Goal: Answer question/provide support: Share knowledge or assist other users

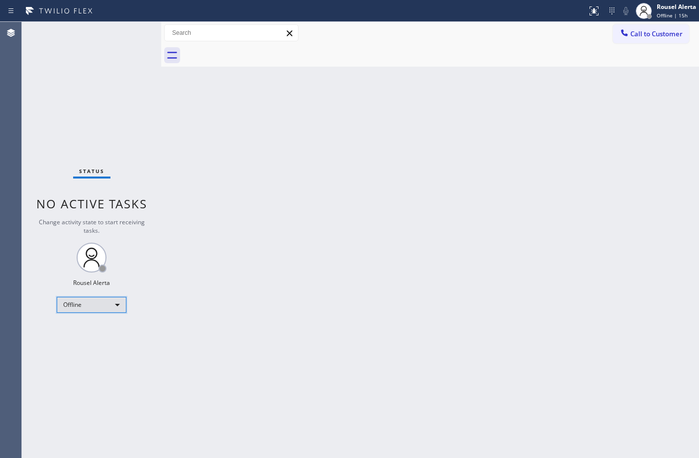
click at [118, 301] on div "Offline" at bounding box center [92, 305] width 70 height 16
click at [113, 325] on li "Available" at bounding box center [91, 331] width 68 height 12
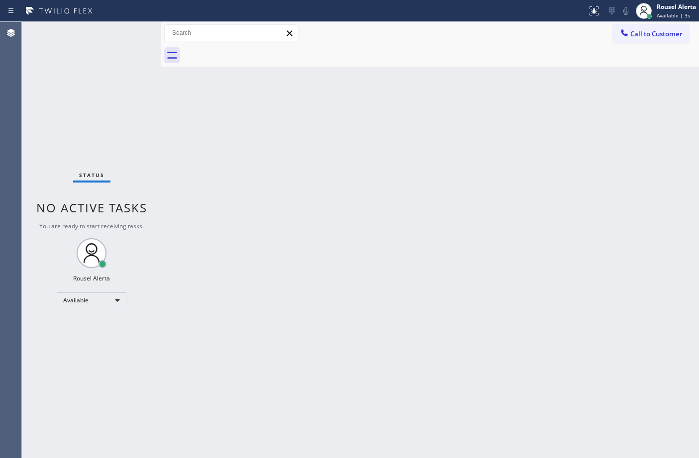
click at [492, 242] on div "Back to Dashboard Change Sender ID Customers Technicians Select a contact Outbo…" at bounding box center [430, 240] width 538 height 436
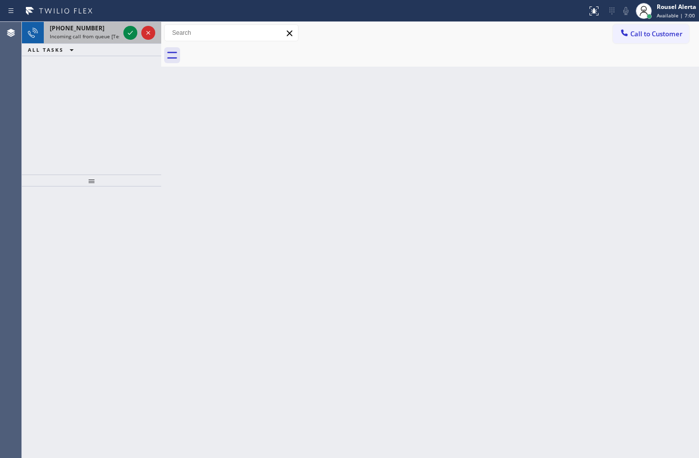
click at [93, 29] on div "[PHONE_NUMBER]" at bounding box center [85, 28] width 70 height 8
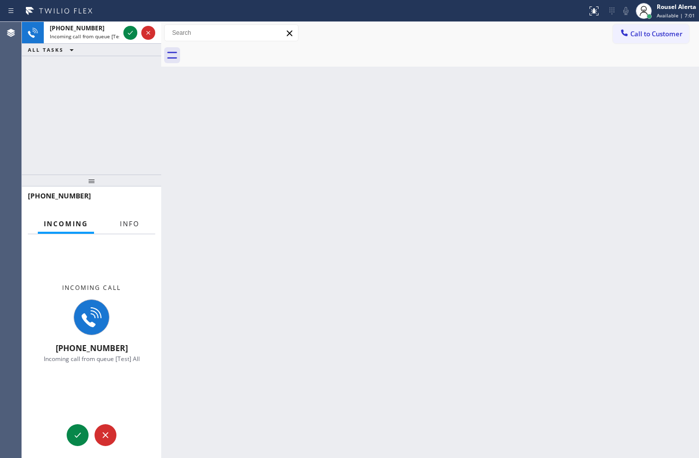
click at [122, 221] on span "Info" at bounding box center [129, 223] width 19 height 9
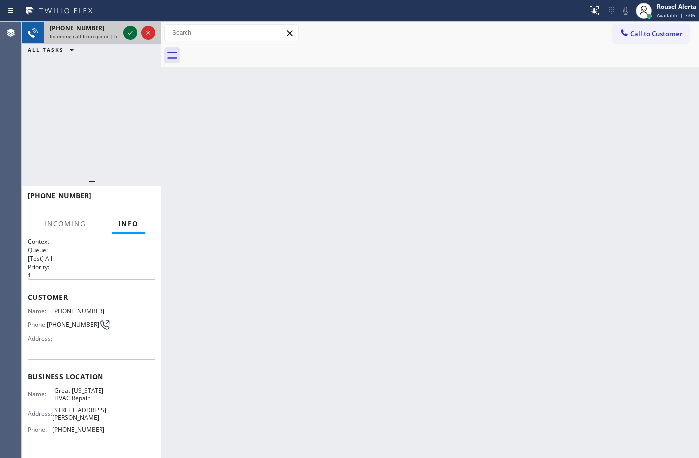
click at [129, 34] on icon at bounding box center [130, 33] width 5 height 4
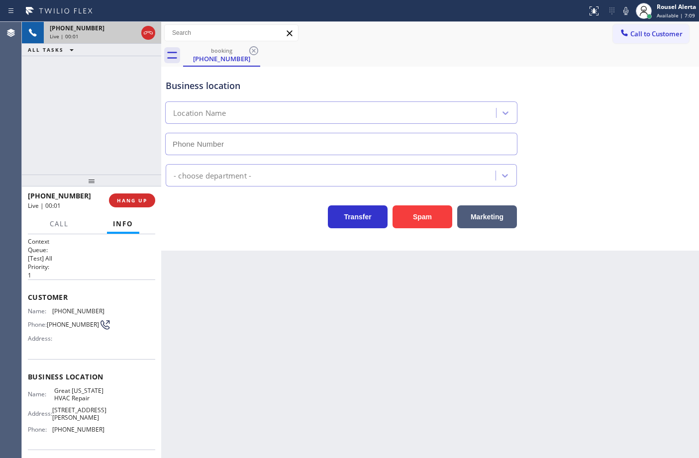
type input "[PHONE_NUMBER]"
click at [277, 296] on div "Back to Dashboard Change Sender ID Customers Technicians Select a contact Outbo…" at bounding box center [430, 240] width 538 height 436
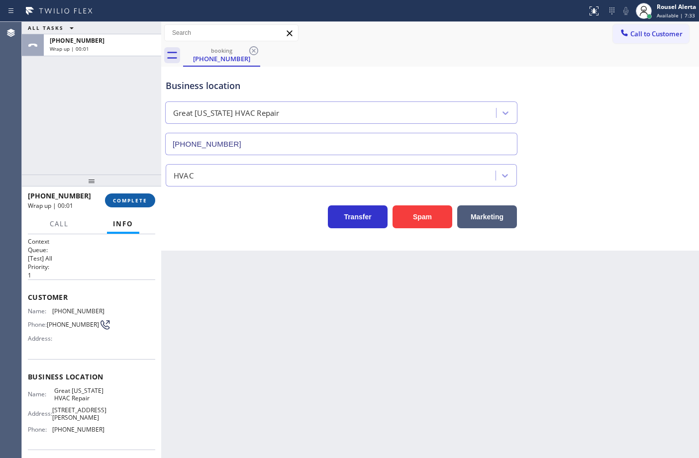
click at [127, 199] on span "COMPLETE" at bounding box center [130, 200] width 34 height 7
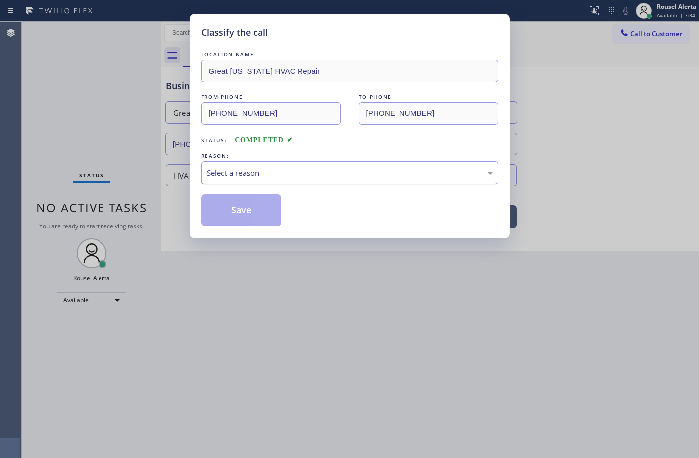
click at [245, 168] on div "Select a reason" at bounding box center [349, 172] width 285 height 11
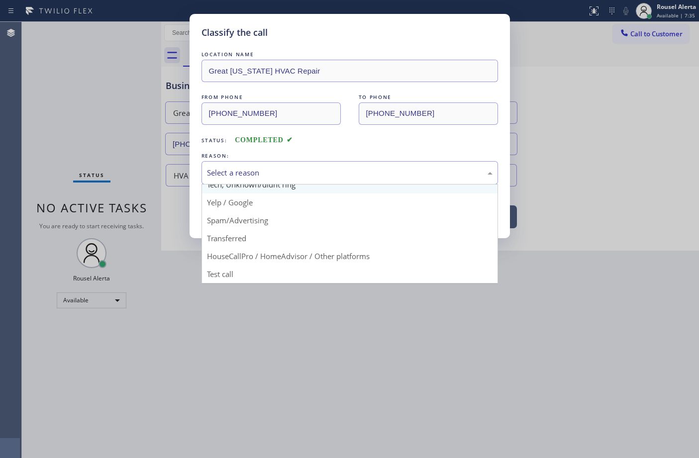
scroll to position [68, 0]
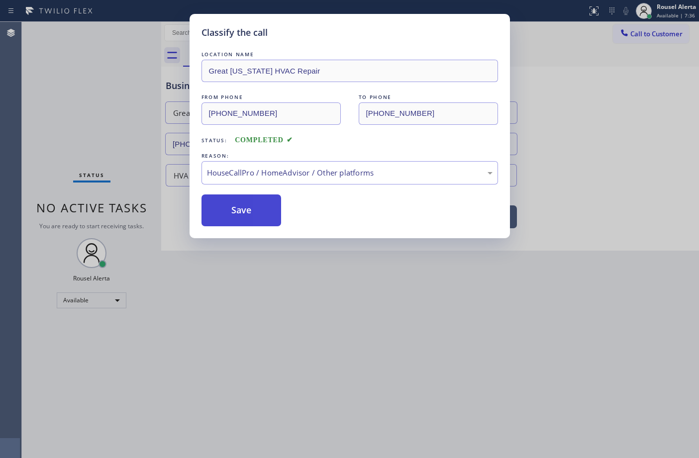
click at [243, 217] on button "Save" at bounding box center [241, 210] width 80 height 32
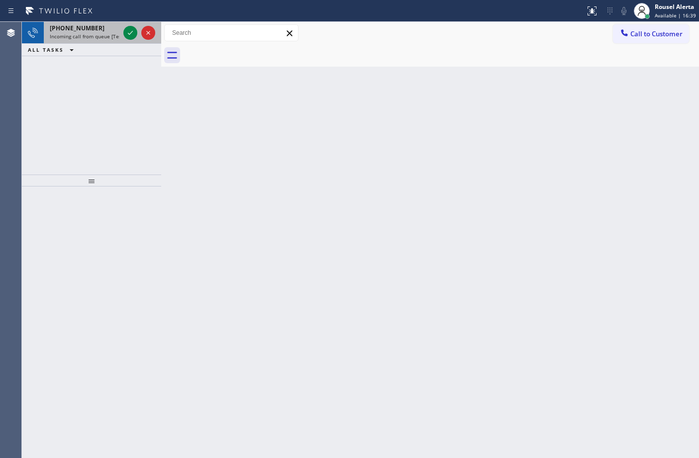
click at [97, 41] on div "[PHONE_NUMBER] Incoming call from queue [Test] All" at bounding box center [83, 33] width 78 height 22
click at [101, 30] on div "[PHONE_NUMBER]" at bounding box center [85, 28] width 70 height 8
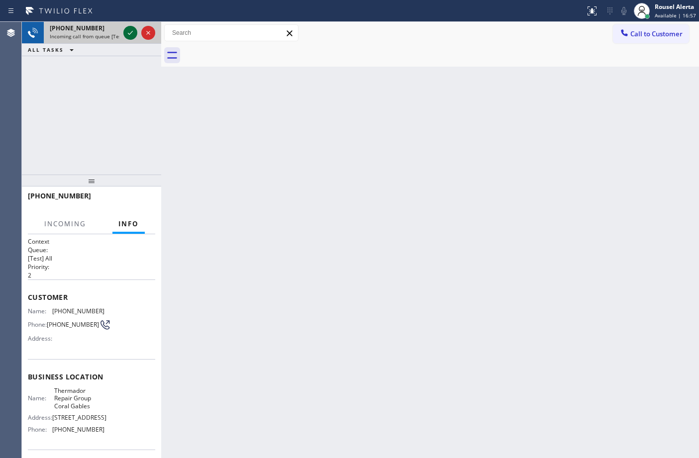
click at [128, 35] on icon at bounding box center [130, 33] width 12 height 12
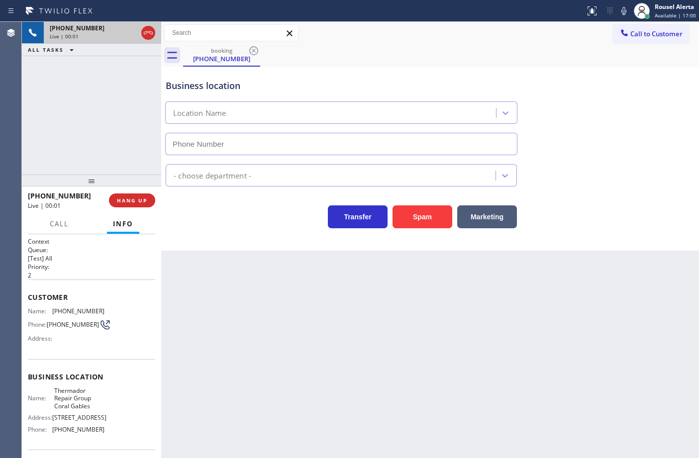
type input "[PHONE_NUMBER]"
click at [135, 200] on span "HANG UP" at bounding box center [132, 200] width 30 height 7
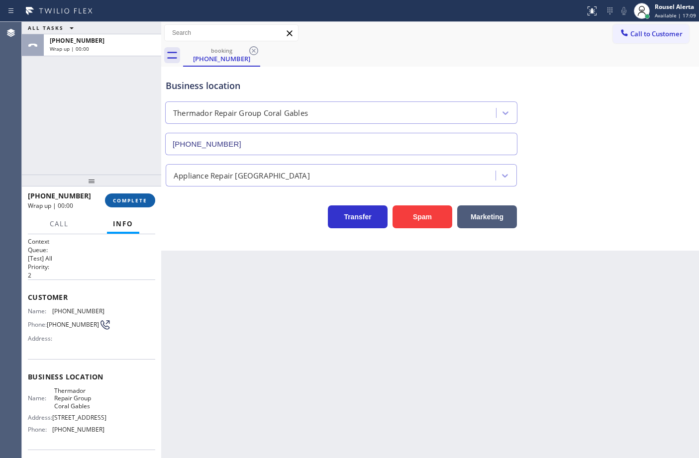
click at [135, 200] on span "COMPLETE" at bounding box center [130, 200] width 34 height 7
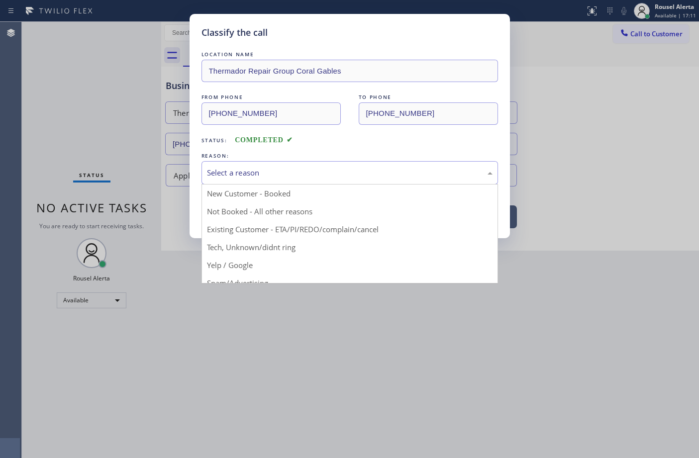
click at [231, 175] on div "Select a reason" at bounding box center [349, 172] width 285 height 11
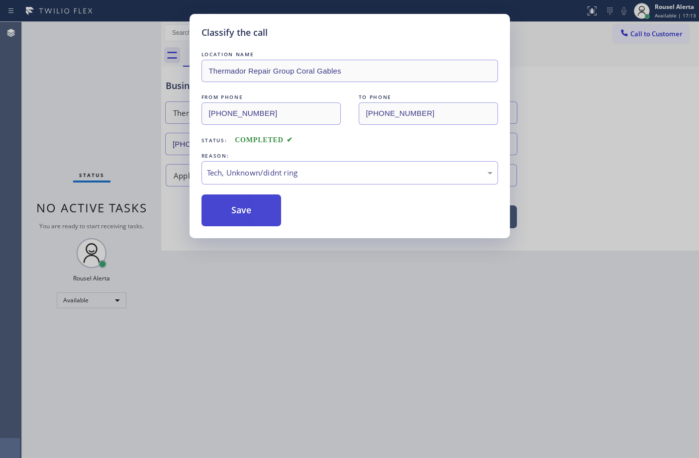
click at [238, 212] on button "Save" at bounding box center [241, 210] width 80 height 32
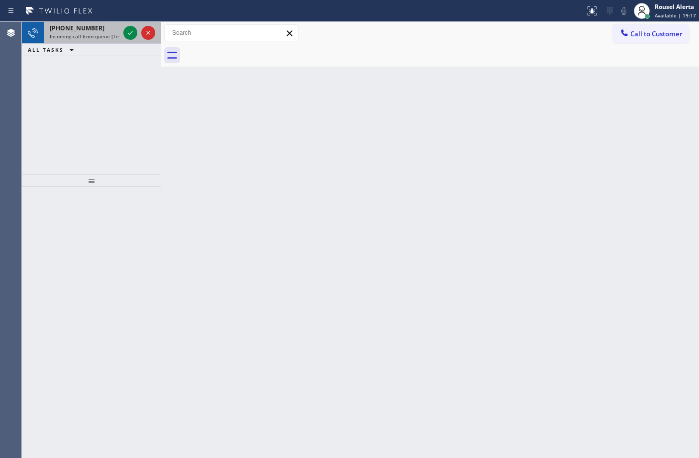
click at [97, 35] on span "Incoming call from queue [Test] All" at bounding box center [91, 36] width 83 height 7
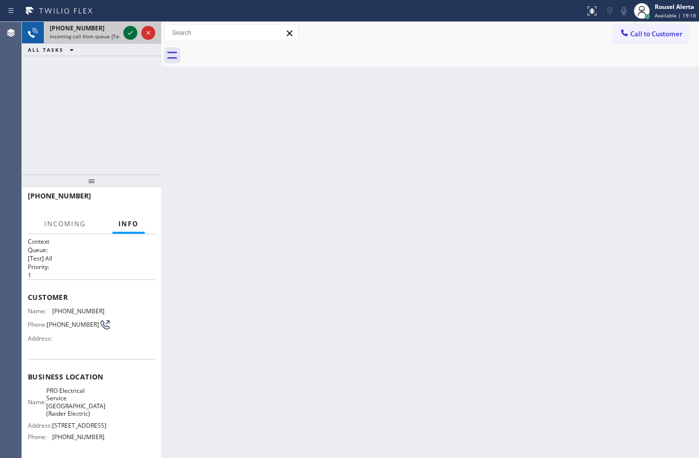
click at [127, 30] on icon at bounding box center [130, 33] width 12 height 12
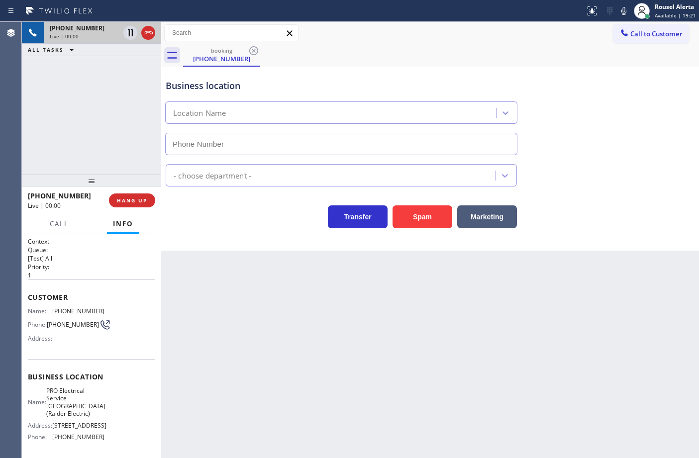
type input "[PHONE_NUMBER]"
click at [228, 356] on div "Back to Dashboard Change Sender ID Customers Technicians Select a contact Outbo…" at bounding box center [430, 240] width 538 height 436
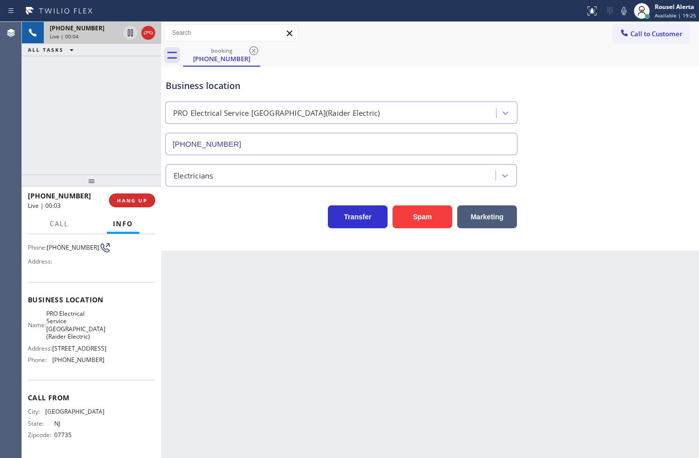
click at [200, 316] on div "Back to Dashboard Change Sender ID Customers Technicians Select a contact Outbo…" at bounding box center [430, 240] width 538 height 436
click at [135, 202] on span "HANG UP" at bounding box center [132, 200] width 30 height 7
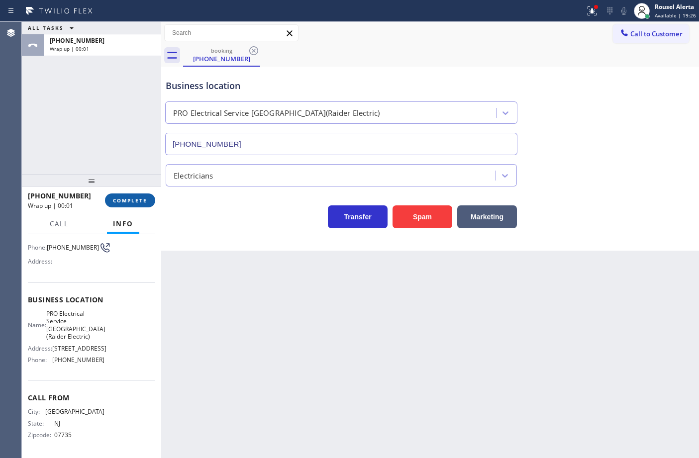
click at [135, 202] on span "COMPLETE" at bounding box center [130, 200] width 34 height 7
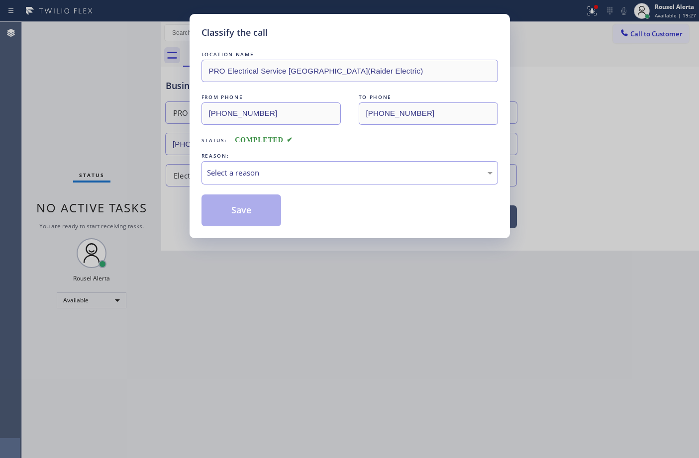
click at [225, 174] on div "Select a reason" at bounding box center [349, 172] width 285 height 11
click at [242, 216] on button "Save" at bounding box center [241, 210] width 80 height 32
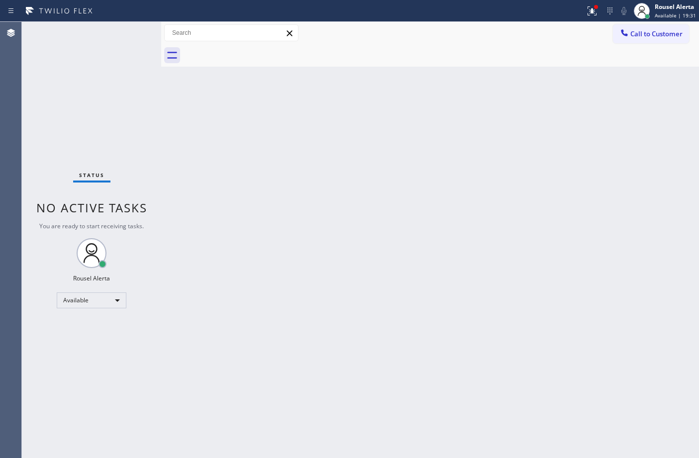
click at [302, 321] on div "Back to Dashboard Change Sender ID Customers Technicians Select a contact Outbo…" at bounding box center [430, 240] width 538 height 436
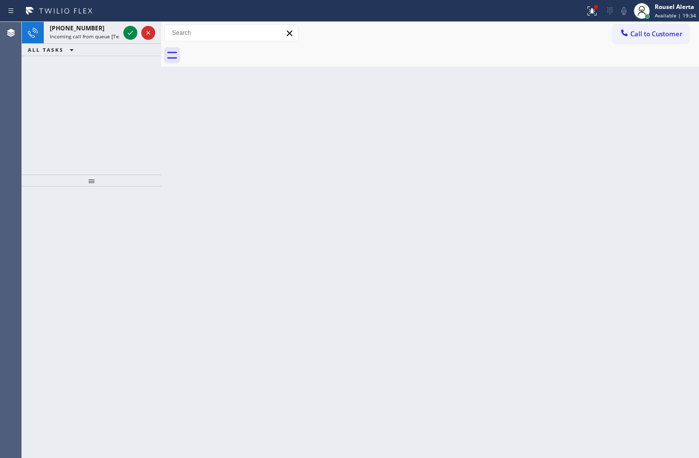
click at [97, 20] on div "Status report Issues detected These issues could affect your workflow. Please c…" at bounding box center [349, 11] width 699 height 22
click at [97, 23] on div "[PHONE_NUMBER] Incoming call from queue [Test] All" at bounding box center [83, 33] width 78 height 22
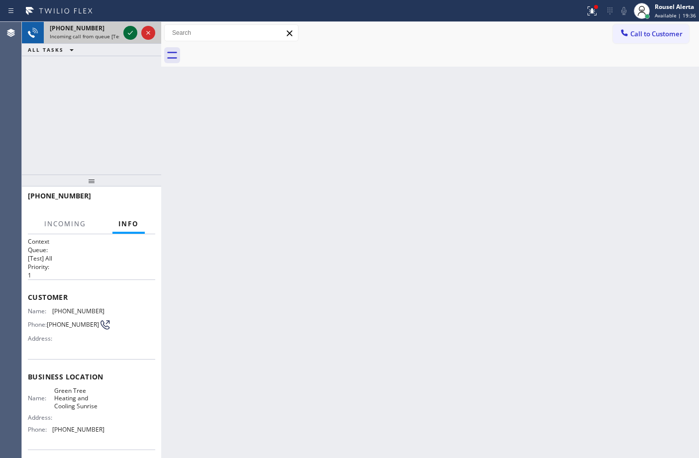
click at [128, 33] on icon at bounding box center [130, 33] width 12 height 12
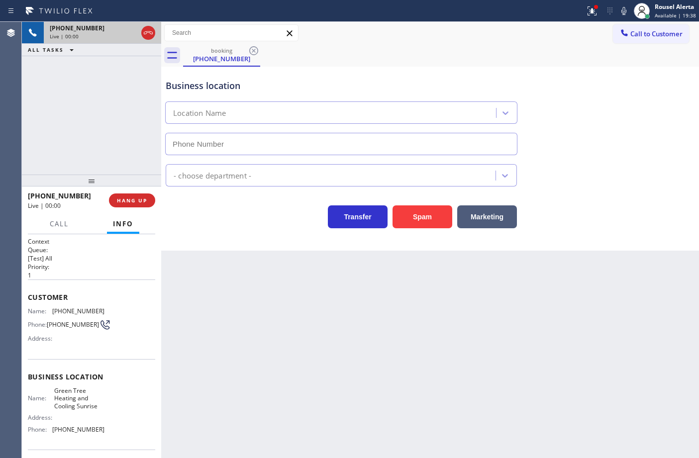
type input "[PHONE_NUMBER]"
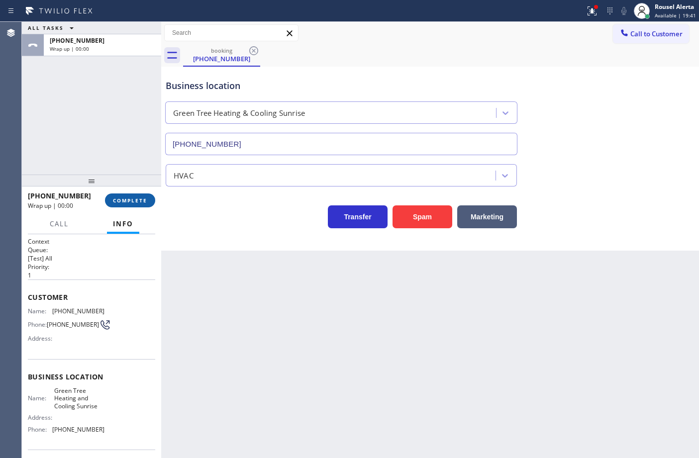
click at [113, 202] on span "COMPLETE" at bounding box center [130, 200] width 34 height 7
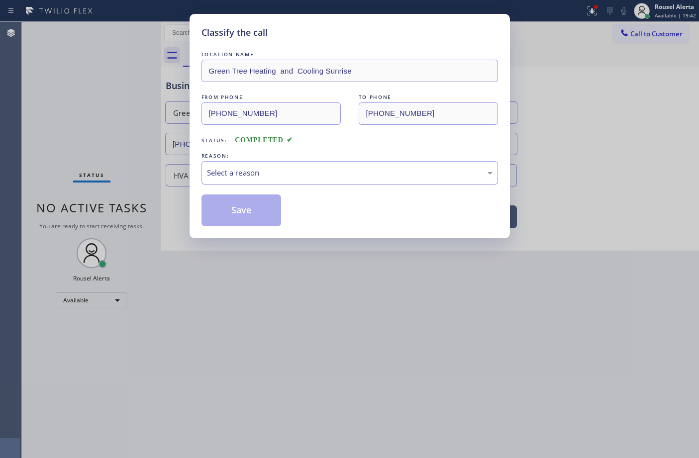
click at [242, 167] on div "Select a reason" at bounding box center [349, 172] width 285 height 11
click at [257, 225] on button "Save" at bounding box center [241, 210] width 80 height 32
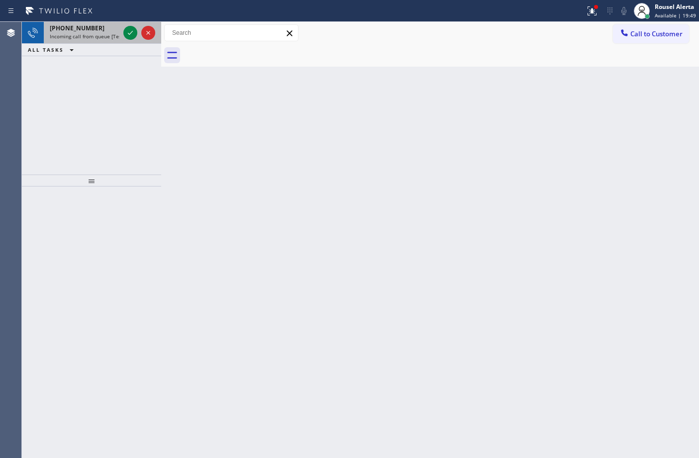
click at [99, 30] on div "[PHONE_NUMBER]" at bounding box center [85, 28] width 70 height 8
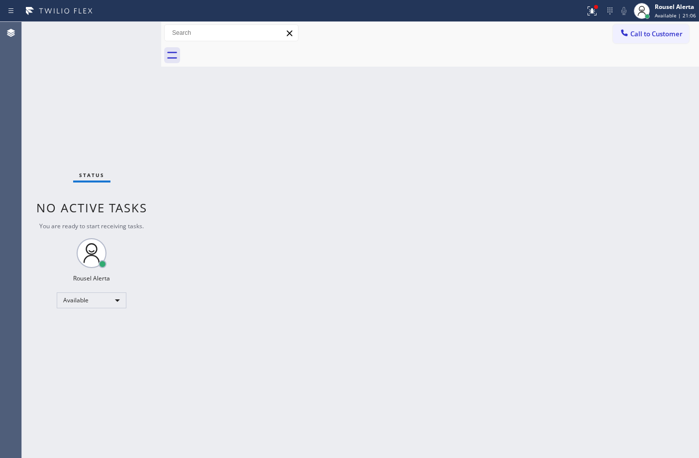
click at [372, 276] on div "Back to Dashboard Change Sender ID Customers Technicians Select a contact Outbo…" at bounding box center [430, 240] width 538 height 436
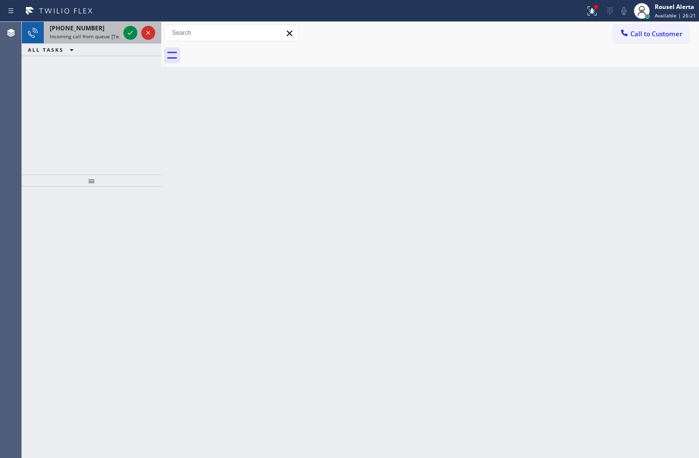
click at [99, 36] on span "Incoming call from queue [Test] All" at bounding box center [91, 36] width 83 height 7
click at [103, 34] on span "Incoming call from queue [Test] All" at bounding box center [91, 36] width 83 height 7
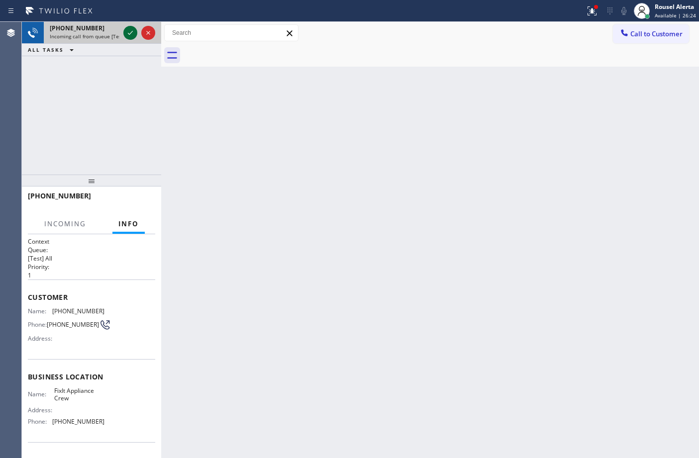
click at [125, 33] on icon at bounding box center [130, 33] width 12 height 12
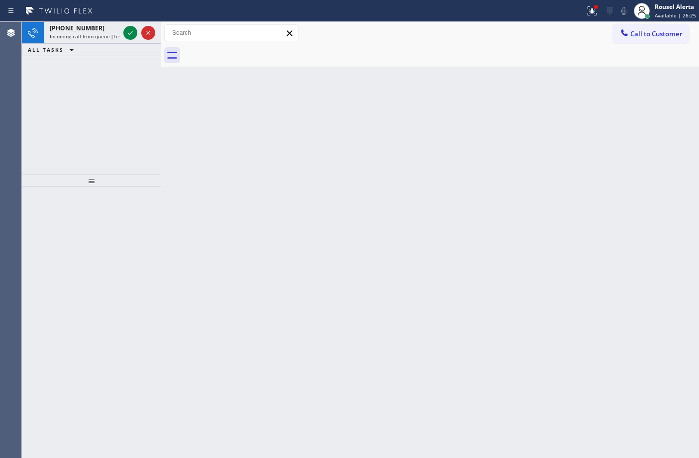
click at [125, 33] on icon at bounding box center [130, 33] width 12 height 12
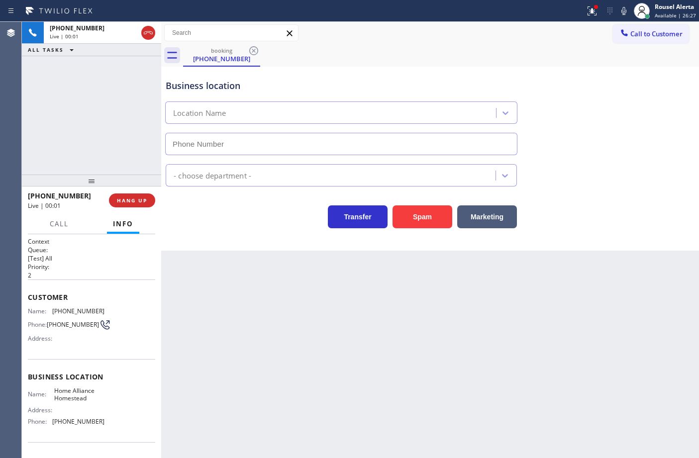
type input "[PHONE_NUMBER]"
click at [588, 10] on icon at bounding box center [592, 11] width 12 height 12
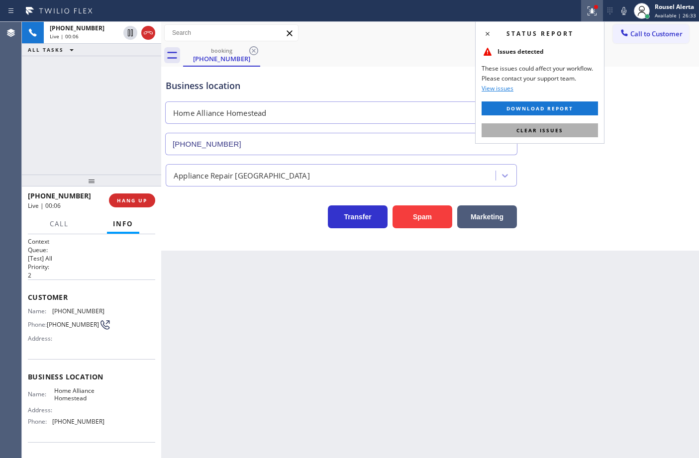
click at [583, 137] on button "Clear issues" at bounding box center [539, 130] width 116 height 14
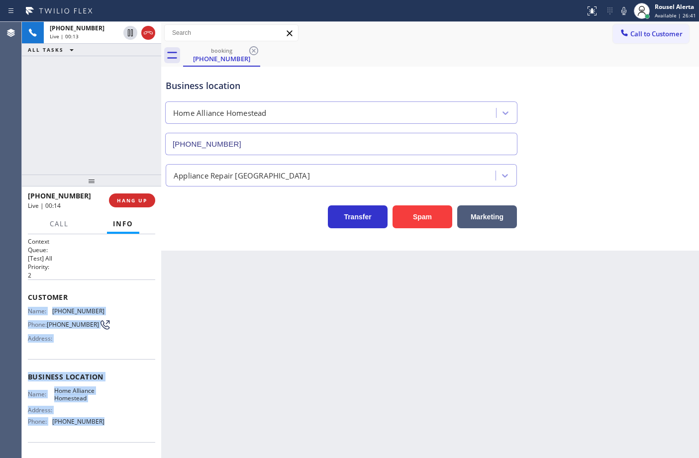
drag, startPoint x: 26, startPoint y: 307, endPoint x: 103, endPoint y: 433, distance: 147.8
click at [103, 433] on div "Context Queue: [Test] All Priority: 2 Customer Name: [PHONE_NUMBER] Phone: [PHO…" at bounding box center [91, 346] width 139 height 224
copy div "Name: [PHONE_NUMBER] Phone: [PHONE_NUMBER] Address: Business location Name: Hom…"
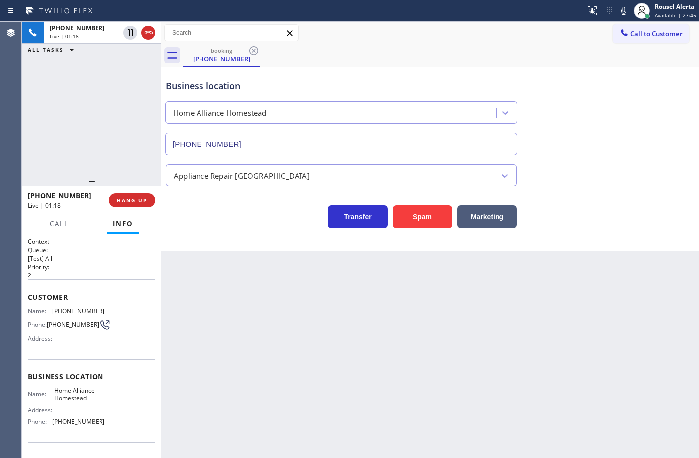
click at [120, 93] on div "[PHONE_NUMBER] Live | 01:18 ALL TASKS ALL TASKS ACTIVE TASKS TASKS IN WRAP UP" at bounding box center [91, 98] width 139 height 153
click at [129, 35] on icon at bounding box center [130, 33] width 12 height 12
click at [620, 13] on icon at bounding box center [624, 11] width 12 height 12
click at [128, 34] on icon at bounding box center [130, 32] width 7 height 7
click at [624, 14] on icon at bounding box center [623, 11] width 5 height 8
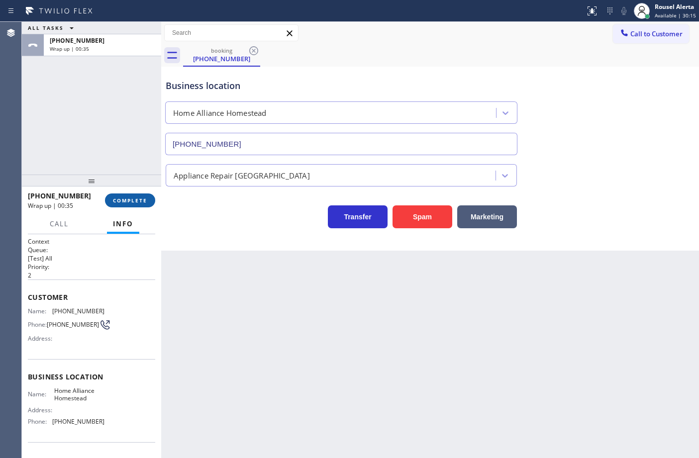
click at [118, 203] on span "COMPLETE" at bounding box center [130, 200] width 34 height 7
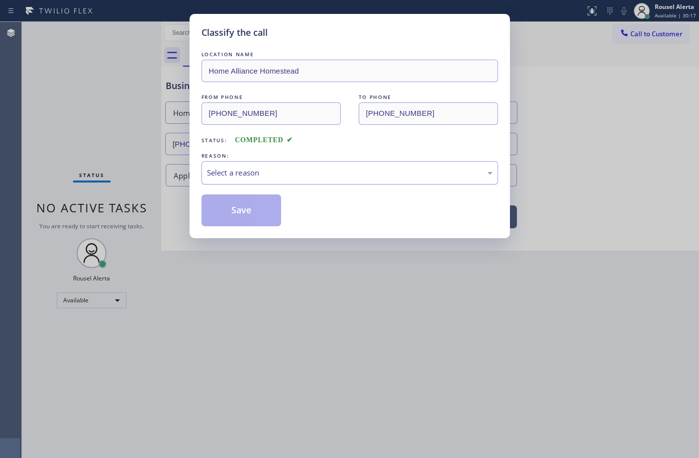
click at [262, 180] on div "Select a reason" at bounding box center [349, 172] width 296 height 23
click at [240, 204] on button "Save" at bounding box center [241, 210] width 80 height 32
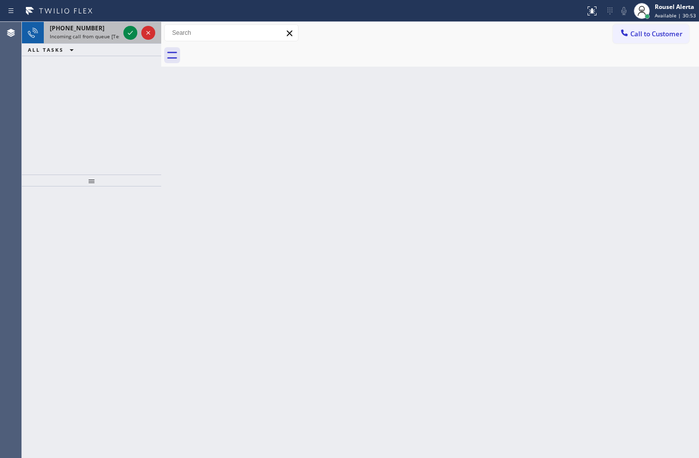
click at [105, 33] on span "Incoming call from queue [Test] All" at bounding box center [91, 36] width 83 height 7
click at [88, 28] on span "[PHONE_NUMBER]" at bounding box center [77, 28] width 55 height 8
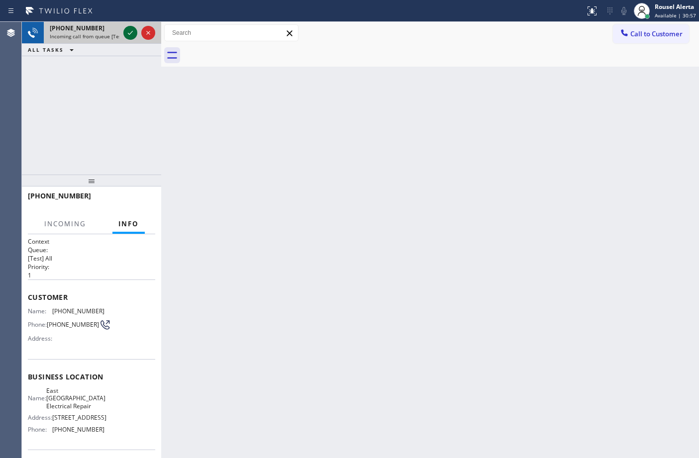
click at [129, 36] on icon at bounding box center [130, 33] width 12 height 12
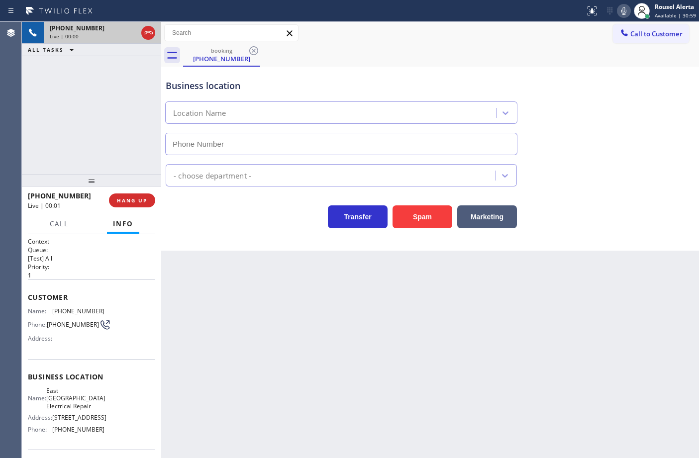
type input "[PHONE_NUMBER]"
click at [132, 197] on span "HANG UP" at bounding box center [132, 200] width 30 height 7
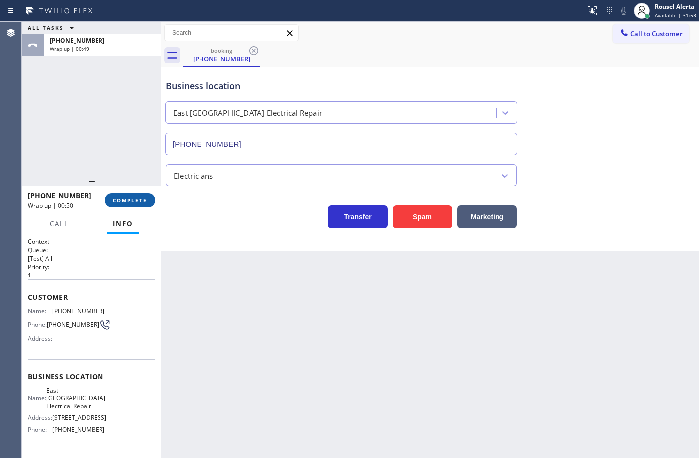
click at [132, 197] on span "COMPLETE" at bounding box center [130, 200] width 34 height 7
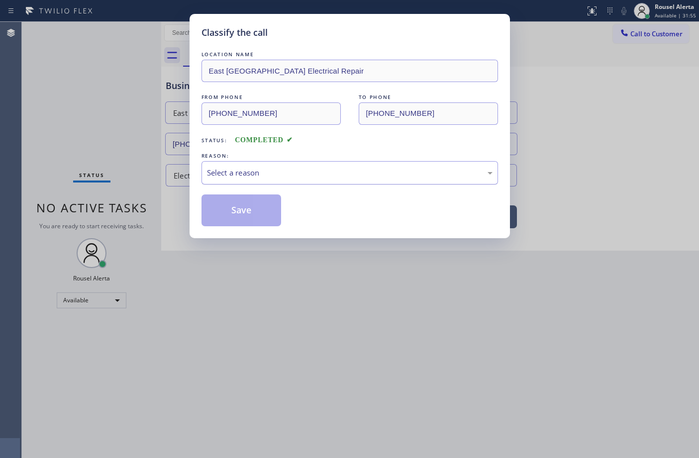
click at [279, 169] on div "Select a reason" at bounding box center [349, 172] width 285 height 11
click at [272, 219] on button "Save" at bounding box center [241, 210] width 80 height 32
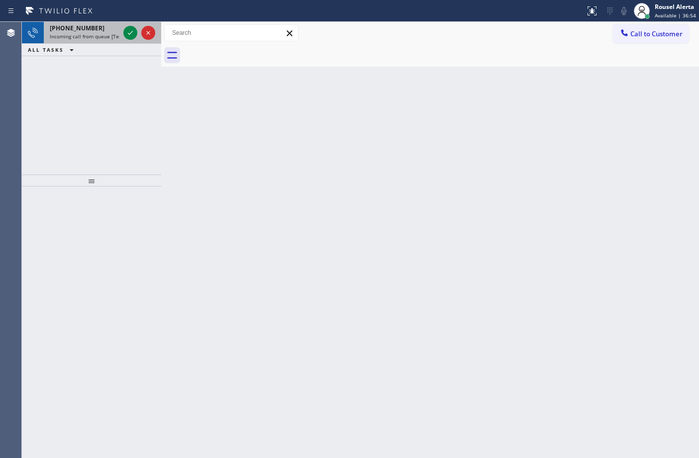
click at [100, 29] on div "[PHONE_NUMBER]" at bounding box center [85, 28] width 70 height 8
click at [153, 78] on div "[PHONE_NUMBER] Incoming call from queue [Test] All ALL TASKS ALL TASKS ACTIVE T…" at bounding box center [91, 98] width 139 height 153
click at [105, 34] on span "Incoming call from queue [Test] All" at bounding box center [91, 36] width 83 height 7
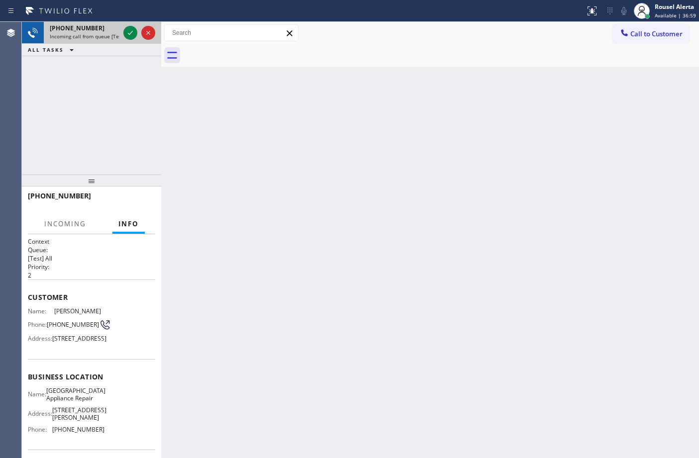
click at [122, 38] on div at bounding box center [139, 33] width 36 height 22
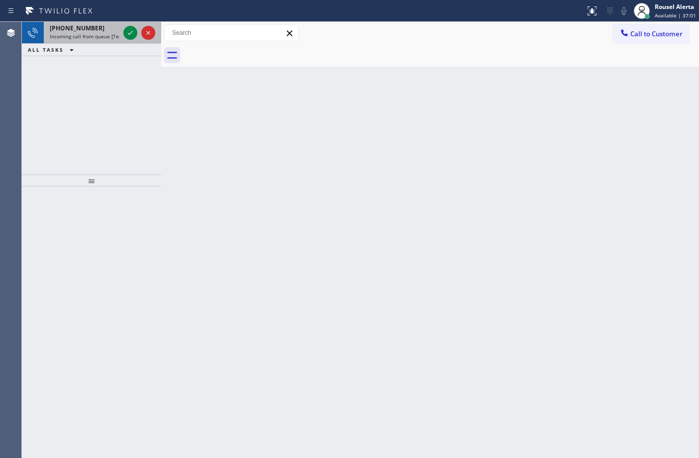
click at [122, 38] on div at bounding box center [139, 33] width 36 height 22
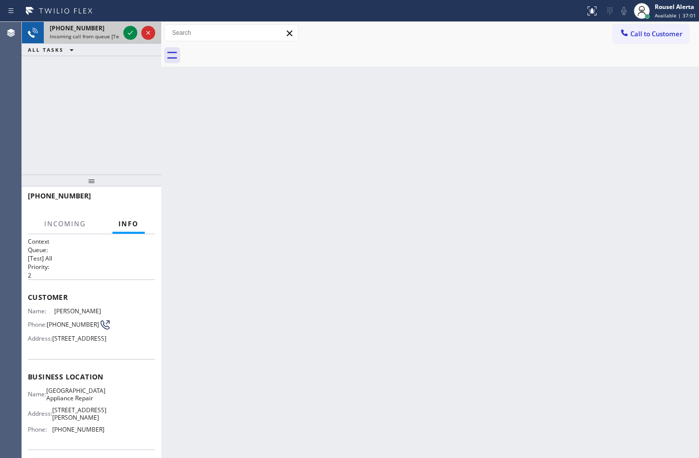
click at [122, 38] on div at bounding box center [139, 33] width 36 height 22
click at [124, 35] on icon at bounding box center [130, 33] width 12 height 12
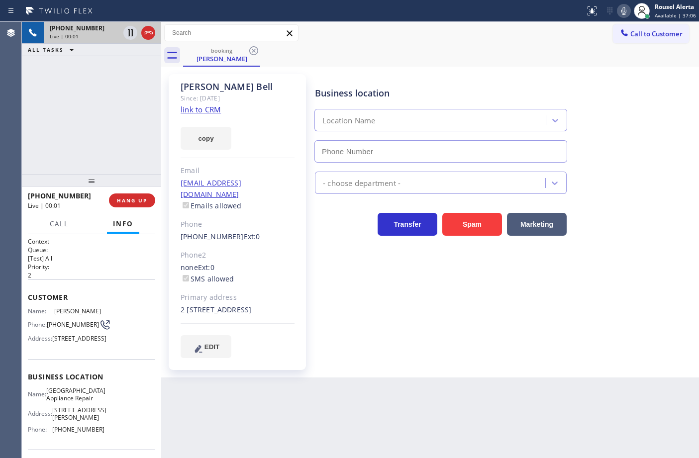
type input "[PHONE_NUMBER]"
click at [198, 110] on link "link to CRM" at bounding box center [201, 109] width 40 height 10
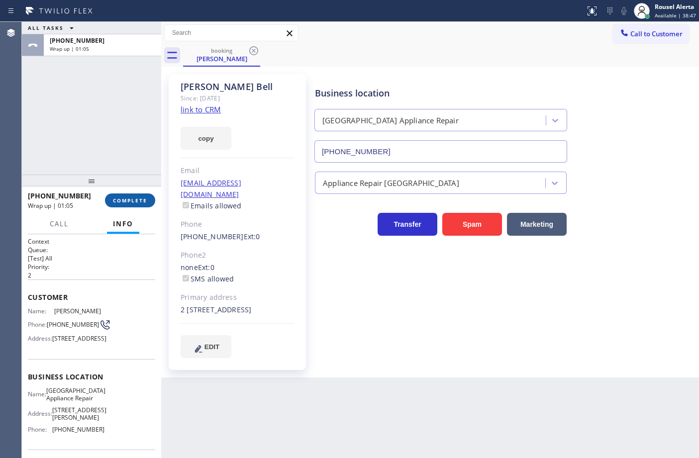
click at [130, 201] on span "COMPLETE" at bounding box center [130, 200] width 34 height 7
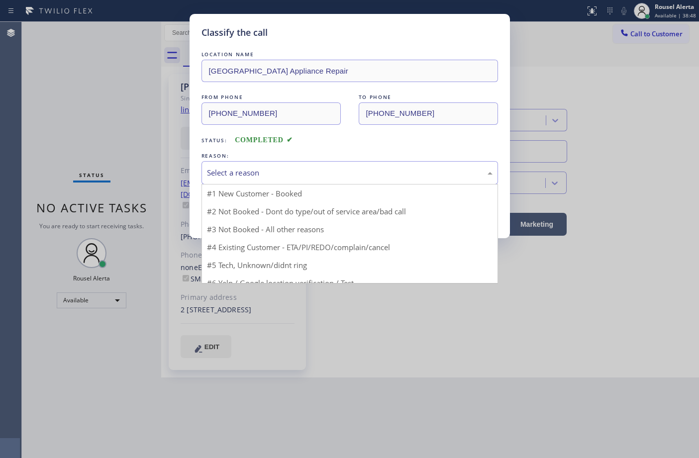
click at [295, 170] on div "Select a reason" at bounding box center [349, 172] width 285 height 11
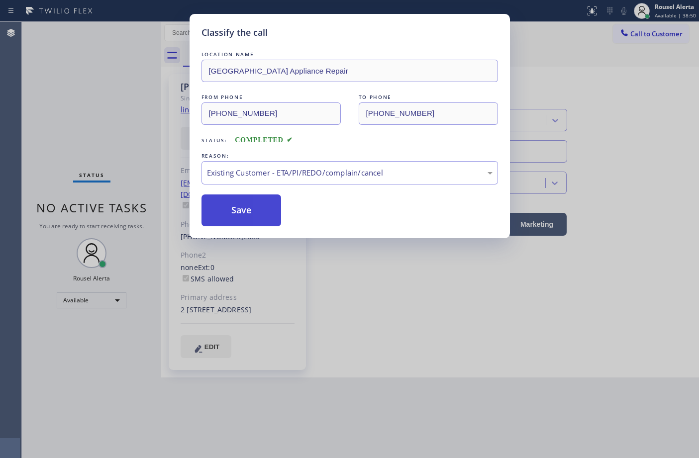
click at [252, 212] on button "Save" at bounding box center [241, 210] width 80 height 32
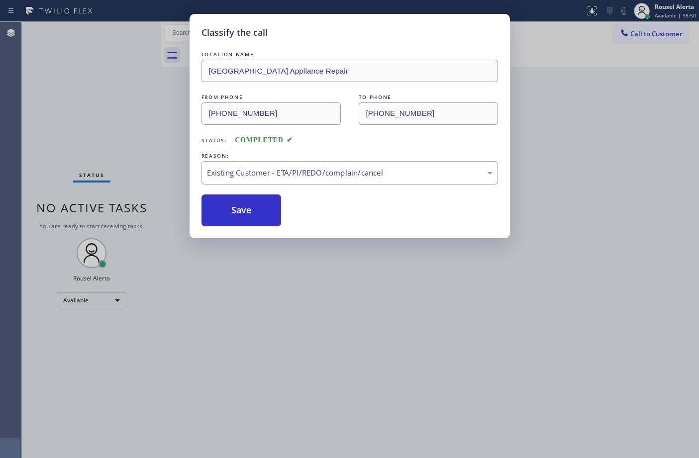
click at [309, 279] on div "Classify the call LOCATION NAME [GEOGRAPHIC_DATA] Appliance Repair FROM PHONE […" at bounding box center [349, 229] width 699 height 458
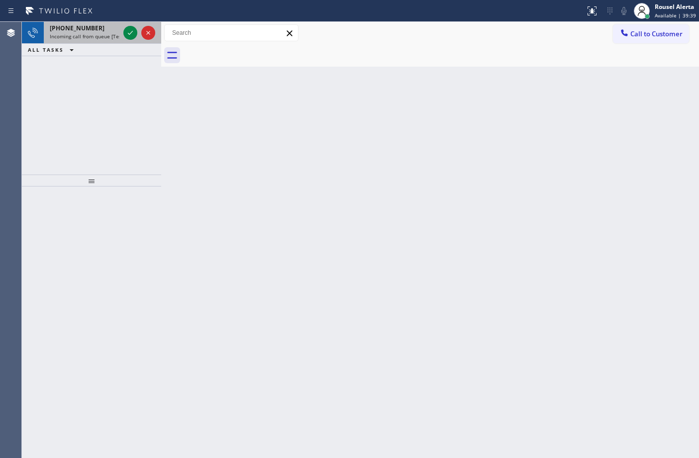
click at [100, 33] on span "Incoming call from queue [Test] All" at bounding box center [91, 36] width 83 height 7
click at [107, 27] on div "[PHONE_NUMBER]" at bounding box center [85, 28] width 70 height 8
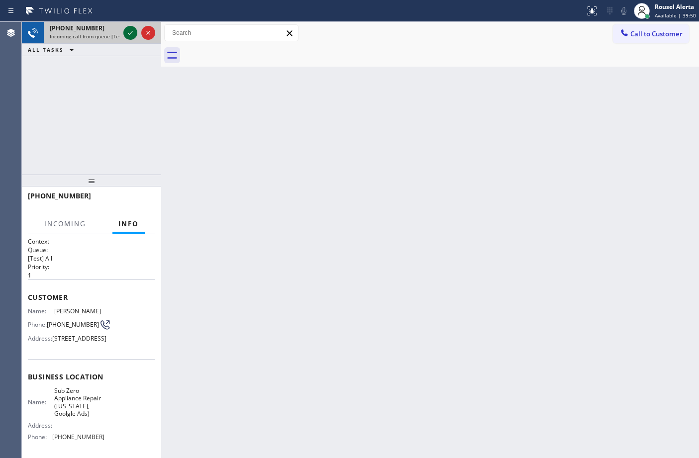
click at [129, 35] on icon at bounding box center [130, 33] width 12 height 12
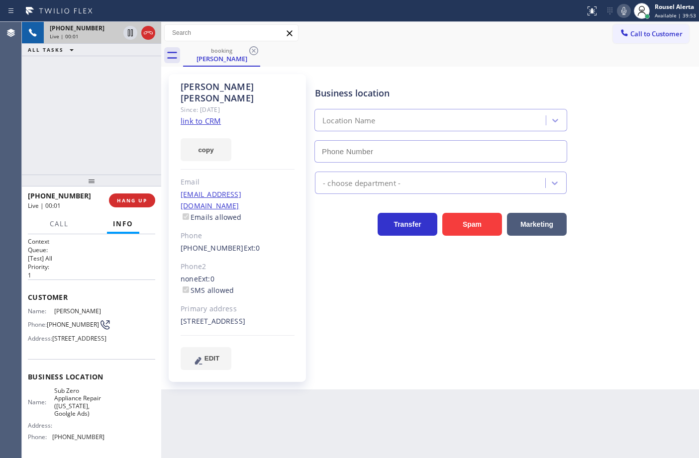
type input "[PHONE_NUMBER]"
click at [210, 116] on link "link to CRM" at bounding box center [201, 121] width 40 height 10
click at [128, 36] on icon at bounding box center [130, 32] width 5 height 7
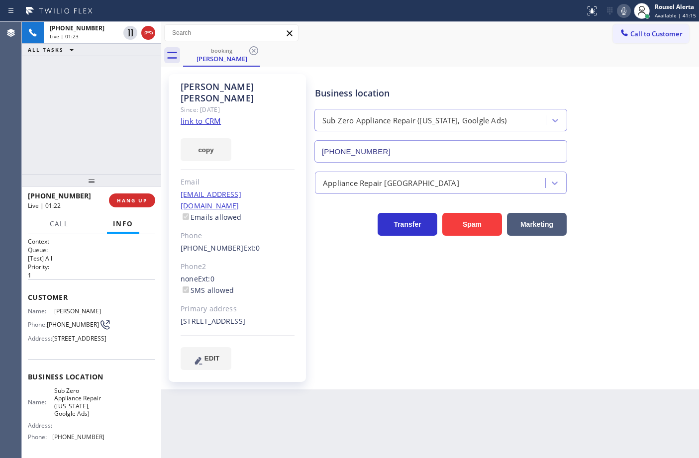
click at [626, 15] on icon at bounding box center [624, 11] width 12 height 12
click at [127, 36] on icon at bounding box center [130, 33] width 12 height 12
click at [625, 15] on icon at bounding box center [624, 11] width 12 height 12
click at [598, 321] on div "Business location Sub Zero Appliance Repair ([US_STATE], Goolgle Ads) [PHONE_NU…" at bounding box center [504, 222] width 383 height 290
click at [105, 133] on div "[PHONE_NUMBER] Live | 07:41 ALL TASKS ALL TASKS ACTIVE TASKS TASKS IN WRAP UP […" at bounding box center [91, 98] width 139 height 153
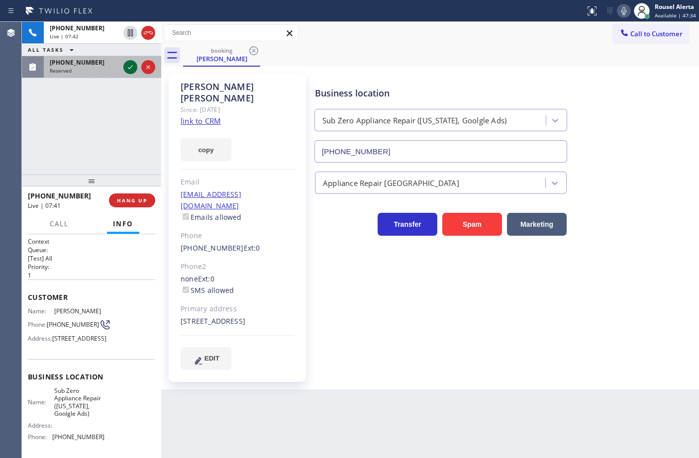
click at [130, 71] on icon at bounding box center [130, 67] width 12 height 12
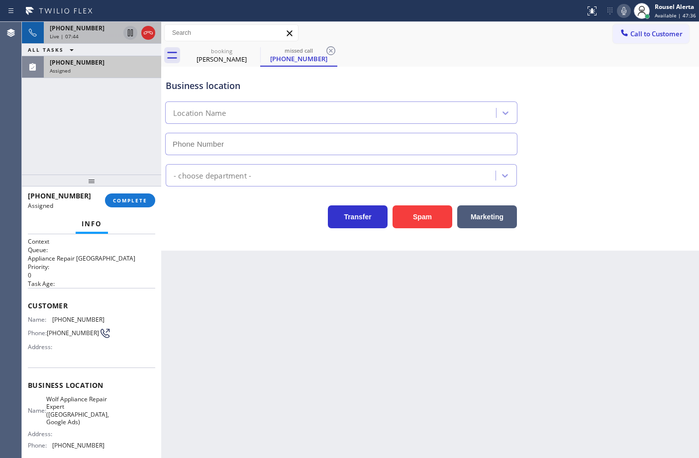
type input "[PHONE_NUMBER]"
click at [149, 36] on icon at bounding box center [148, 33] width 12 height 12
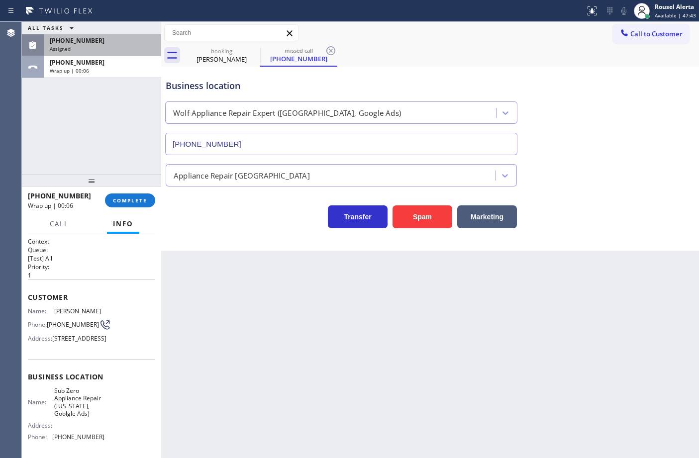
click at [108, 88] on div "ALL TASKS ALL TASKS ACTIVE TASKS TASKS IN WRAP UP [PHONE_NUMBER] Assigned [PHON…" at bounding box center [91, 98] width 139 height 153
click at [95, 57] on div "[PHONE_NUMBER] Wrap up | 00:07" at bounding box center [100, 67] width 113 height 22
click at [98, 40] on div "[PHONE_NUMBER]" at bounding box center [102, 40] width 105 height 8
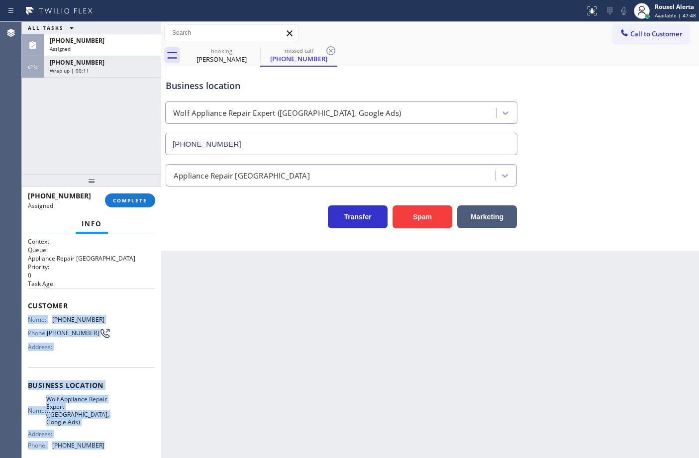
drag, startPoint x: 25, startPoint y: 317, endPoint x: 101, endPoint y: 441, distance: 145.3
click at [101, 441] on div "Context Queue: Appliance Repair High End Priority: 0 Task Age: Customer Name: […" at bounding box center [91, 346] width 139 height 224
copy div "Name: [PHONE_NUMBER] Phone: [PHONE_NUMBER] Address: Business location Name: Wol…"
click at [123, 197] on span "COMPLETE" at bounding box center [130, 200] width 34 height 7
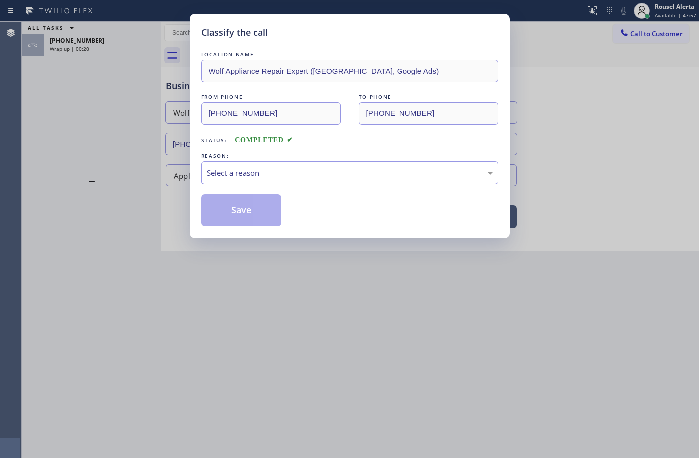
click at [234, 171] on div "Select a reason" at bounding box center [349, 172] width 285 height 11
drag, startPoint x: 236, startPoint y: 209, endPoint x: 147, endPoint y: 122, distance: 124.9
click at [235, 209] on button "Save" at bounding box center [241, 210] width 80 height 32
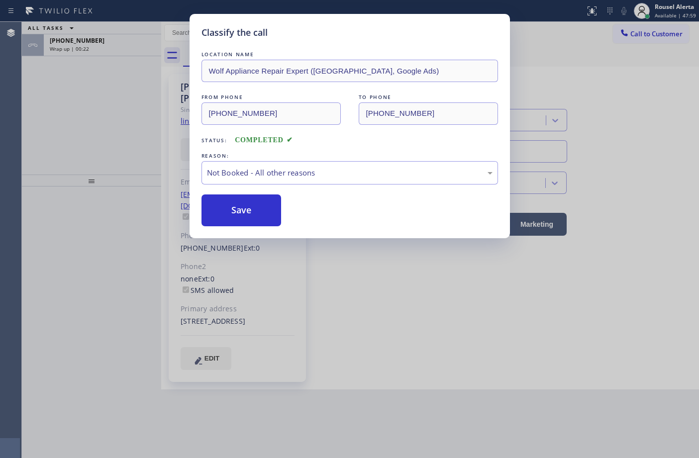
click at [97, 45] on div "Classify the call LOCATION NAME Wolf Appliance Repair Expert ([GEOGRAPHIC_DATA]…" at bounding box center [349, 229] width 699 height 458
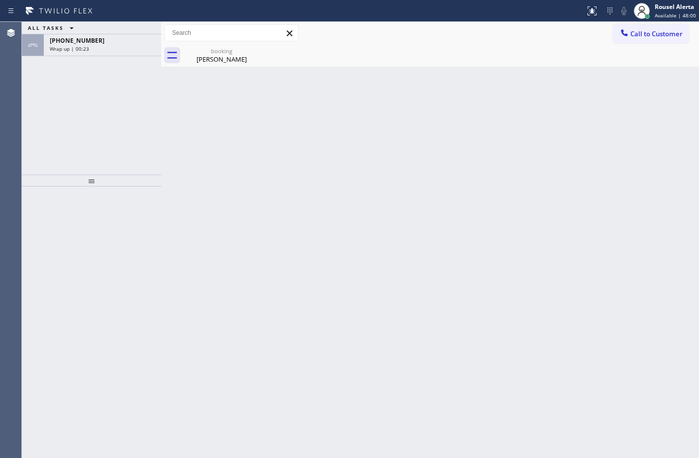
click at [97, 45] on div "Wrap up | 00:23" at bounding box center [102, 48] width 105 height 7
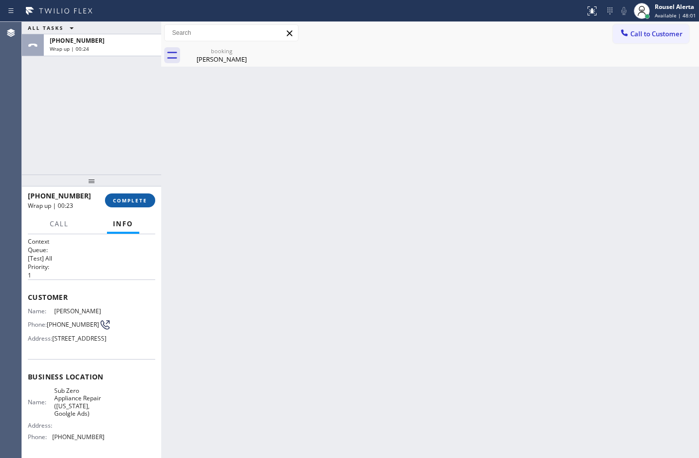
click at [121, 200] on span "COMPLETE" at bounding box center [130, 200] width 34 height 7
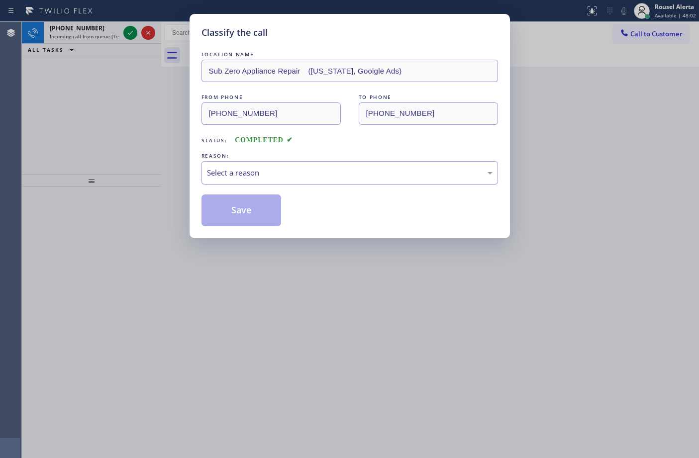
click at [224, 181] on div "Select a reason" at bounding box center [349, 172] width 296 height 23
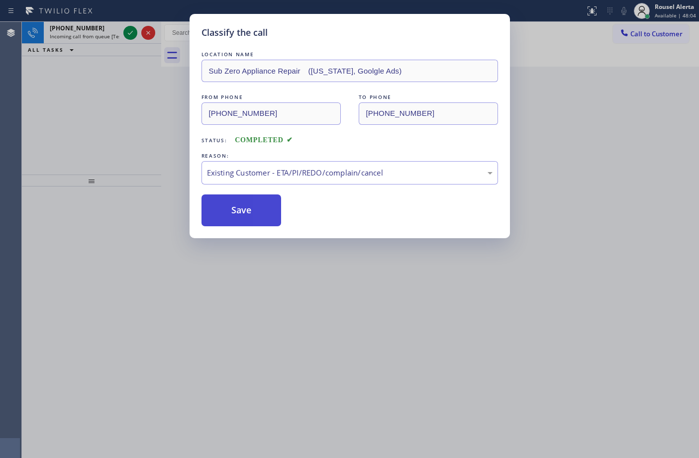
click at [255, 222] on button "Save" at bounding box center [241, 210] width 80 height 32
click at [105, 35] on div "Classify the call LOCATION NAME Sub Zero Appliance Repair ([US_STATE], Goolgle …" at bounding box center [349, 229] width 699 height 458
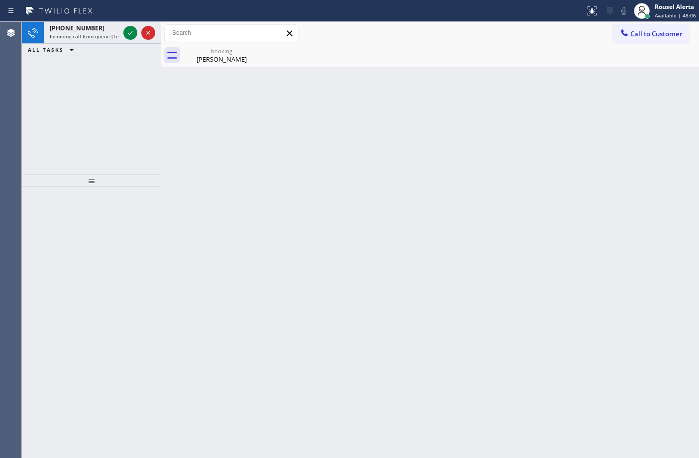
click at [105, 35] on span "Incoming call from queue [Test] All" at bounding box center [91, 36] width 83 height 7
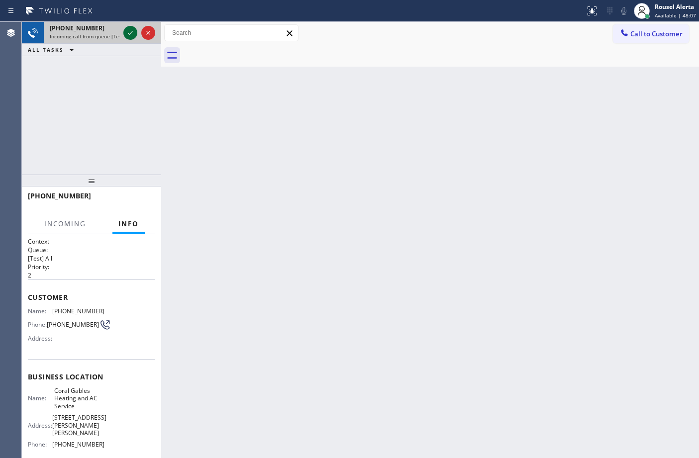
click at [124, 35] on icon at bounding box center [130, 33] width 12 height 12
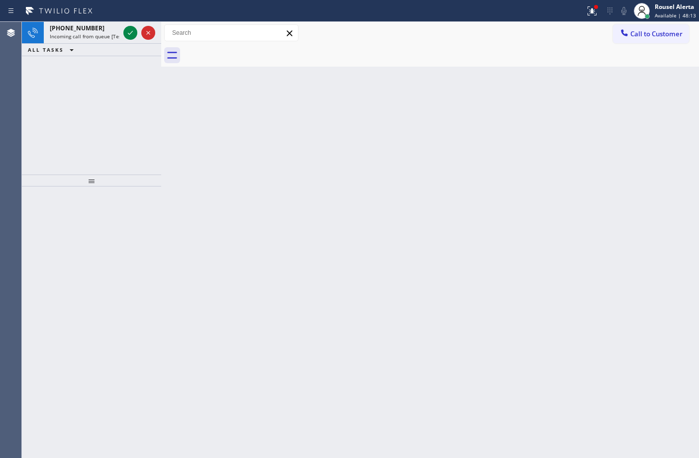
click at [129, 30] on icon at bounding box center [130, 33] width 12 height 12
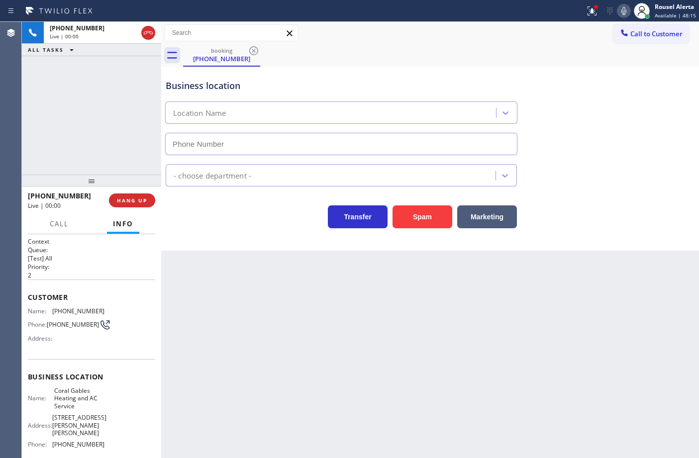
type input "[PHONE_NUMBER]"
click at [594, 13] on icon at bounding box center [592, 11] width 12 height 12
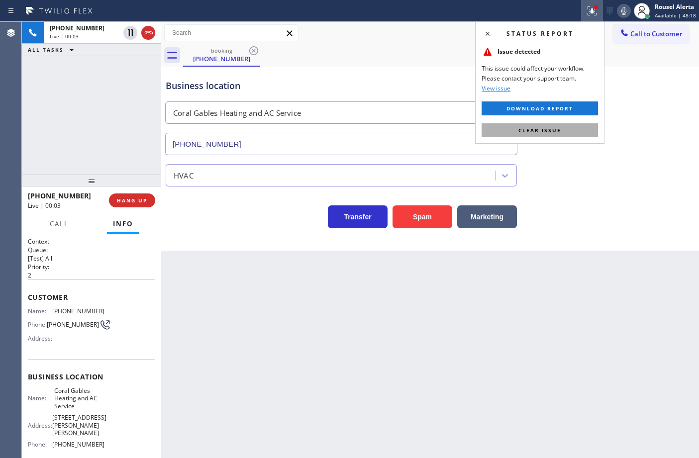
click at [566, 132] on button "Clear issue" at bounding box center [539, 130] width 116 height 14
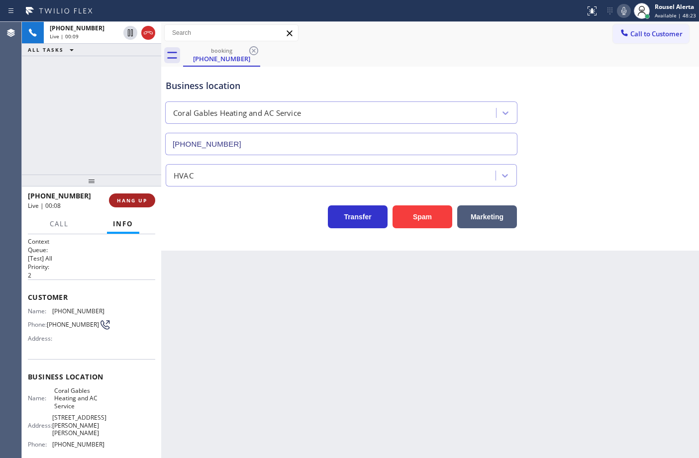
drag, startPoint x: 139, startPoint y: 199, endPoint x: 145, endPoint y: 204, distance: 7.4
click at [138, 199] on span "HANG UP" at bounding box center [132, 200] width 30 height 7
click at [394, 364] on div "Back to Dashboard Change Sender ID Customers Technicians Select a contact Outbo…" at bounding box center [430, 240] width 538 height 436
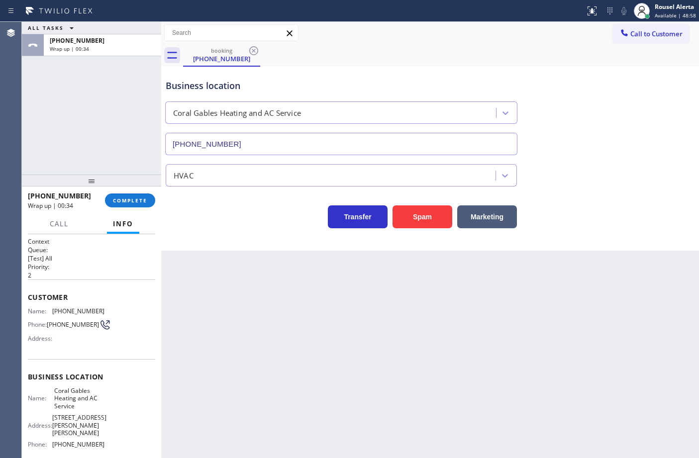
click at [267, 347] on div "Back to Dashboard Change Sender ID Customers Technicians Select a contact Outbo…" at bounding box center [430, 240] width 538 height 436
click at [137, 203] on span "COMPLETE" at bounding box center [130, 200] width 34 height 7
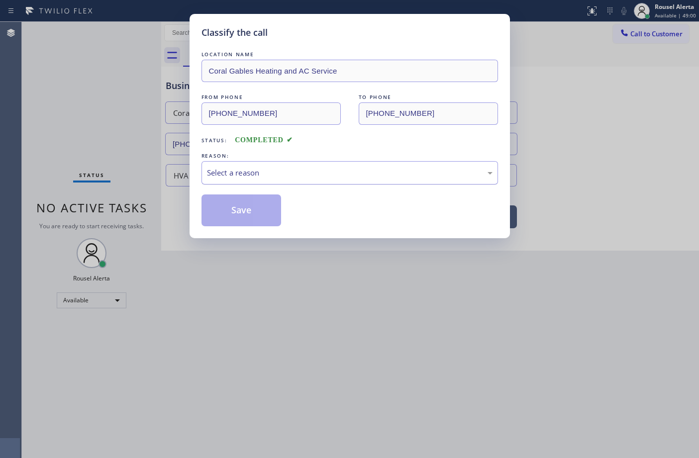
click at [356, 162] on div "Select a reason" at bounding box center [349, 172] width 296 height 23
click at [198, 215] on div "Classify the call LOCATION NAME Coral Gables Heating and AC Service FROM PHONE …" at bounding box center [349, 126] width 320 height 224
click at [232, 214] on button "Save" at bounding box center [241, 210] width 80 height 32
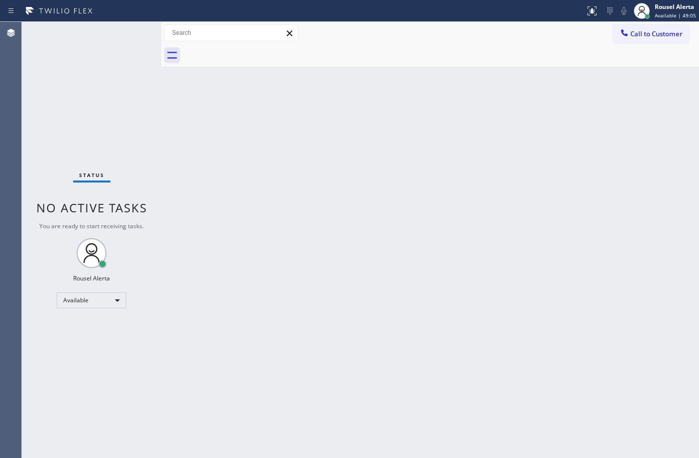
click at [278, 262] on div "Back to Dashboard Change Sender ID Customers Technicians Select a contact Outbo…" at bounding box center [430, 240] width 538 height 436
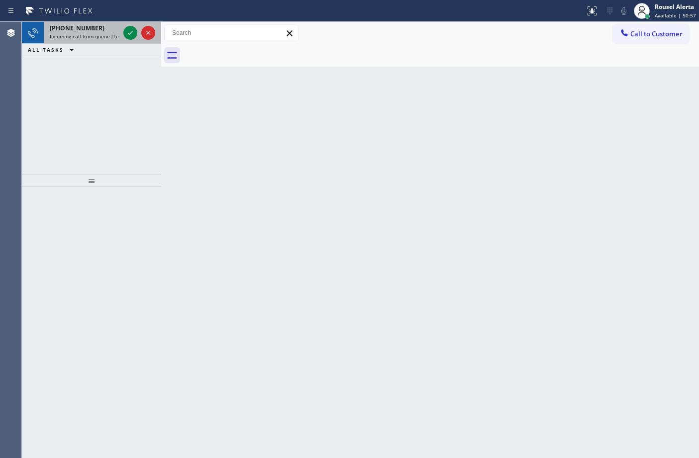
click at [95, 33] on span "Incoming call from queue [Test] All" at bounding box center [91, 36] width 83 height 7
click at [112, 29] on div "[PHONE_NUMBER]" at bounding box center [85, 28] width 70 height 8
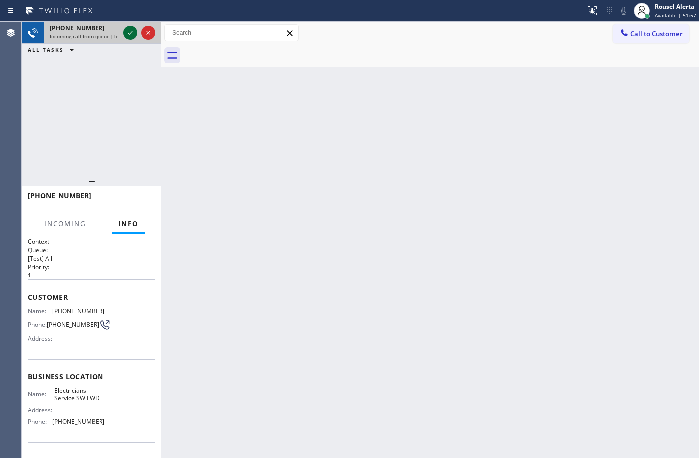
click at [125, 29] on icon at bounding box center [130, 33] width 12 height 12
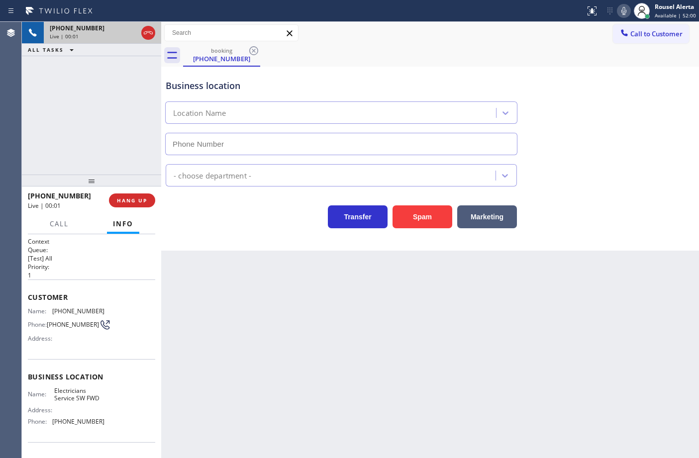
type input "[PHONE_NUMBER]"
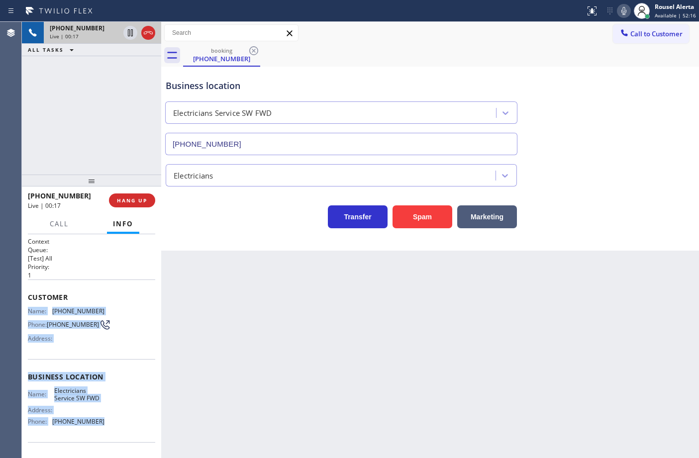
drag, startPoint x: 25, startPoint y: 306, endPoint x: 108, endPoint y: 419, distance: 139.8
click at [108, 419] on div "Context Queue: [Test] All Priority: 1 Customer Name: [PHONE_NUMBER] Phone: [PHO…" at bounding box center [91, 346] width 139 height 224
copy div "Name: [PHONE_NUMBER] Phone: [PHONE_NUMBER] Address: Business location Name: Ele…"
click at [129, 32] on icon at bounding box center [130, 33] width 12 height 12
click at [622, 10] on icon at bounding box center [624, 11] width 12 height 12
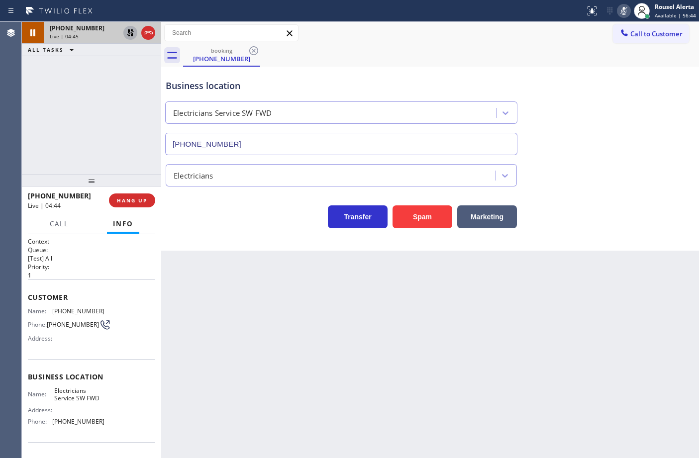
click at [269, 341] on div "Back to Dashboard Change Sender ID Customers Technicians Select a contact Outbo…" at bounding box center [430, 240] width 538 height 436
click at [388, 429] on div "Back to Dashboard Change Sender ID Customers Technicians Select a contact Outbo…" at bounding box center [430, 240] width 538 height 436
click at [121, 54] on div "ALL TASKS ALL TASKS ACTIVE TASKS TASKS IN WRAP UP" at bounding box center [91, 50] width 139 height 12
click at [129, 34] on icon at bounding box center [130, 33] width 12 height 12
click at [624, 12] on icon at bounding box center [624, 11] width 12 height 12
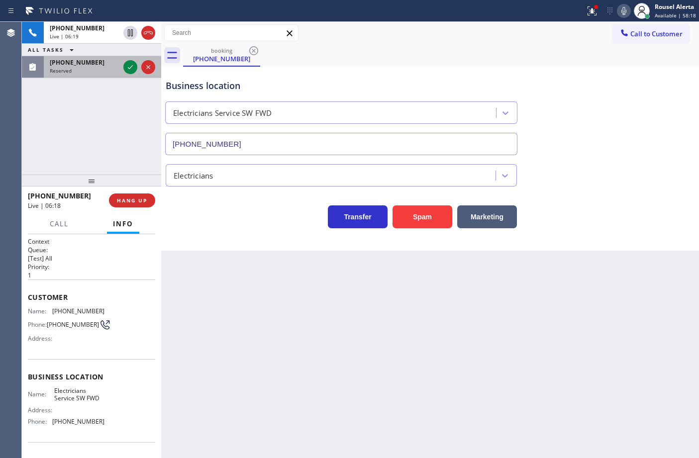
drag, startPoint x: 100, startPoint y: 67, endPoint x: 115, endPoint y: 66, distance: 14.5
click at [100, 67] on div "Reserved" at bounding box center [85, 70] width 70 height 7
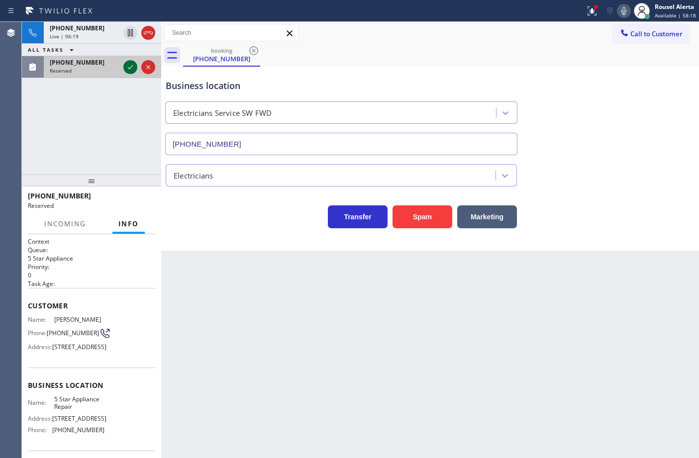
click at [125, 66] on icon at bounding box center [130, 67] width 12 height 12
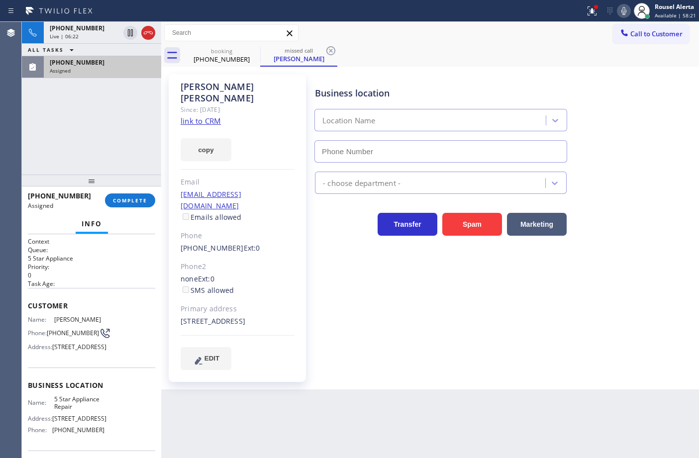
type input "[PHONE_NUMBER]"
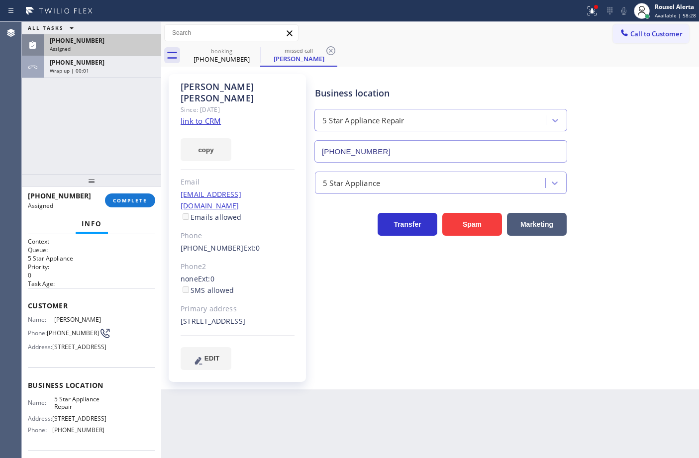
click at [81, 89] on div "ALL TASKS ALL TASKS ACTIVE TASKS TASKS IN WRAP UP [PHONE_NUMBER] Assigned [PHON…" at bounding box center [91, 98] width 139 height 153
click at [367, 436] on div "Back to Dashboard Change Sender ID Customers Technicians Select a contact Outbo…" at bounding box center [430, 240] width 538 height 436
click at [97, 48] on div "Assigned" at bounding box center [102, 48] width 105 height 7
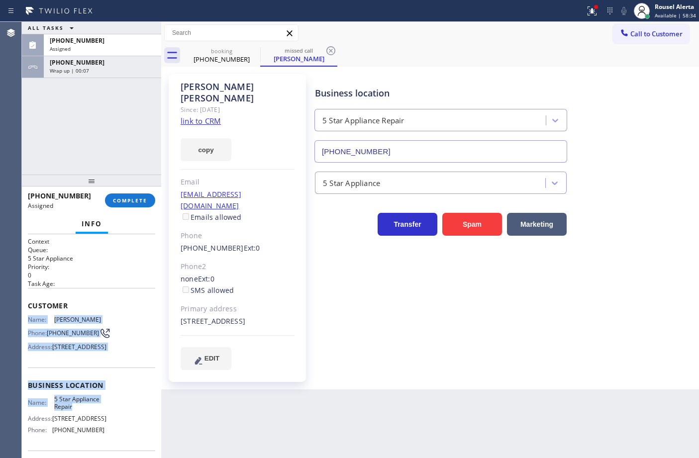
scroll to position [62, 0]
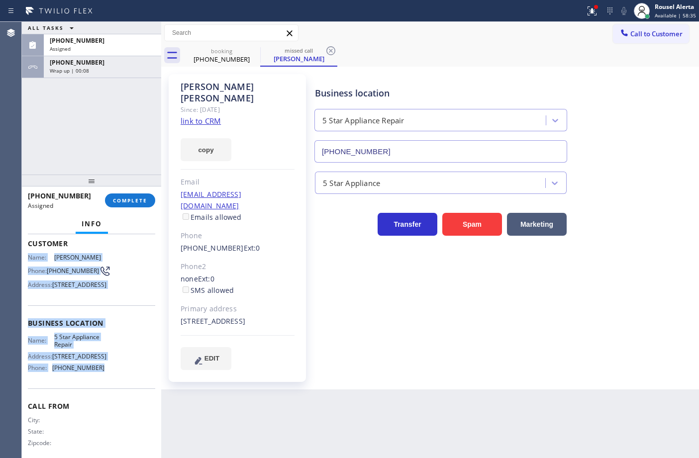
drag, startPoint x: 23, startPoint y: 314, endPoint x: 105, endPoint y: 398, distance: 117.5
click at [105, 398] on div "Context Queue: 5 Star Appliance Priority: 0 Task Age: Customer Name: [PERSON_NA…" at bounding box center [91, 346] width 139 height 224
copy div "Name: [PERSON_NAME] Phone: [PHONE_NUMBER] Address: [STREET_ADDRESS] Business lo…"
click at [102, 43] on div "[PHONE_NUMBER]" at bounding box center [102, 40] width 105 height 8
click at [145, 201] on span "COMPLETE" at bounding box center [130, 200] width 34 height 7
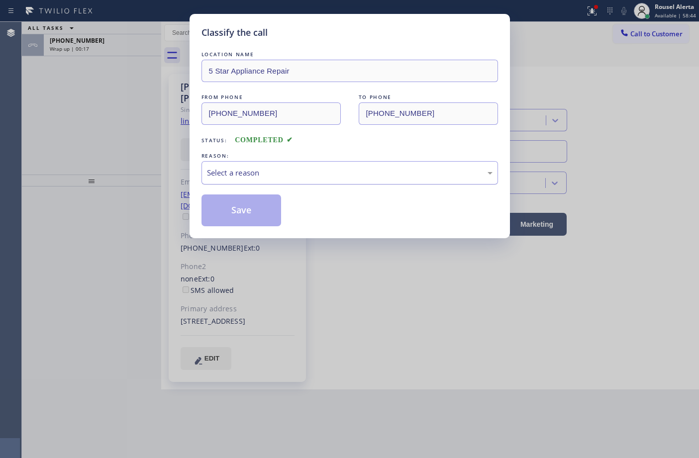
click at [302, 177] on div "Select a reason" at bounding box center [349, 172] width 285 height 11
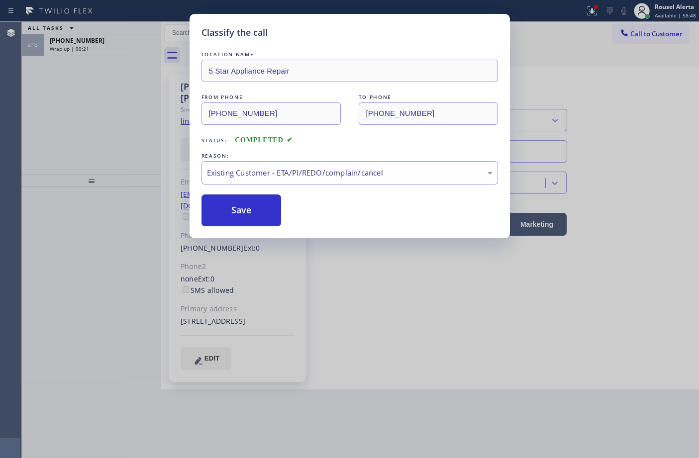
drag, startPoint x: 250, startPoint y: 215, endPoint x: 373, endPoint y: 357, distance: 187.9
click at [249, 215] on button "Save" at bounding box center [241, 210] width 80 height 32
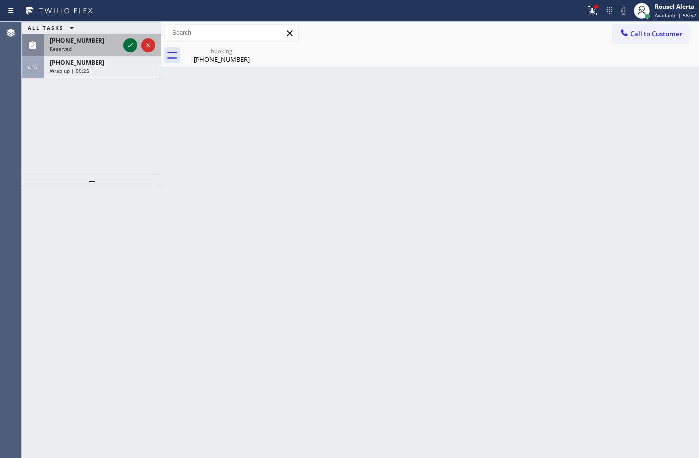
click at [128, 44] on icon at bounding box center [130, 45] width 12 height 12
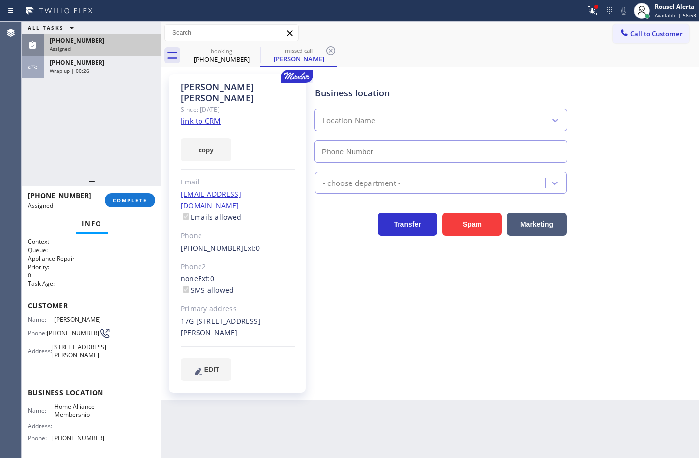
type input "[PHONE_NUMBER]"
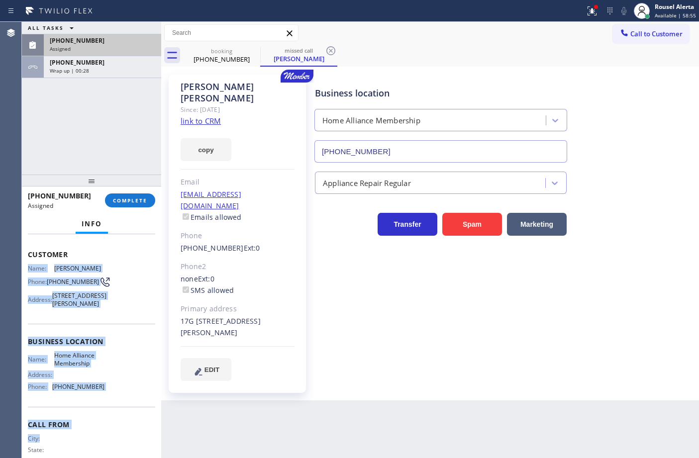
scroll to position [83, 0]
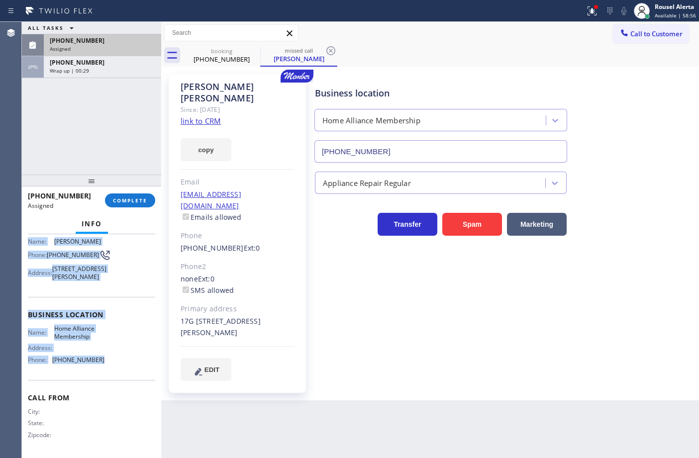
drag, startPoint x: 26, startPoint y: 316, endPoint x: 120, endPoint y: 362, distance: 104.5
click at [120, 362] on div "Context Queue: Appliance Repair Priority: 0 Task Age: Customer Name: [PERSON_NA…" at bounding box center [91, 346] width 139 height 224
copy div "Name: [PERSON_NAME] Phone: [PHONE_NUMBER] Address: [STREET_ADDRESS][PERSON_NAME…"
click at [95, 45] on div "Assigned" at bounding box center [102, 48] width 105 height 7
click at [99, 47] on div "Assigned" at bounding box center [102, 48] width 105 height 7
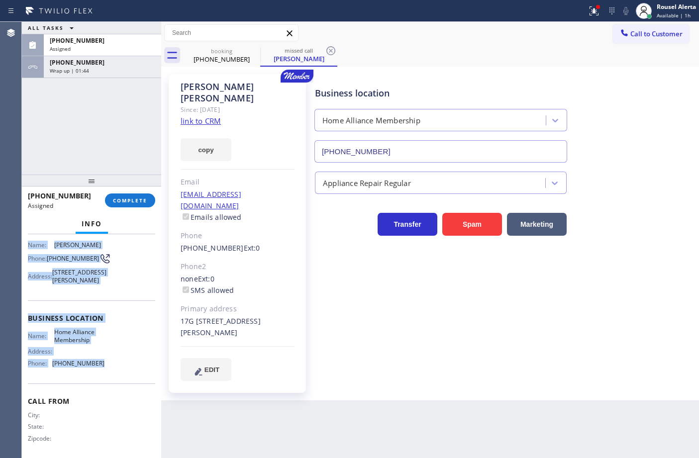
scroll to position [91, 0]
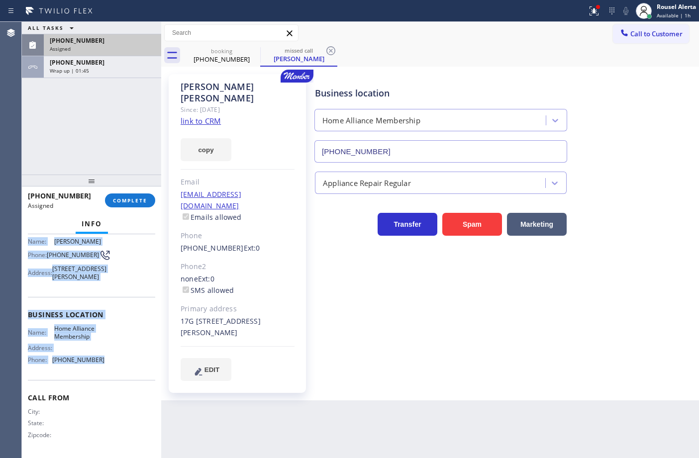
click at [102, 40] on div "[PHONE_NUMBER]" at bounding box center [102, 40] width 105 height 8
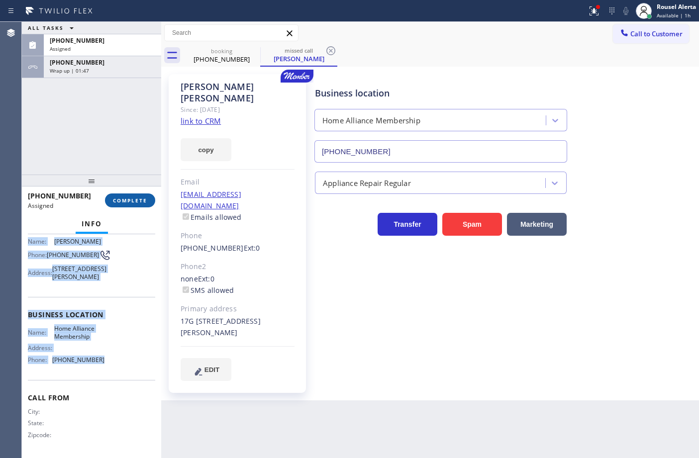
click at [122, 194] on button "COMPLETE" at bounding box center [130, 200] width 50 height 14
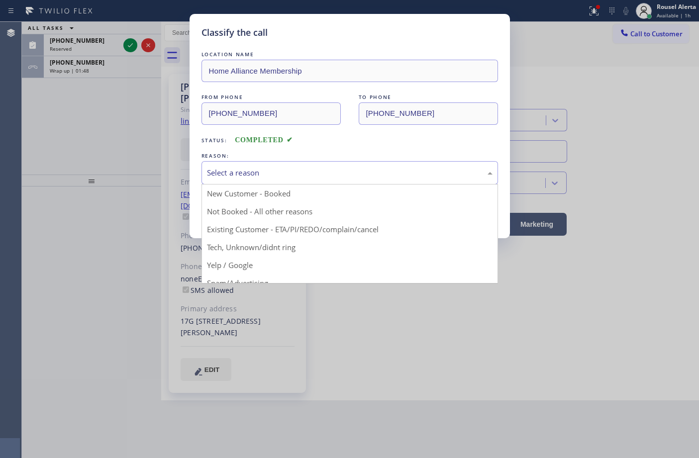
click at [249, 172] on div "Select a reason" at bounding box center [349, 172] width 285 height 11
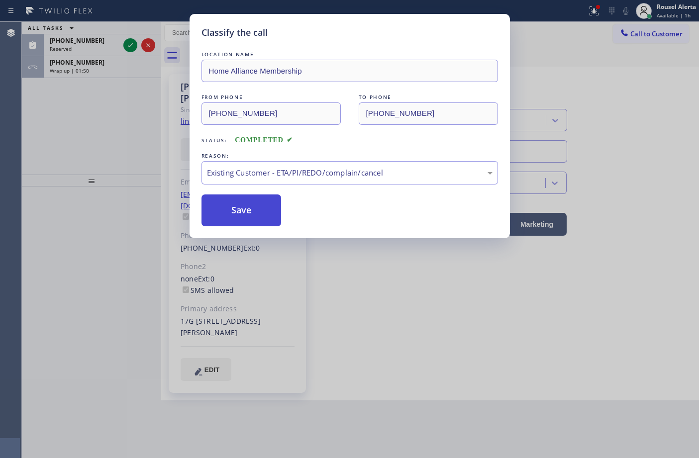
click at [265, 220] on button "Save" at bounding box center [241, 210] width 80 height 32
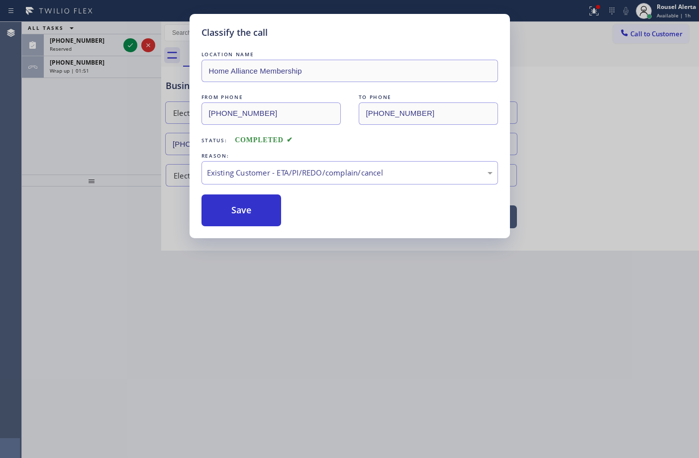
click at [127, 43] on icon at bounding box center [130, 45] width 12 height 12
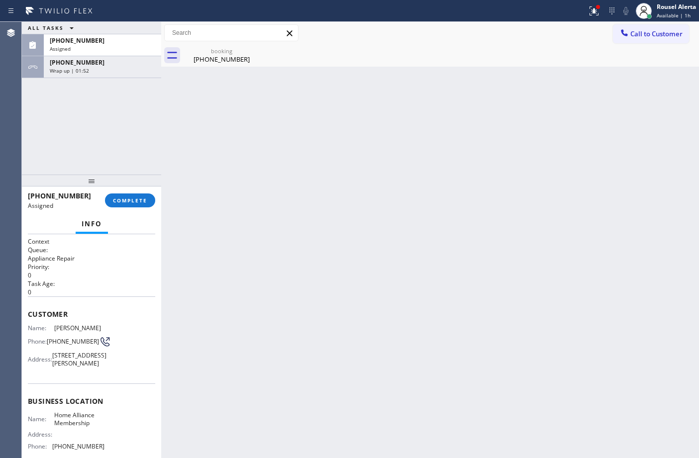
click at [127, 43] on div "[PHONE_NUMBER]" at bounding box center [102, 40] width 105 height 8
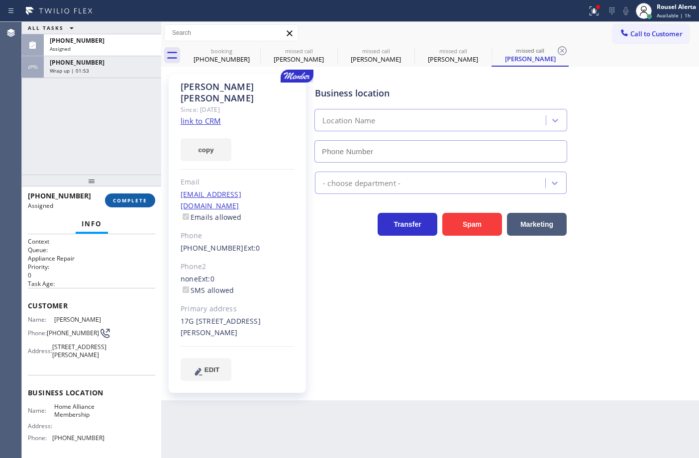
click at [118, 197] on span "COMPLETE" at bounding box center [130, 200] width 34 height 7
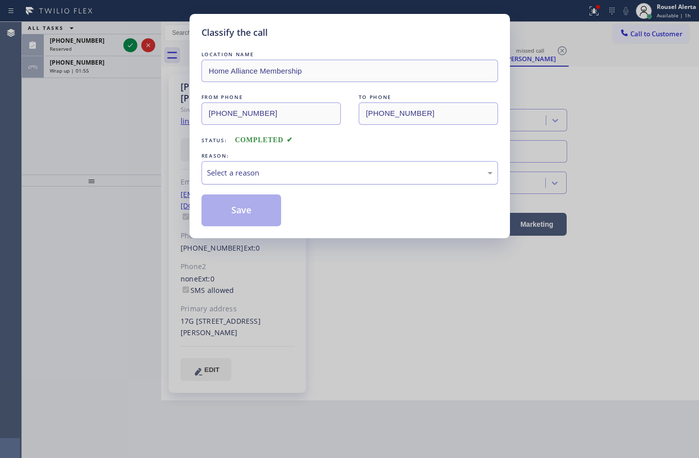
click at [275, 177] on div "Select a reason" at bounding box center [349, 172] width 285 height 11
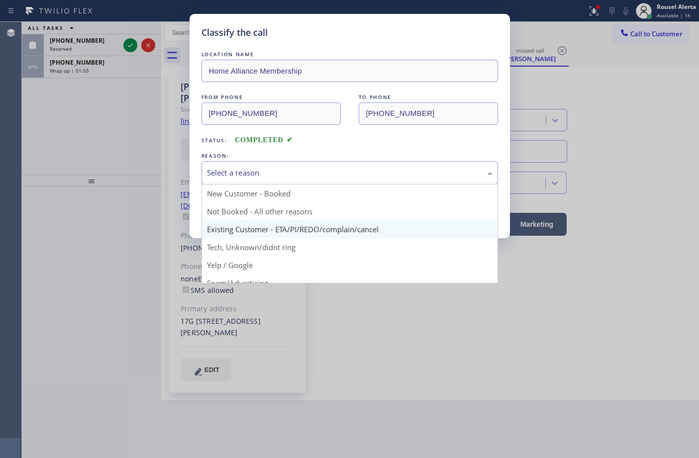
type input "[PHONE_NUMBER]"
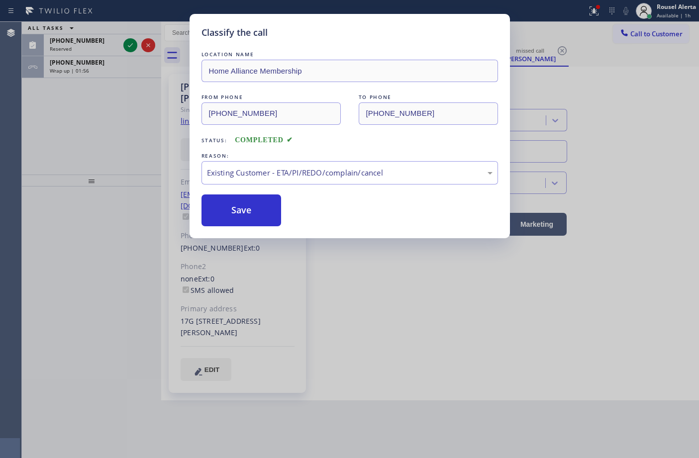
drag, startPoint x: 245, startPoint y: 207, endPoint x: 225, endPoint y: 186, distance: 29.6
click at [244, 207] on button "Save" at bounding box center [241, 210] width 80 height 32
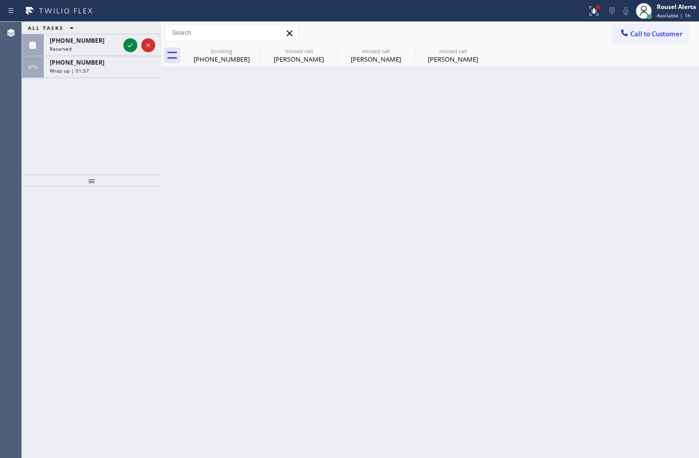
click at [128, 45] on icon at bounding box center [130, 45] width 12 height 12
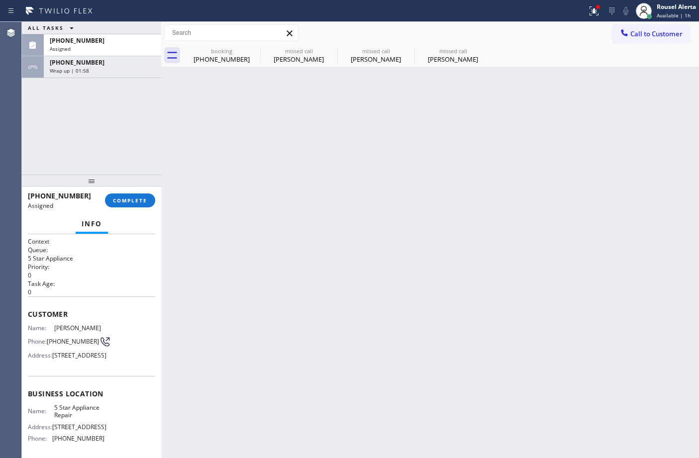
click at [128, 45] on div "Assigned" at bounding box center [102, 48] width 105 height 7
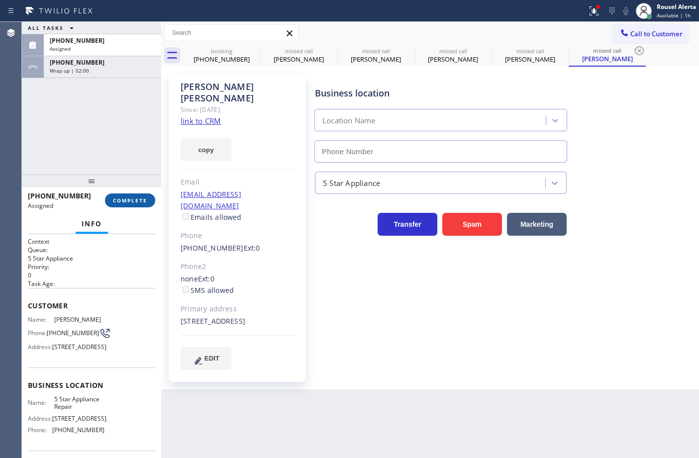
type input "[PHONE_NUMBER]"
click at [121, 201] on span "COMPLETE" at bounding box center [130, 200] width 34 height 7
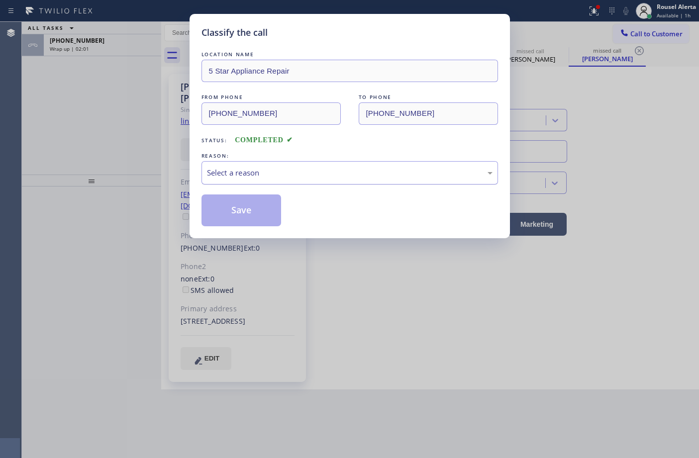
click at [268, 177] on div "Select a reason" at bounding box center [349, 172] width 285 height 11
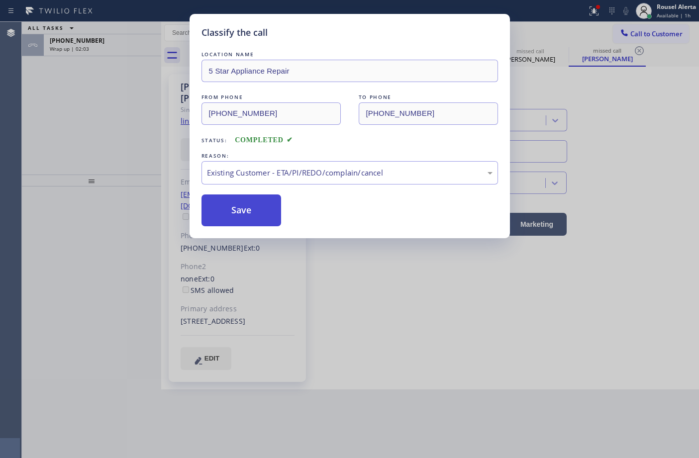
click at [246, 213] on button "Save" at bounding box center [241, 210] width 80 height 32
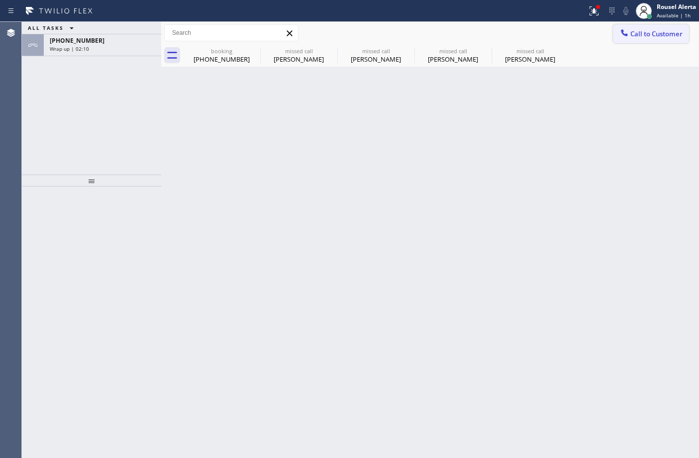
click at [674, 28] on button "Call to Customer" at bounding box center [651, 33] width 76 height 19
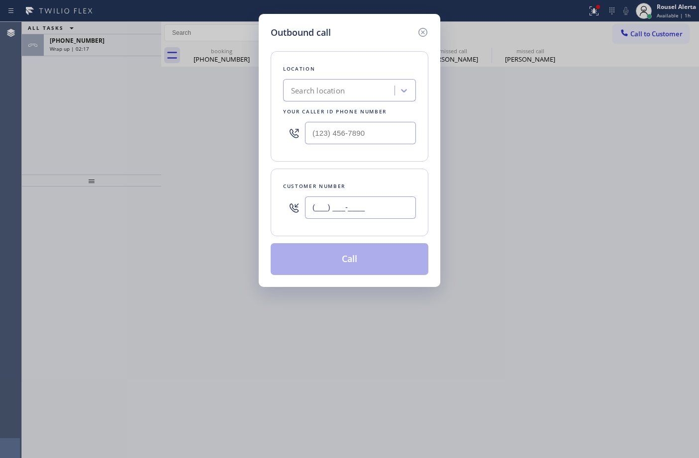
click at [366, 210] on input "(___) ___-____" at bounding box center [360, 207] width 111 height 22
paste input "609) 712-0202"
type input "[PHONE_NUMBER]"
click at [389, 131] on input "(___) ___-____" at bounding box center [360, 133] width 111 height 22
paste input "213) 566-1222"
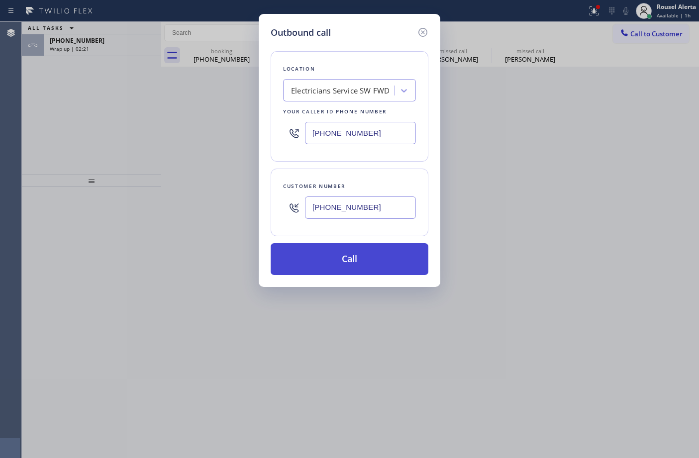
type input "[PHONE_NUMBER]"
click at [354, 268] on button "Call" at bounding box center [350, 259] width 158 height 32
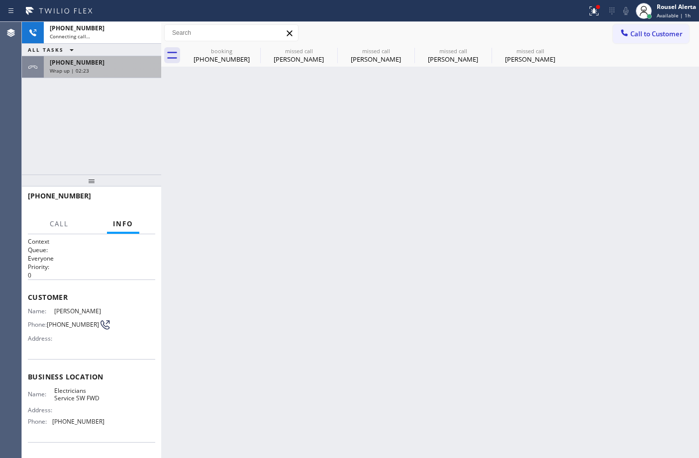
click at [102, 60] on div "[PHONE_NUMBER]" at bounding box center [102, 62] width 105 height 8
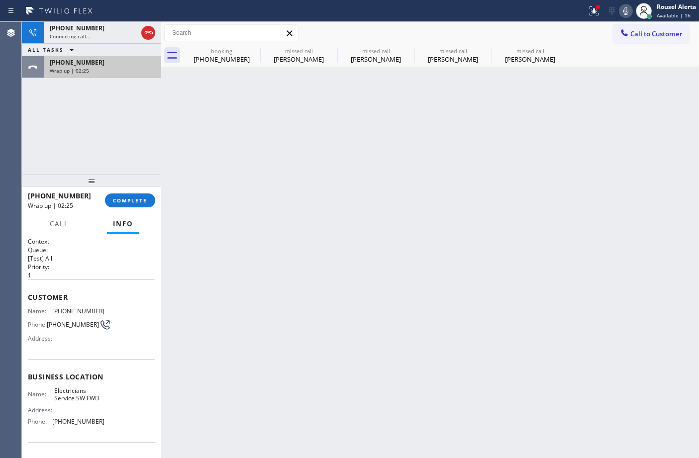
click at [114, 61] on div "[PHONE_NUMBER]" at bounding box center [102, 62] width 105 height 8
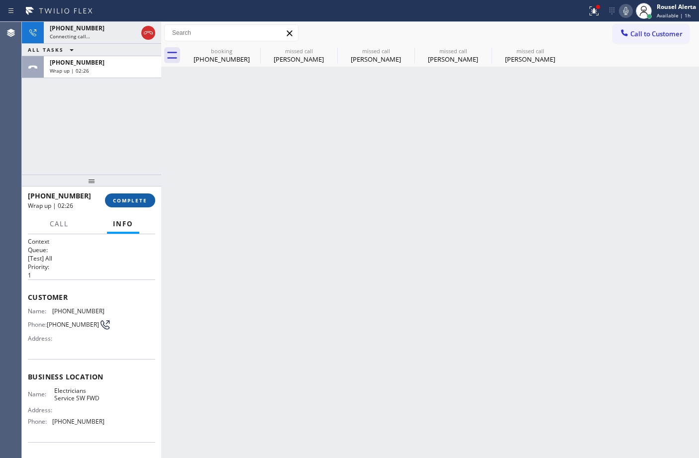
click at [135, 197] on span "COMPLETE" at bounding box center [130, 200] width 34 height 7
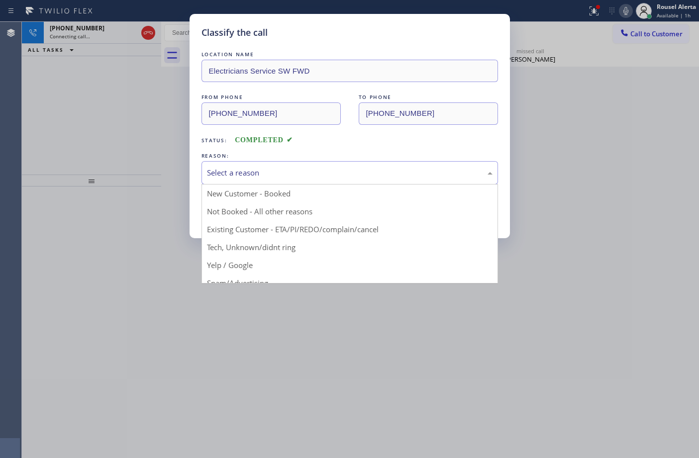
click at [262, 171] on div "Select a reason" at bounding box center [349, 172] width 285 height 11
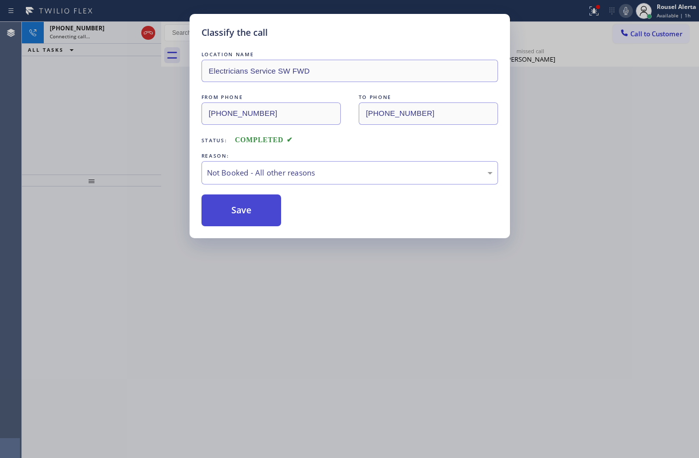
click at [245, 207] on button "Save" at bounding box center [241, 210] width 80 height 32
type input "[PHONE_NUMBER]"
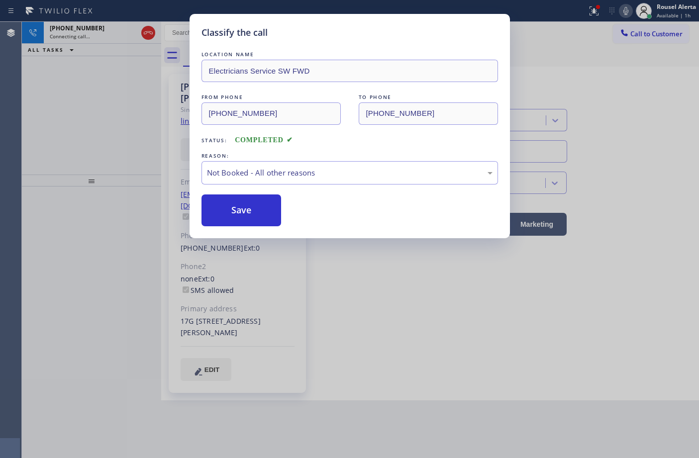
click at [423, 318] on div "Classify the call LOCATION NAME Electricians Service SW FWD FROM PHONE [PHONE_N…" at bounding box center [349, 229] width 699 height 458
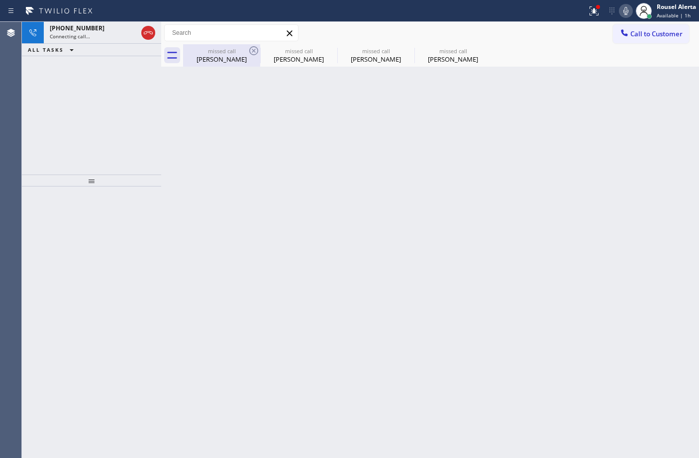
drag, startPoint x: 214, startPoint y: 60, endPoint x: 233, endPoint y: 53, distance: 19.7
click at [215, 60] on div "[PERSON_NAME]" at bounding box center [221, 59] width 75 height 9
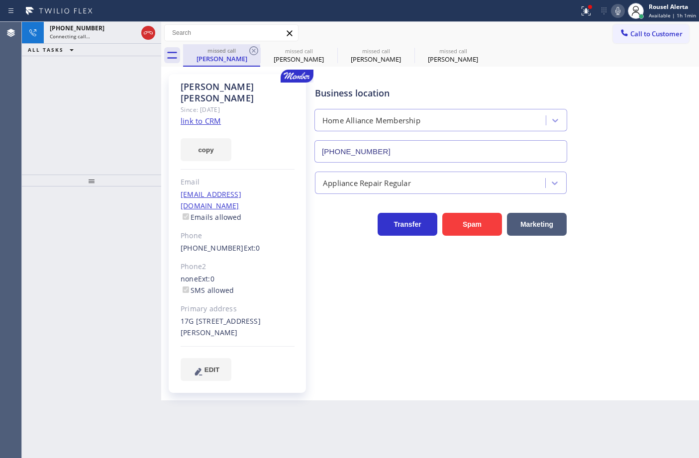
click at [247, 49] on div "missed call" at bounding box center [221, 50] width 75 height 7
click at [250, 48] on icon at bounding box center [253, 50] width 9 height 9
click at [250, 50] on icon at bounding box center [254, 51] width 12 height 12
type input "[PHONE_NUMBER]"
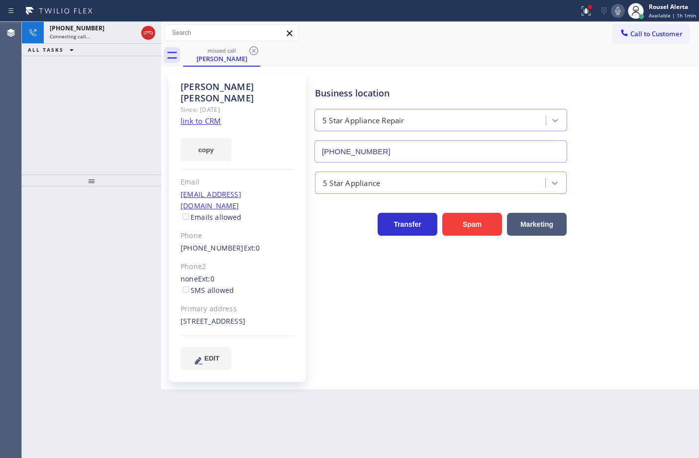
click at [250, 50] on icon at bounding box center [254, 51] width 12 height 12
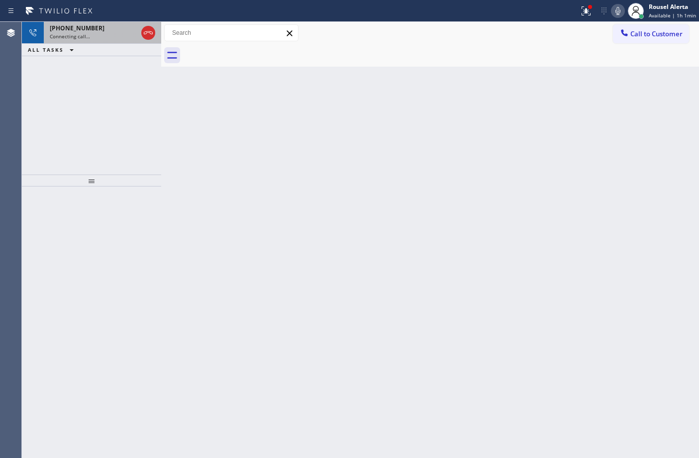
click at [88, 25] on span "[PHONE_NUMBER]" at bounding box center [77, 28] width 55 height 8
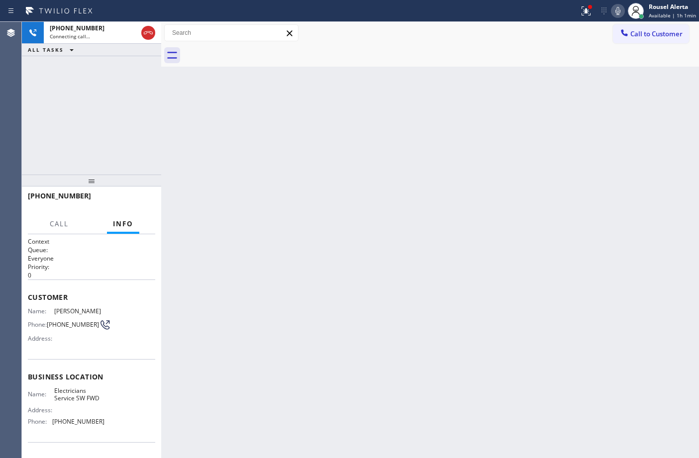
click at [278, 284] on div "Back to Dashboard Change Sender ID Customers Technicians Select a contact Outbo…" at bounding box center [430, 240] width 538 height 436
click at [109, 66] on div "[PHONE_NUMBER]" at bounding box center [85, 62] width 70 height 8
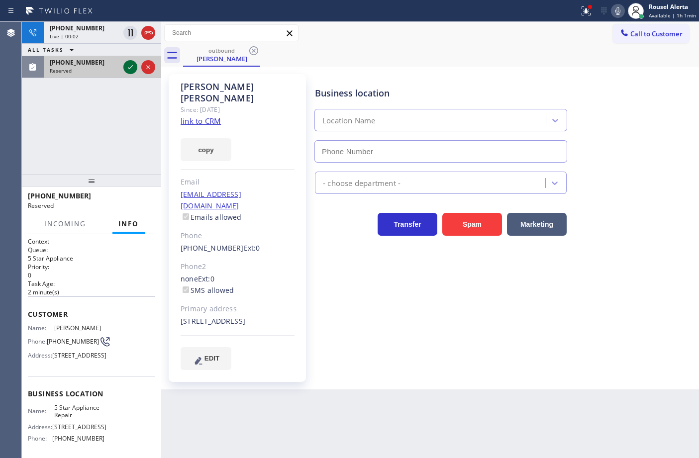
type input "[PHONE_NUMBER]"
click at [130, 67] on icon at bounding box center [130, 67] width 12 height 12
click at [119, 68] on div "Reserved" at bounding box center [85, 70] width 70 height 7
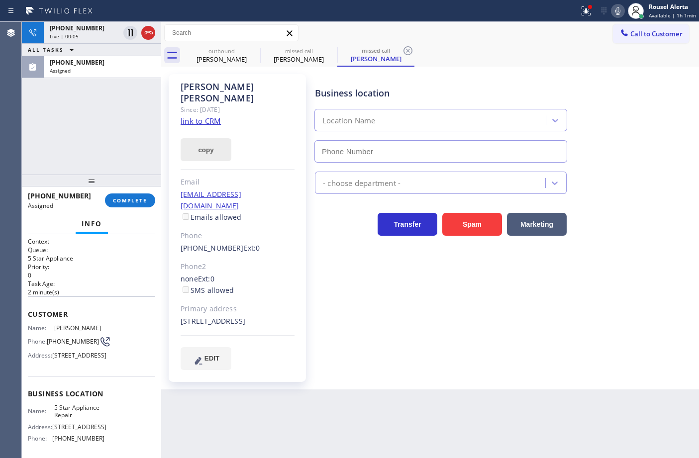
type input "[PHONE_NUMBER]"
click at [201, 116] on link "link to CRM" at bounding box center [201, 121] width 40 height 10
click at [105, 115] on div "[PHONE_NUMBER] Live | 00:36 ALL TASKS ALL TASKS ACTIVE TASKS TASKS IN WRAP UP […" at bounding box center [91, 98] width 139 height 153
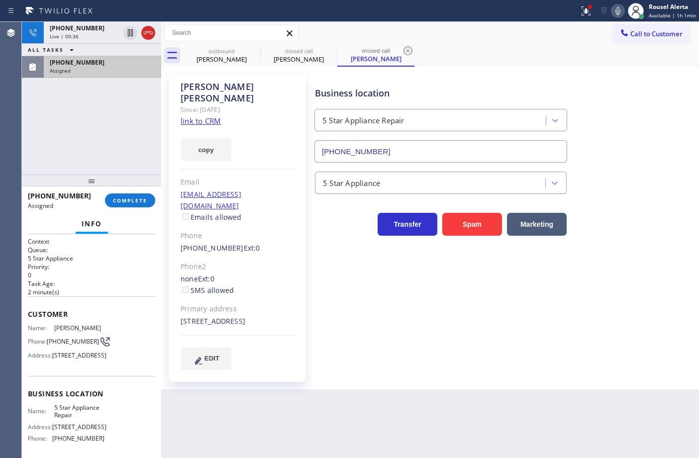
click at [108, 77] on div "[PHONE_NUMBER] Assigned" at bounding box center [100, 67] width 113 height 22
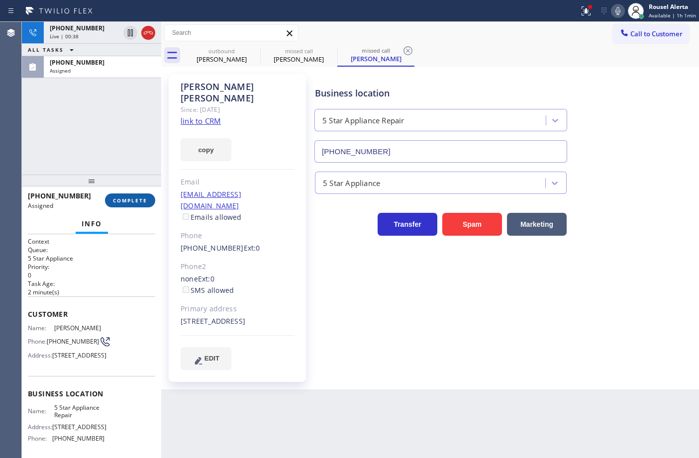
click at [123, 197] on span "COMPLETE" at bounding box center [130, 200] width 34 height 7
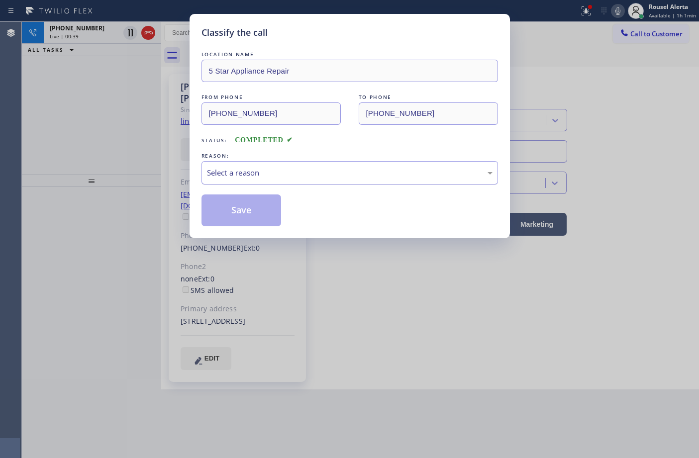
click at [263, 175] on div "Select a reason" at bounding box center [349, 172] width 285 height 11
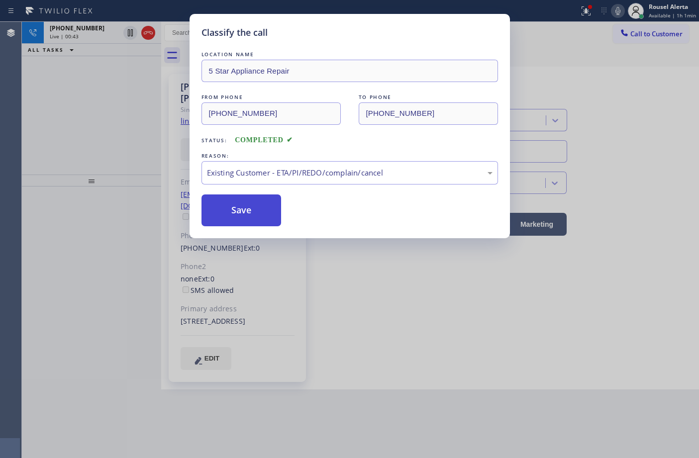
click at [239, 207] on button "Save" at bounding box center [241, 210] width 80 height 32
click at [148, 30] on div "Classify the call LOCATION NAME 5 Star Appliance Repair FROM PHONE [PHONE_NUMBE…" at bounding box center [349, 229] width 699 height 458
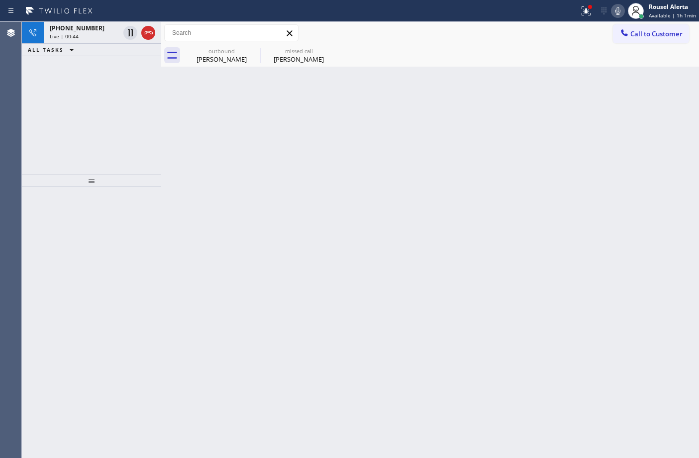
click at [148, 30] on icon at bounding box center [148, 33] width 12 height 12
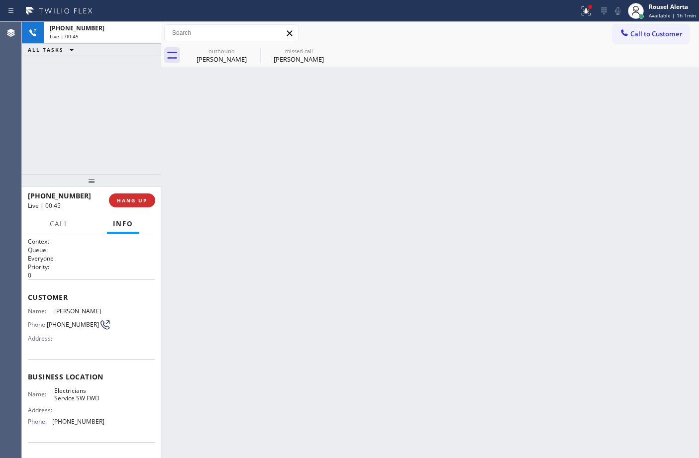
click at [403, 303] on div "Back to Dashboard Change Sender ID Customers Technicians Select a contact Outbo…" at bounding box center [430, 240] width 538 height 436
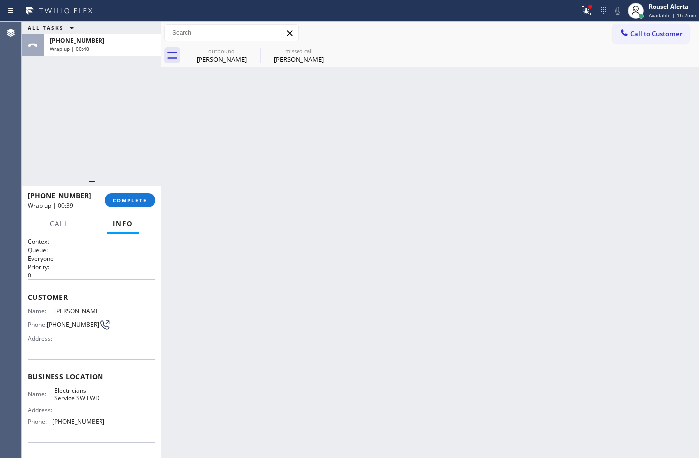
click at [529, 180] on div "Back to Dashboard Change Sender ID Customers Technicians Select a contact Outbo…" at bounding box center [430, 240] width 538 height 436
click at [291, 65] on div "missed call [PERSON_NAME]" at bounding box center [298, 55] width 75 height 22
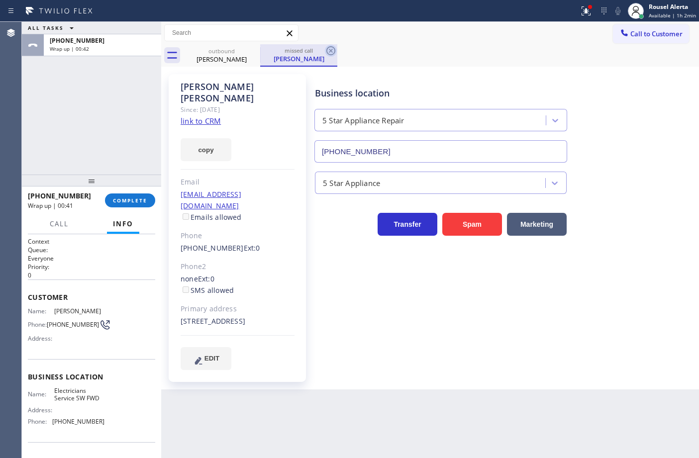
click at [331, 50] on icon at bounding box center [330, 50] width 9 height 9
type input "[PHONE_NUMBER]"
click at [113, 77] on div "ALL TASKS ALL TASKS ACTIVE TASKS TASKS IN WRAP UP [PHONE_NUMBER] Wrap up | 01:01" at bounding box center [91, 98] width 139 height 153
click at [644, 38] on span "Call to Customer" at bounding box center [656, 33] width 52 height 9
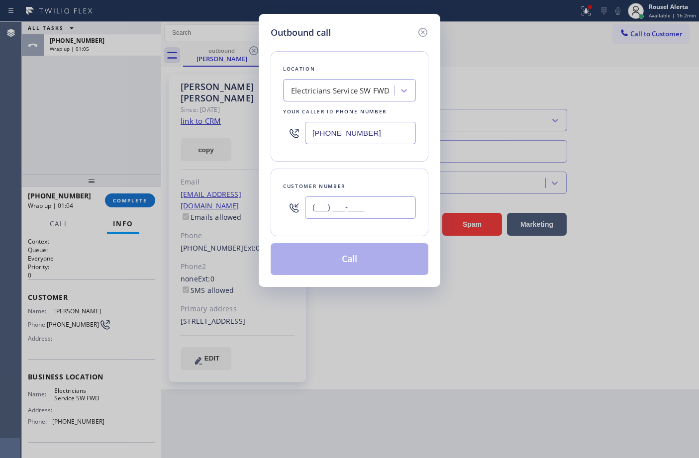
click at [401, 205] on input "(___) ___-____" at bounding box center [360, 207] width 111 height 22
paste input "609) 712-0202"
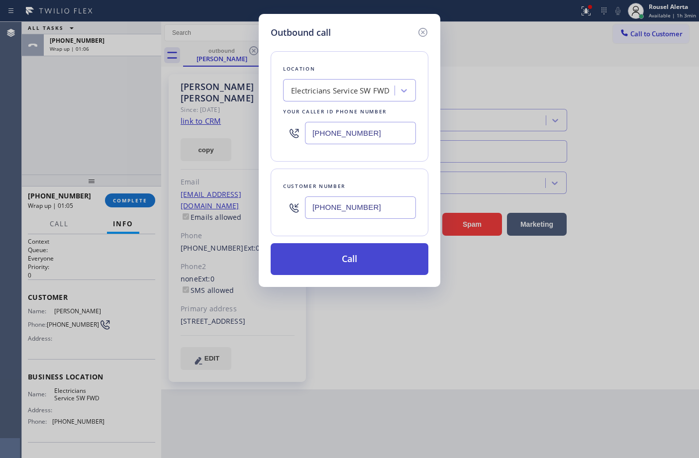
type input "[PHONE_NUMBER]"
click at [360, 265] on button "Call" at bounding box center [350, 259] width 158 height 32
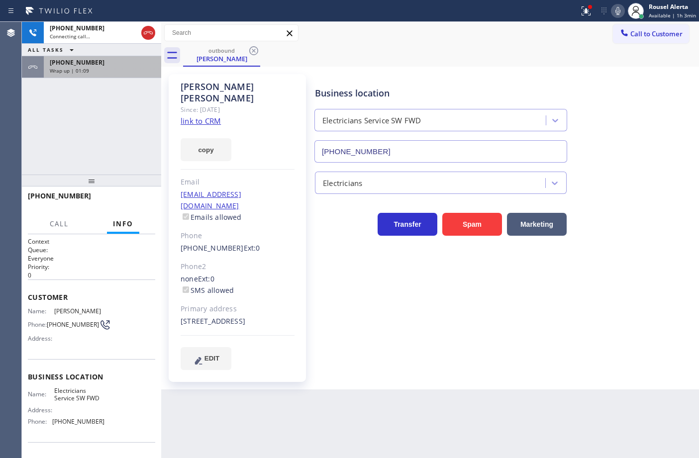
click at [70, 67] on span "Wrap up | 01:09" at bounding box center [69, 70] width 39 height 7
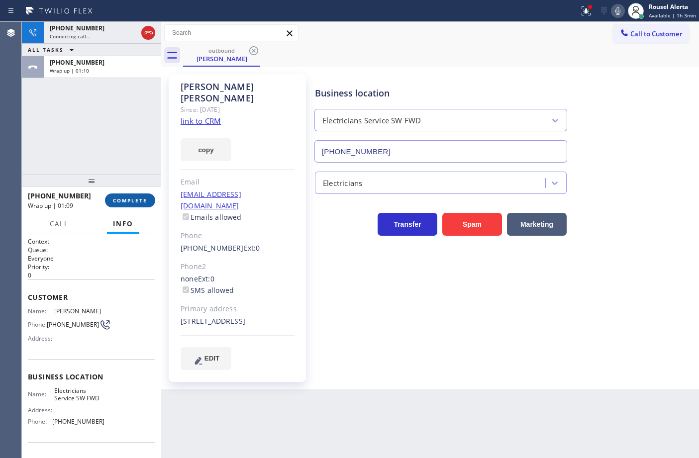
click at [135, 202] on span "COMPLETE" at bounding box center [130, 200] width 34 height 7
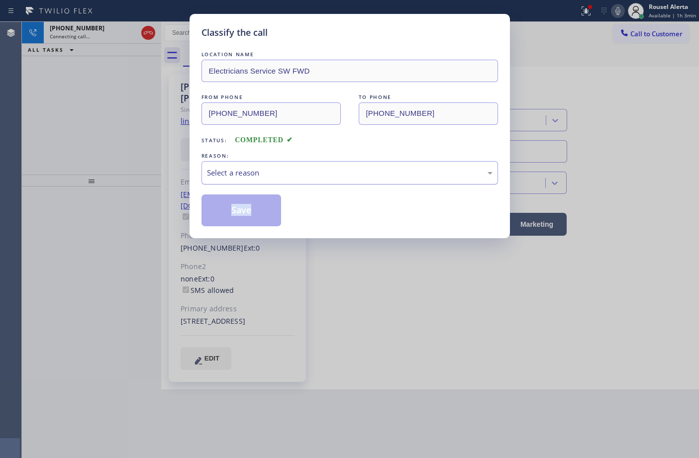
click at [291, 185] on div "LOCATION NAME Electricians Service SW FWD FROM PHONE [PHONE_NUMBER] TO PHONE [P…" at bounding box center [349, 137] width 296 height 177
click at [294, 172] on div "Select a reason" at bounding box center [349, 172] width 285 height 11
click at [337, 170] on div "New Customer - Booked" at bounding box center [349, 172] width 285 height 11
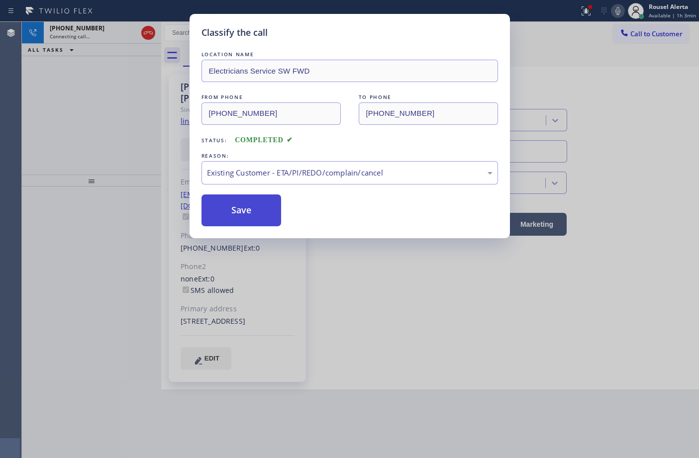
click at [252, 208] on button "Save" at bounding box center [241, 210] width 80 height 32
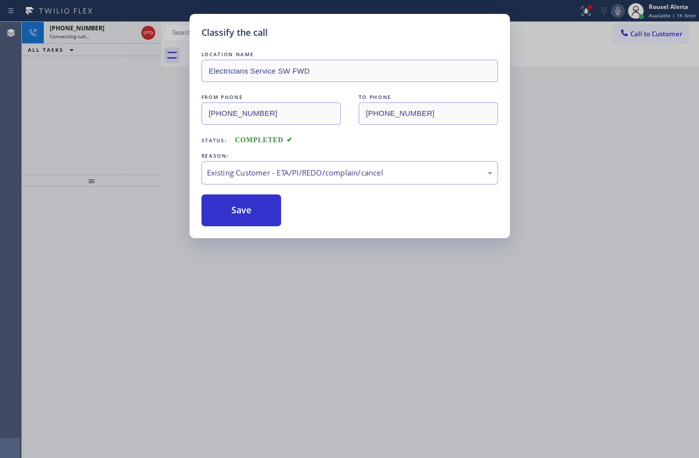
click at [368, 308] on div "Classify the call LOCATION NAME Electricians Service SW FWD FROM PHONE [PHONE_N…" at bounding box center [349, 229] width 699 height 458
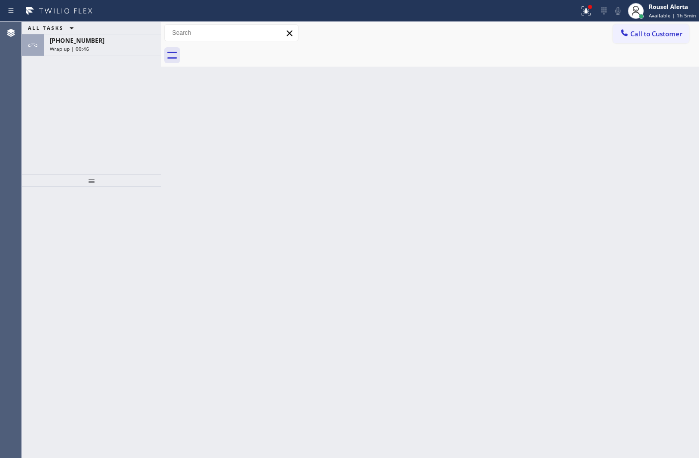
click at [500, 78] on div "Back to Dashboard Change Sender ID Customers Technicians Select a contact Outbo…" at bounding box center [430, 240] width 538 height 436
click at [587, 10] on icon at bounding box center [584, 9] width 6 height 7
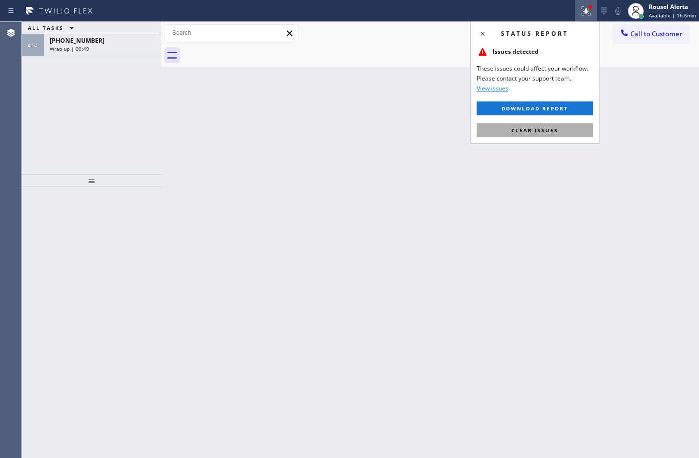
click at [556, 137] on button "Clear issues" at bounding box center [534, 130] width 116 height 14
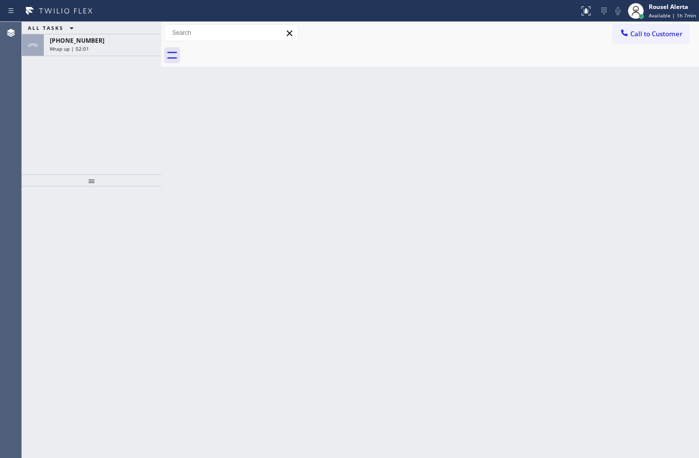
click at [331, 88] on div "Back to Dashboard Change Sender ID Customers Technicians Select a contact Outbo…" at bounding box center [430, 240] width 538 height 436
click at [106, 55] on div "[PHONE_NUMBER] Wrap up | 03:01" at bounding box center [100, 45] width 113 height 22
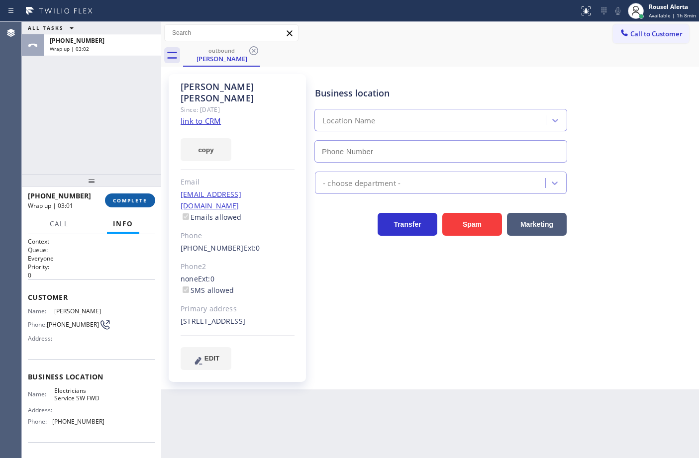
click at [140, 193] on button "COMPLETE" at bounding box center [130, 200] width 50 height 14
type input "[PHONE_NUMBER]"
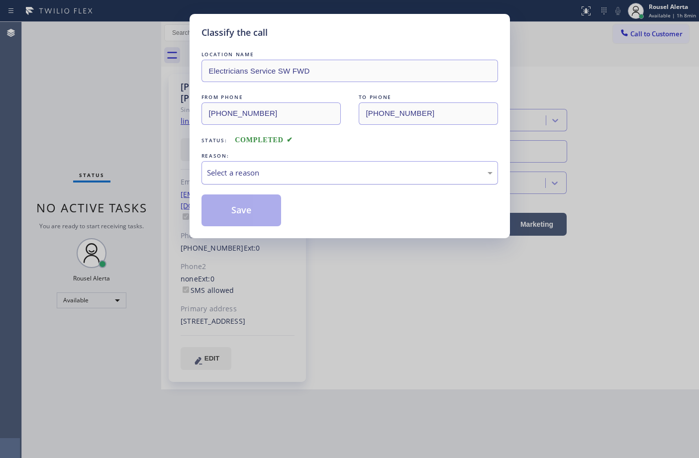
click at [272, 185] on div "Select a reason" at bounding box center [349, 172] width 296 height 23
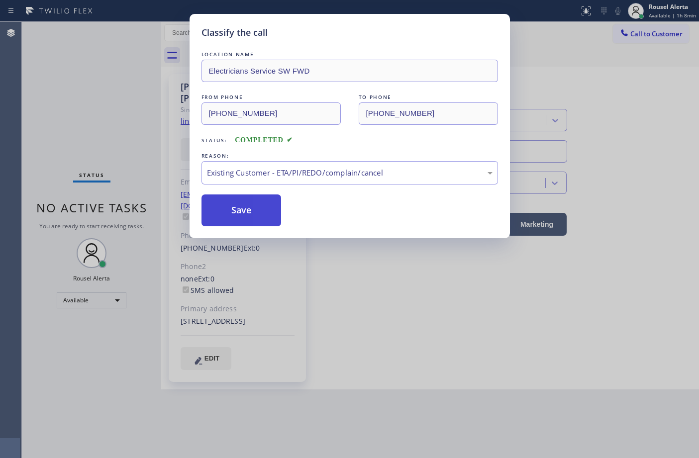
click at [254, 209] on button "Save" at bounding box center [241, 210] width 80 height 32
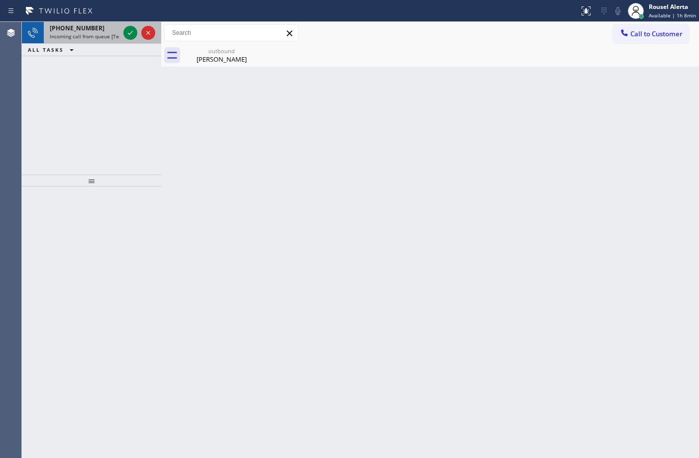
click at [91, 33] on span "Incoming call from queue [Test] All" at bounding box center [91, 36] width 83 height 7
drag, startPoint x: 80, startPoint y: 23, endPoint x: 113, endPoint y: 28, distance: 33.3
click at [81, 23] on div "[PHONE_NUMBER] Incoming call from queue [Test] All" at bounding box center [83, 33] width 78 height 22
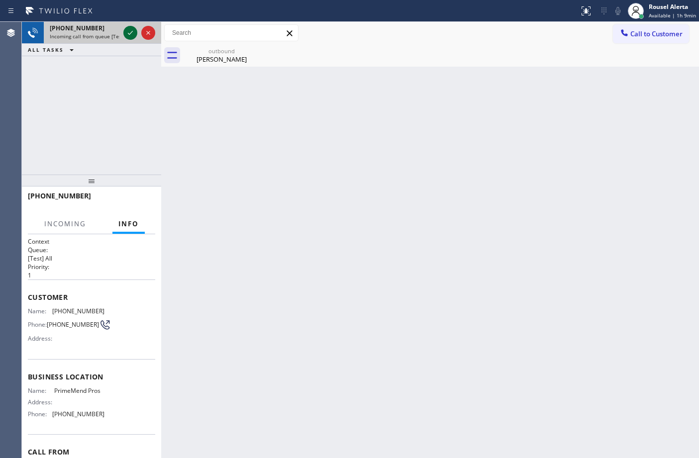
click at [127, 35] on icon at bounding box center [130, 33] width 12 height 12
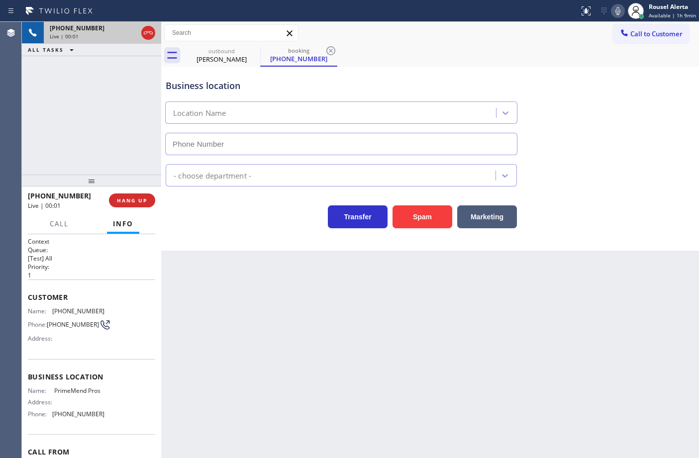
type input "[PHONE_NUMBER]"
click at [125, 94] on div "[PHONE_NUMBER] Live | 00:10 ALL TASKS ALL TASKS ACTIVE TASKS TASKS IN WRAP UP" at bounding box center [91, 98] width 139 height 153
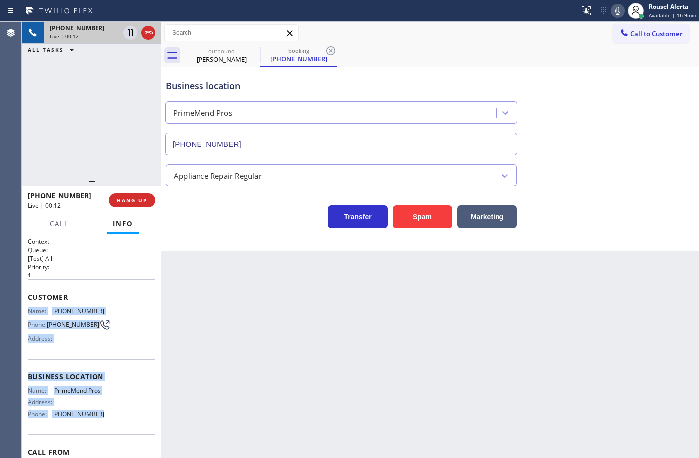
drag, startPoint x: 28, startPoint y: 308, endPoint x: 96, endPoint y: 419, distance: 130.2
click at [96, 419] on div "Context Queue: [Test] All Priority: 1 Customer Name: [PHONE_NUMBER] Phone: [PHO…" at bounding box center [91, 373] width 127 height 273
copy div "Name: [PHONE_NUMBER] Phone: [PHONE_NUMBER] Address: Business location Name: Pri…"
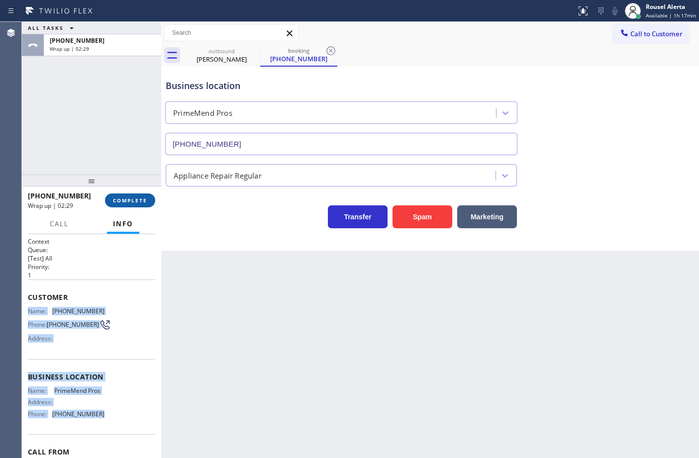
click at [123, 205] on button "COMPLETE" at bounding box center [130, 200] width 50 height 14
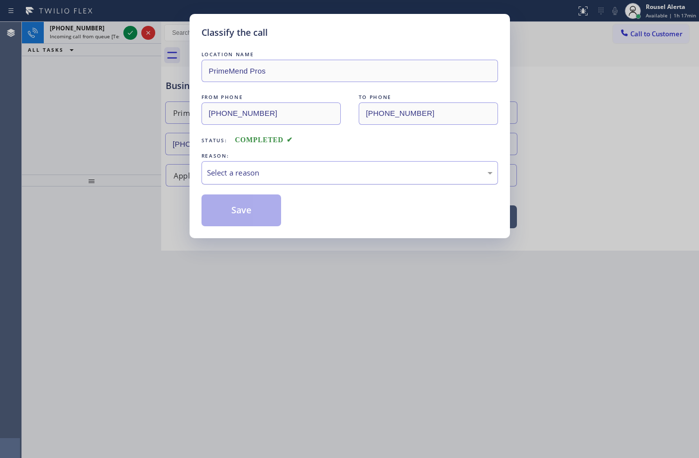
click at [242, 178] on div "Select a reason" at bounding box center [349, 172] width 285 height 11
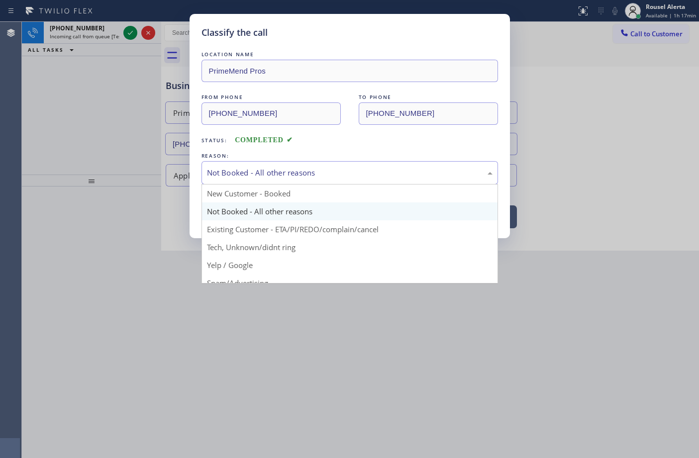
click at [272, 175] on div "Not Booked - All other reasons" at bounding box center [349, 172] width 285 height 11
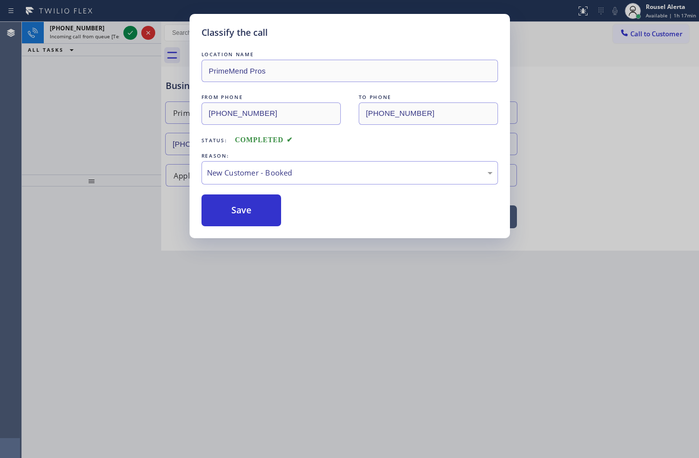
drag, startPoint x: 243, startPoint y: 204, endPoint x: 180, endPoint y: 120, distance: 105.5
click at [243, 205] on button "Save" at bounding box center [241, 210] width 80 height 32
type input "[PHONE_NUMBER]"
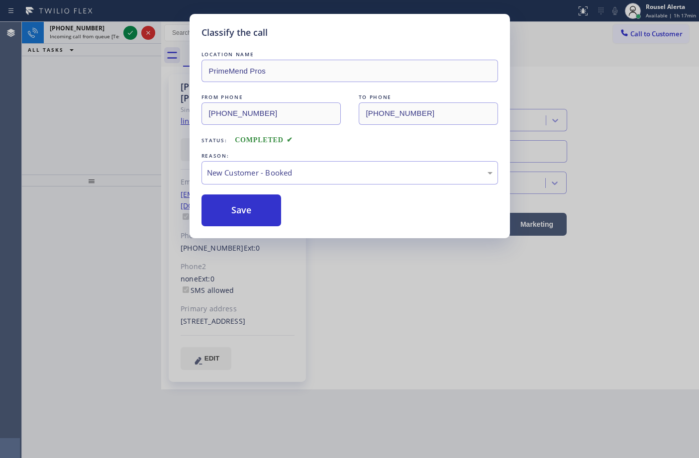
click at [112, 38] on div "Classify the call LOCATION NAME PrimeMend Pros FROM PHONE [PHONE_NUMBER] TO PHO…" at bounding box center [349, 229] width 699 height 458
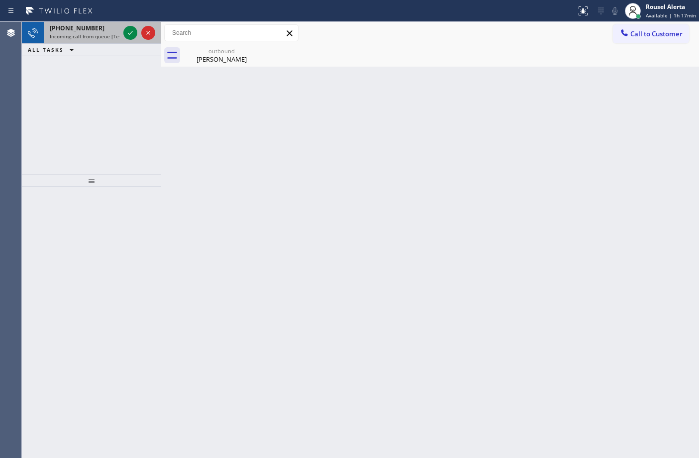
click at [102, 30] on div "[PHONE_NUMBER]" at bounding box center [85, 28] width 70 height 8
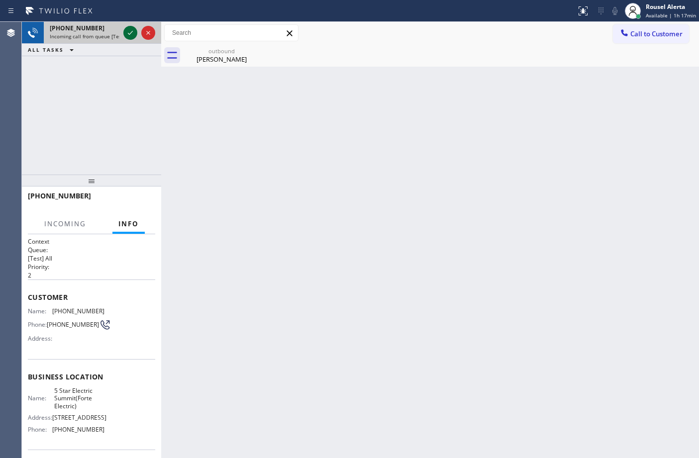
click at [127, 34] on icon at bounding box center [130, 33] width 12 height 12
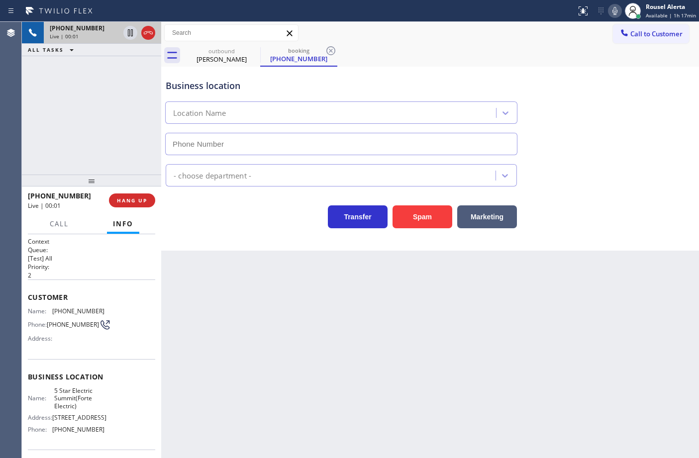
type input "[PHONE_NUMBER]"
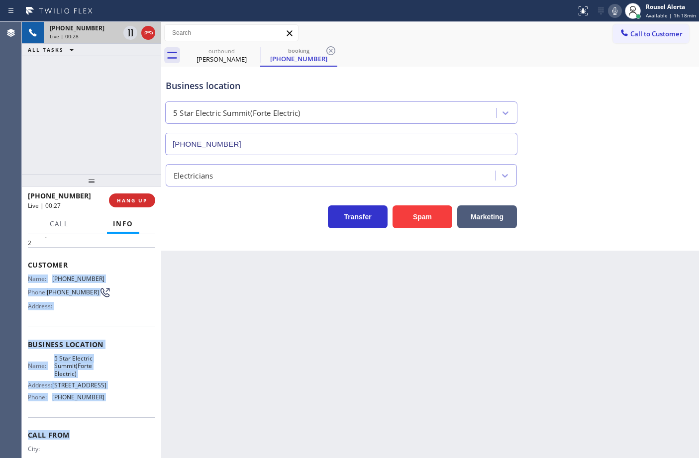
scroll to position [62, 0]
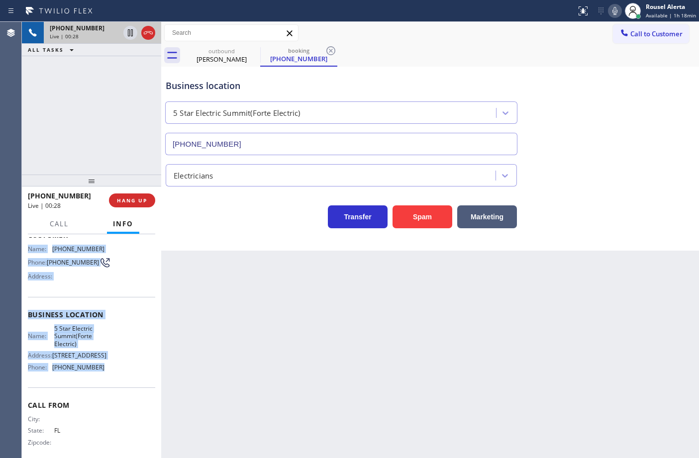
drag, startPoint x: 23, startPoint y: 304, endPoint x: 117, endPoint y: 398, distance: 133.3
click at [117, 398] on div "Context Queue: [Test] All Priority: 2 Customer Name: [PHONE_NUMBER] Phone: [PHO…" at bounding box center [91, 346] width 139 height 224
copy div "Name: [PHONE_NUMBER] Phone: [PHONE_NUMBER] Address: Business location Name: 5 S…"
click at [130, 28] on icon at bounding box center [130, 33] width 12 height 12
click at [620, 10] on icon at bounding box center [615, 11] width 12 height 12
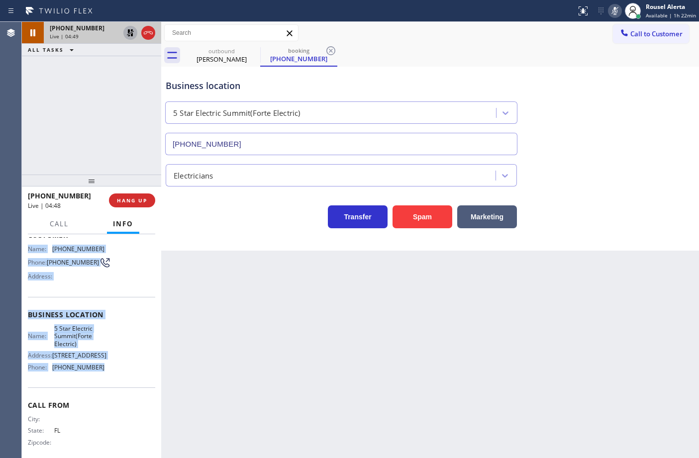
click at [130, 35] on icon at bounding box center [130, 33] width 12 height 12
click at [621, 7] on icon at bounding box center [615, 11] width 12 height 12
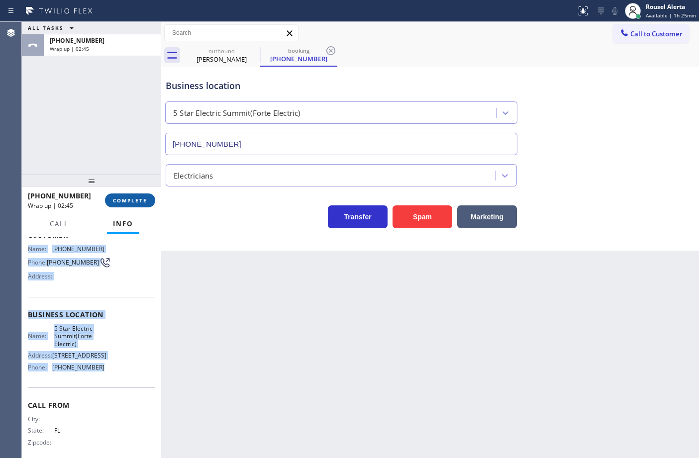
click at [131, 197] on span "COMPLETE" at bounding box center [130, 200] width 34 height 7
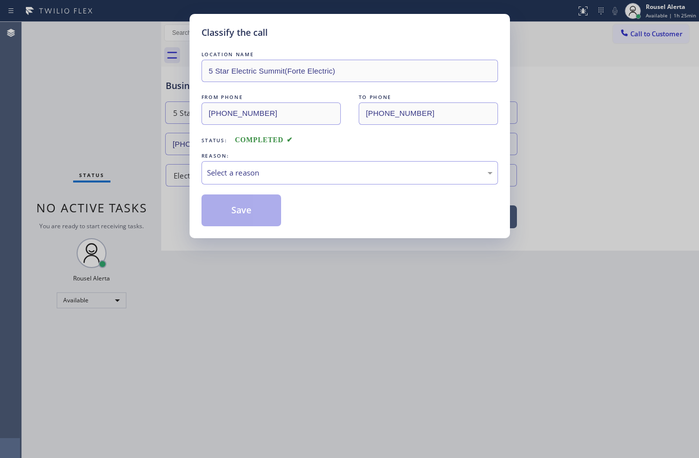
click at [255, 178] on div "Select a reason" at bounding box center [349, 172] width 285 height 11
click at [241, 209] on button "Save" at bounding box center [241, 210] width 80 height 32
type input "[PHONE_NUMBER]"
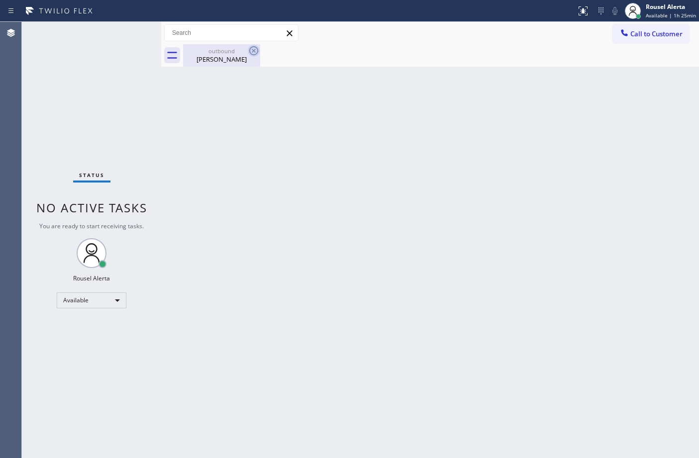
click at [252, 53] on icon at bounding box center [254, 51] width 12 height 12
click at [352, 213] on div "Back to Dashboard Change Sender ID Customers Technicians Select a contact Outbo…" at bounding box center [430, 240] width 538 height 436
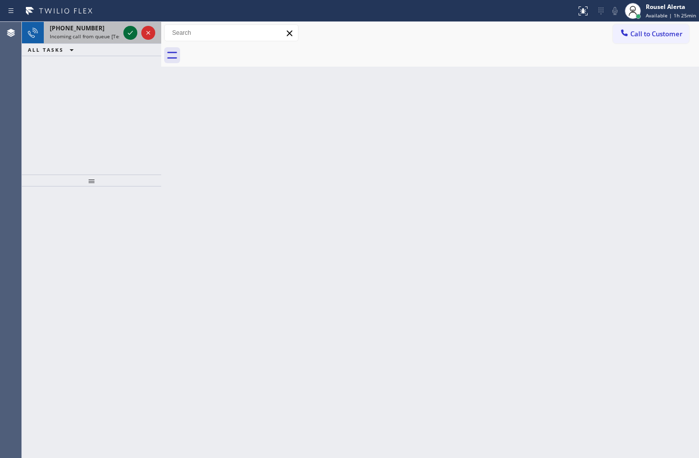
click at [128, 31] on icon at bounding box center [130, 33] width 12 height 12
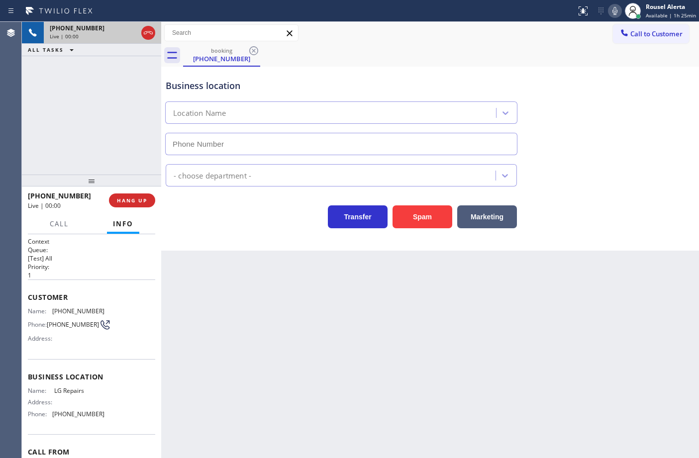
type input "[PHONE_NUMBER]"
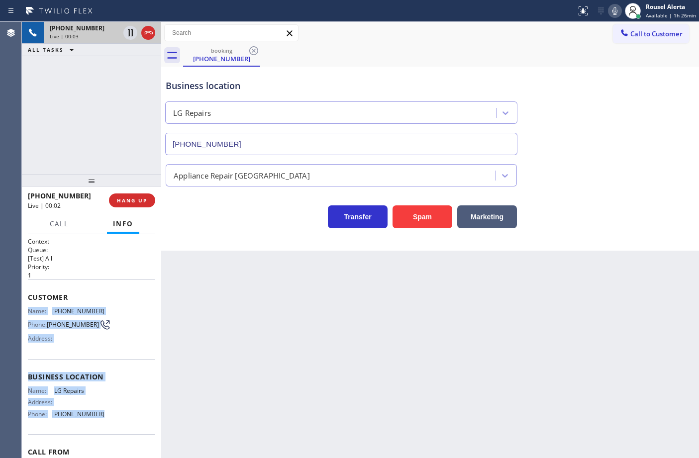
drag, startPoint x: 27, startPoint y: 311, endPoint x: 112, endPoint y: 417, distance: 135.1
click at [112, 417] on div "Context Queue: [Test] All Priority: 1 Customer Name: [PHONE_NUMBER] Phone: [PHO…" at bounding box center [91, 373] width 127 height 273
copy div "Name: [PHONE_NUMBER] Phone: [PHONE_NUMBER] Address: Business location Name: LG …"
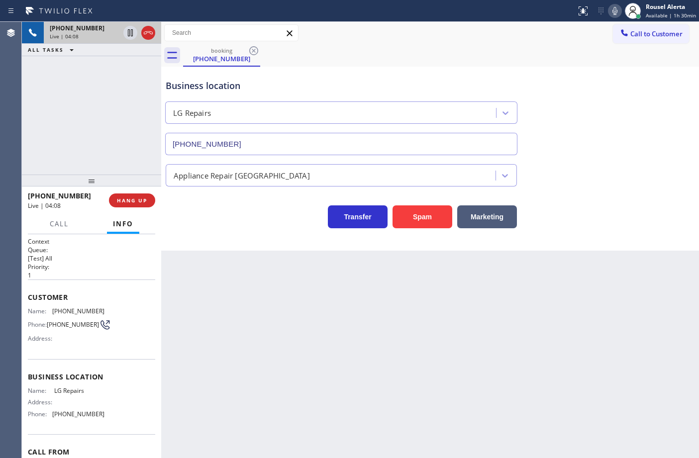
click at [110, 62] on div "[PHONE_NUMBER] Live | 04:08 ALL TASKS ALL TASKS ACTIVE TASKS TASKS IN WRAP UP" at bounding box center [91, 98] width 139 height 153
drag, startPoint x: 132, startPoint y: 33, endPoint x: 170, endPoint y: 29, distance: 38.1
click at [132, 33] on icon at bounding box center [130, 33] width 12 height 12
click at [615, 9] on icon at bounding box center [615, 11] width 12 height 12
click at [127, 32] on icon at bounding box center [130, 33] width 12 height 12
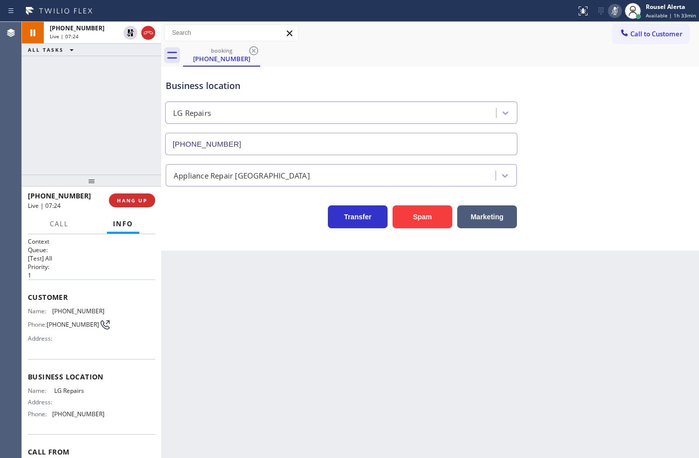
click at [615, 11] on rect at bounding box center [614, 9] width 7 height 7
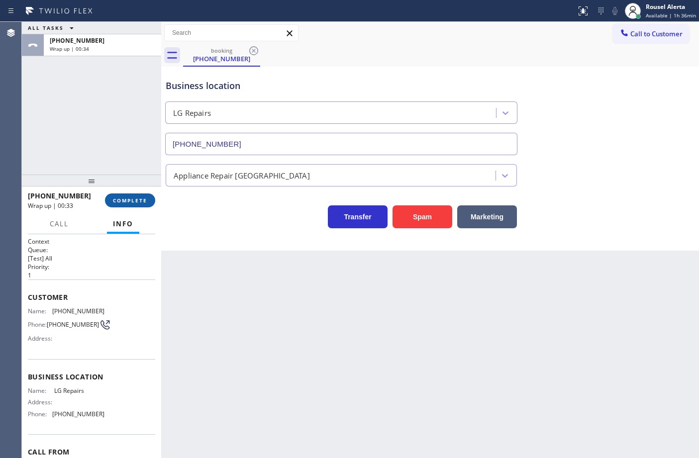
click at [138, 200] on span "COMPLETE" at bounding box center [130, 200] width 34 height 7
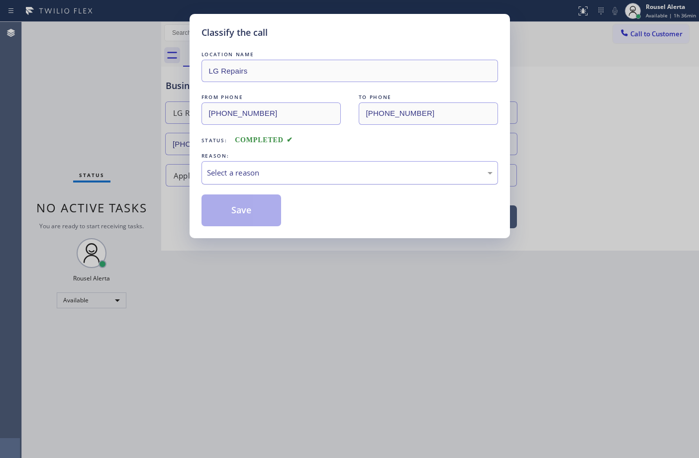
click at [260, 176] on div "Select a reason" at bounding box center [349, 172] width 285 height 11
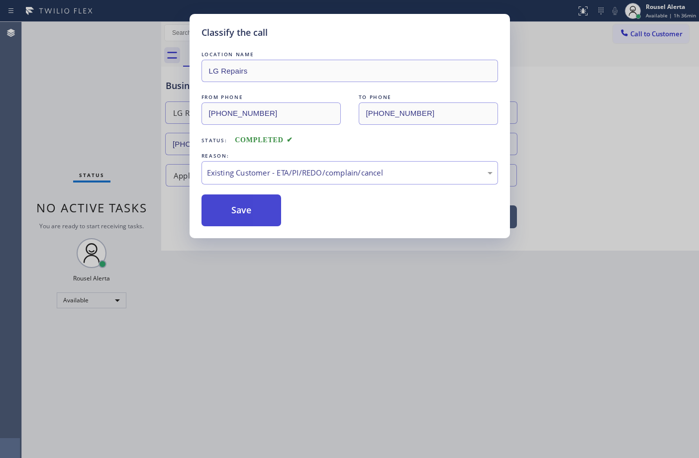
click at [262, 213] on button "Save" at bounding box center [241, 210] width 80 height 32
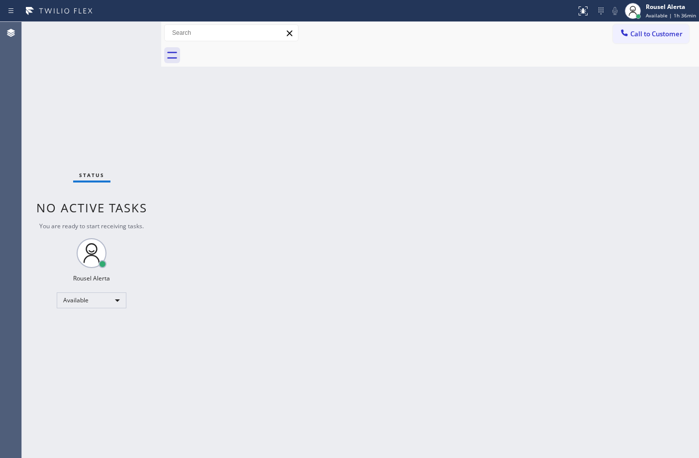
drag, startPoint x: 485, startPoint y: 184, endPoint x: 473, endPoint y: 177, distance: 14.1
click at [481, 183] on div "Back to Dashboard Change Sender ID Customers Technicians Select a contact Outbo…" at bounding box center [430, 240] width 538 height 436
click at [168, 170] on div "Back to Dashboard Change Sender ID Customers Technicians Select a contact Outbo…" at bounding box center [430, 240] width 538 height 436
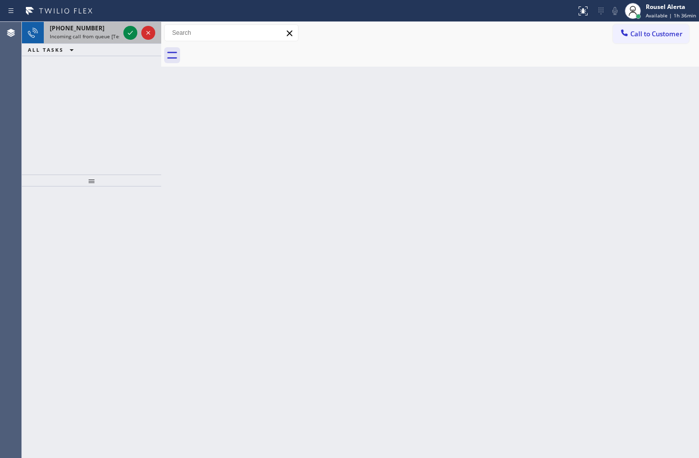
click at [105, 38] on span "Incoming call from queue [Test] All" at bounding box center [91, 36] width 83 height 7
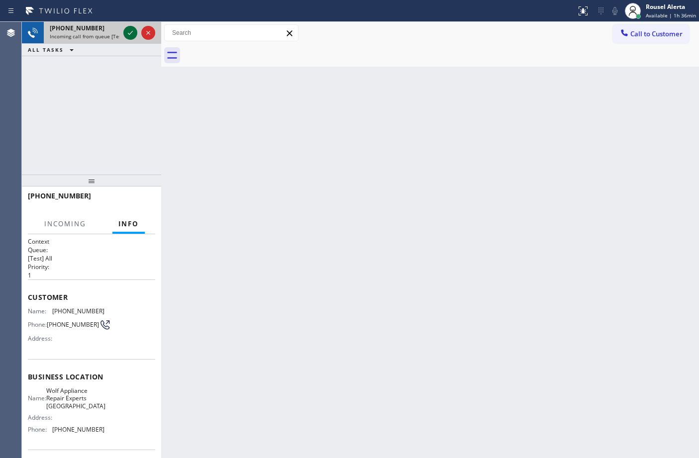
click at [130, 31] on icon at bounding box center [130, 33] width 12 height 12
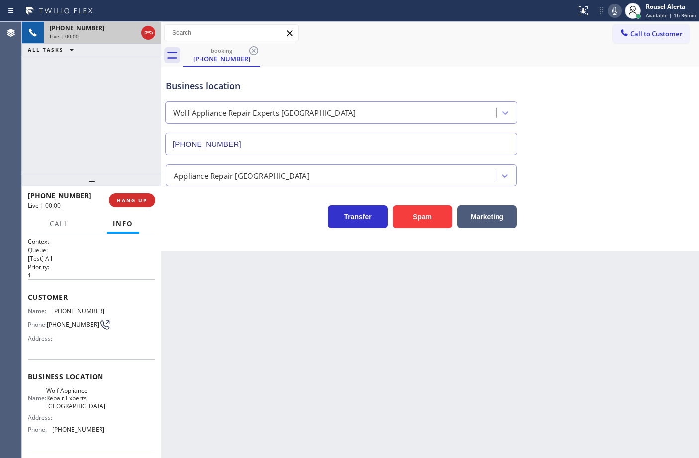
type input "[PHONE_NUMBER]"
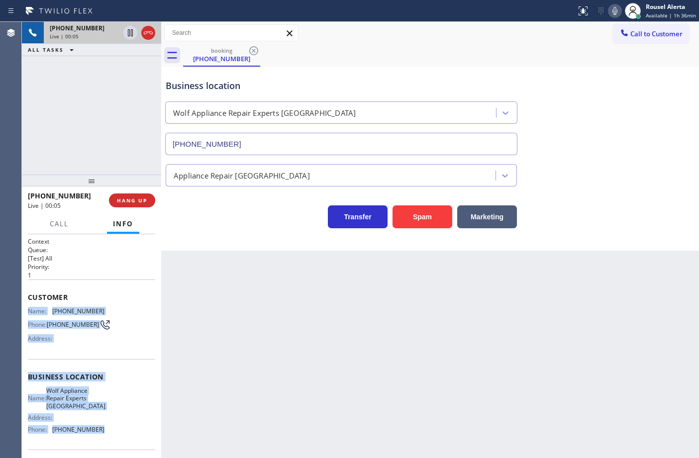
drag, startPoint x: 28, startPoint y: 311, endPoint x: 112, endPoint y: 440, distance: 154.1
click at [112, 440] on div "Context Queue: [Test] All Priority: 1 Customer Name: [PHONE_NUMBER] Phone: [PHO…" at bounding box center [91, 381] width 127 height 288
copy div "Name: [PHONE_NUMBER] Phone: [PHONE_NUMBER] Address: Business location Name: Wol…"
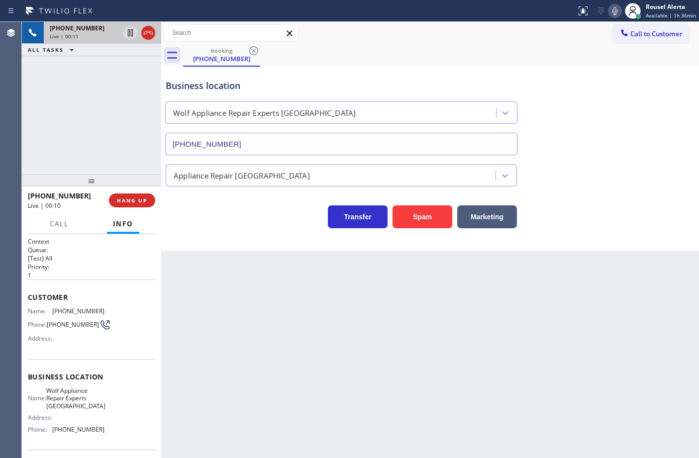
click at [311, 312] on div "Back to Dashboard Change Sender ID Customers Technicians Select a contact Outbo…" at bounding box center [430, 240] width 538 height 436
click at [144, 199] on span "HANG UP" at bounding box center [132, 200] width 30 height 7
click at [131, 200] on span "HANG UP" at bounding box center [132, 200] width 30 height 7
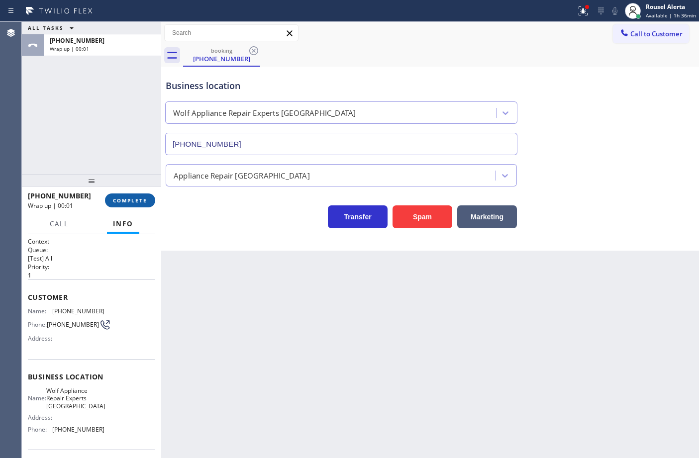
click at [131, 200] on span "COMPLETE" at bounding box center [130, 200] width 34 height 7
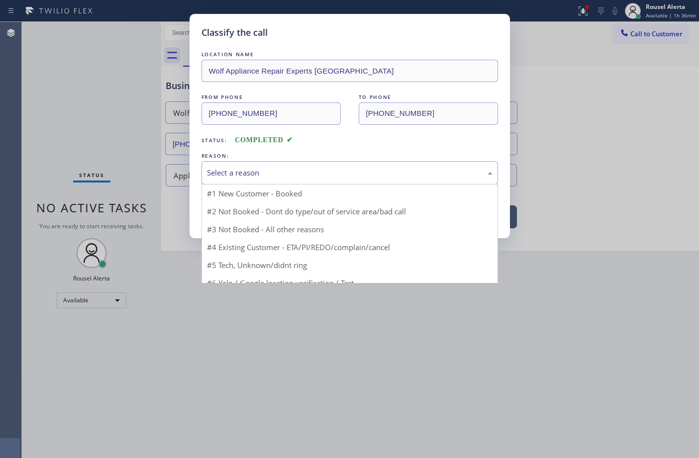
click at [203, 173] on div "Select a reason" at bounding box center [349, 172] width 296 height 23
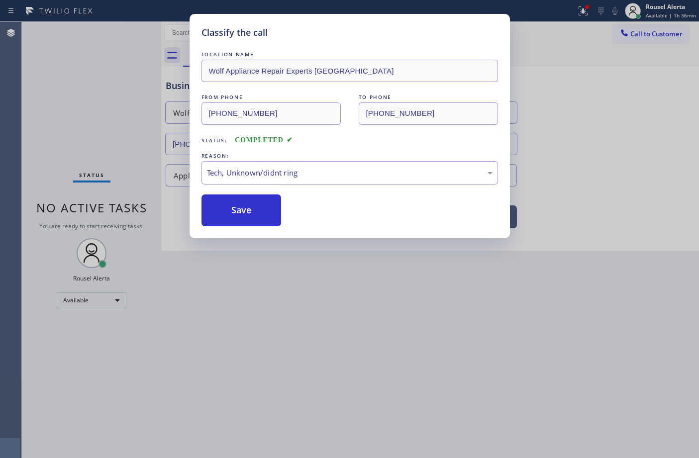
click at [233, 229] on div "Classify the call LOCATION NAME Wolf Appliance Repair Experts [GEOGRAPHIC_DATA]…" at bounding box center [349, 126] width 320 height 224
click at [245, 204] on button "Save" at bounding box center [241, 210] width 80 height 32
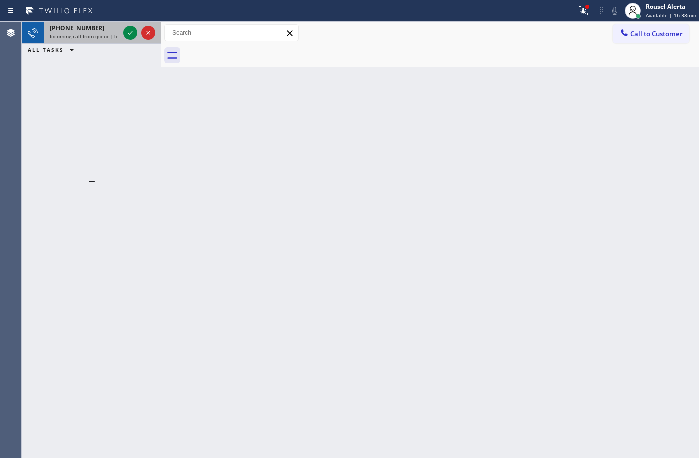
click at [109, 31] on div "[PHONE_NUMBER]" at bounding box center [85, 28] width 70 height 8
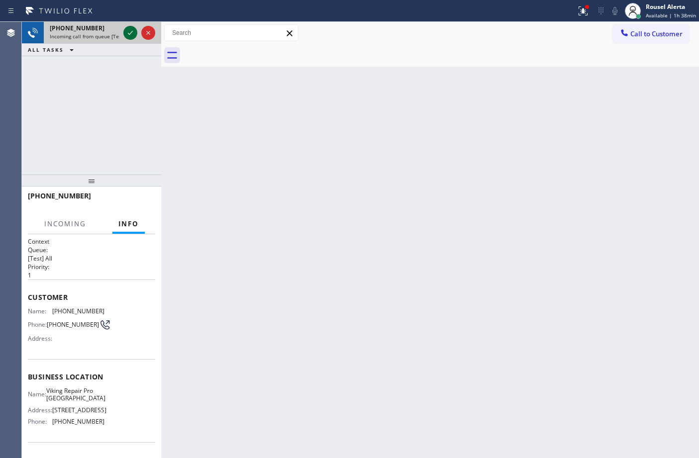
click at [125, 30] on icon at bounding box center [130, 33] width 12 height 12
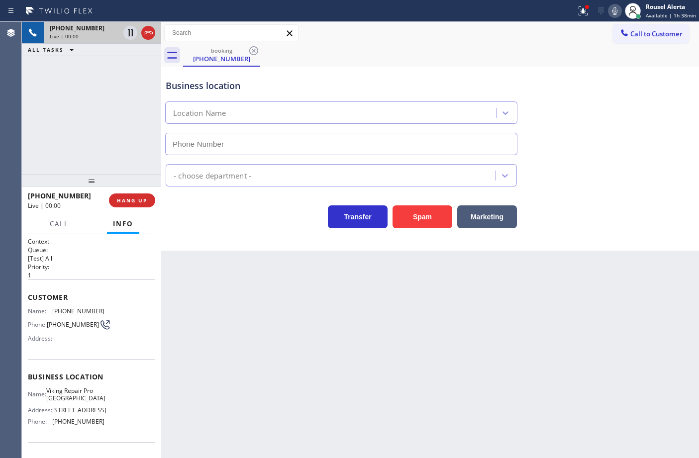
type input "[PHONE_NUMBER]"
click at [418, 216] on button "Spam" at bounding box center [422, 216] width 60 height 23
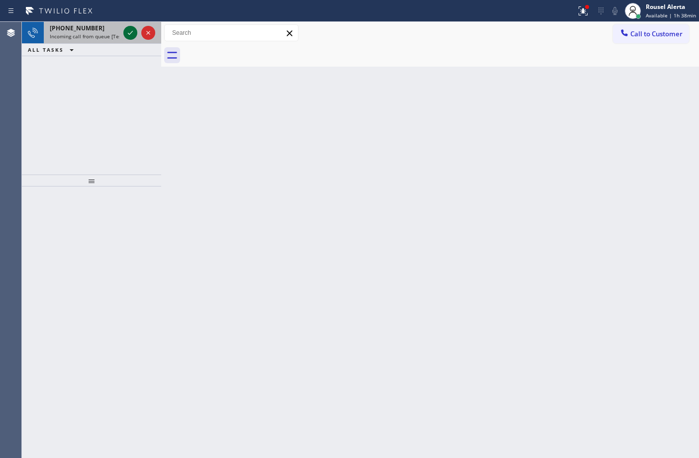
click at [128, 35] on icon at bounding box center [130, 33] width 12 height 12
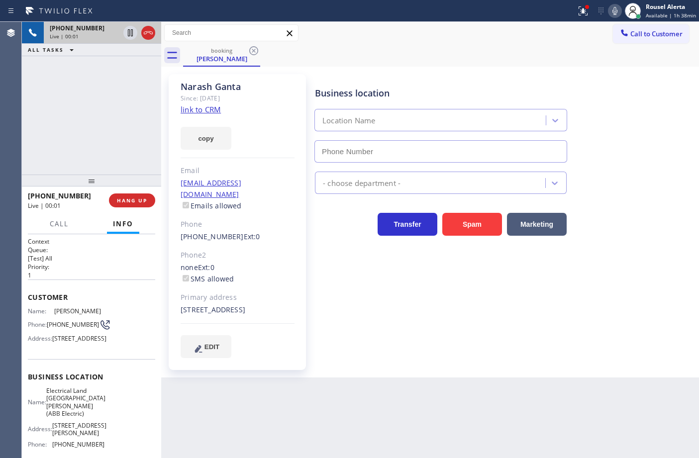
type input "[PHONE_NUMBER]"
click at [199, 112] on link "link to CRM" at bounding box center [201, 109] width 40 height 10
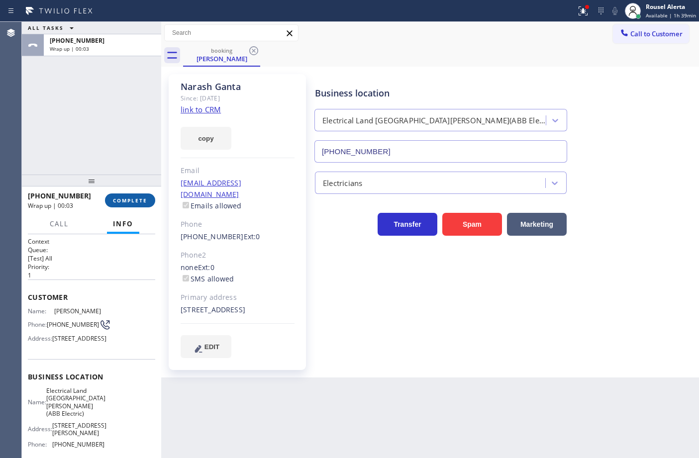
click at [123, 197] on span "COMPLETE" at bounding box center [130, 200] width 34 height 7
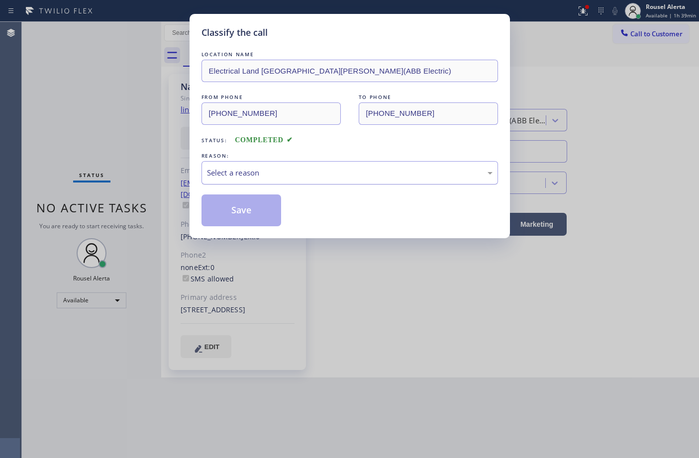
click at [236, 165] on div "Select a reason" at bounding box center [349, 172] width 296 height 23
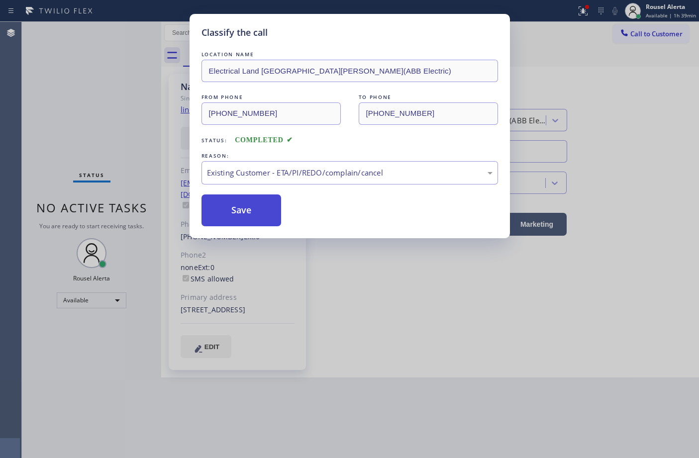
click at [262, 209] on button "Save" at bounding box center [241, 210] width 80 height 32
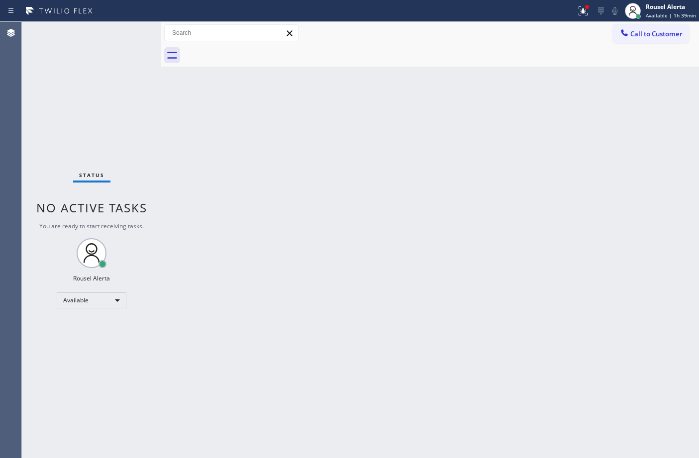
drag, startPoint x: 272, startPoint y: 250, endPoint x: 398, endPoint y: 352, distance: 162.7
click at [277, 255] on div "Back to Dashboard Change Sender ID Customers Technicians Select a contact Outbo…" at bounding box center [430, 240] width 538 height 436
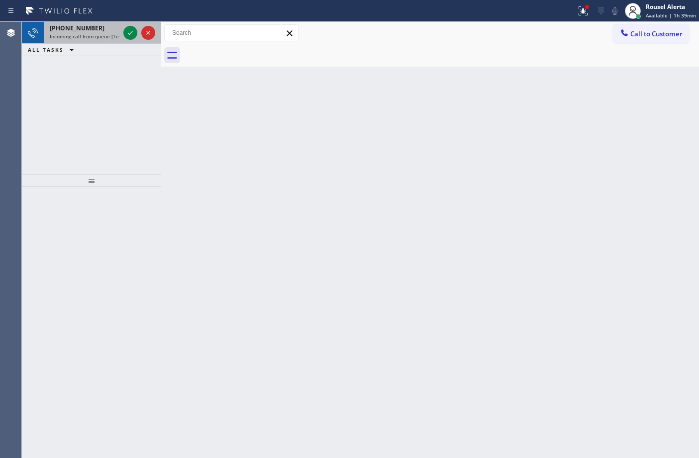
click at [80, 33] on span "Incoming call from queue [Test] All" at bounding box center [91, 36] width 83 height 7
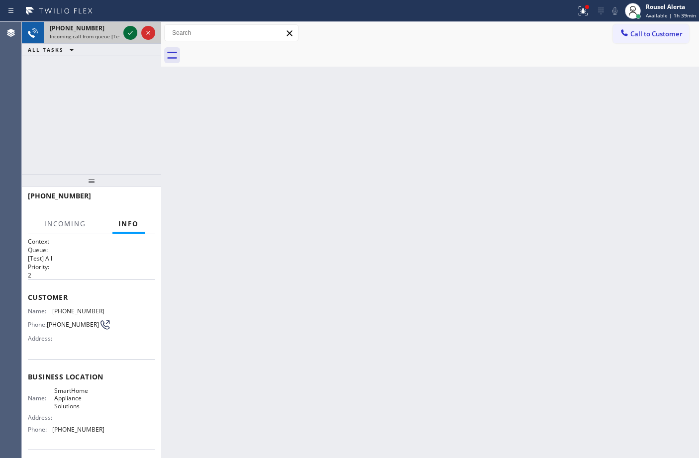
click at [131, 32] on icon at bounding box center [130, 33] width 5 height 4
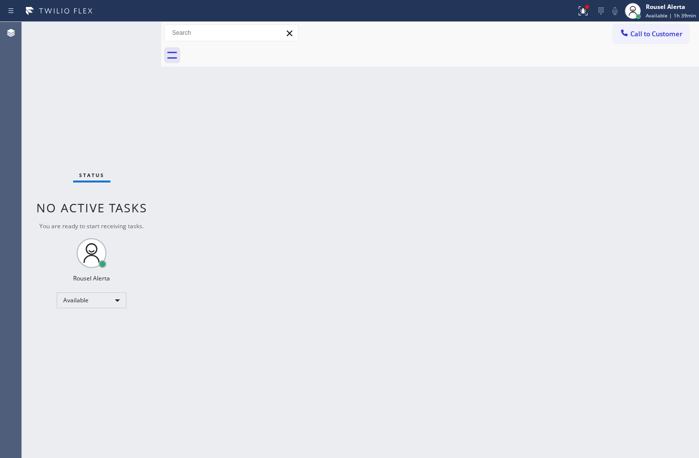
click at [124, 28] on div "Status No active tasks You are ready to start receiving tasks. Rousel Alerta Av…" at bounding box center [91, 240] width 139 height 436
click at [580, 2] on button at bounding box center [583, 11] width 22 height 22
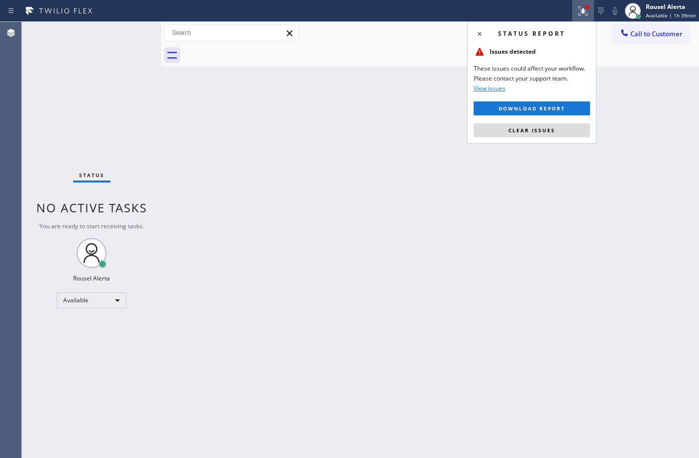
click at [560, 121] on div "Status report Issues detected These issues could affect your workflow. Please c…" at bounding box center [531, 82] width 129 height 122
click at [558, 130] on button "Clear issues" at bounding box center [531, 130] width 116 height 14
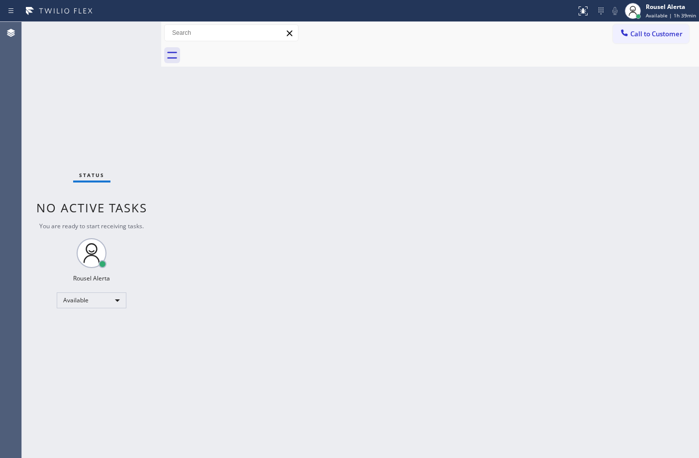
click at [559, 155] on div "Back to Dashboard Change Sender ID Customers Technicians Select a contact Outbo…" at bounding box center [430, 240] width 538 height 436
click at [522, 210] on div "Back to Dashboard Change Sender ID Customers Technicians Select a contact Outbo…" at bounding box center [430, 240] width 538 height 436
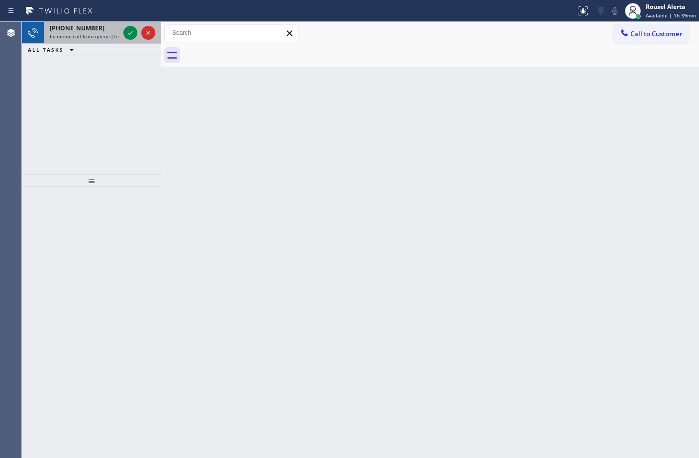
drag, startPoint x: 100, startPoint y: 32, endPoint x: 111, endPoint y: 33, distance: 10.5
click at [100, 33] on span "Incoming call from queue [Test] All" at bounding box center [91, 36] width 83 height 7
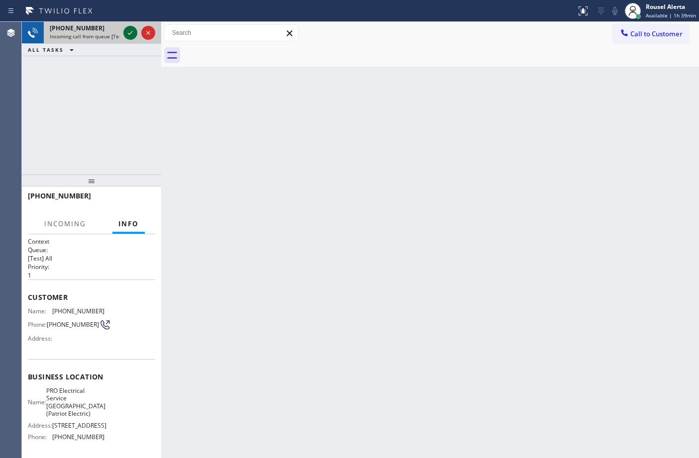
click at [125, 33] on icon at bounding box center [130, 33] width 12 height 12
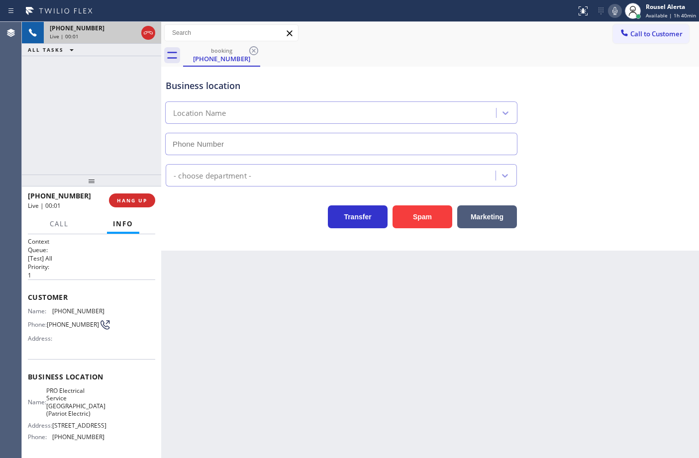
type input "[PHONE_NUMBER]"
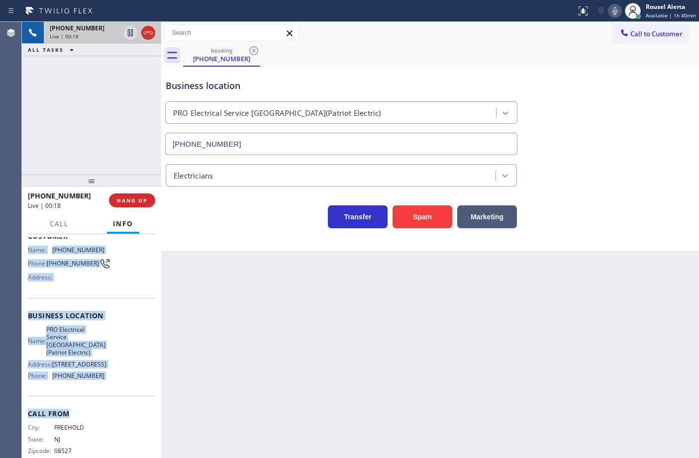
scroll to position [62, 0]
drag, startPoint x: 27, startPoint y: 309, endPoint x: 130, endPoint y: 410, distance: 144.2
click at [130, 410] on div "Context Queue: [Test] All Priority: 1 Customer Name: [PHONE_NUMBER] Phone: [PHO…" at bounding box center [91, 322] width 127 height 295
copy div "Name: [PHONE_NUMBER] Phone: [PHONE_NUMBER] Address: Business location Name: PRO…"
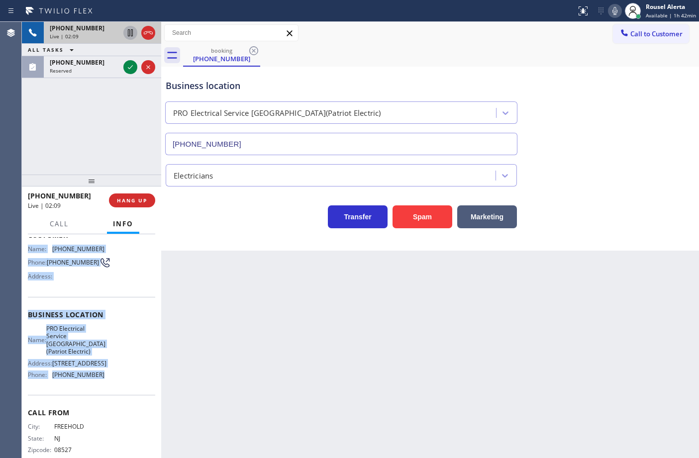
click at [129, 31] on icon at bounding box center [130, 33] width 12 height 12
click at [620, 13] on icon at bounding box center [615, 11] width 12 height 12
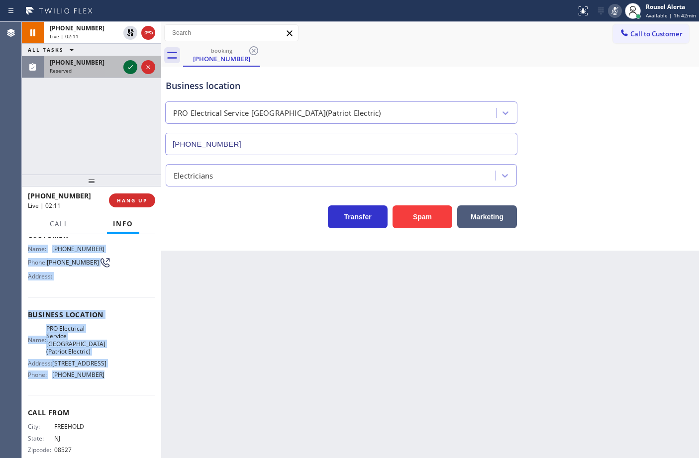
click at [126, 72] on icon at bounding box center [130, 67] width 12 height 12
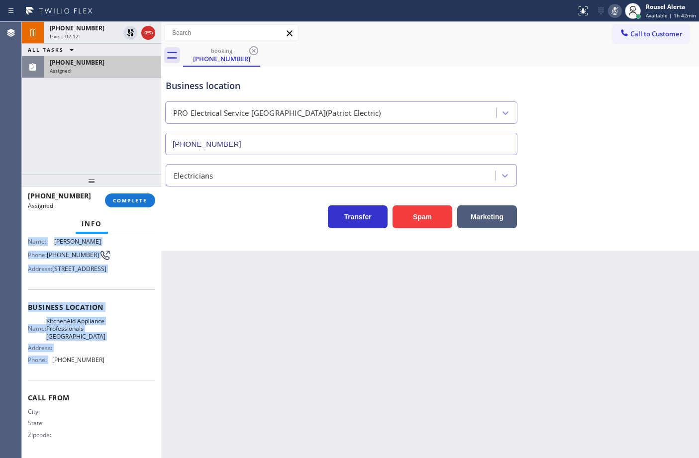
scroll to position [70, 0]
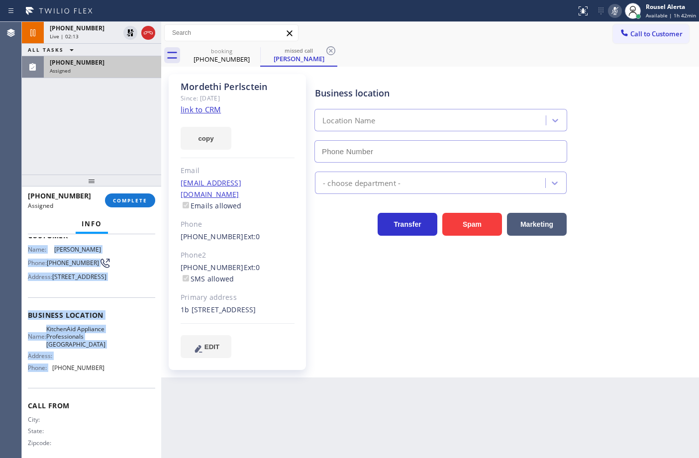
type input "[PHONE_NUMBER]"
click at [117, 263] on div "Name: [PERSON_NAME] Phone: [PHONE_NUMBER] Address: [STREET_ADDRESS]" at bounding box center [91, 265] width 127 height 39
drag, startPoint x: 28, startPoint y: 251, endPoint x: 108, endPoint y: 403, distance: 171.7
click at [108, 403] on div "Context Queue: Appliance Repair High End Priority: 0 Task Age: Customer Name: […" at bounding box center [91, 315] width 127 height 296
click at [117, 62] on div "[PHONE_NUMBER]" at bounding box center [102, 62] width 105 height 8
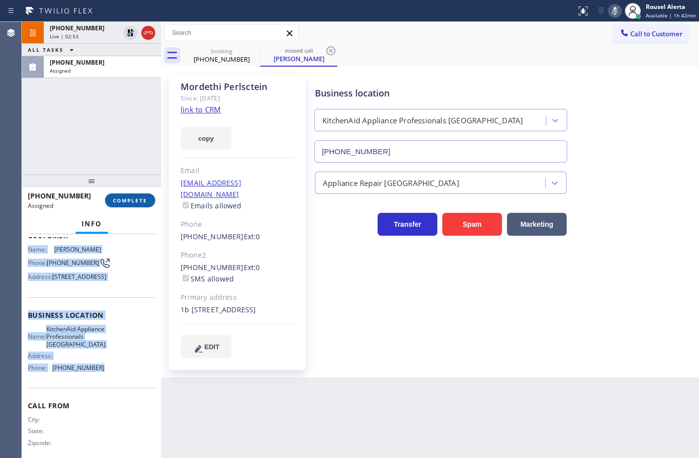
click at [118, 197] on span "COMPLETE" at bounding box center [130, 200] width 34 height 7
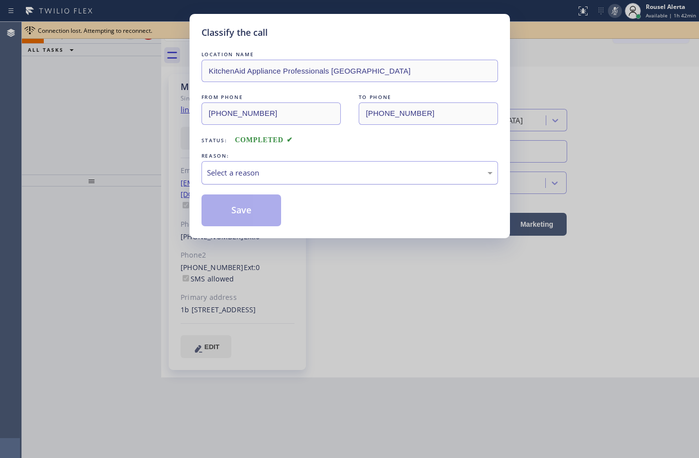
click at [247, 177] on div "Select a reason" at bounding box center [349, 172] width 285 height 11
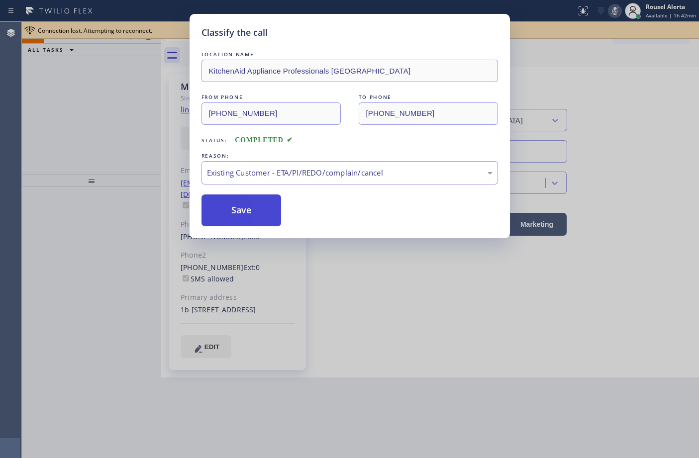
click at [265, 219] on button "Save" at bounding box center [241, 210] width 80 height 32
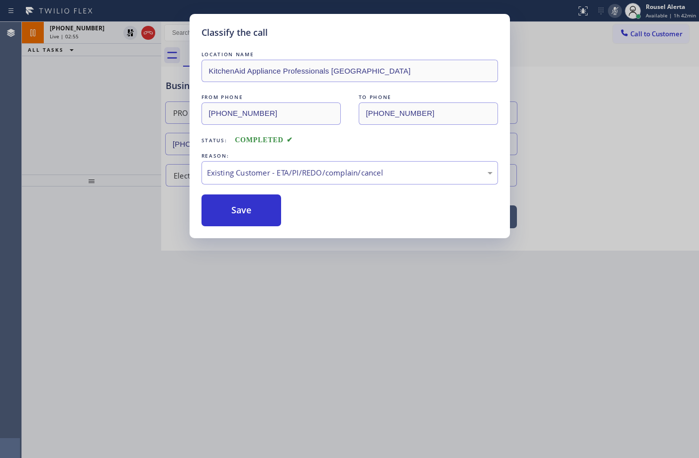
click at [94, 102] on div "Classify the call LOCATION NAME KitchenAid Appliance Professionals [GEOGRAPHIC_…" at bounding box center [349, 229] width 699 height 458
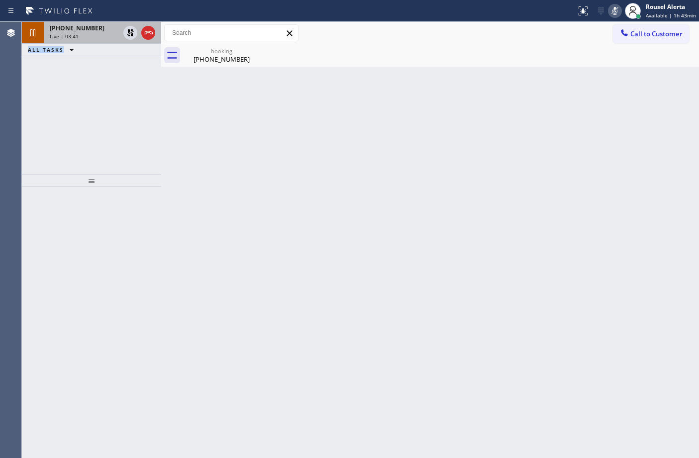
click at [97, 43] on div "[PHONE_NUMBER] Live | 03:41 ALL TASKS ALL TASKS ACTIVE TASKS TASKS IN WRAP UP" at bounding box center [91, 39] width 139 height 34
click at [129, 31] on icon at bounding box center [130, 32] width 7 height 7
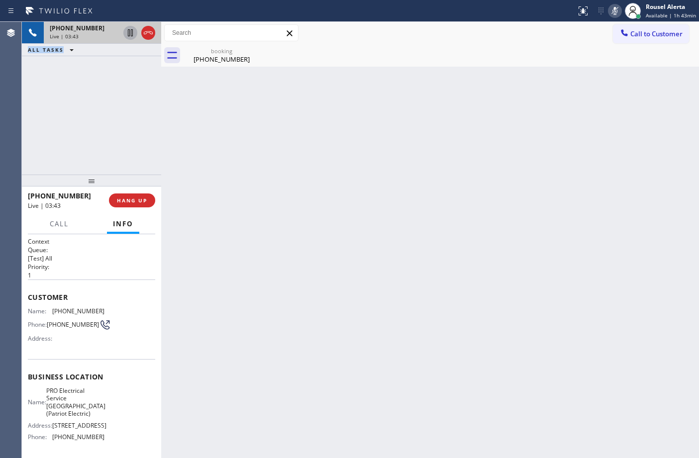
click at [617, 12] on icon at bounding box center [615, 11] width 12 height 12
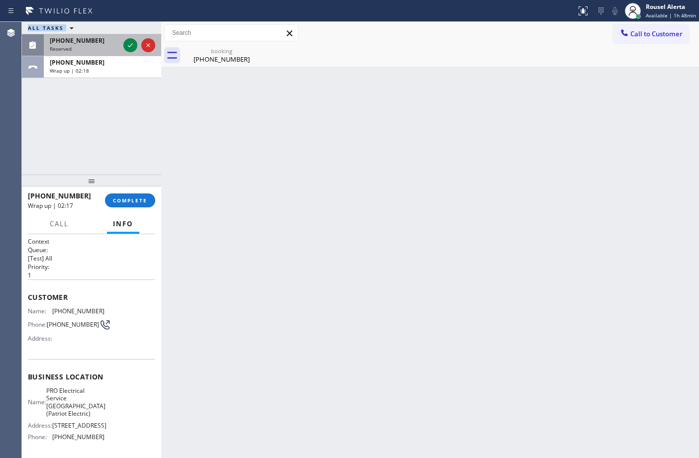
click at [128, 38] on div at bounding box center [139, 45] width 36 height 22
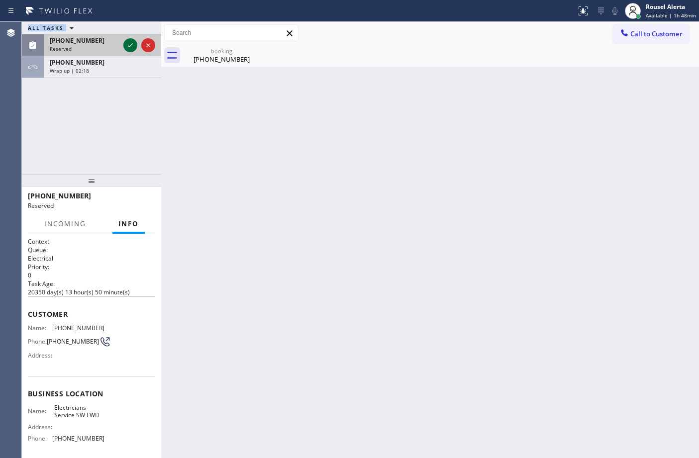
click at [128, 38] on button at bounding box center [130, 45] width 14 height 14
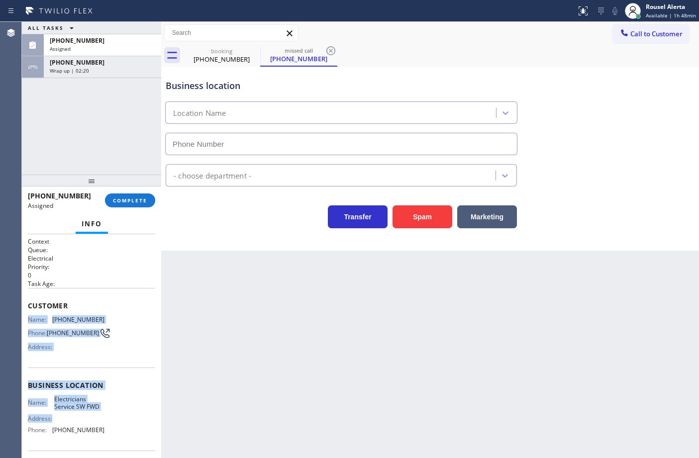
type input "[PHONE_NUMBER]"
drag, startPoint x: 28, startPoint y: 316, endPoint x: 103, endPoint y: 441, distance: 145.3
click at [103, 441] on div "Context Queue: Electrical Priority: 0 Task Age: Customer Name: [PHONE_NUMBER] P…" at bounding box center [91, 381] width 127 height 288
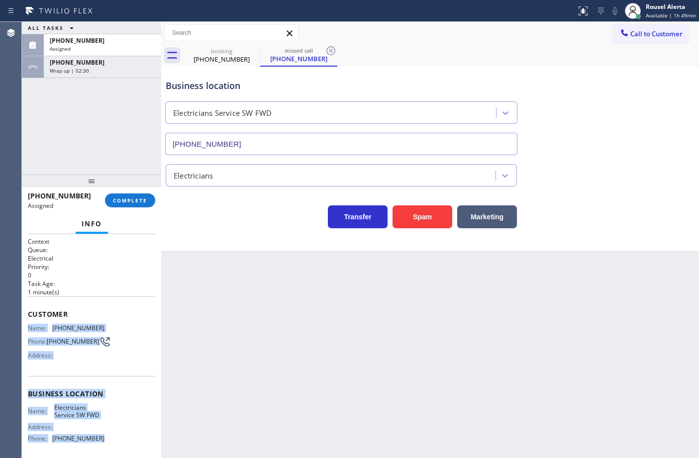
click at [123, 74] on div "[PHONE_NUMBER] Wrap up | 02:30" at bounding box center [100, 67] width 113 height 22
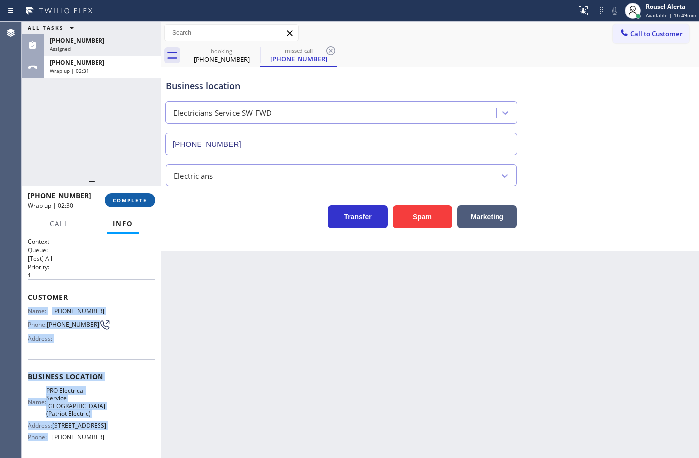
click at [127, 203] on span "COMPLETE" at bounding box center [130, 200] width 34 height 7
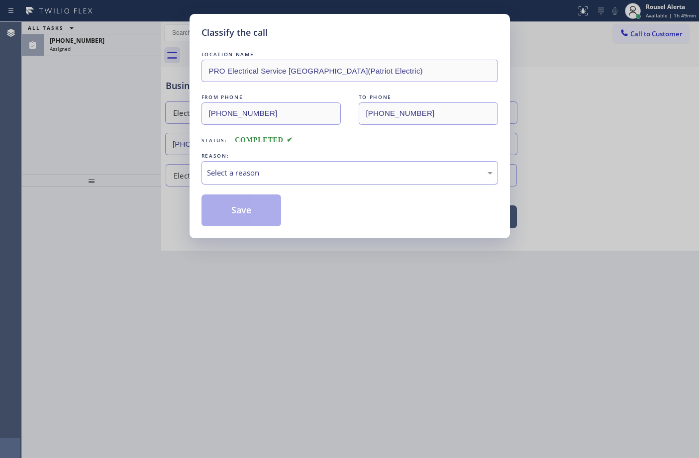
click at [285, 172] on div "Select a reason" at bounding box center [349, 172] width 285 height 11
click at [234, 213] on button "Save" at bounding box center [241, 210] width 80 height 32
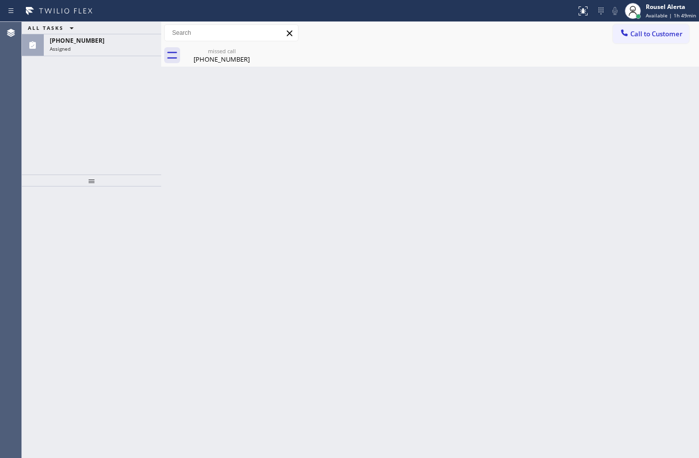
click at [101, 51] on div "Assigned" at bounding box center [102, 48] width 105 height 7
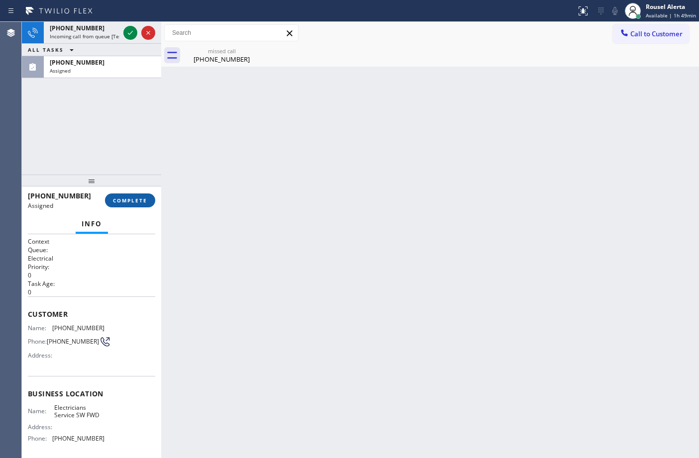
click at [126, 202] on span "COMPLETE" at bounding box center [130, 200] width 34 height 7
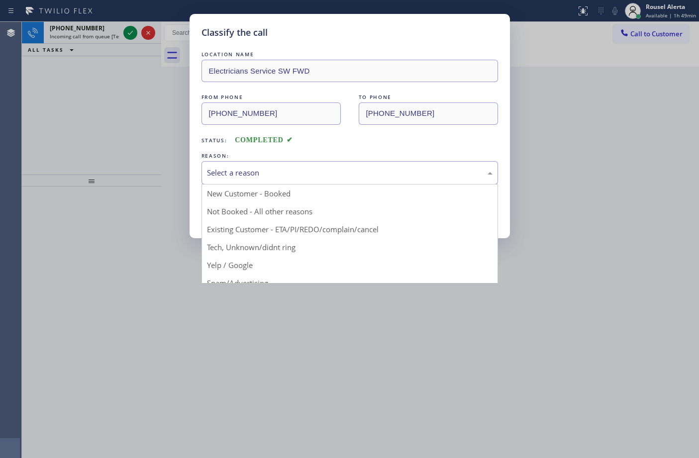
click at [310, 164] on div "Select a reason" at bounding box center [349, 172] width 296 height 23
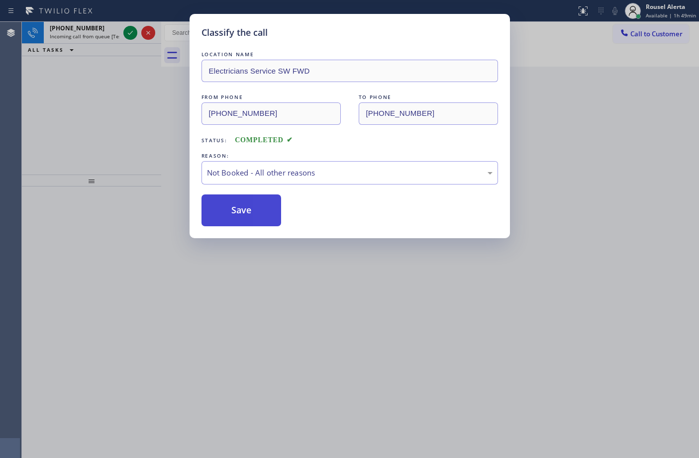
click at [247, 208] on button "Save" at bounding box center [241, 210] width 80 height 32
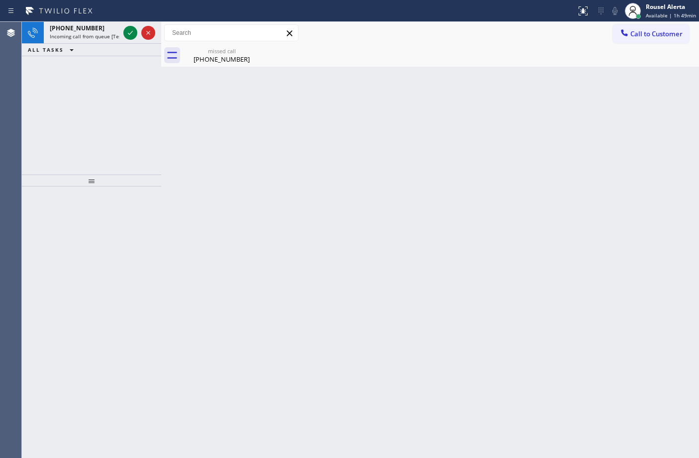
click at [108, 33] on span "Incoming call from queue [Test] All" at bounding box center [91, 36] width 83 height 7
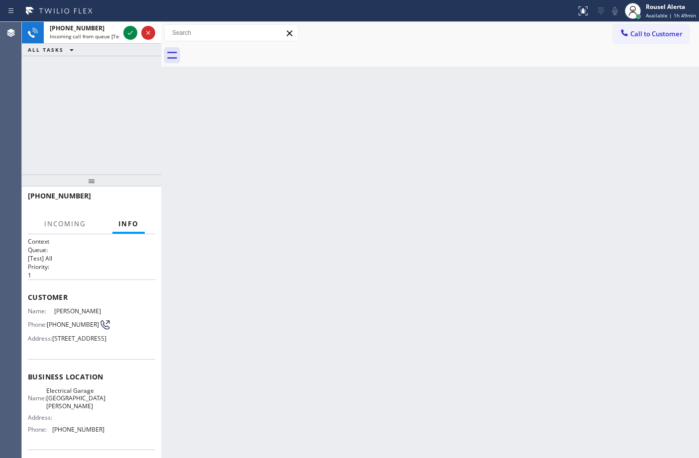
click at [108, 33] on span "Incoming call from queue [Test] All" at bounding box center [91, 36] width 83 height 7
click at [130, 28] on icon at bounding box center [130, 33] width 12 height 12
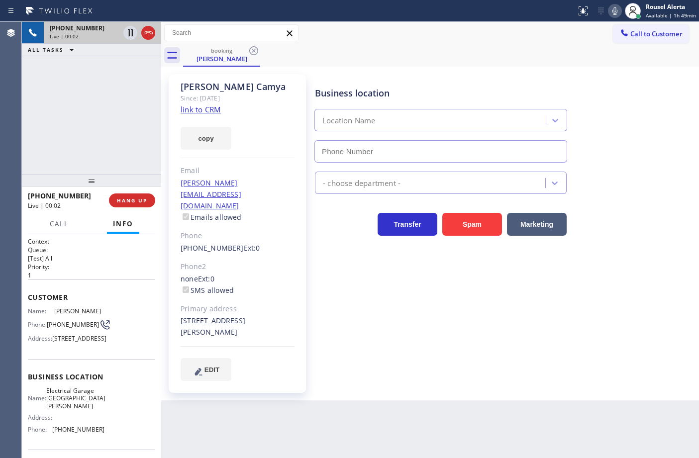
type input "[PHONE_NUMBER]"
click at [208, 110] on link "link to CRM" at bounding box center [201, 109] width 40 height 10
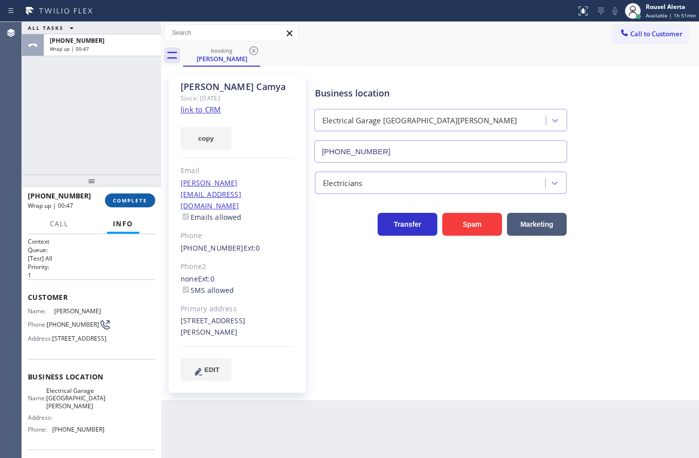
click at [126, 197] on span "COMPLETE" at bounding box center [130, 200] width 34 height 7
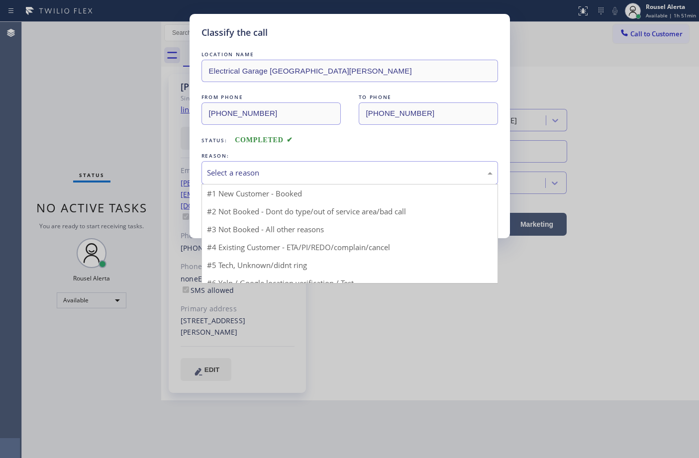
click at [247, 182] on div "Select a reason" at bounding box center [349, 172] width 296 height 23
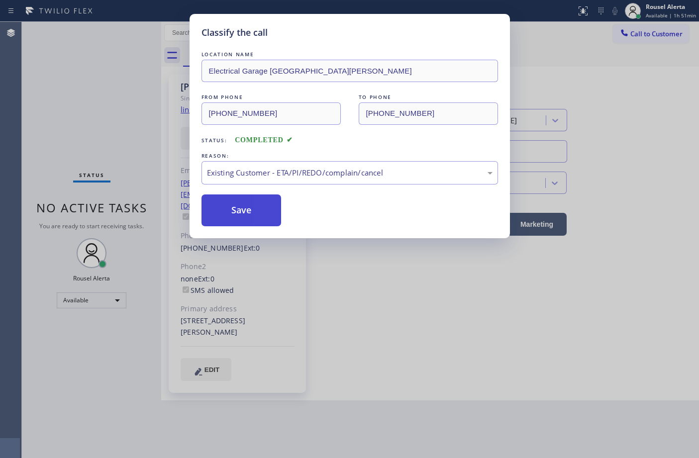
click at [234, 212] on button "Save" at bounding box center [241, 210] width 80 height 32
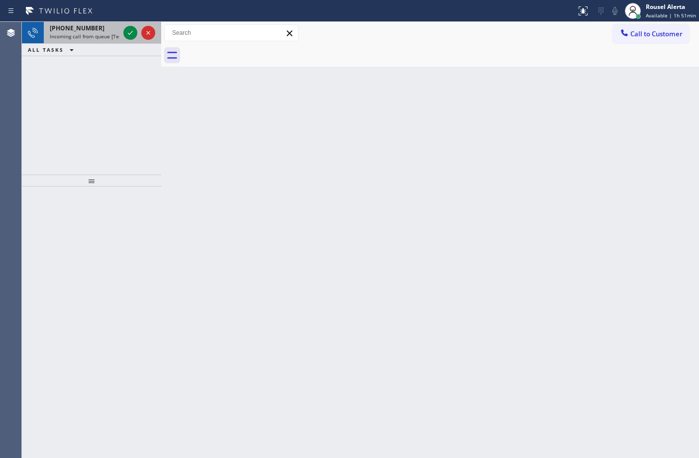
drag, startPoint x: 98, startPoint y: 21, endPoint x: 110, endPoint y: 29, distance: 13.7
click at [101, 24] on div "[PHONE_NUMBER] Incoming call from queue [Test] All" at bounding box center [83, 33] width 78 height 22
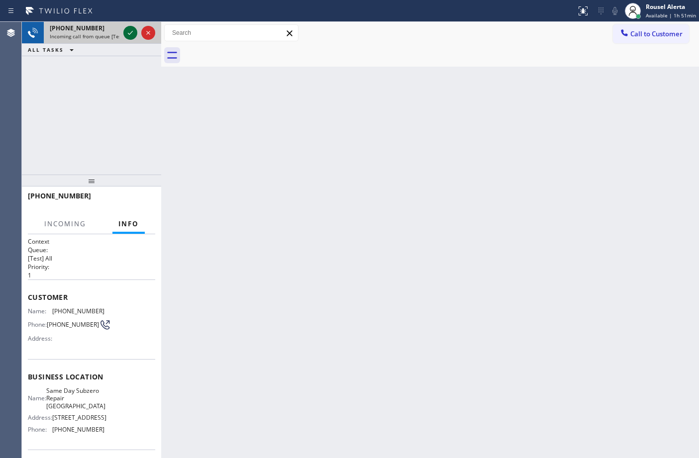
click at [129, 33] on icon at bounding box center [130, 33] width 12 height 12
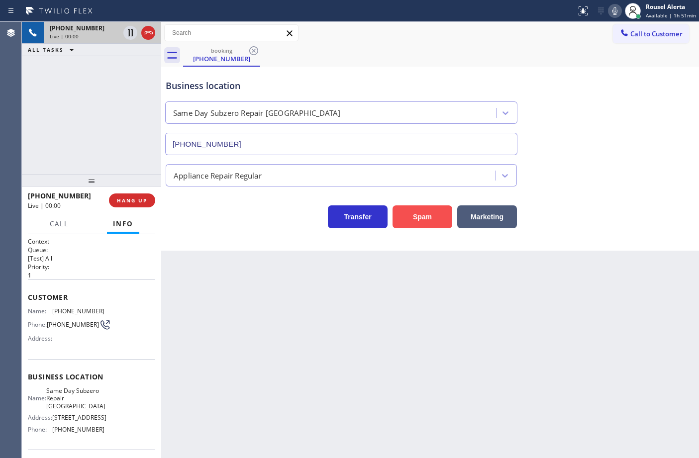
type input "[PHONE_NUMBER]"
click at [423, 210] on button "Spam" at bounding box center [422, 216] width 60 height 23
click at [421, 218] on button "Spam" at bounding box center [422, 216] width 60 height 23
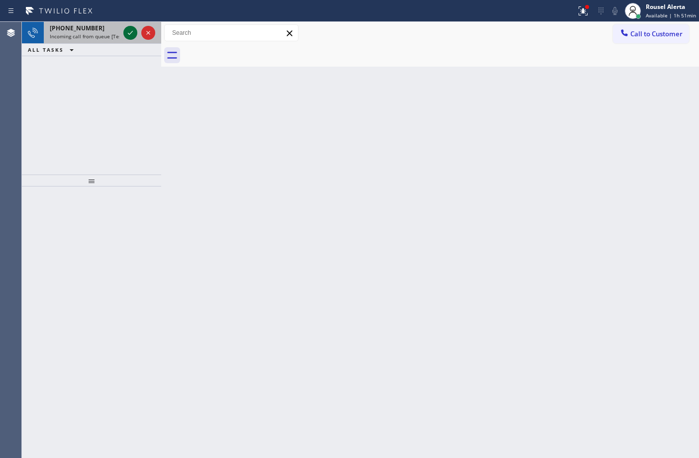
click at [127, 35] on icon at bounding box center [130, 33] width 12 height 12
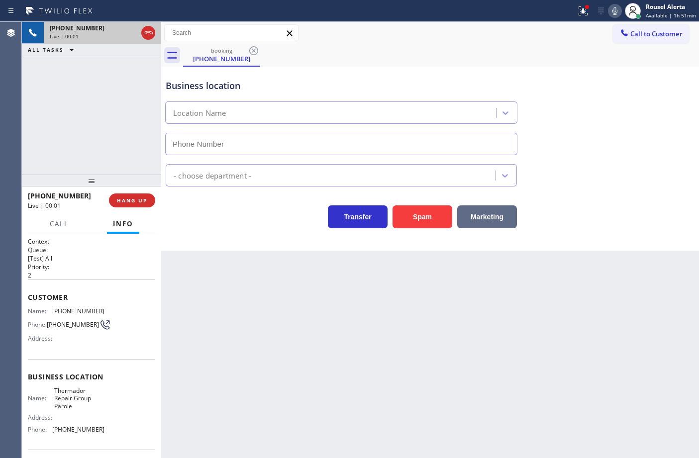
type input "[PHONE_NUMBER]"
drag, startPoint x: 435, startPoint y: 212, endPoint x: 399, endPoint y: 183, distance: 46.3
click at [434, 212] on button "Spam" at bounding box center [422, 216] width 60 height 23
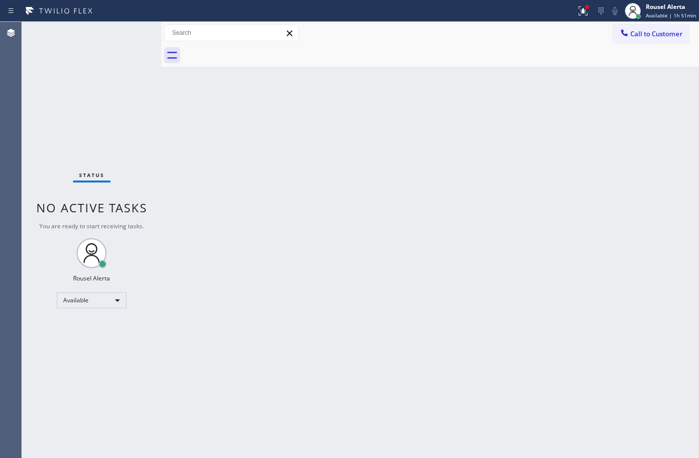
click at [304, 250] on div "Back to Dashboard Change Sender ID Customers Technicians Select a contact Outbo…" at bounding box center [430, 240] width 538 height 436
click at [454, 192] on div "Back to Dashboard Change Sender ID Customers Technicians Select a contact Outbo…" at bounding box center [430, 240] width 538 height 436
click at [576, 10] on div at bounding box center [583, 11] width 22 height 12
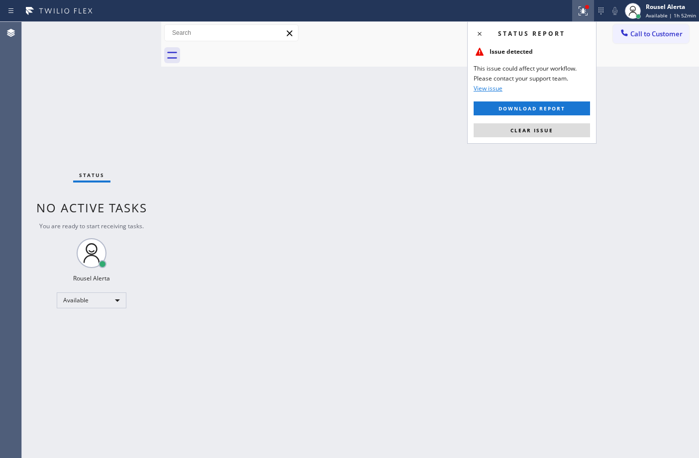
click at [565, 138] on div "Status report Issue detected This issue could affect your workflow. Please cont…" at bounding box center [531, 82] width 129 height 122
click at [558, 133] on button "Clear issue" at bounding box center [531, 130] width 116 height 14
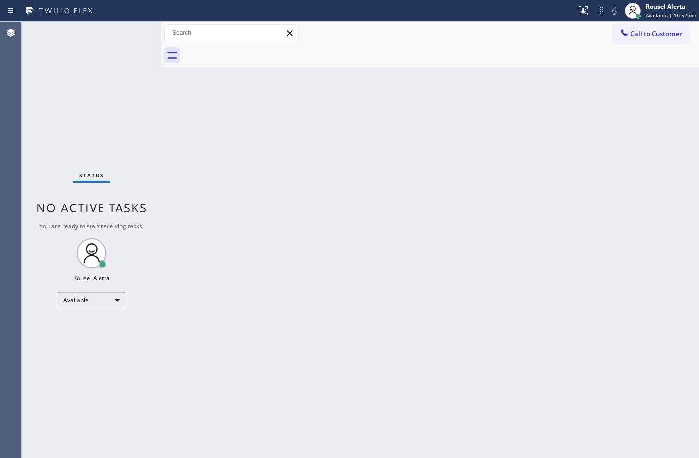
click at [558, 165] on div "Back to Dashboard Change Sender ID Customers Technicians Select a contact Outbo…" at bounding box center [430, 240] width 538 height 436
click at [223, 178] on div "Back to Dashboard Change Sender ID Customers Technicians Select a contact Outbo…" at bounding box center [430, 240] width 538 height 436
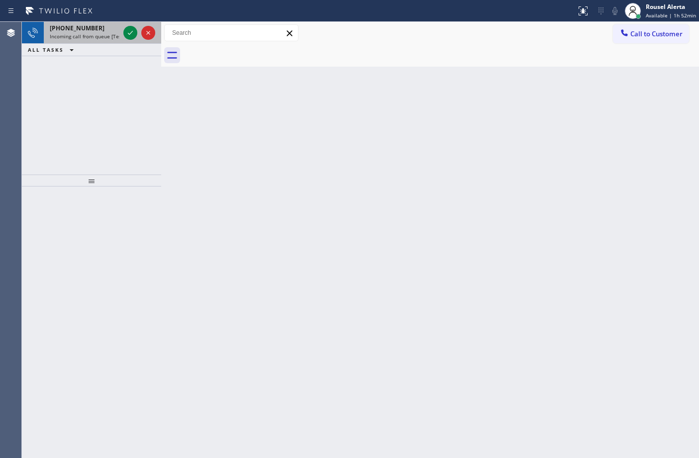
click at [119, 31] on div "[PHONE_NUMBER]" at bounding box center [85, 28] width 70 height 8
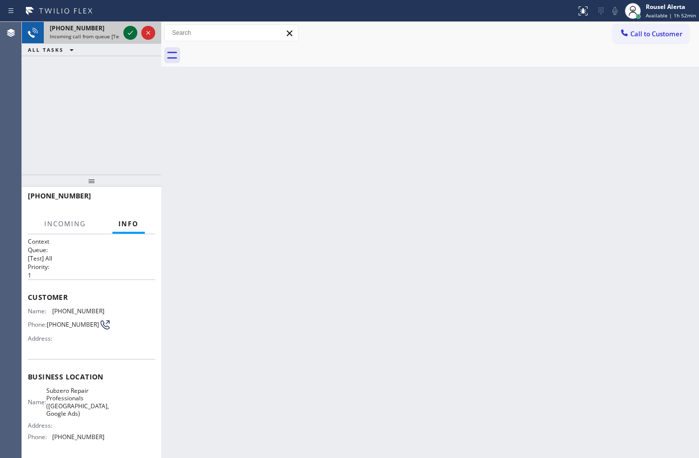
click at [123, 35] on div at bounding box center [130, 33] width 14 height 12
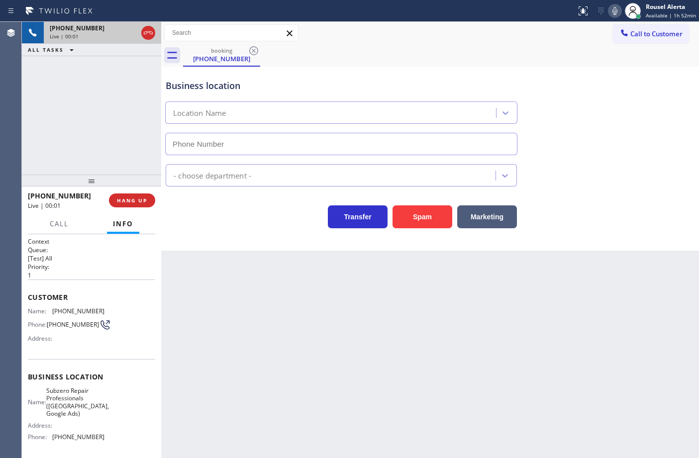
type input "[PHONE_NUMBER]"
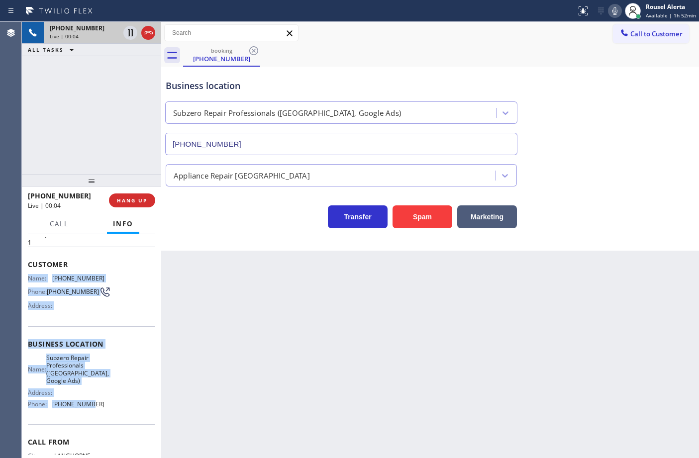
scroll to position [62, 0]
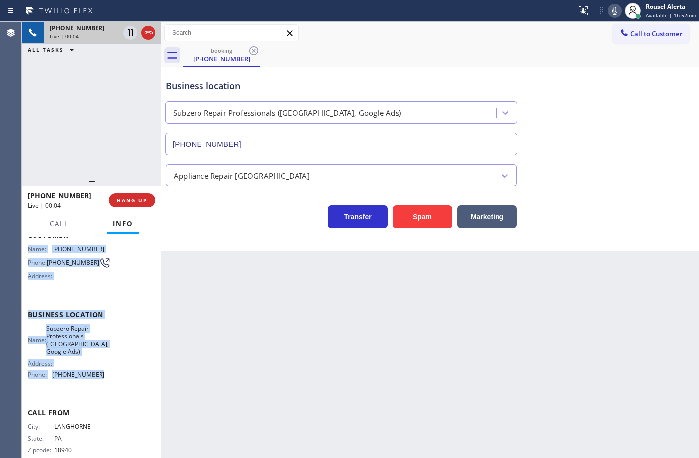
drag, startPoint x: 25, startPoint y: 311, endPoint x: 107, endPoint y: 382, distance: 108.2
click at [108, 391] on div "Context Queue: [Test] All Priority: 1 Customer Name: [PHONE_NUMBER] Phone: [PHO…" at bounding box center [91, 346] width 139 height 224
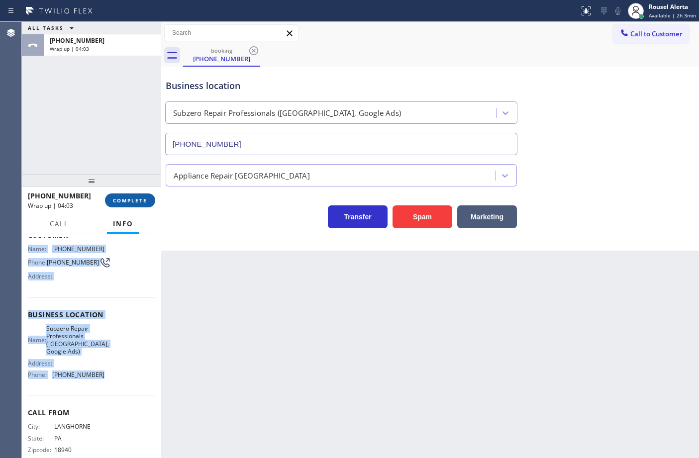
click at [122, 202] on span "COMPLETE" at bounding box center [130, 200] width 34 height 7
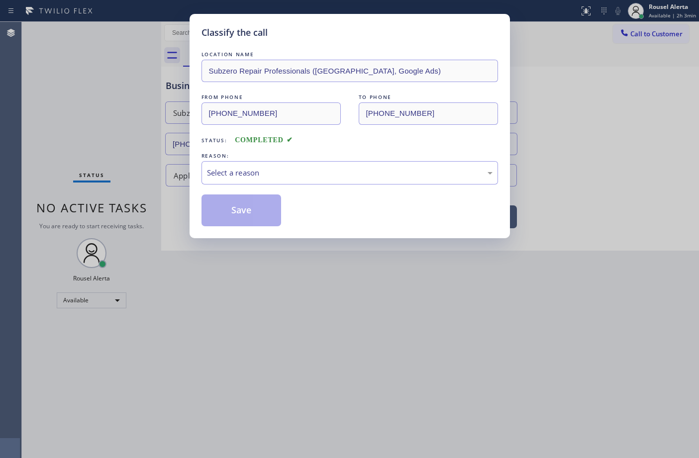
click at [222, 173] on div "Select a reason" at bounding box center [349, 172] width 285 height 11
click at [240, 205] on button "Save" at bounding box center [241, 210] width 80 height 32
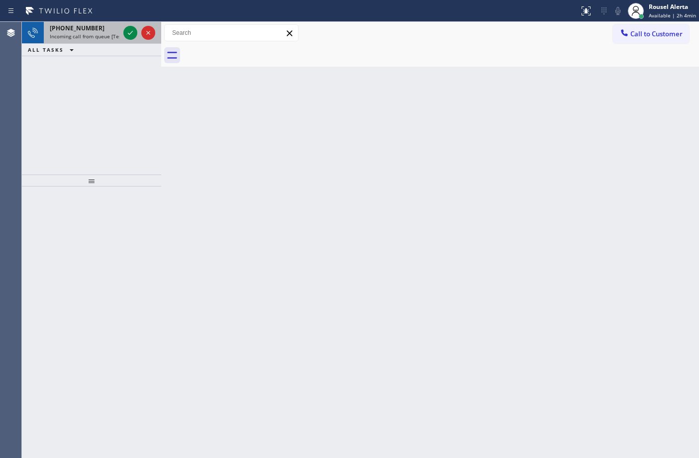
click at [97, 26] on div "[PHONE_NUMBER]" at bounding box center [85, 28] width 70 height 8
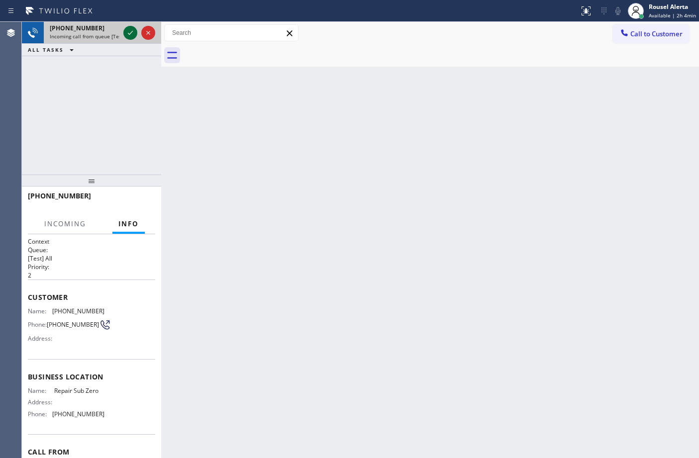
click at [125, 31] on icon at bounding box center [130, 33] width 12 height 12
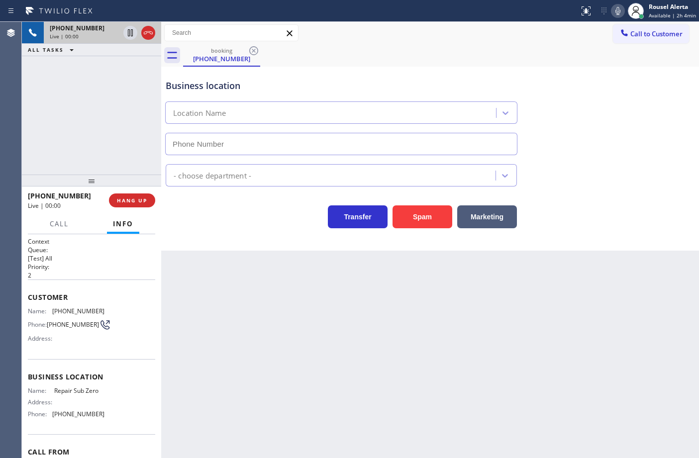
type input "[PHONE_NUMBER]"
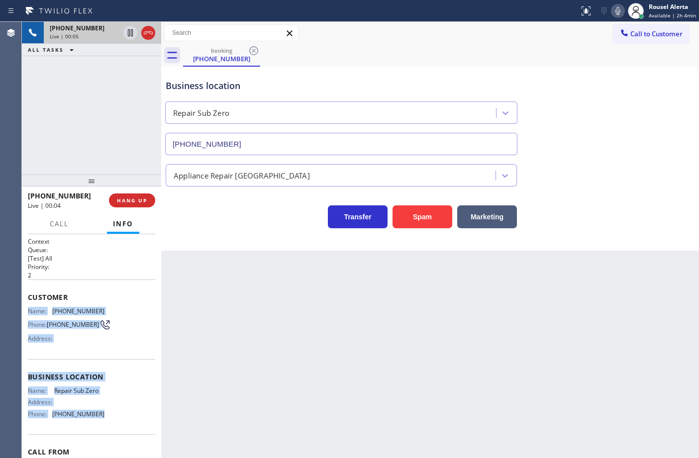
drag, startPoint x: 26, startPoint y: 305, endPoint x: 104, endPoint y: 411, distance: 132.3
click at [104, 411] on div "Context Queue: [Test] All Priority: 2 Customer Name: [PHONE_NUMBER] Phone: [PHO…" at bounding box center [91, 346] width 139 height 224
click at [127, 200] on span "HANG UP" at bounding box center [132, 200] width 30 height 7
click at [124, 197] on span "HANG UP" at bounding box center [132, 200] width 30 height 7
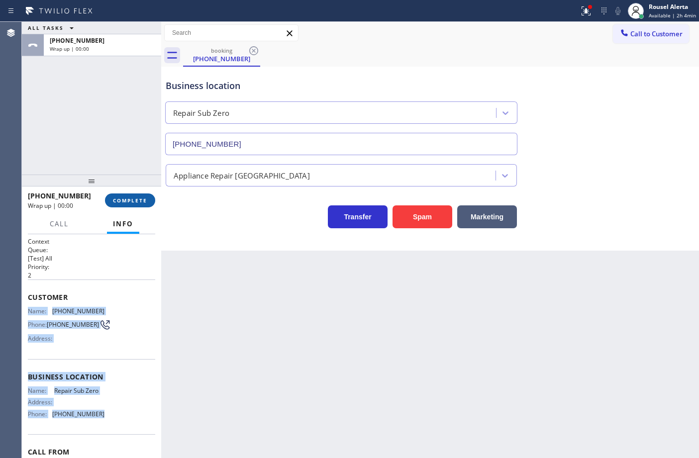
click at [124, 197] on span "COMPLETE" at bounding box center [130, 200] width 34 height 7
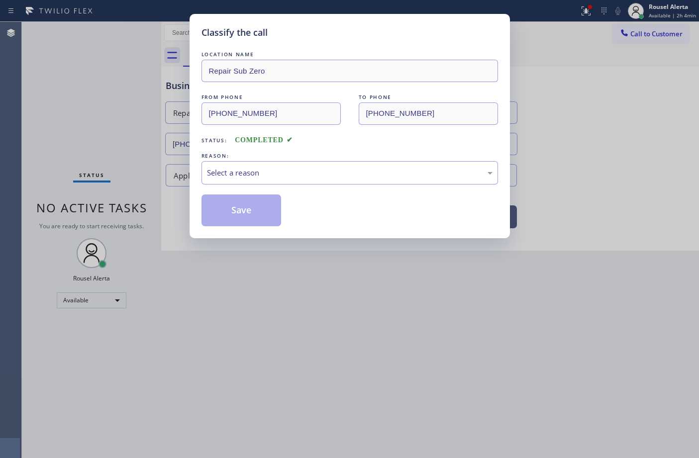
click at [124, 197] on div "Classify the call LOCATION NAME Repair Sub Zero FROM PHONE [PHONE_NUMBER] TO PH…" at bounding box center [349, 229] width 699 height 458
click at [238, 170] on div "Select a reason" at bounding box center [349, 172] width 285 height 11
drag, startPoint x: 233, startPoint y: 215, endPoint x: 257, endPoint y: 229, distance: 27.8
click at [232, 215] on button "Save" at bounding box center [241, 210] width 80 height 32
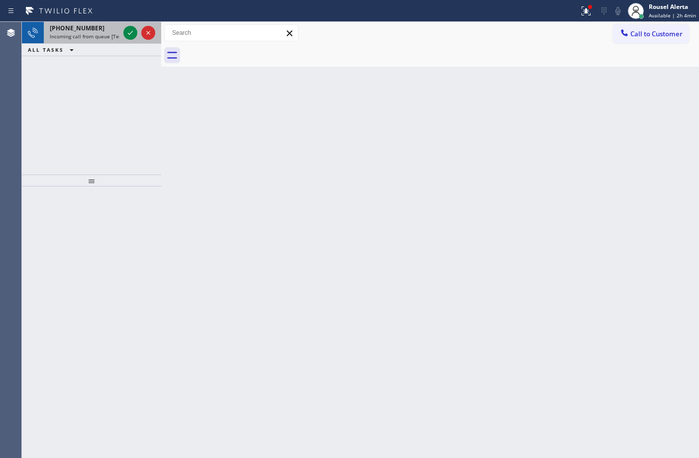
drag, startPoint x: 97, startPoint y: 35, endPoint x: 118, endPoint y: 35, distance: 21.4
click at [98, 35] on span "Incoming call from queue [Test] All" at bounding box center [91, 36] width 83 height 7
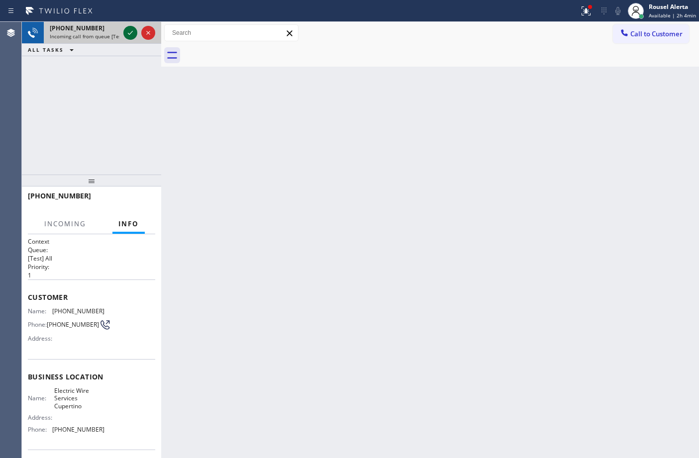
click at [123, 34] on div at bounding box center [130, 33] width 14 height 12
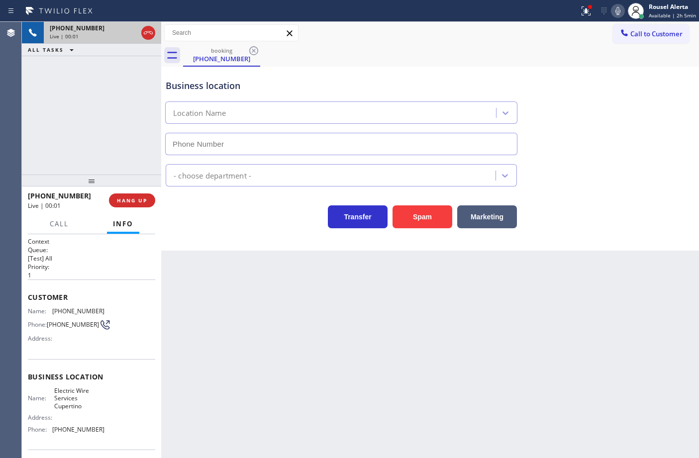
type input "[PHONE_NUMBER]"
click at [95, 110] on div "[PHONE_NUMBER] Live | 00:04 ALL TASKS ALL TASKS ACTIVE TASKS TASKS IN WRAP UP" at bounding box center [91, 98] width 139 height 153
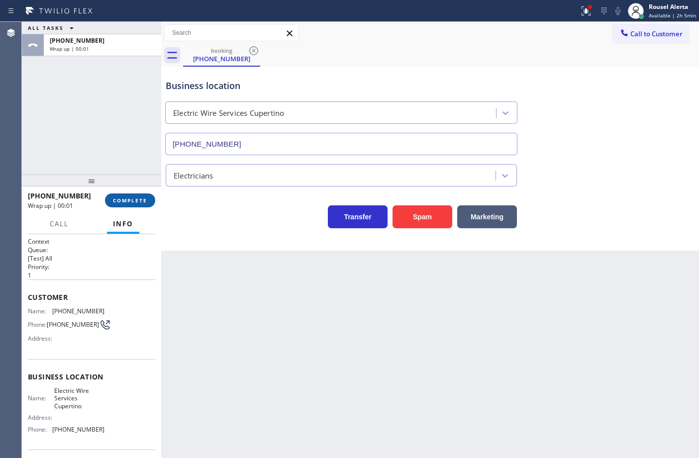
click at [140, 199] on span "COMPLETE" at bounding box center [130, 200] width 34 height 7
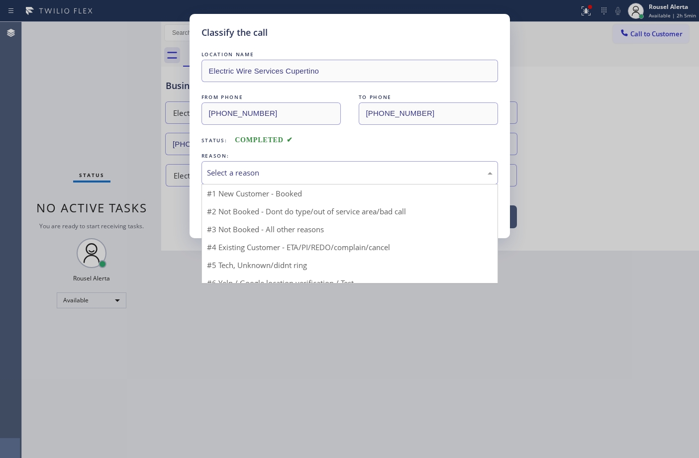
click at [317, 173] on div "Select a reason" at bounding box center [349, 172] width 285 height 11
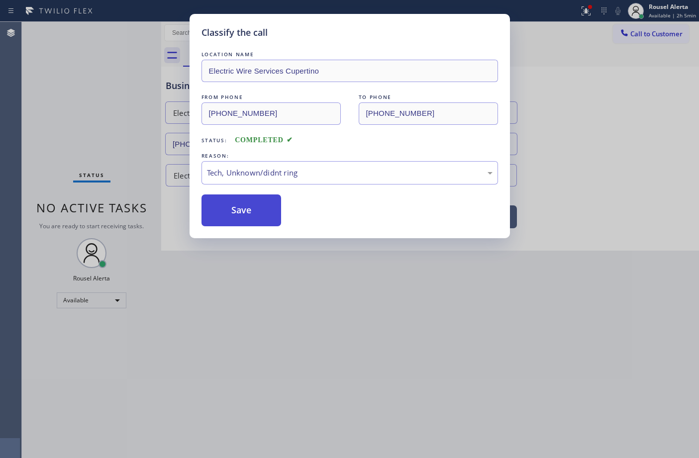
click at [222, 222] on button "Save" at bounding box center [241, 210] width 80 height 32
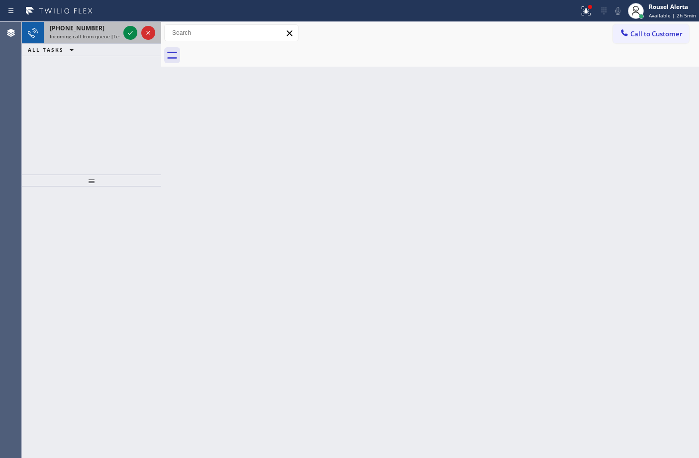
drag, startPoint x: 99, startPoint y: 37, endPoint x: 107, endPoint y: 35, distance: 8.3
click at [99, 37] on span "Incoming call from queue [Test] All" at bounding box center [91, 36] width 83 height 7
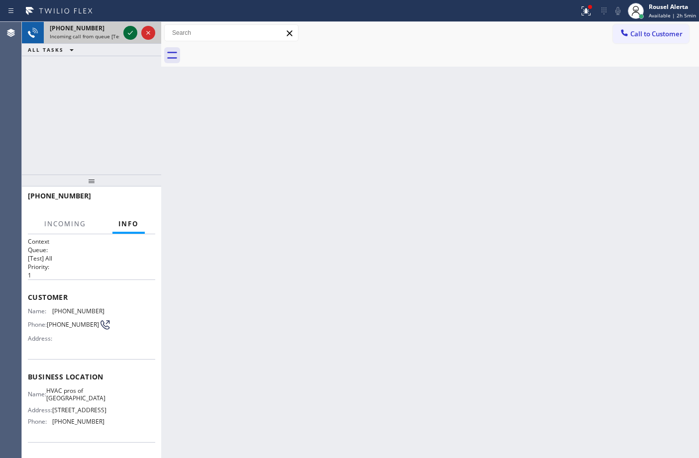
click at [126, 32] on icon at bounding box center [130, 33] width 12 height 12
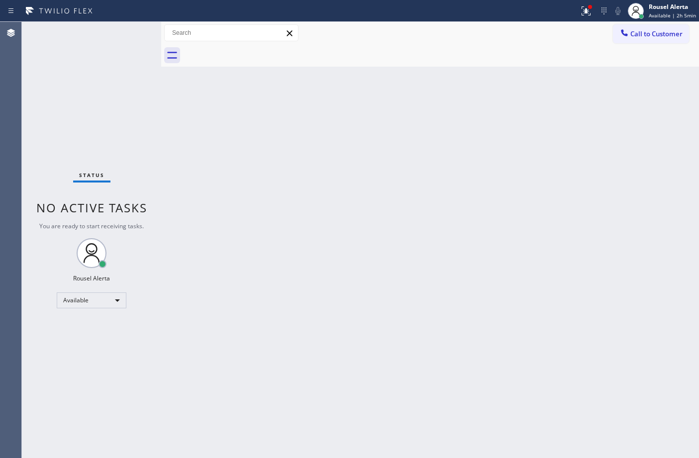
click at [239, 235] on div "Back to Dashboard Change Sender ID Customers Technicians Select a contact Outbo…" at bounding box center [430, 240] width 538 height 436
click at [582, 9] on icon at bounding box center [586, 11] width 12 height 12
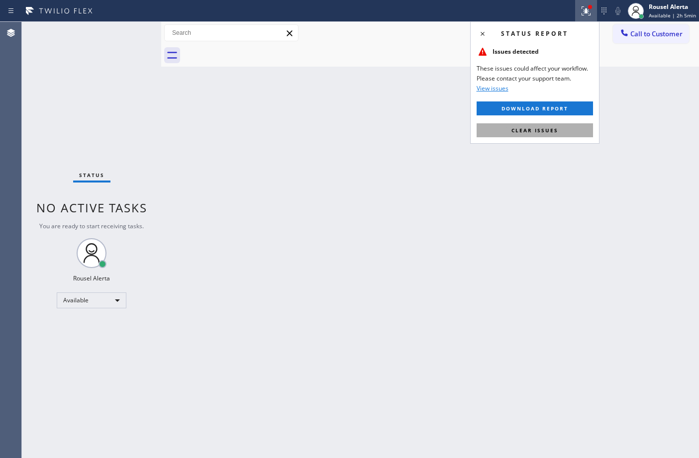
click at [553, 132] on span "Clear issues" at bounding box center [534, 130] width 47 height 7
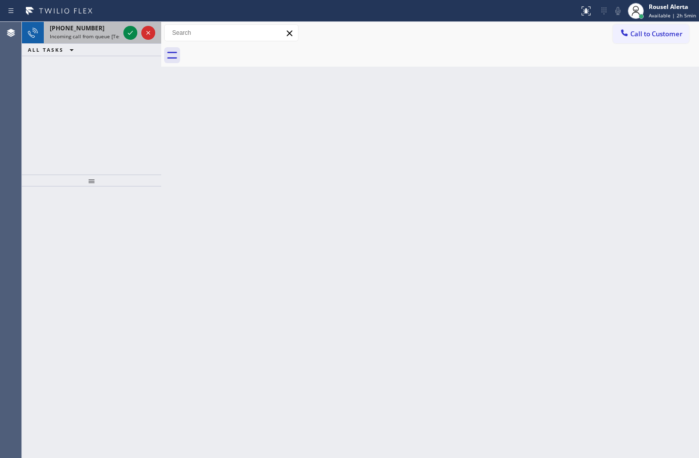
click at [106, 34] on span "Incoming call from queue [Test] All" at bounding box center [91, 36] width 83 height 7
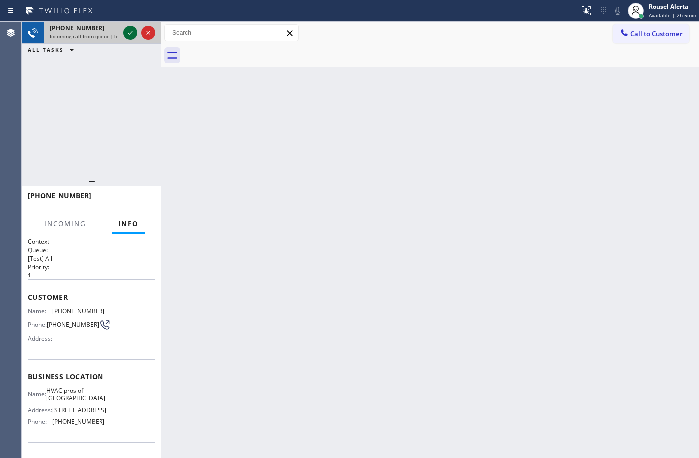
click at [125, 33] on icon at bounding box center [130, 33] width 12 height 12
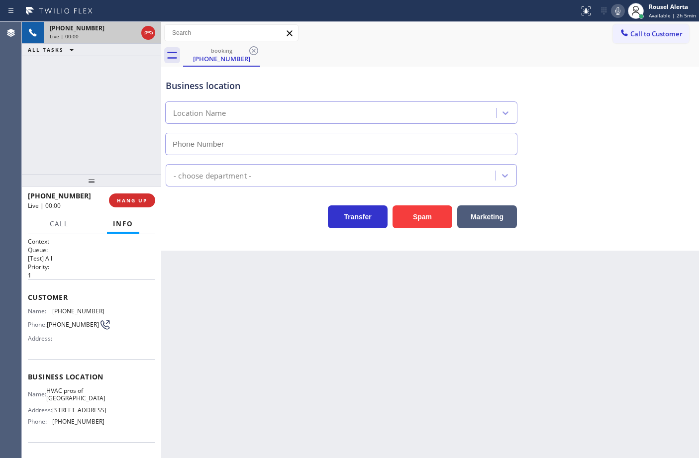
type input "[PHONE_NUMBER]"
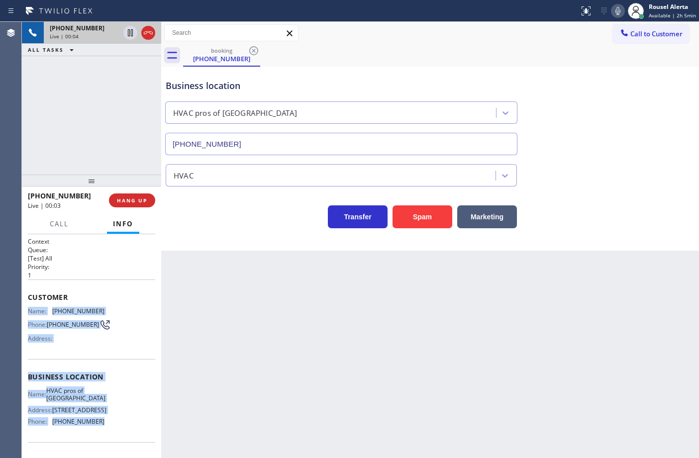
drag, startPoint x: 23, startPoint y: 310, endPoint x: 98, endPoint y: 429, distance: 141.0
click at [98, 429] on div "Context Queue: [Test] All Priority: 1 Customer Name: [PHONE_NUMBER] Phone: [PHO…" at bounding box center [91, 346] width 139 height 224
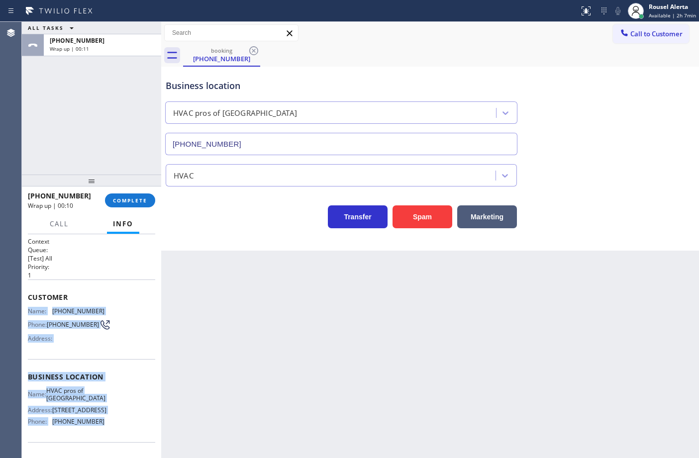
click at [105, 54] on div "[PHONE_NUMBER] Wrap up | 00:11" at bounding box center [100, 45] width 113 height 22
click at [139, 197] on span "COMPLETE" at bounding box center [130, 200] width 34 height 7
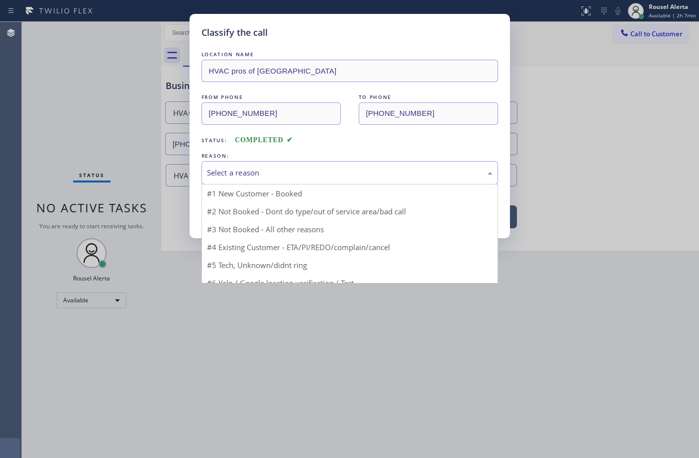
click at [224, 172] on div "Select a reason" at bounding box center [349, 172] width 285 height 11
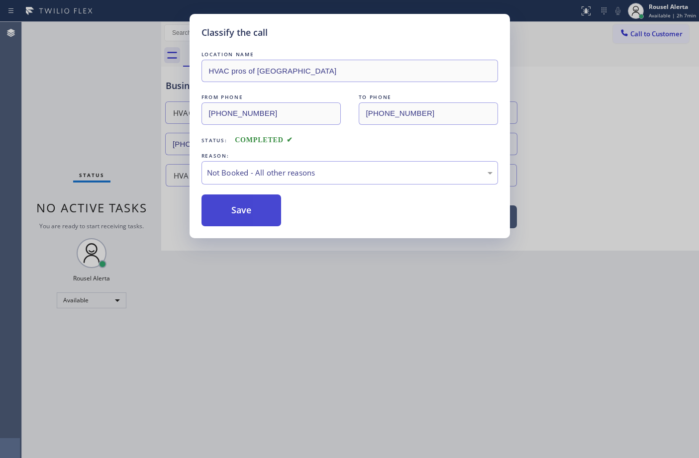
click at [240, 207] on button "Save" at bounding box center [241, 210] width 80 height 32
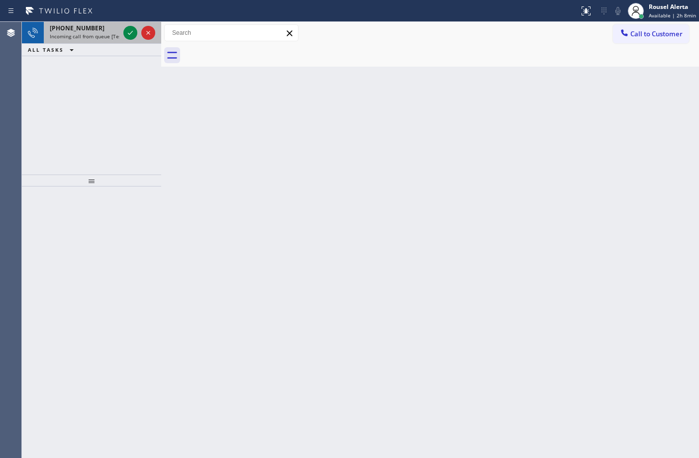
drag, startPoint x: 94, startPoint y: 38, endPoint x: 105, endPoint y: 36, distance: 11.1
click at [95, 38] on span "Incoming call from queue [Test] All" at bounding box center [91, 36] width 83 height 7
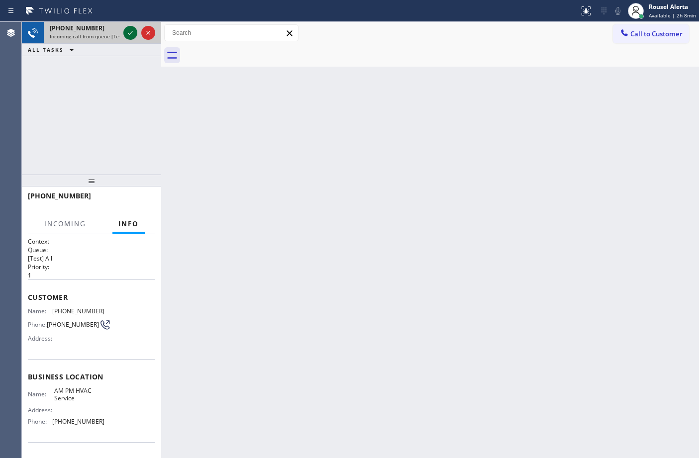
click at [127, 33] on icon at bounding box center [130, 33] width 12 height 12
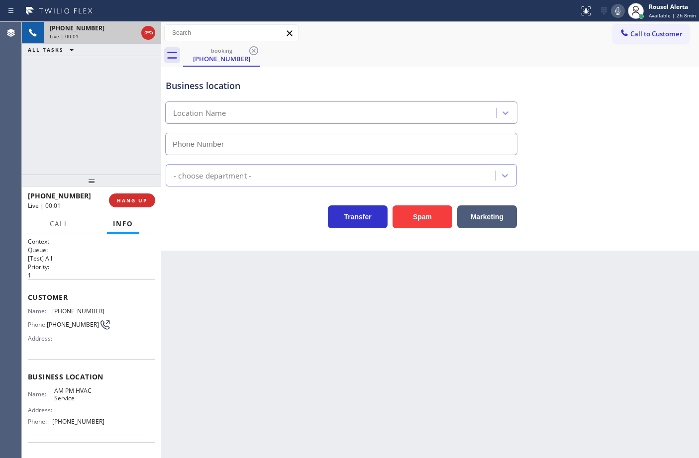
type input "[PHONE_NUMBER]"
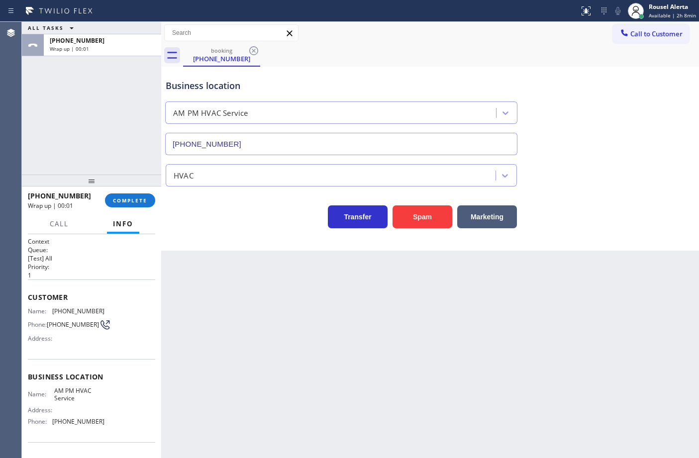
click at [215, 271] on div "Back to Dashboard Change Sender ID Customers Technicians Select a contact Outbo…" at bounding box center [430, 240] width 538 height 436
click at [135, 198] on span "COMPLETE" at bounding box center [130, 200] width 34 height 7
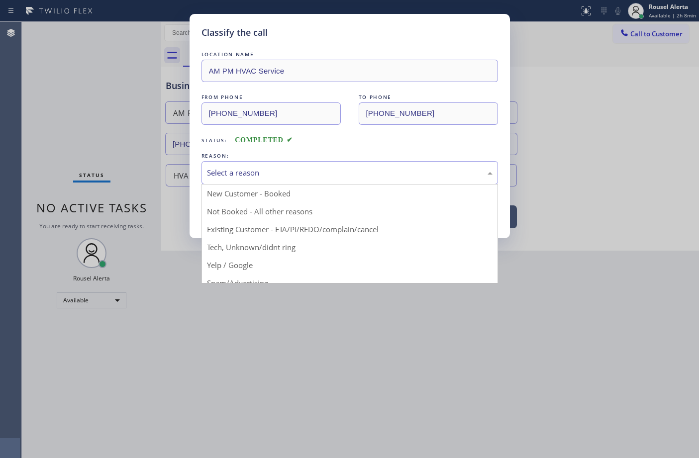
click at [249, 179] on div "Select a reason" at bounding box center [349, 172] width 285 height 11
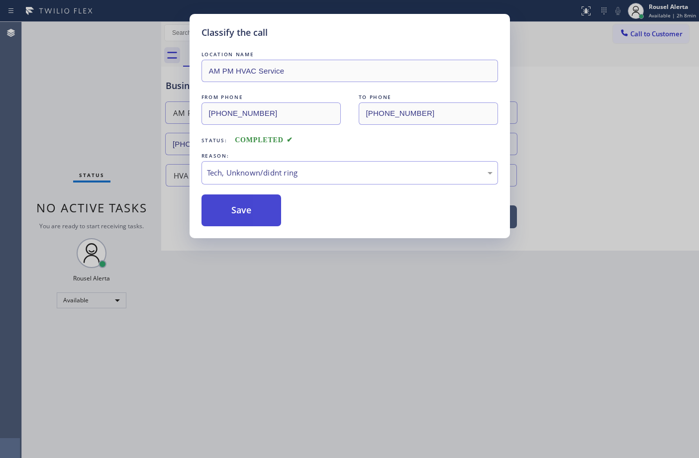
click at [255, 222] on button "Save" at bounding box center [241, 210] width 80 height 32
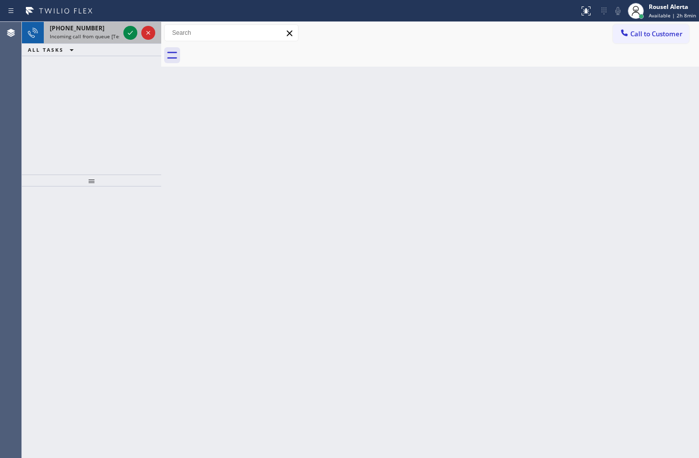
click at [103, 38] on span "Incoming call from queue [Test] All" at bounding box center [91, 36] width 83 height 7
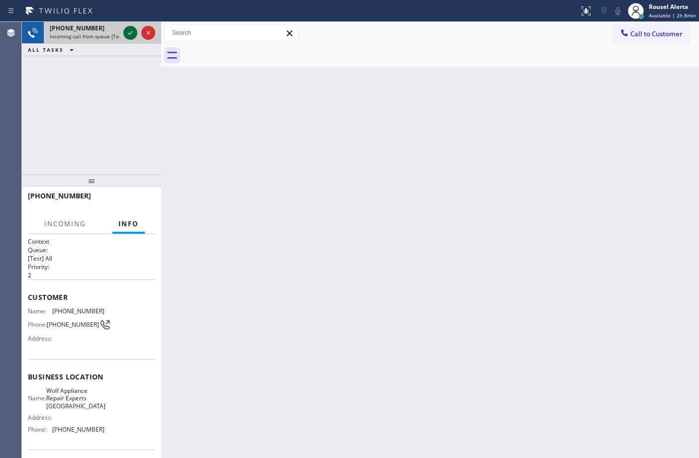
click at [125, 34] on icon at bounding box center [130, 33] width 12 height 12
click at [122, 30] on div at bounding box center [139, 33] width 36 height 22
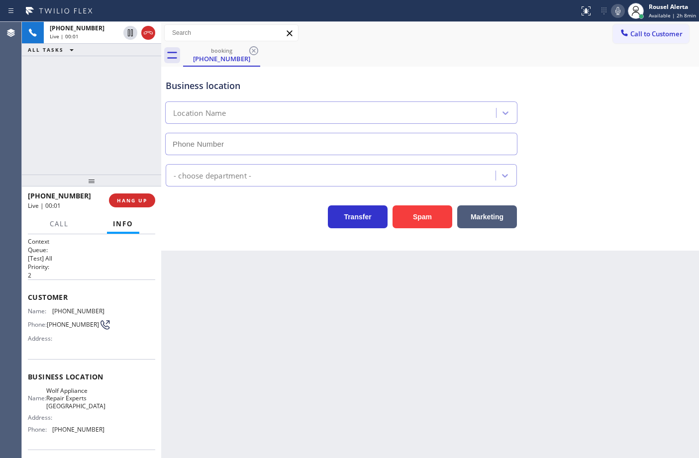
type input "[PHONE_NUMBER]"
click at [417, 216] on button "Spam" at bounding box center [422, 216] width 60 height 23
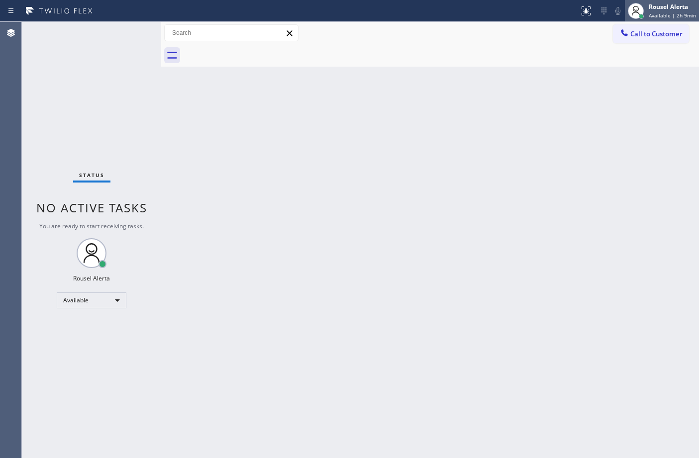
click at [664, 12] on span "Available | 2h 9min" at bounding box center [672, 15] width 47 height 7
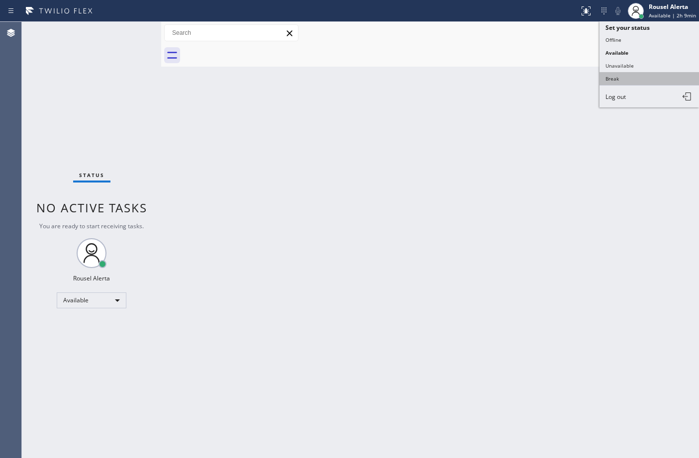
click at [638, 75] on button "Break" at bounding box center [648, 78] width 99 height 13
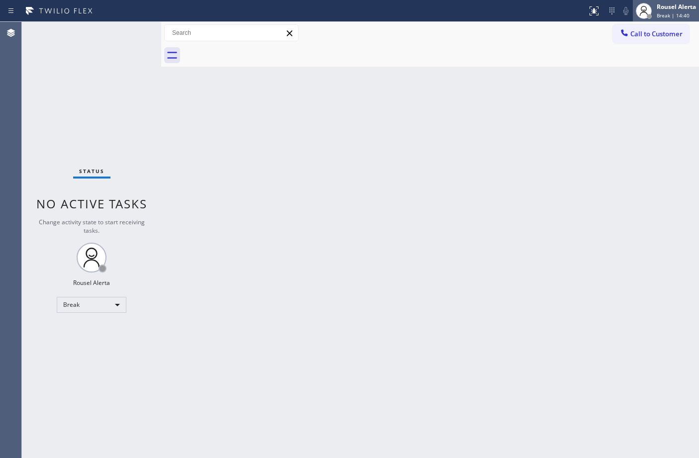
click at [657, 12] on span "Break | 14:40" at bounding box center [672, 15] width 33 height 7
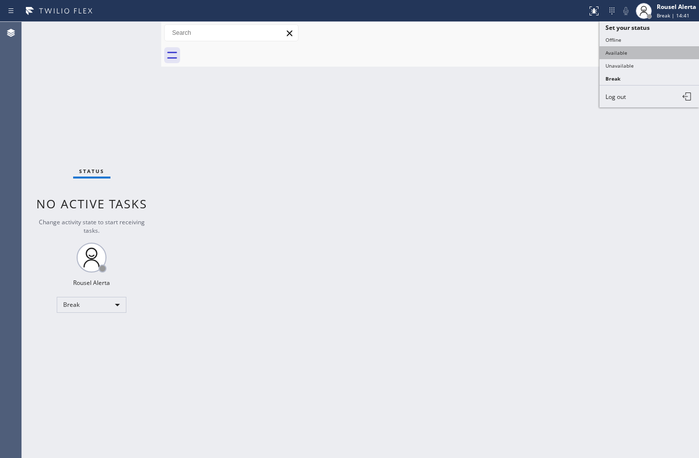
click at [651, 51] on button "Available" at bounding box center [648, 52] width 99 height 13
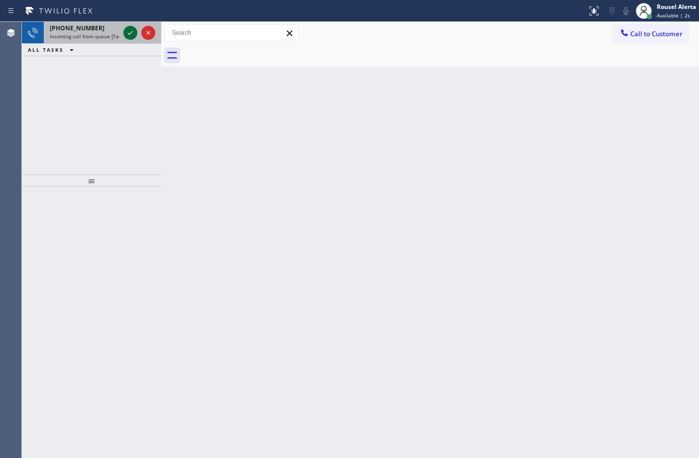
click at [130, 34] on icon at bounding box center [130, 33] width 5 height 4
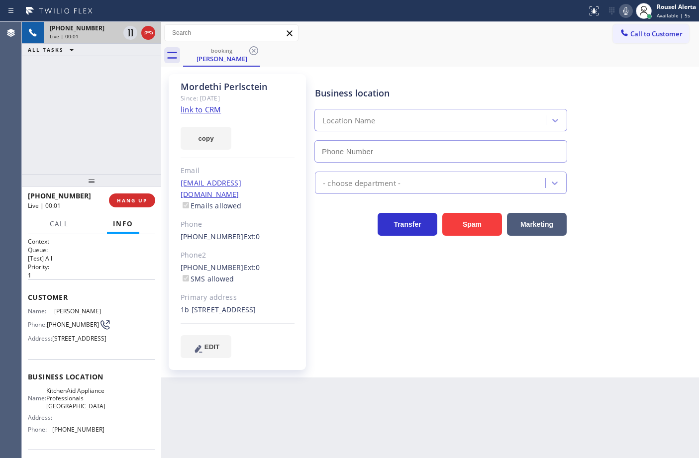
type input "[PHONE_NUMBER]"
click at [212, 107] on link "link to CRM" at bounding box center [201, 109] width 40 height 10
click at [108, 97] on div "[PHONE_NUMBER] Live | 00:50 ALL TASKS ALL TASKS ACTIVE TASKS TASKS IN WRAP UP" at bounding box center [91, 98] width 139 height 153
click at [129, 36] on icon at bounding box center [130, 33] width 12 height 12
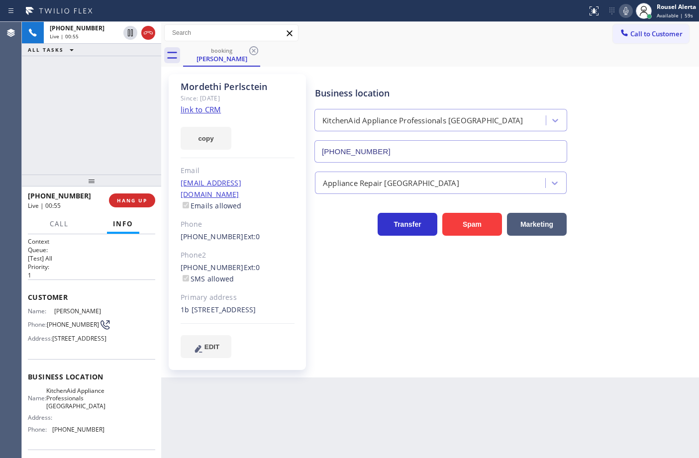
click at [627, 10] on icon at bounding box center [625, 11] width 5 height 8
click at [134, 37] on icon at bounding box center [130, 33] width 12 height 12
click at [623, 12] on icon at bounding box center [626, 11] width 12 height 12
click at [116, 80] on div "[PHONE_NUMBER] Live | 05:47 ALL TASKS ALL TASKS ACTIVE TASKS TASKS IN WRAP UP" at bounding box center [91, 98] width 139 height 153
click at [140, 197] on span "HANG UP" at bounding box center [132, 200] width 30 height 7
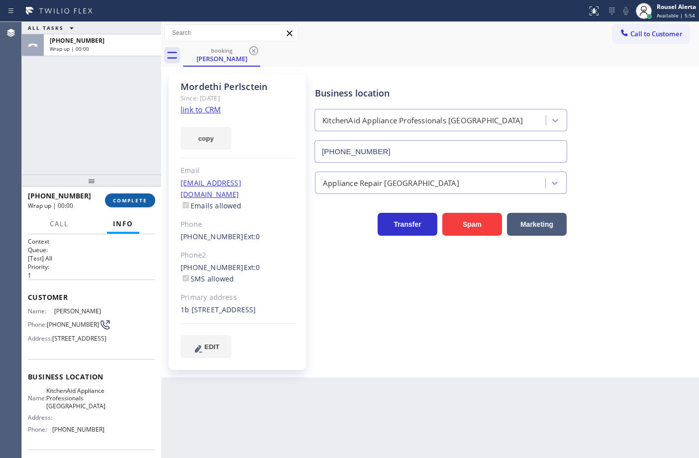
click at [140, 197] on button "COMPLETE" at bounding box center [130, 200] width 50 height 14
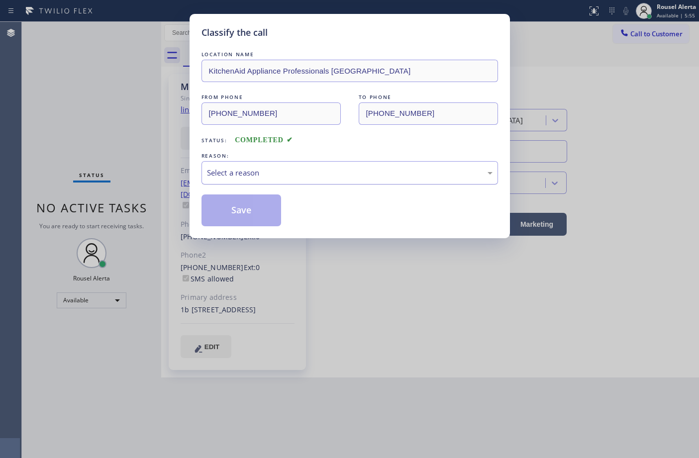
click at [250, 182] on div "Select a reason" at bounding box center [349, 172] width 296 height 23
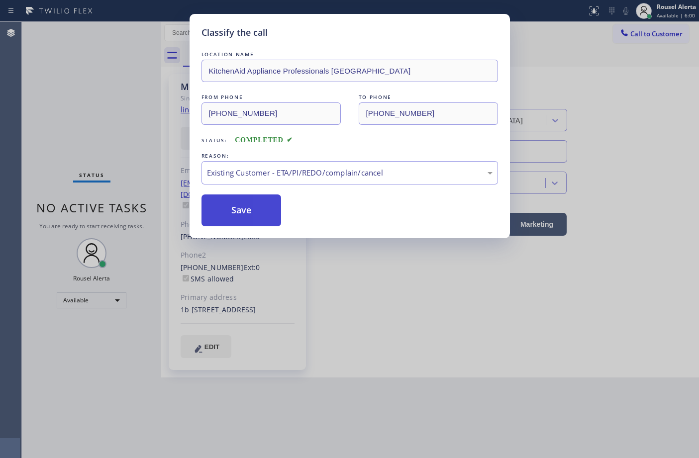
click at [250, 221] on button "Save" at bounding box center [241, 210] width 80 height 32
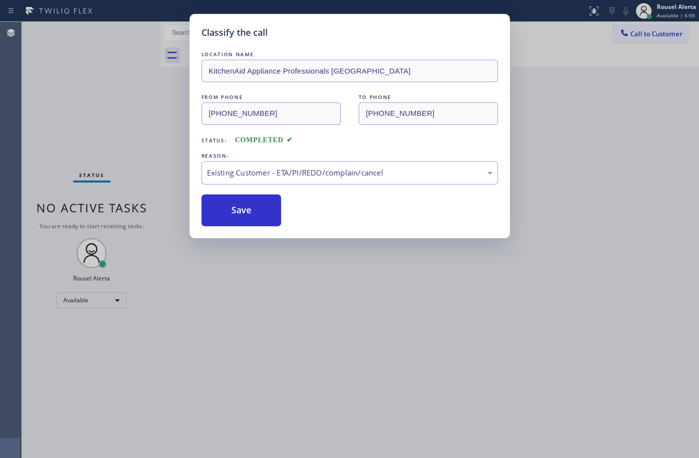
click at [314, 313] on div "Classify the call LOCATION NAME KitchenAid Appliance Professionals [GEOGRAPHIC_…" at bounding box center [349, 229] width 699 height 458
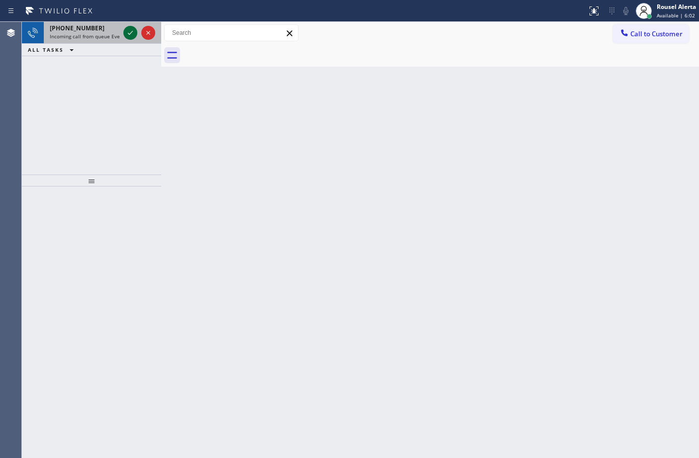
click at [129, 33] on icon at bounding box center [130, 33] width 12 height 12
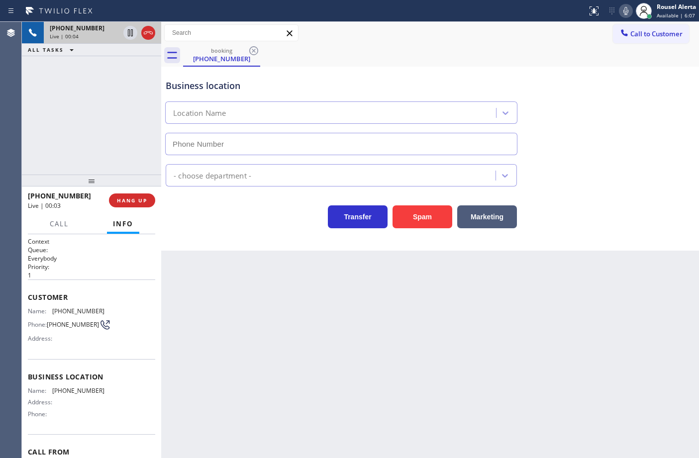
click at [430, 367] on div "Back to Dashboard Change Sender ID Customers Technicians Select a contact Outbo…" at bounding box center [430, 240] width 538 height 436
click at [121, 53] on div "ALL TASKS ALL TASKS ACTIVE TASKS TASKS IN WRAP UP" at bounding box center [91, 50] width 139 height 12
click at [274, 276] on div "Back to Dashboard Change Sender ID Customers Technicians Select a contact Outbo…" at bounding box center [430, 240] width 538 height 436
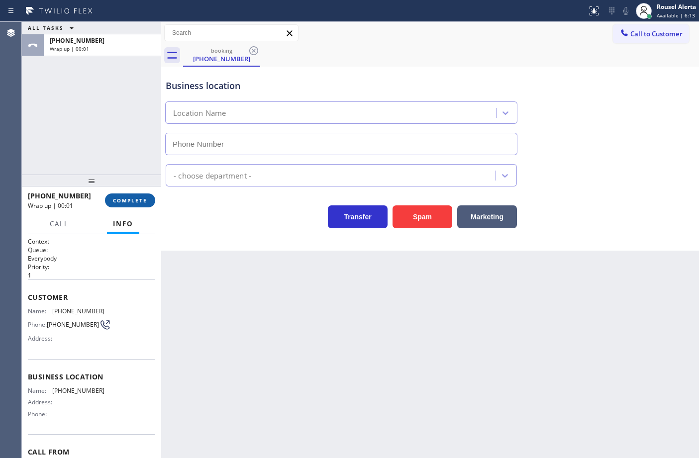
click at [122, 198] on span "COMPLETE" at bounding box center [130, 200] width 34 height 7
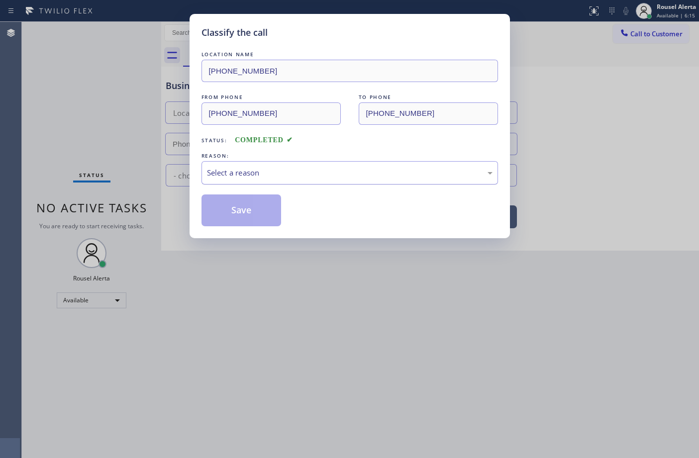
drag, startPoint x: 244, startPoint y: 171, endPoint x: 259, endPoint y: 182, distance: 18.1
click at [245, 171] on div "Select a reason" at bounding box center [349, 172] width 285 height 11
click at [258, 217] on button "Save" at bounding box center [241, 210] width 80 height 32
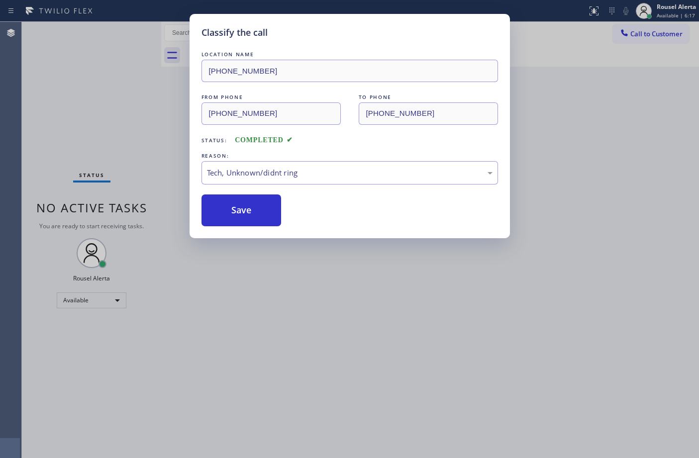
click at [299, 297] on div "Classify the call LOCATION NAME [PHONE_NUMBER] FROM PHONE [PHONE_NUMBER] TO PHO…" at bounding box center [349, 229] width 699 height 458
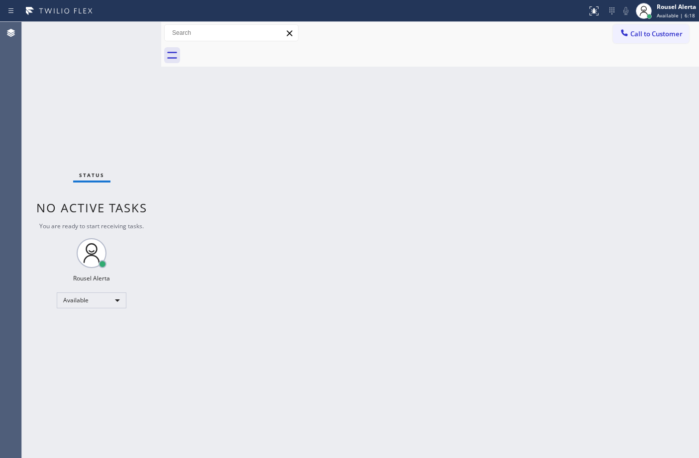
click at [305, 227] on div "Back to Dashboard Change Sender ID Customers Technicians Select a contact Outbo…" at bounding box center [430, 240] width 538 height 436
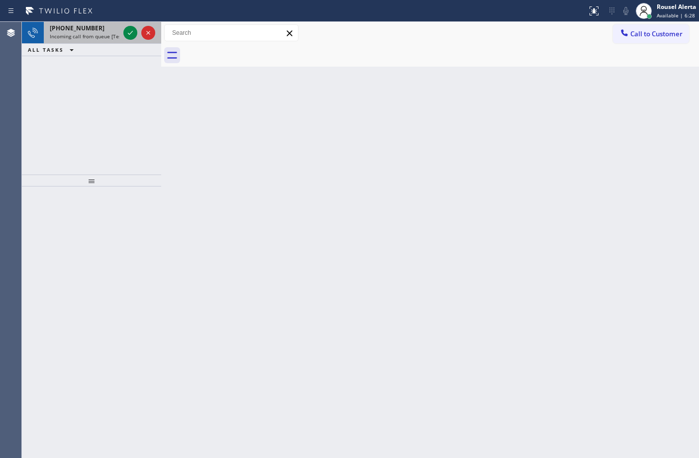
click at [108, 35] on span "Incoming call from queue [Test] All" at bounding box center [91, 36] width 83 height 7
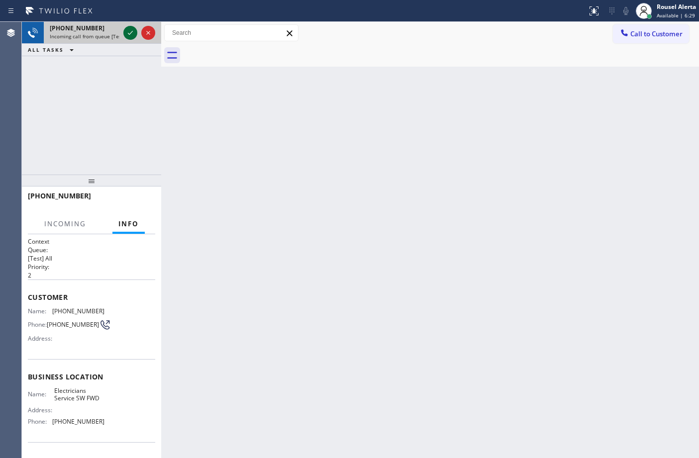
click at [123, 31] on div at bounding box center [130, 33] width 14 height 12
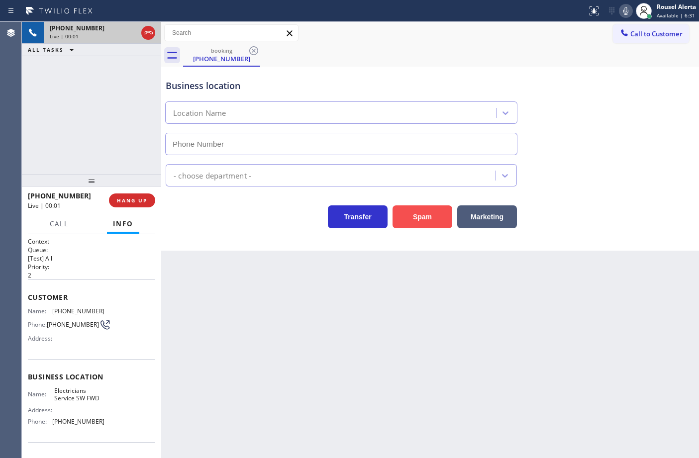
type input "[PHONE_NUMBER]"
click at [408, 220] on button "Spam" at bounding box center [422, 216] width 60 height 23
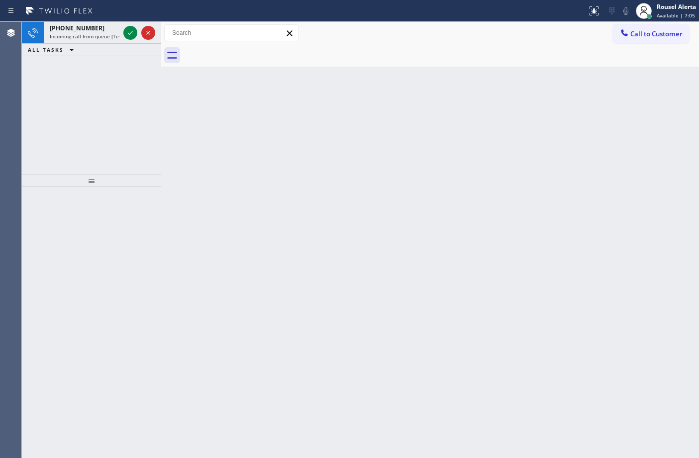
click at [106, 29] on div "[PHONE_NUMBER]" at bounding box center [85, 28] width 70 height 8
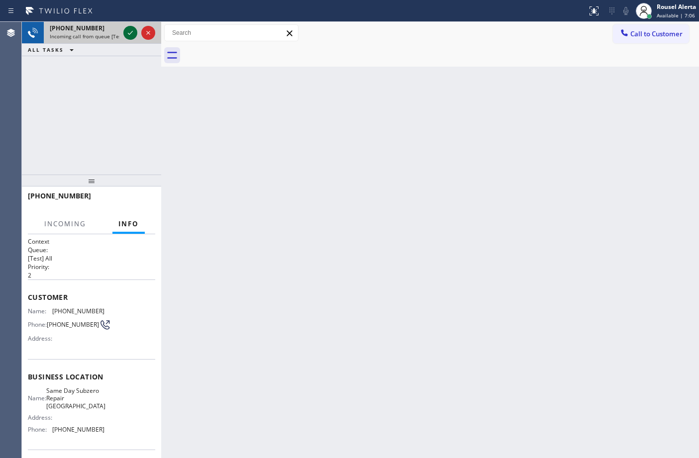
click at [128, 33] on icon at bounding box center [130, 33] width 12 height 12
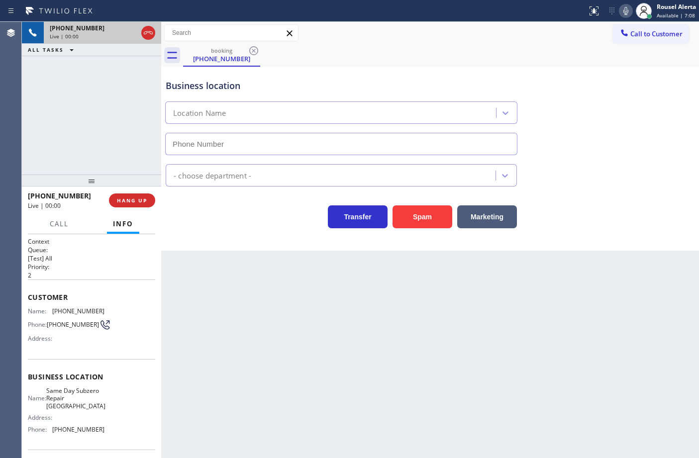
type input "[PHONE_NUMBER]"
click at [429, 219] on button "Spam" at bounding box center [422, 216] width 60 height 23
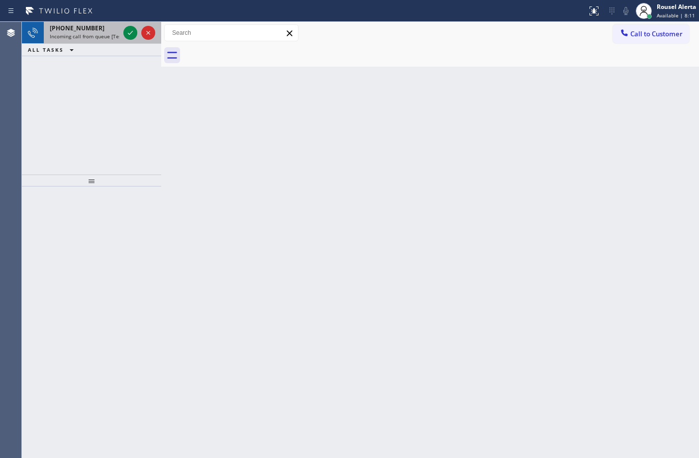
click at [108, 26] on div "[PHONE_NUMBER]" at bounding box center [85, 28] width 70 height 8
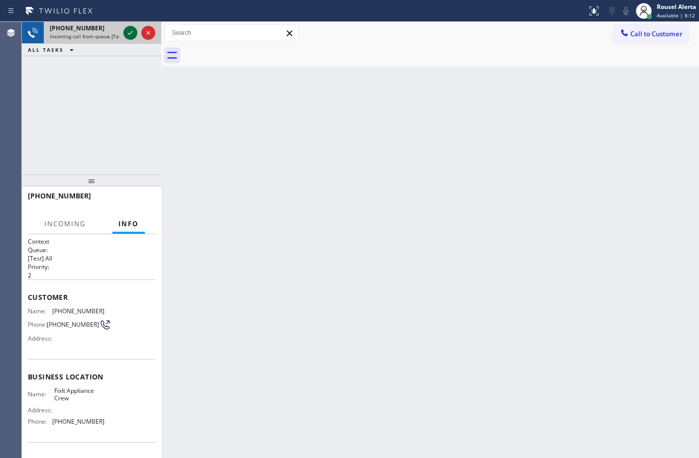
click at [125, 31] on icon at bounding box center [130, 33] width 12 height 12
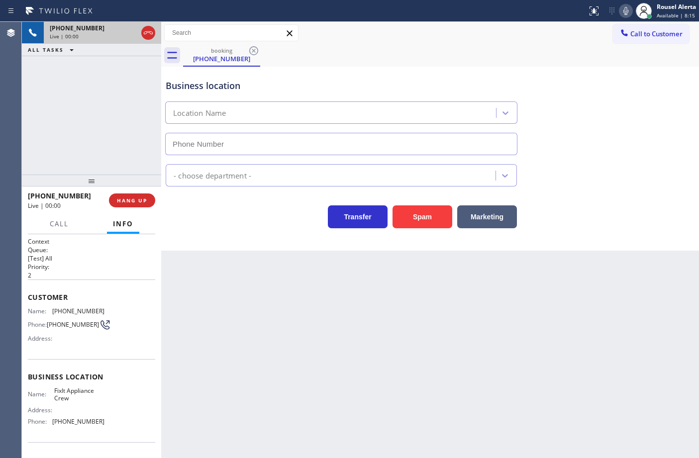
type input "[PHONE_NUMBER]"
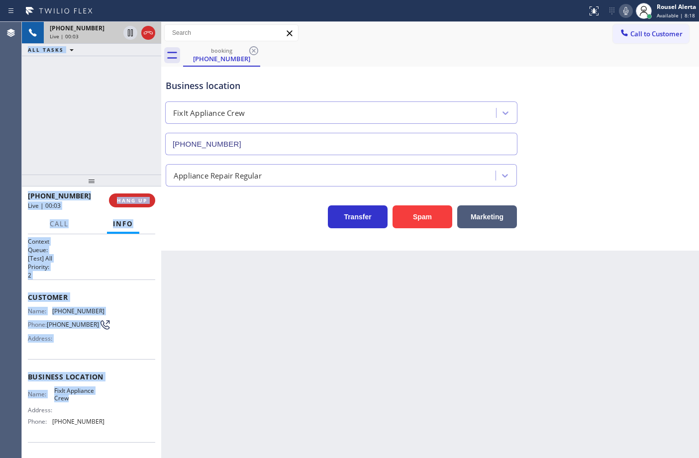
drag, startPoint x: 20, startPoint y: 310, endPoint x: 95, endPoint y: 402, distance: 118.4
click at [95, 402] on div "Agent Desktop Classify the call LOCATION NAME [GEOGRAPHIC_DATA][US_STATE] HVAC …" at bounding box center [349, 240] width 699 height 436
click at [71, 362] on div "Business location Name: FixIt Appliance Crew Address: Phone: [PHONE_NUMBER]" at bounding box center [91, 400] width 127 height 83
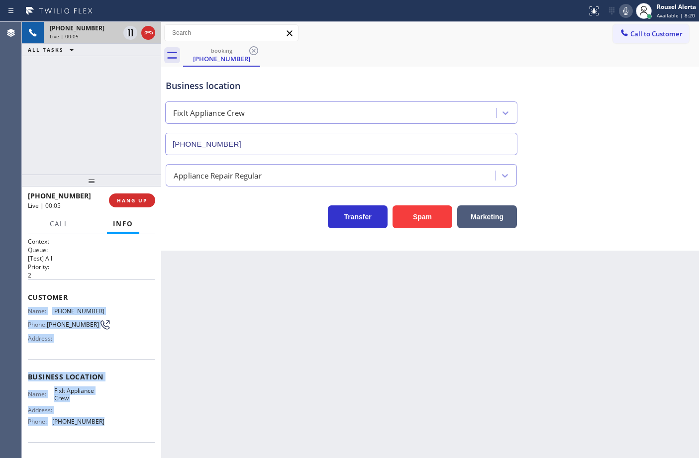
drag, startPoint x: 27, startPoint y: 306, endPoint x: 110, endPoint y: 419, distance: 140.2
click at [110, 419] on div "Context Queue: [Test] All Priority: 2 Customer Name: [PHONE_NUMBER] Phone: [PHO…" at bounding box center [91, 377] width 127 height 280
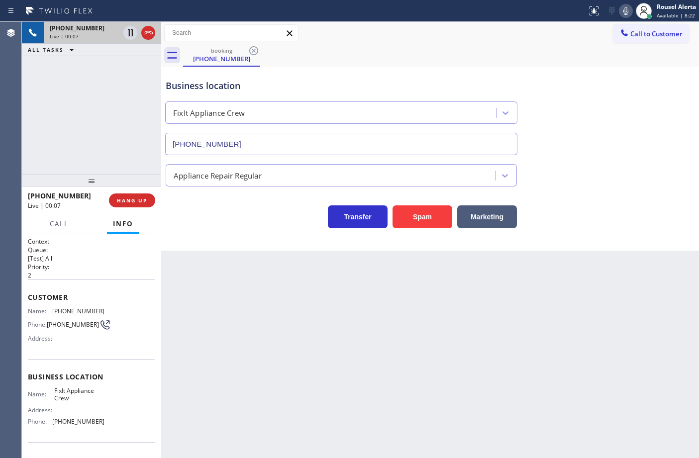
click at [394, 399] on div "Back to Dashboard Change Sender ID Customers Technicians Select a contact Outbo…" at bounding box center [430, 240] width 538 height 436
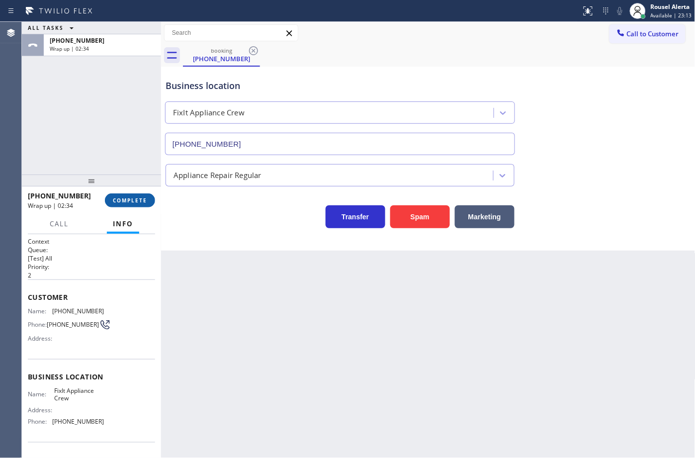
click at [113, 195] on button "COMPLETE" at bounding box center [130, 200] width 50 height 14
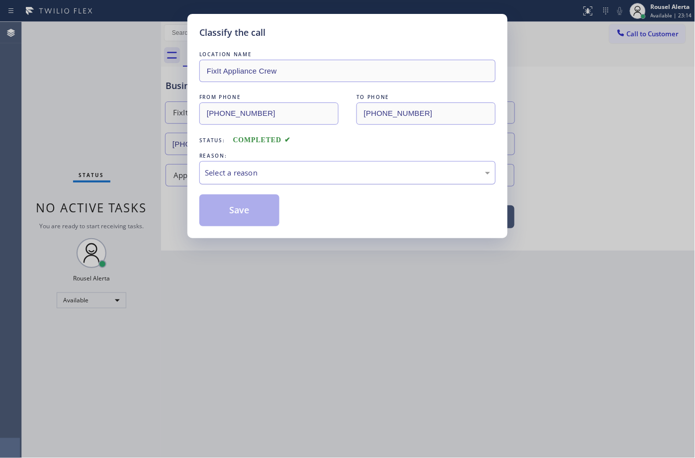
click at [216, 171] on div "Select a reason" at bounding box center [347, 172] width 285 height 11
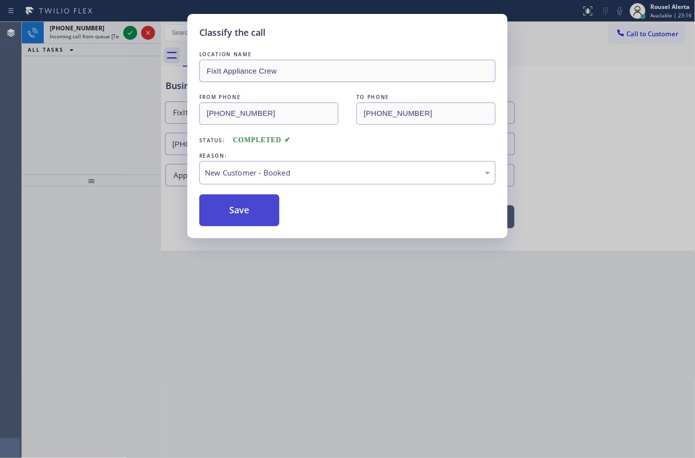
click at [229, 211] on button "Save" at bounding box center [239, 210] width 80 height 32
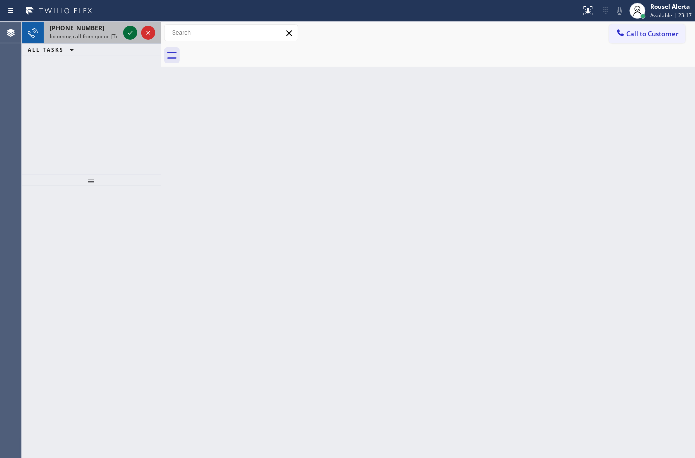
drag, startPoint x: 98, startPoint y: 36, endPoint x: 127, endPoint y: 32, distance: 28.6
click at [100, 36] on span "Incoming call from queue [Test] All" at bounding box center [91, 36] width 83 height 7
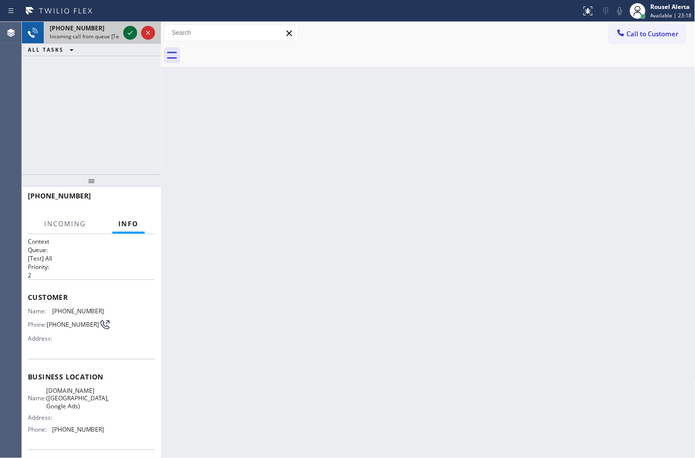
click at [127, 32] on icon at bounding box center [130, 33] width 12 height 12
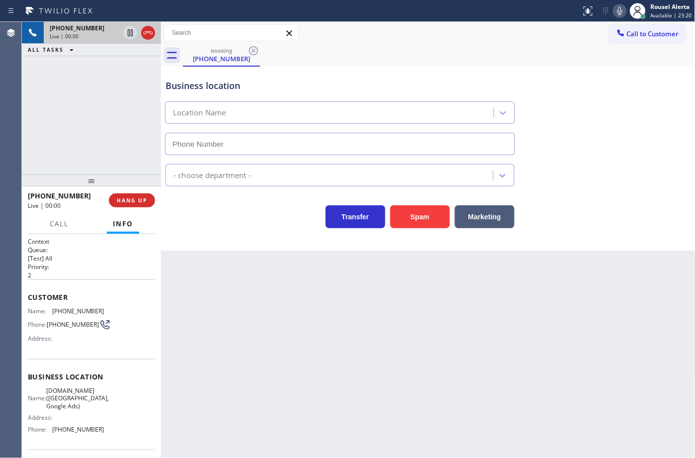
type input "[PHONE_NUMBER]"
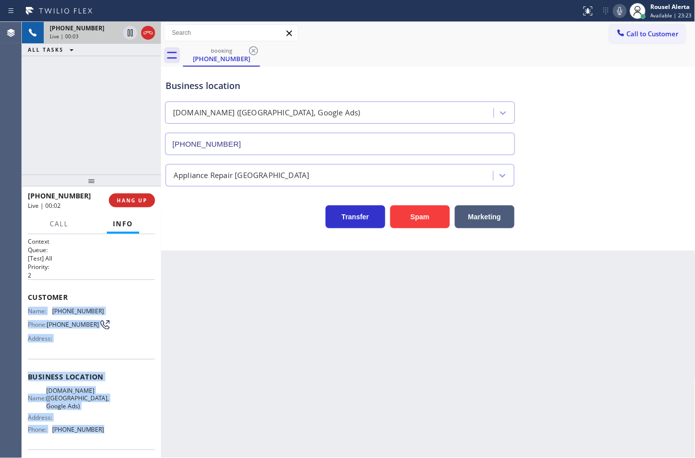
drag, startPoint x: 23, startPoint y: 305, endPoint x: 107, endPoint y: 428, distance: 149.3
click at [107, 428] on div "Context Queue: [Test] All Priority: 2 Customer Name: [PHONE_NUMBER] Phone: [PHO…" at bounding box center [91, 346] width 139 height 224
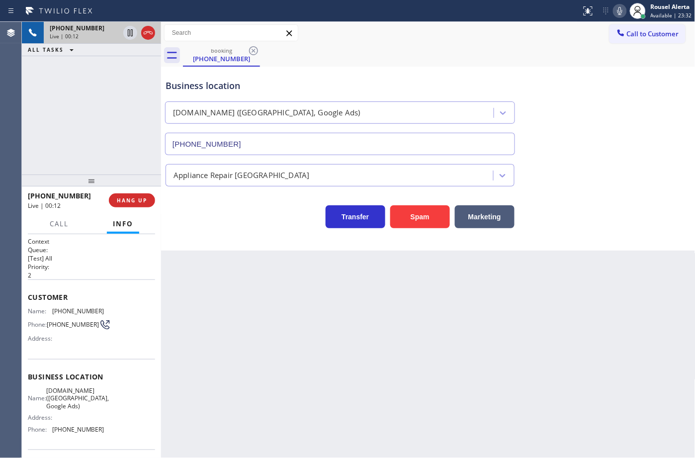
drag, startPoint x: 117, startPoint y: 102, endPoint x: 109, endPoint y: 93, distance: 11.3
click at [114, 102] on div "[PHONE_NUMBER] Live | 00:12 ALL TASKS ALL TASKS ACTIVE TASKS TASKS IN WRAP UP" at bounding box center [91, 98] width 139 height 153
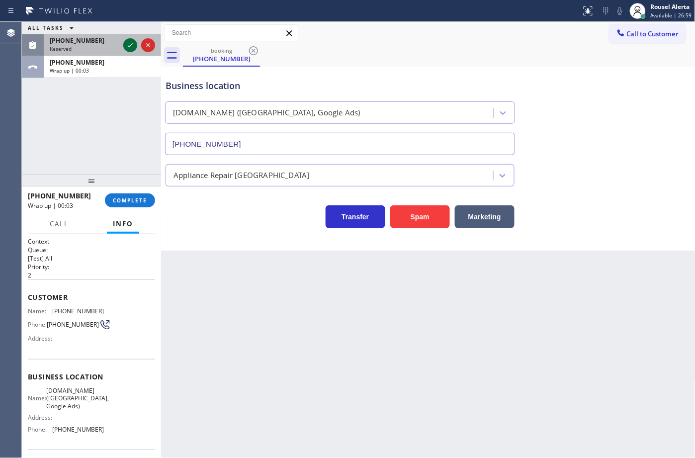
click at [125, 46] on icon at bounding box center [130, 45] width 12 height 12
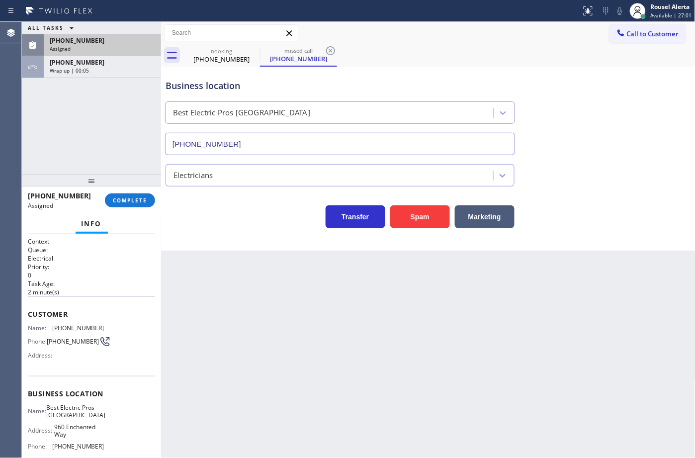
type input "[PHONE_NUMBER]"
click at [115, 41] on div "[PHONE_NUMBER]" at bounding box center [102, 40] width 105 height 8
click at [112, 35] on div "[PHONE_NUMBER] Assigned" at bounding box center [100, 45] width 113 height 22
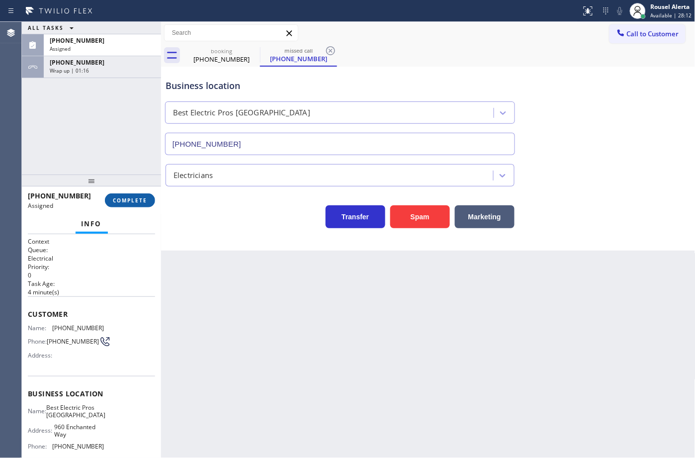
drag, startPoint x: 135, startPoint y: 199, endPoint x: 140, endPoint y: 197, distance: 5.7
click at [134, 200] on span "COMPLETE" at bounding box center [130, 200] width 34 height 7
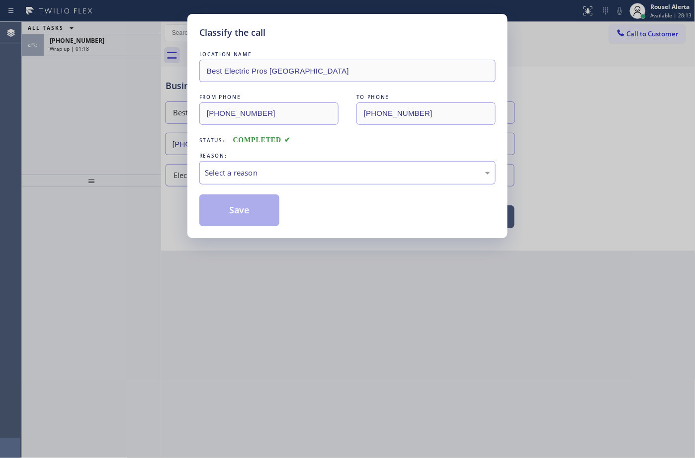
click at [255, 174] on div "Select a reason" at bounding box center [347, 172] width 285 height 11
click at [254, 209] on button "Save" at bounding box center [239, 210] width 80 height 32
click at [95, 85] on div "Classify the call LOCATION NAME Best Electric Pros Simi Valley FROM PHONE [PHON…" at bounding box center [347, 229] width 695 height 458
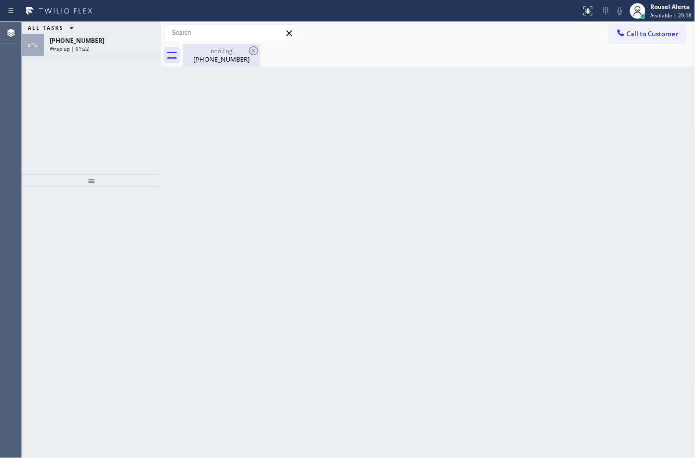
click at [239, 63] on div "[PHONE_NUMBER]" at bounding box center [221, 59] width 75 height 9
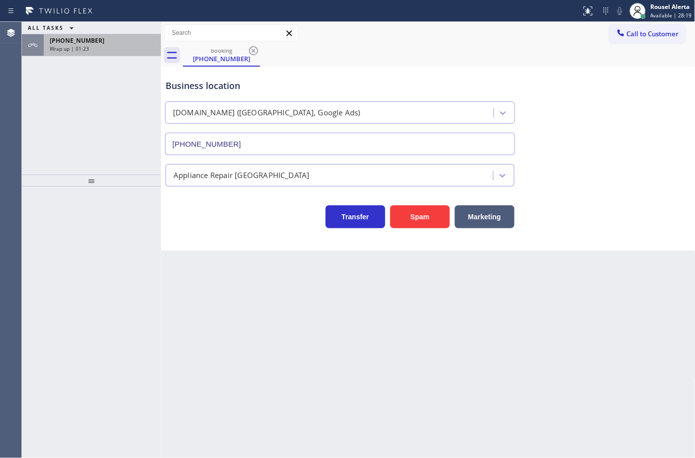
click at [112, 46] on div "Wrap up | 01:23" at bounding box center [102, 48] width 105 height 7
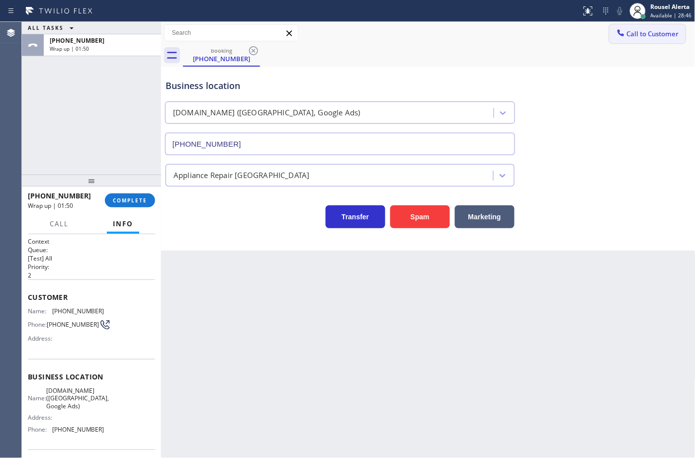
click at [635, 35] on span "Call to Customer" at bounding box center [653, 33] width 52 height 9
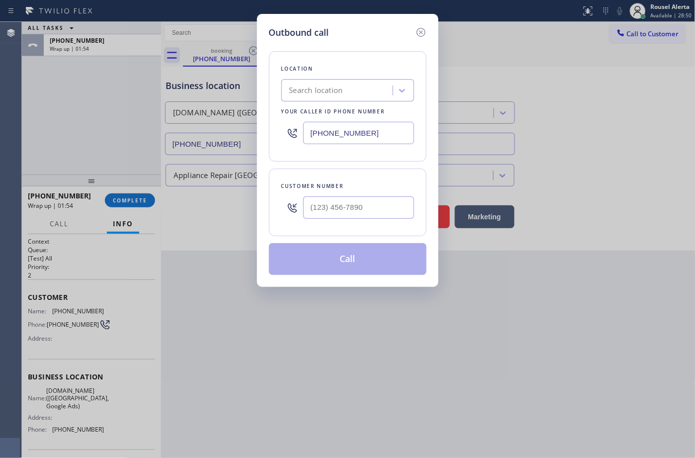
drag, startPoint x: 401, startPoint y: 135, endPoint x: 254, endPoint y: 141, distance: 147.8
click at [254, 141] on div "Outbound call Location Search location Your caller id phone number [PHONE_NUMBE…" at bounding box center [347, 229] width 695 height 458
paste input "619) 492-4558"
type input "[PHONE_NUMBER]"
type input "(___) ___-____"
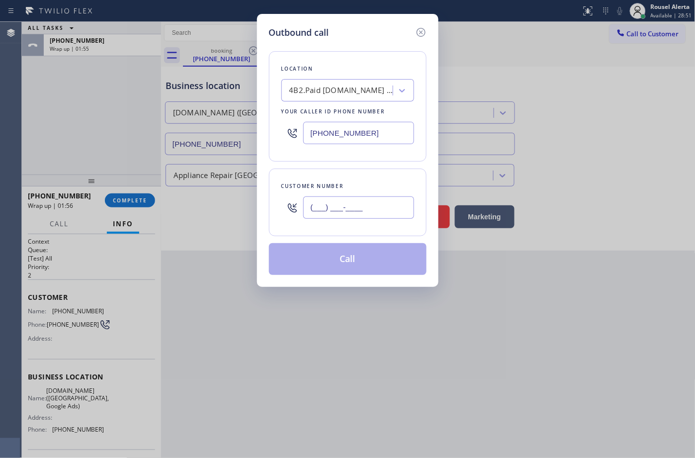
click at [345, 214] on input "(___) ___-____" at bounding box center [358, 207] width 111 height 22
click at [396, 216] on input "(___) ___-____" at bounding box center [358, 207] width 111 height 22
paste input "619) 571-2371"
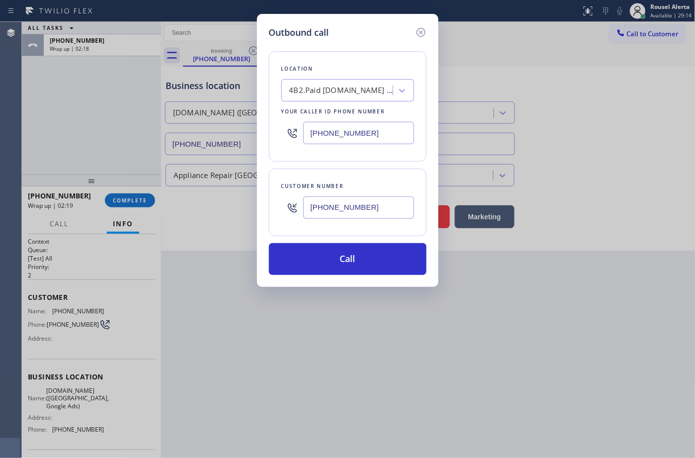
type input "[PHONE_NUMBER]"
click at [381, 333] on div "Outbound call Location 4B2.Paid [DOMAIN_NAME] ([GEOGRAPHIC_DATA], Google Ads) Y…" at bounding box center [347, 229] width 695 height 458
click at [356, 364] on div "Outbound call Location 4B2.Paid [DOMAIN_NAME] ([GEOGRAPHIC_DATA], Google Ads) Y…" at bounding box center [347, 229] width 695 height 458
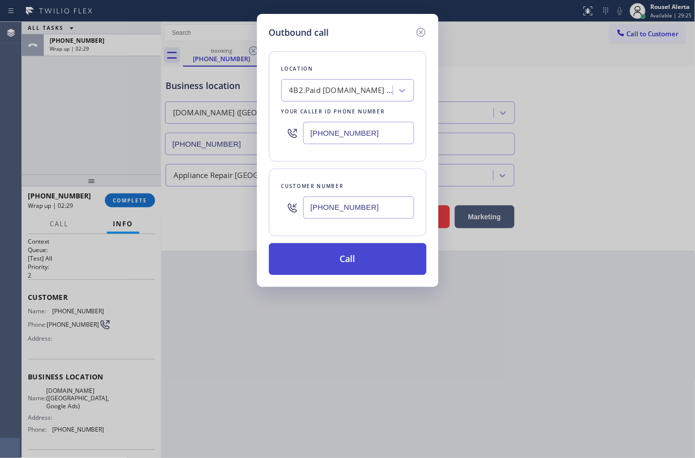
click at [352, 258] on button "Call" at bounding box center [348, 259] width 158 height 32
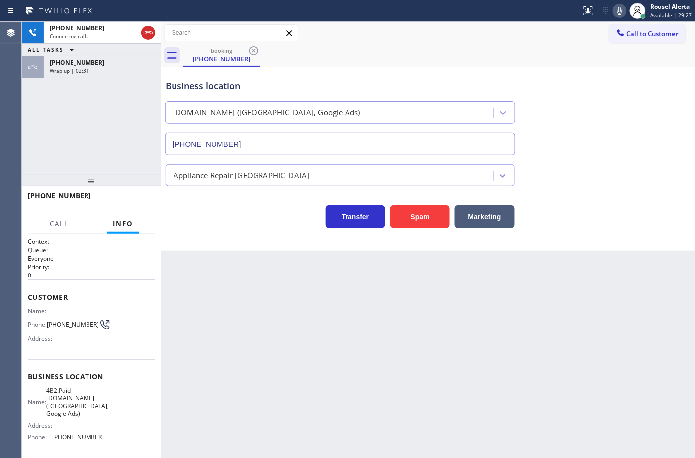
click at [116, 79] on div "[PHONE_NUMBER] Connecting call… ALL TASKS ALL TASKS ACTIVE TASKS TASKS IN WRAP …" at bounding box center [91, 98] width 139 height 153
click at [114, 73] on div "Wrap up | 02:32" at bounding box center [102, 70] width 105 height 7
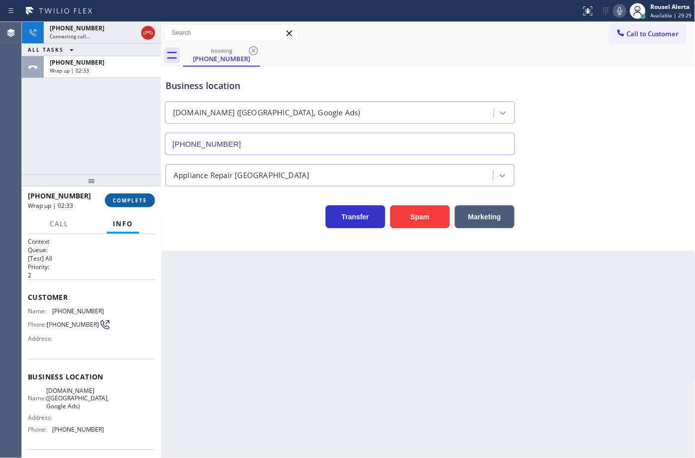
click at [118, 199] on span "COMPLETE" at bounding box center [130, 200] width 34 height 7
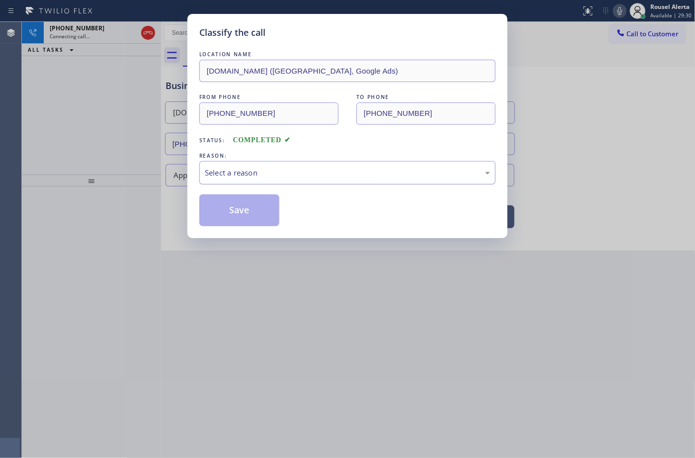
click at [217, 177] on div "Select a reason" at bounding box center [347, 172] width 285 height 11
drag, startPoint x: 232, startPoint y: 204, endPoint x: 694, endPoint y: 223, distance: 462.9
click at [231, 204] on button "Save" at bounding box center [239, 210] width 80 height 32
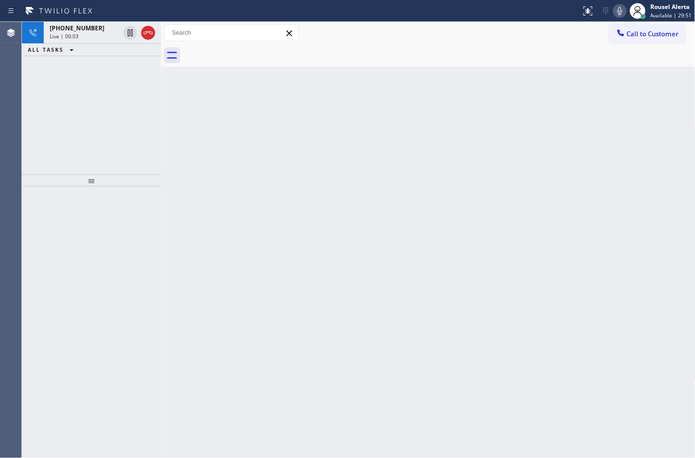
drag, startPoint x: 115, startPoint y: 85, endPoint x: 145, endPoint y: 81, distance: 30.1
click at [115, 83] on div "[PHONE_NUMBER] Live | 00:03 ALL TASKS ALL TASKS ACTIVE TASKS TASKS IN WRAP UP" at bounding box center [91, 98] width 139 height 153
drag, startPoint x: 153, startPoint y: 31, endPoint x: 247, endPoint y: 434, distance: 413.2
click at [153, 31] on icon at bounding box center [148, 33] width 12 height 12
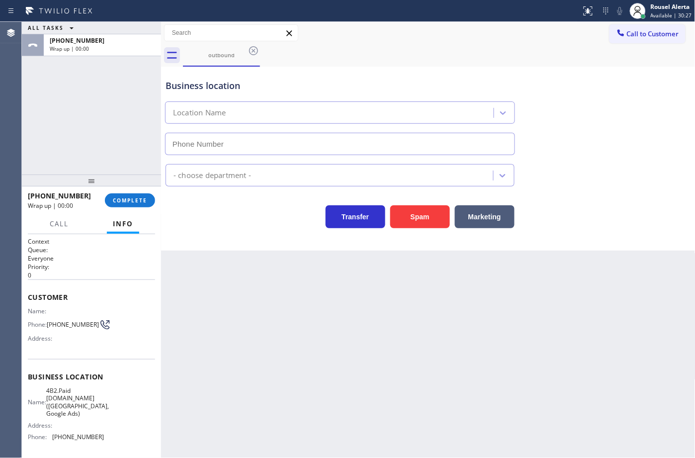
type input "[PHONE_NUMBER]"
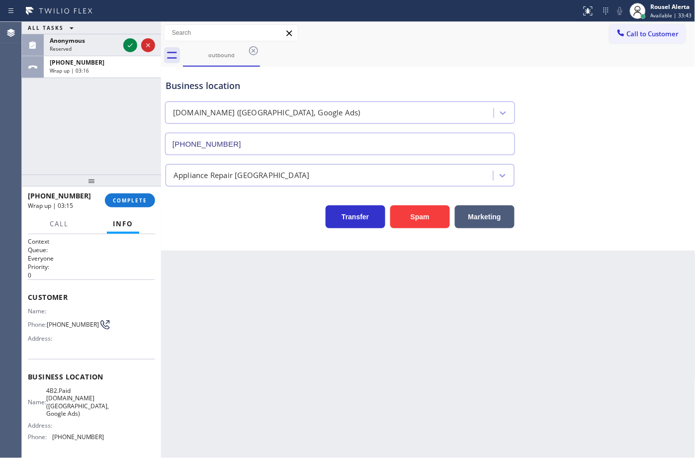
click at [126, 209] on div "[PHONE_NUMBER] Wrap up | 03:15 COMPLETE" at bounding box center [91, 200] width 127 height 26
click at [122, 201] on span "COMPLETE" at bounding box center [130, 200] width 34 height 7
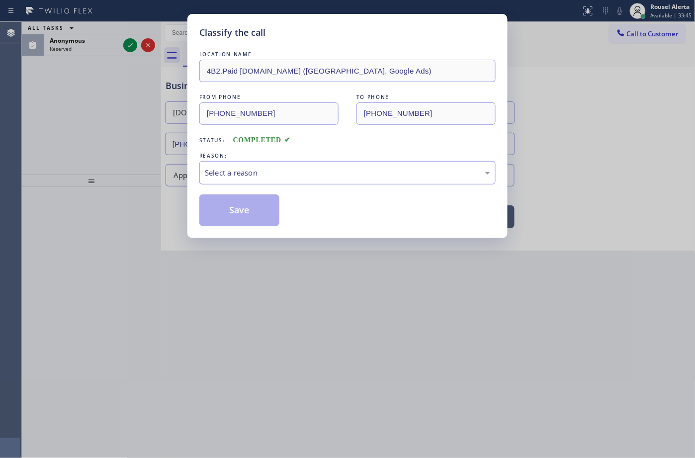
click at [302, 174] on div "Select a reason" at bounding box center [347, 172] width 285 height 11
click at [249, 210] on button "Save" at bounding box center [239, 210] width 80 height 32
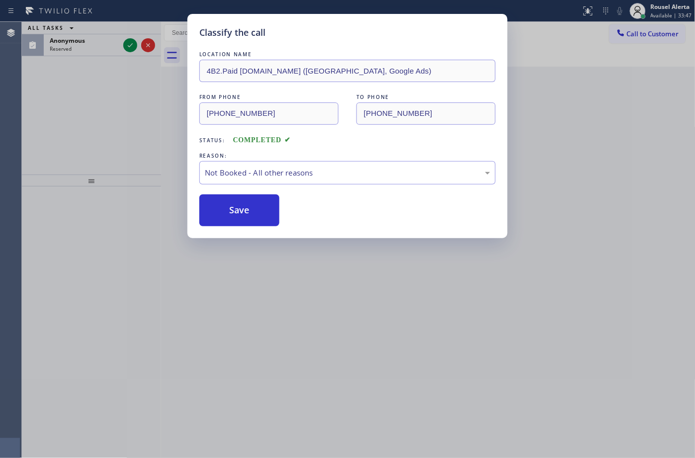
click at [128, 45] on div "Classify the call LOCATION NAME 4B2.Paid [DOMAIN_NAME] ([GEOGRAPHIC_DATA], Goog…" at bounding box center [347, 229] width 695 height 458
click at [126, 43] on icon at bounding box center [130, 45] width 12 height 12
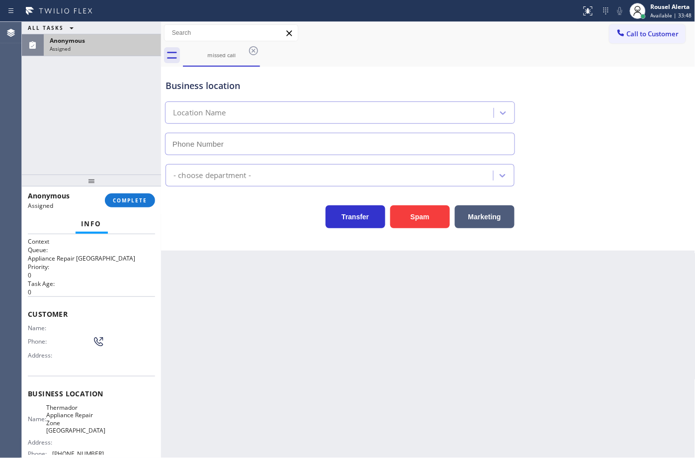
click at [125, 46] on div "Assigned" at bounding box center [102, 48] width 105 height 7
type input "[PHONE_NUMBER]"
click at [131, 367] on div "Customer Name: Phone: Address:" at bounding box center [91, 336] width 127 height 80
drag, startPoint x: 66, startPoint y: 340, endPoint x: 62, endPoint y: 330, distance: 10.7
click at [66, 339] on div "Phone:" at bounding box center [66, 342] width 77 height 12
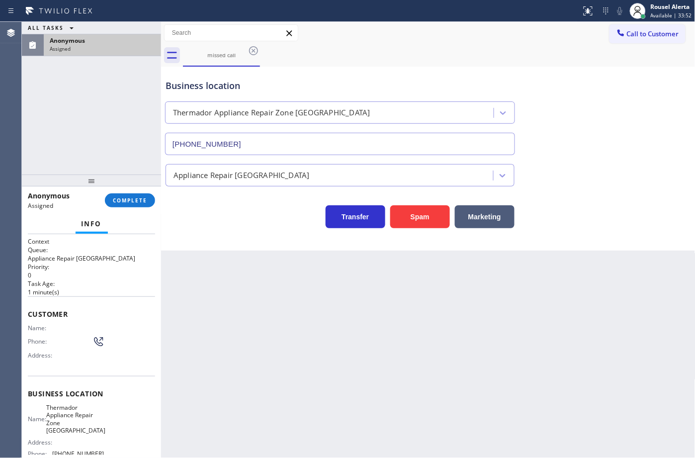
click at [62, 328] on div "Name:" at bounding box center [66, 327] width 77 height 7
drag, startPoint x: 127, startPoint y: 110, endPoint x: 127, endPoint y: 98, distance: 11.9
click at [127, 110] on div "ALL TASKS ALL TASKS ACTIVE TASKS TASKS IN WRAP UP Anonymous Assigned" at bounding box center [91, 98] width 139 height 153
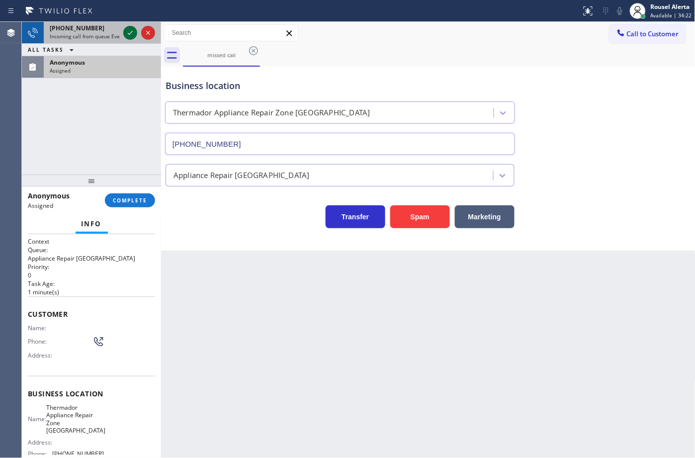
click at [127, 31] on icon at bounding box center [130, 33] width 12 height 12
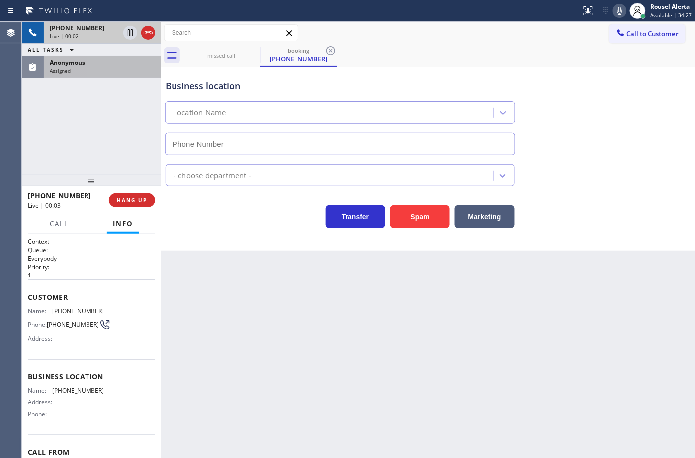
click at [120, 71] on div "Assigned" at bounding box center [102, 70] width 105 height 7
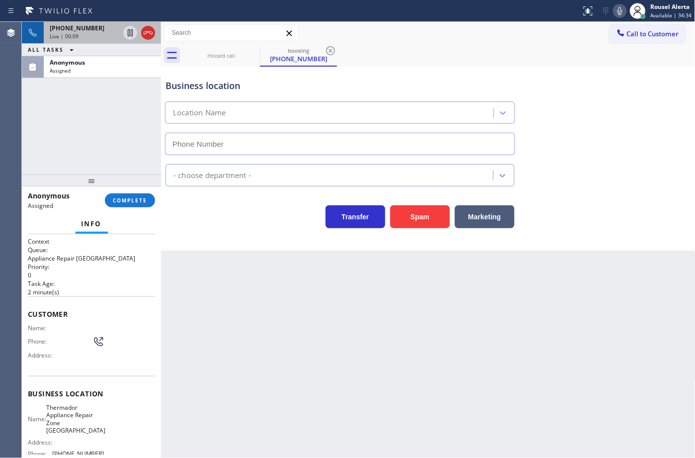
click at [132, 192] on div "Anonymous Assigned COMPLETE" at bounding box center [91, 200] width 127 height 26
click at [128, 210] on div "Anonymous Assigned COMPLETE" at bounding box center [91, 200] width 127 height 26
drag, startPoint x: 130, startPoint y: 203, endPoint x: 224, endPoint y: 215, distance: 94.7
click at [132, 201] on span "COMPLETE" at bounding box center [130, 200] width 34 height 7
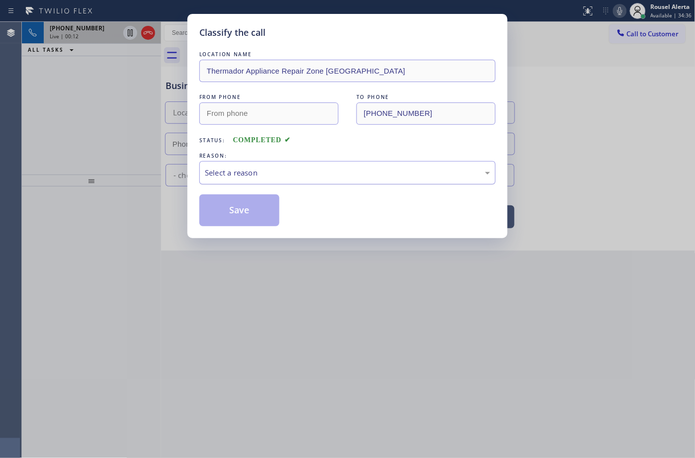
click at [234, 180] on div "Select a reason" at bounding box center [347, 172] width 296 height 23
drag, startPoint x: 247, startPoint y: 210, endPoint x: 152, endPoint y: 78, distance: 162.9
click at [246, 210] on button "Save" at bounding box center [239, 210] width 80 height 32
click at [104, 36] on div "Classify the call LOCATION NAME Thermador Appliance Repair Zone Ventura FROM PH…" at bounding box center [347, 229] width 695 height 458
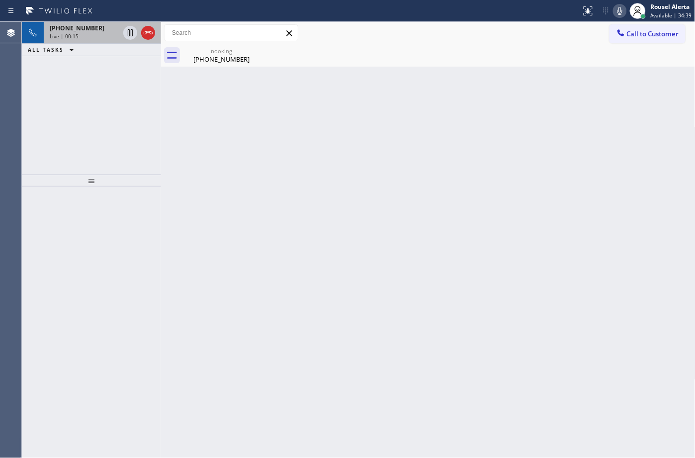
click at [103, 38] on div "Live | 00:15" at bounding box center [85, 36] width 70 height 7
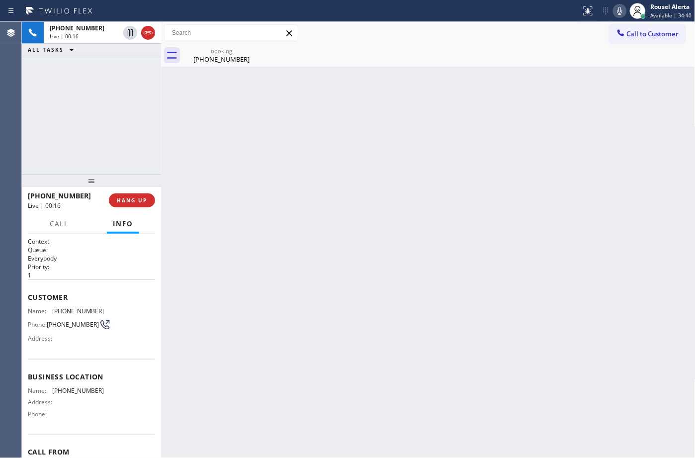
click at [130, 186] on div at bounding box center [91, 181] width 139 height 12
click at [130, 197] on span "HANG UP" at bounding box center [132, 200] width 30 height 7
click at [240, 267] on div "Back to Dashboard Change Sender ID Customers Technicians Select a contact Outbo…" at bounding box center [428, 240] width 535 height 436
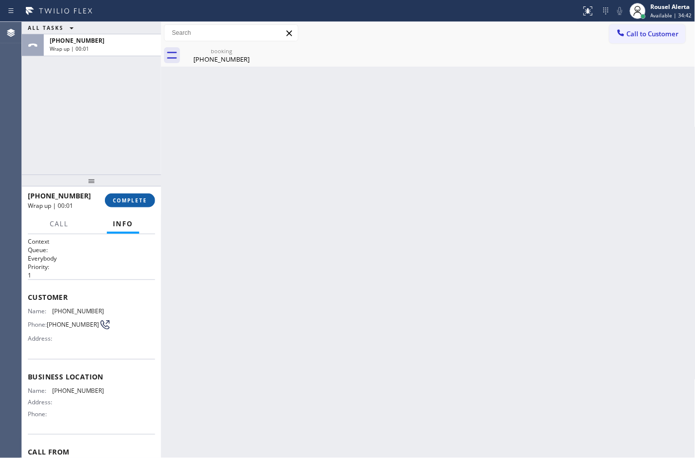
click at [130, 200] on span "COMPLETE" at bounding box center [130, 200] width 34 height 7
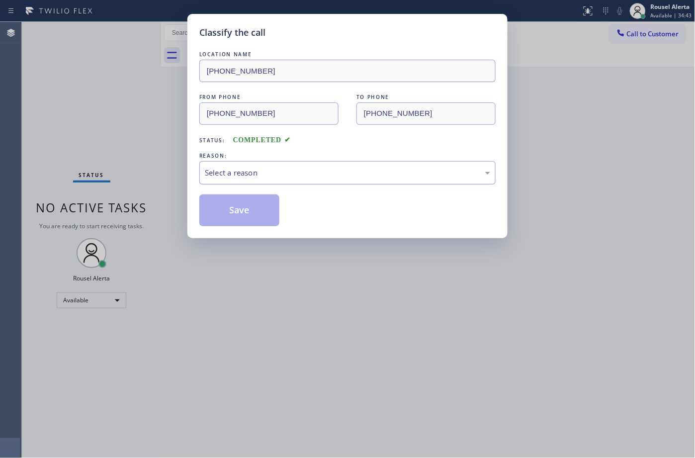
click at [260, 180] on div "Select a reason" at bounding box center [347, 172] width 296 height 23
click at [230, 215] on button "Save" at bounding box center [239, 210] width 80 height 32
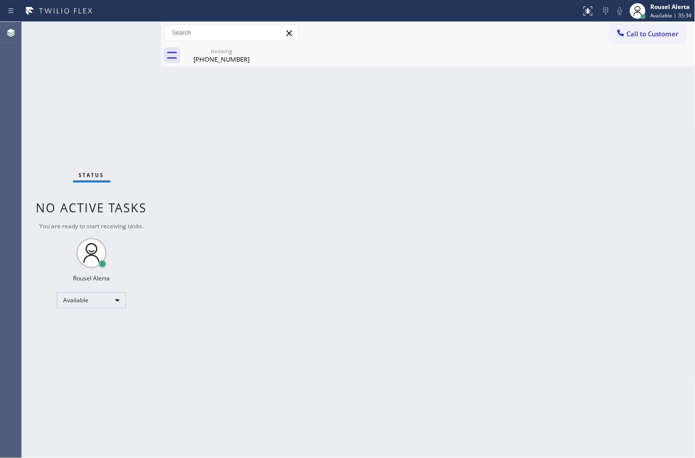
click at [113, 33] on div "Status No active tasks You are ready to start receiving tasks. Rousel Alerta Av…" at bounding box center [91, 240] width 139 height 436
drag, startPoint x: 202, startPoint y: 49, endPoint x: 208, endPoint y: 51, distance: 6.3
click at [202, 50] on div "booking" at bounding box center [221, 50] width 75 height 7
click at [215, 172] on div "Back to Dashboard Change Sender ID Customers Technicians Select a contact Outbo…" at bounding box center [428, 240] width 535 height 436
click at [394, 276] on div "Back to Dashboard Change Sender ID Customers Technicians Select a contact Outbo…" at bounding box center [428, 240] width 535 height 436
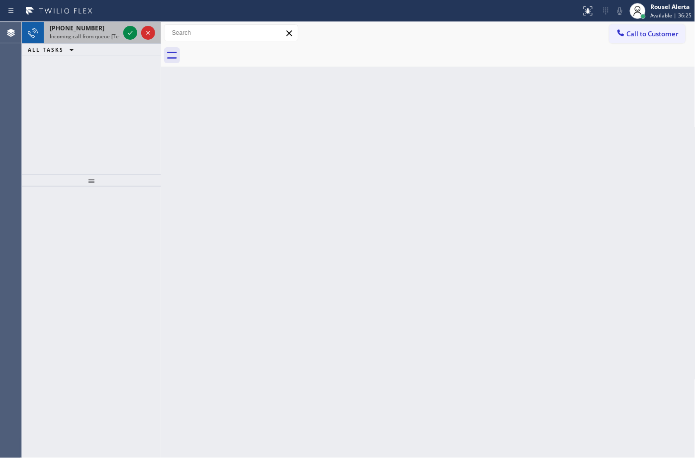
click at [118, 38] on span "Incoming call from queue [Test] All" at bounding box center [91, 36] width 83 height 7
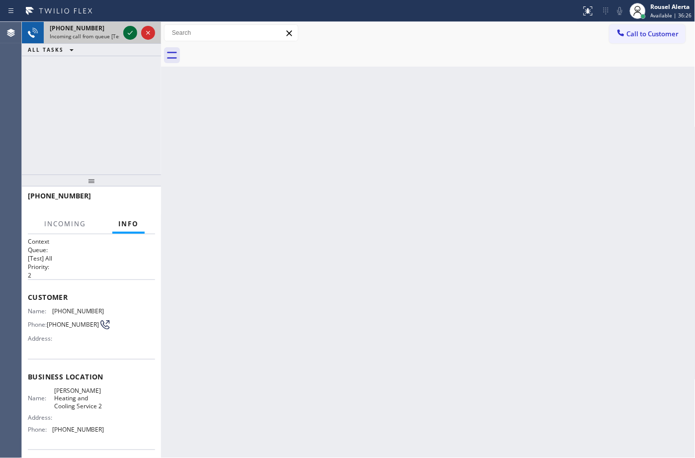
click at [128, 33] on icon at bounding box center [130, 33] width 12 height 12
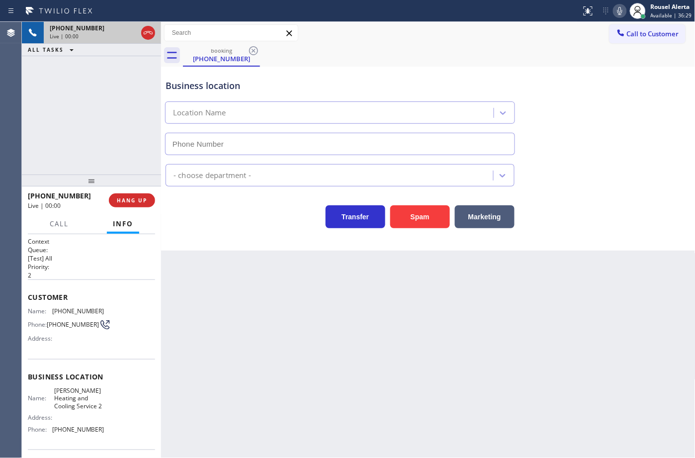
type input "[PHONE_NUMBER]"
click at [413, 217] on button "Spam" at bounding box center [420, 216] width 60 height 23
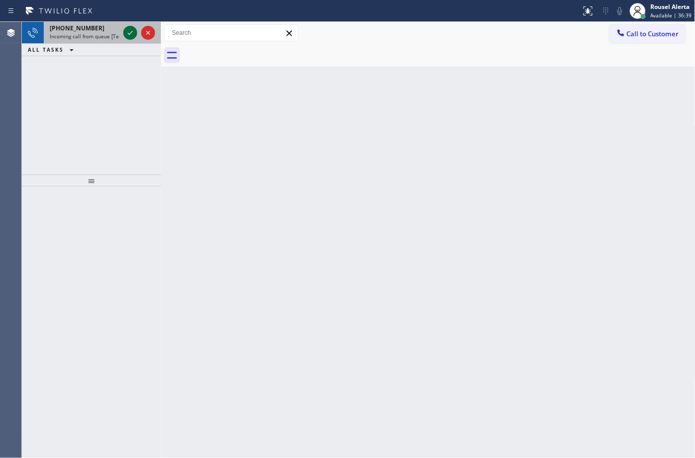
drag, startPoint x: 110, startPoint y: 32, endPoint x: 126, endPoint y: 31, distance: 15.4
click at [111, 31] on div "[PHONE_NUMBER] Incoming call from queue [Test] All" at bounding box center [83, 33] width 78 height 22
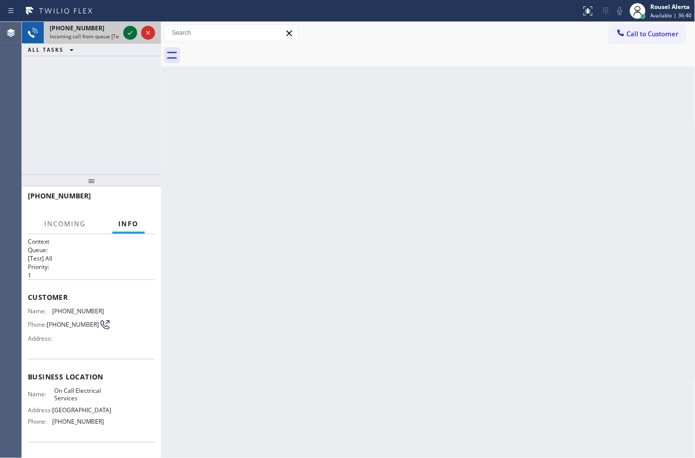
click at [127, 31] on icon at bounding box center [130, 33] width 12 height 12
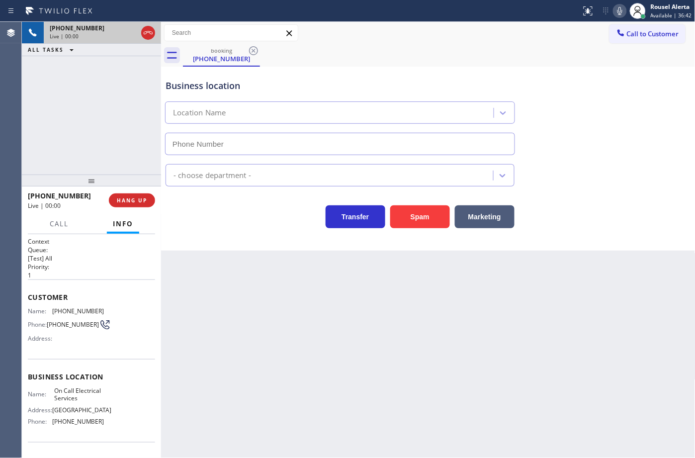
type input "[PHONE_NUMBER]"
drag, startPoint x: 413, startPoint y: 205, endPoint x: 416, endPoint y: 209, distance: 5.4
click at [413, 205] on div "Spam" at bounding box center [417, 214] width 65 height 28
click at [416, 210] on button "Spam" at bounding box center [420, 216] width 60 height 23
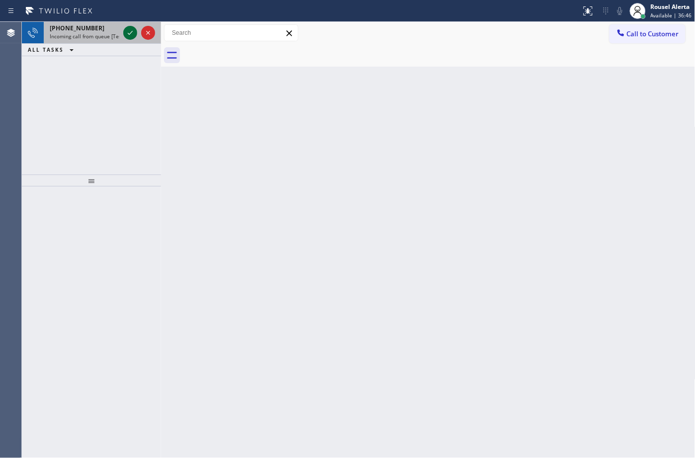
click at [128, 28] on icon at bounding box center [130, 33] width 12 height 12
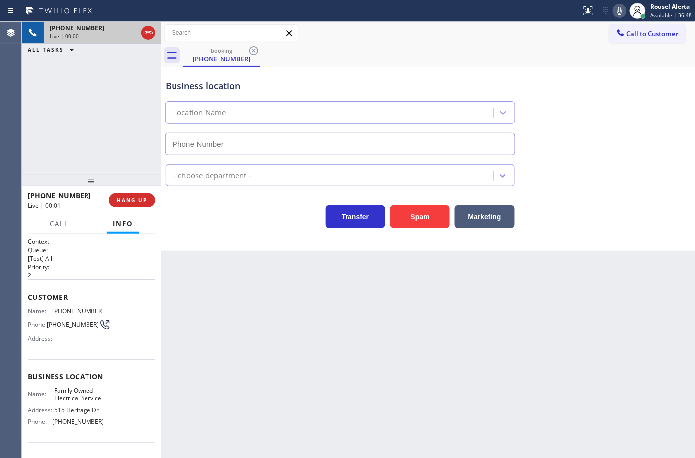
type input "[PHONE_NUMBER]"
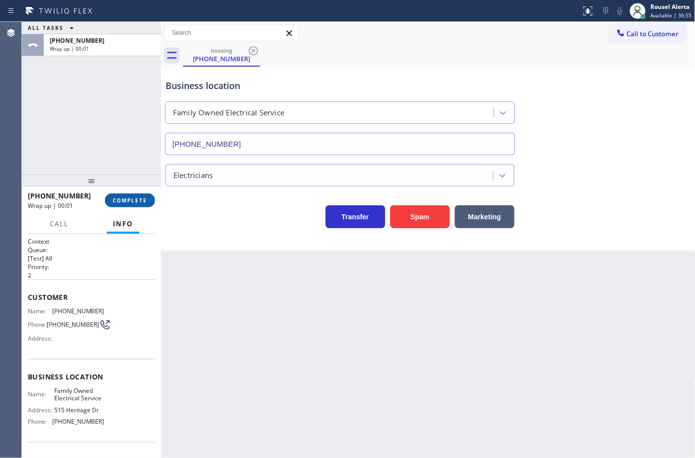
click at [125, 202] on span "COMPLETE" at bounding box center [130, 200] width 34 height 7
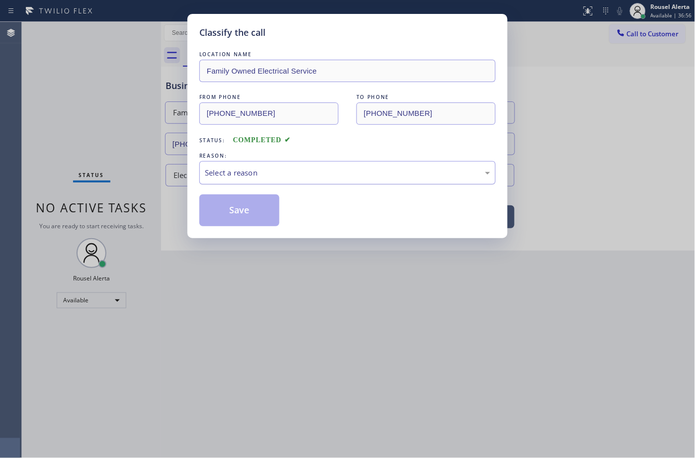
click at [209, 172] on div "Select a reason" at bounding box center [347, 172] width 285 height 11
click at [252, 214] on button "Save" at bounding box center [239, 210] width 80 height 32
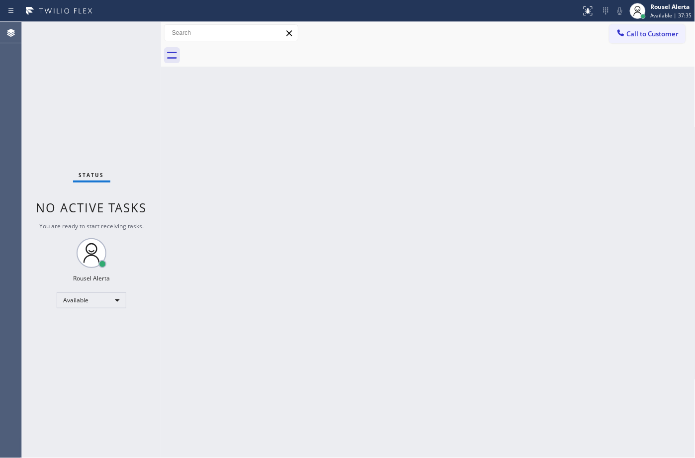
click at [115, 35] on div "Status No active tasks You are ready to start receiving tasks. Rousel Alerta Av…" at bounding box center [91, 240] width 139 height 436
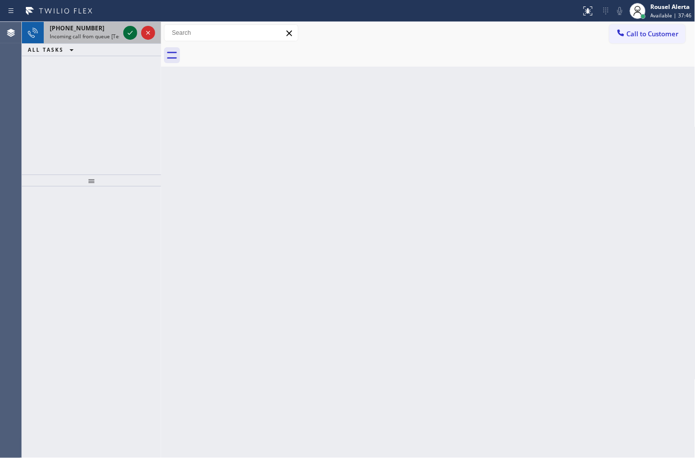
click at [128, 33] on icon at bounding box center [130, 33] width 12 height 12
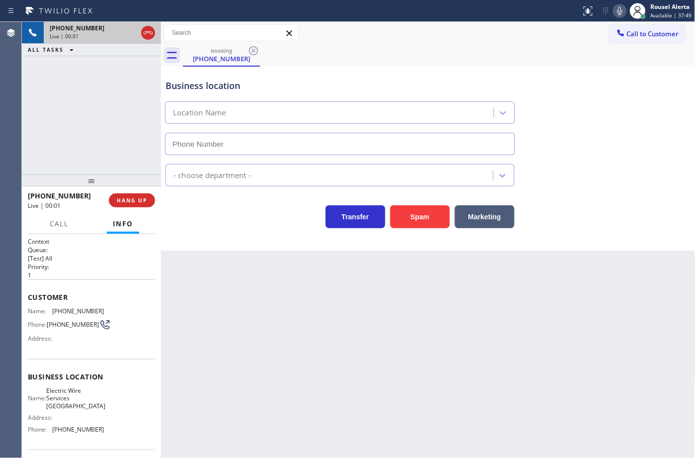
type input "[PHONE_NUMBER]"
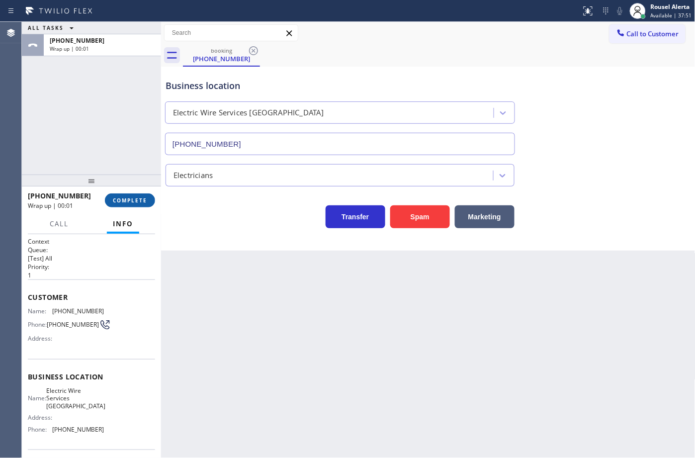
click at [141, 191] on div "[PHONE_NUMBER] Wrap up | 00:01 COMPLETE" at bounding box center [91, 200] width 127 height 26
click at [137, 198] on span "COMPLETE" at bounding box center [130, 200] width 34 height 7
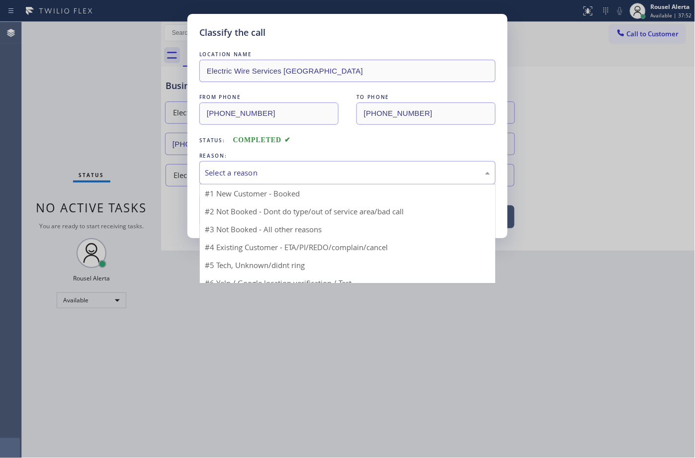
click at [263, 173] on div "Select a reason" at bounding box center [347, 172] width 285 height 11
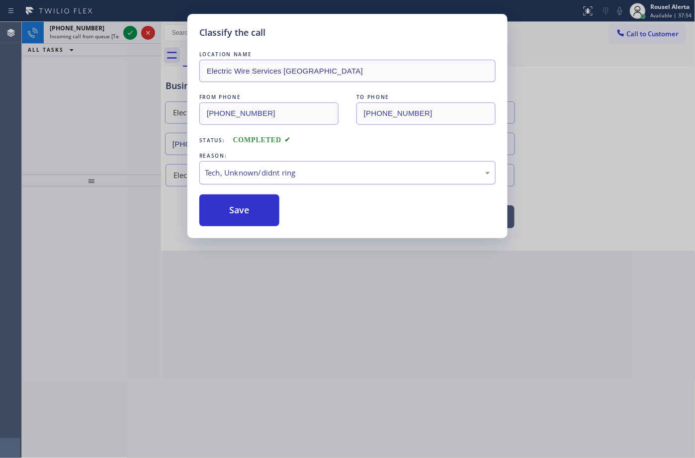
click at [247, 210] on button "Save" at bounding box center [239, 210] width 80 height 32
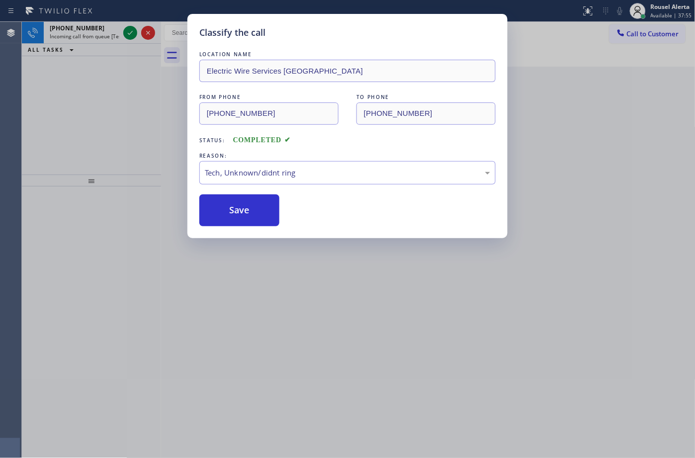
click at [108, 33] on div "Classify the call LOCATION NAME [GEOGRAPHIC_DATA][US_STATE] HVAC Repair FROM PH…" at bounding box center [358, 240] width 673 height 436
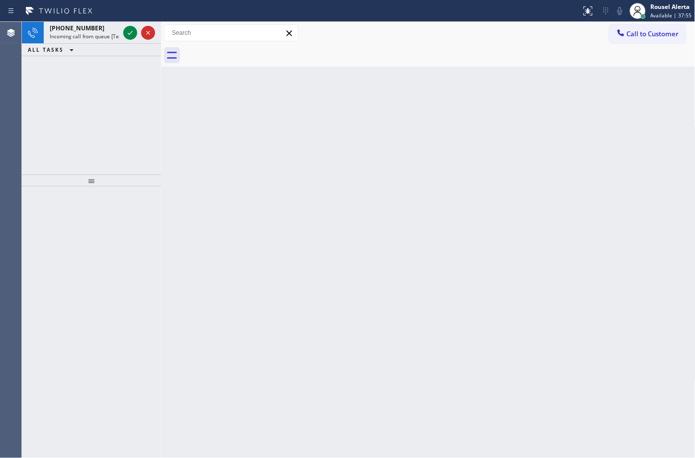
click at [108, 33] on span "Incoming call from queue [Test] All" at bounding box center [91, 36] width 83 height 7
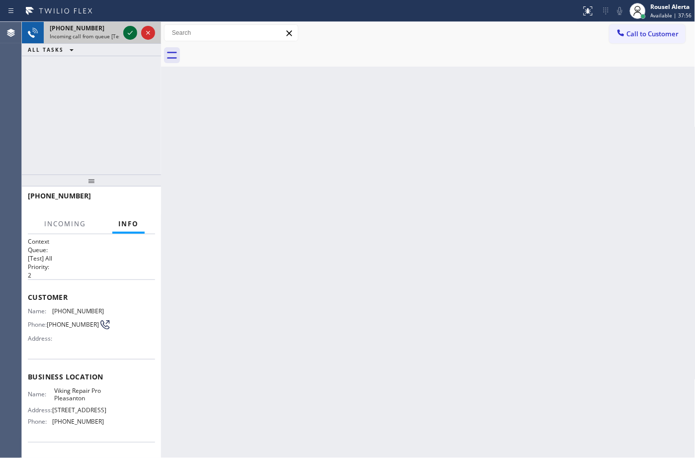
click at [127, 33] on icon at bounding box center [130, 33] width 12 height 12
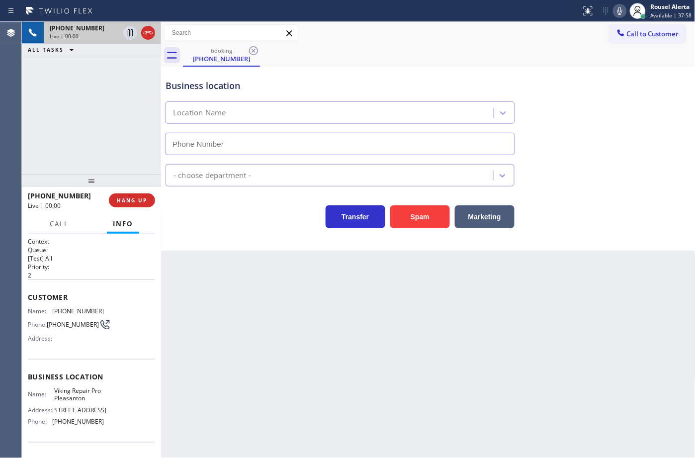
type input "[PHONE_NUMBER]"
click at [409, 219] on button "Spam" at bounding box center [420, 216] width 60 height 23
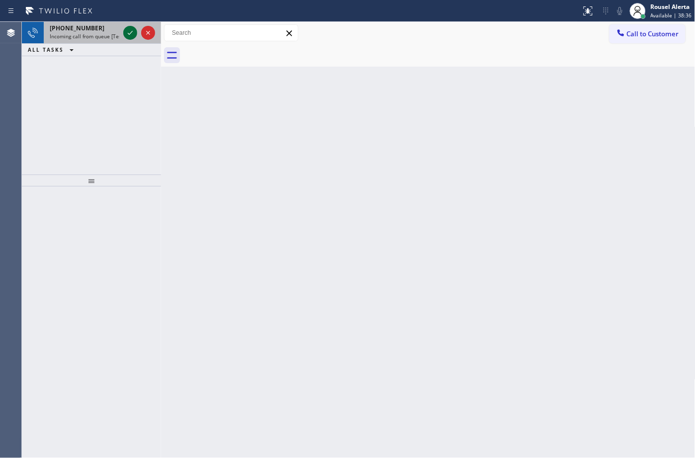
click at [126, 35] on icon at bounding box center [130, 33] width 12 height 12
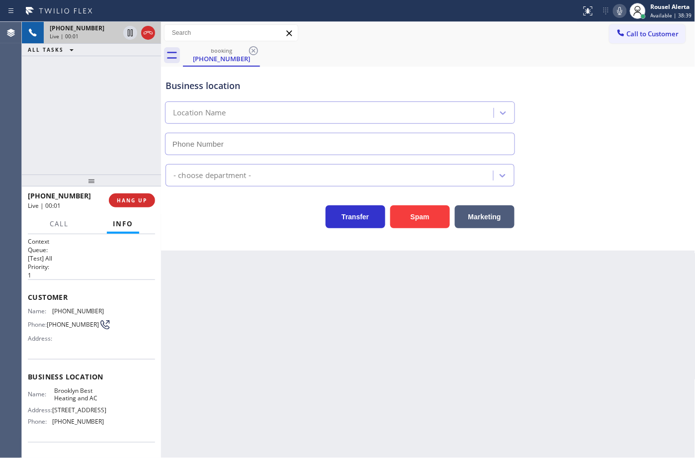
type input "[PHONE_NUMBER]"
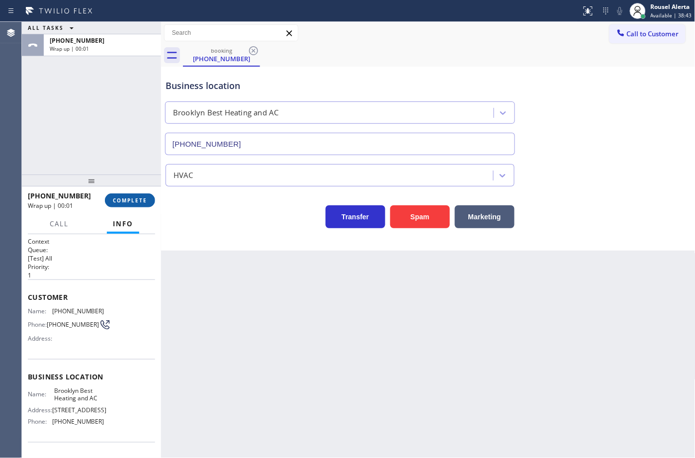
click at [124, 199] on span "COMPLETE" at bounding box center [130, 200] width 34 height 7
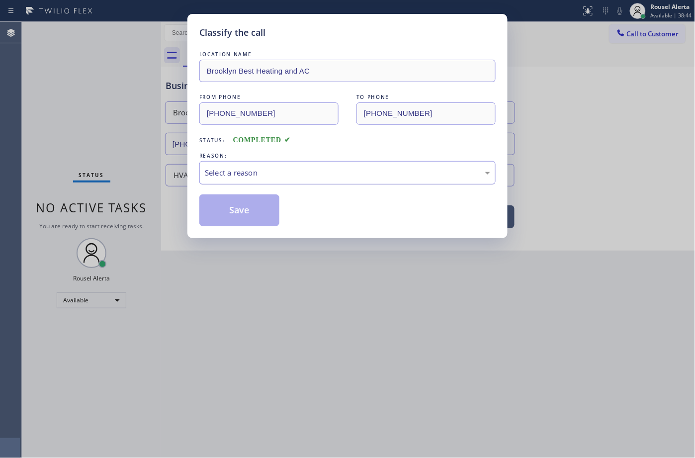
click at [266, 172] on div "Select a reason" at bounding box center [347, 172] width 285 height 11
click at [250, 212] on button "Save" at bounding box center [239, 210] width 80 height 32
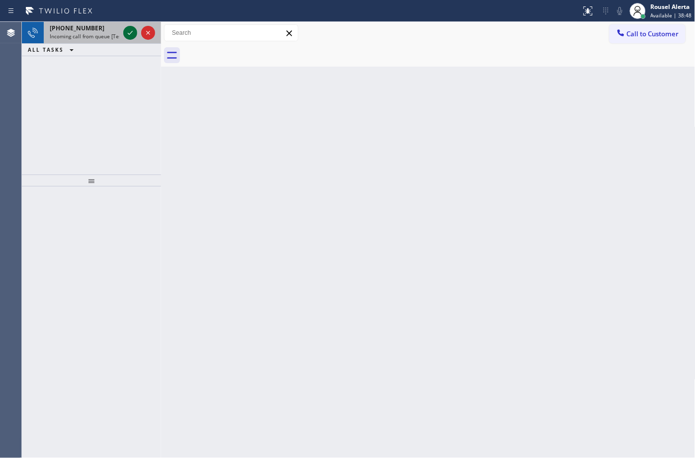
click at [131, 34] on icon at bounding box center [130, 33] width 12 height 12
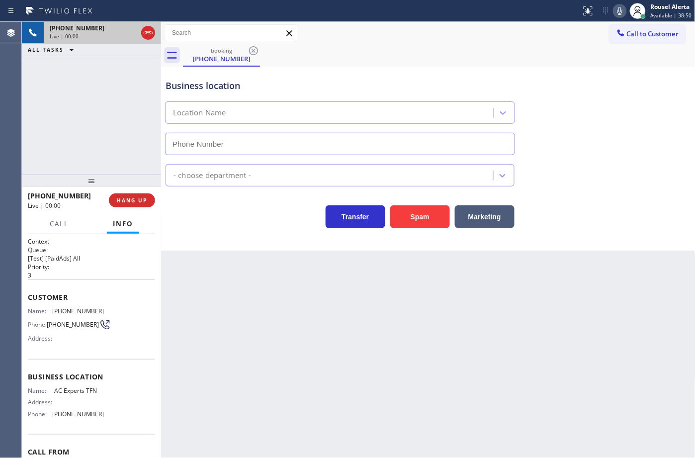
type input "[PHONE_NUMBER]"
click at [130, 204] on button "HANG UP" at bounding box center [132, 200] width 46 height 14
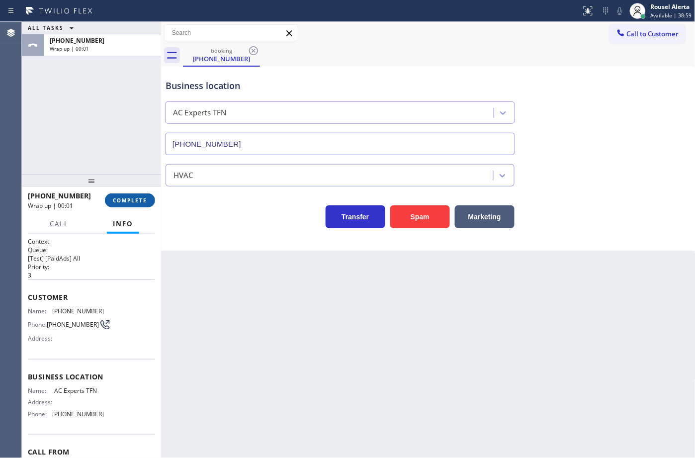
click at [132, 205] on button "COMPLETE" at bounding box center [130, 200] width 50 height 14
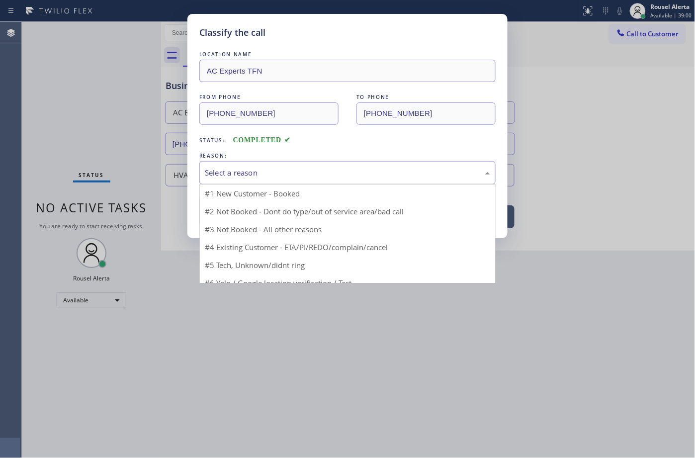
click at [268, 182] on div "Select a reason" at bounding box center [347, 172] width 296 height 23
click at [288, 163] on div "Select a reason" at bounding box center [347, 172] width 296 height 23
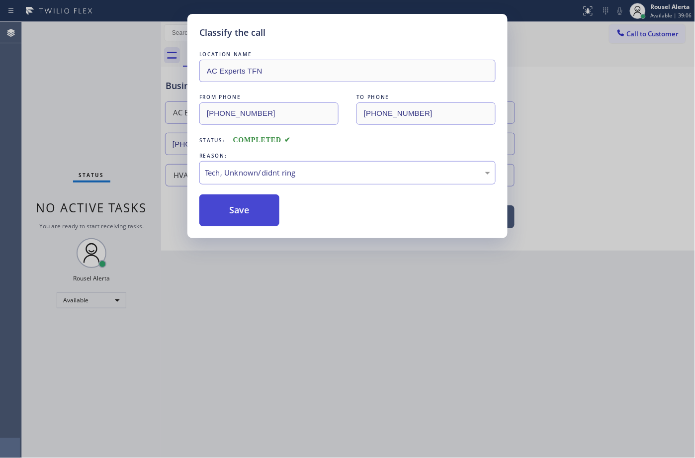
click at [262, 209] on button "Save" at bounding box center [239, 210] width 80 height 32
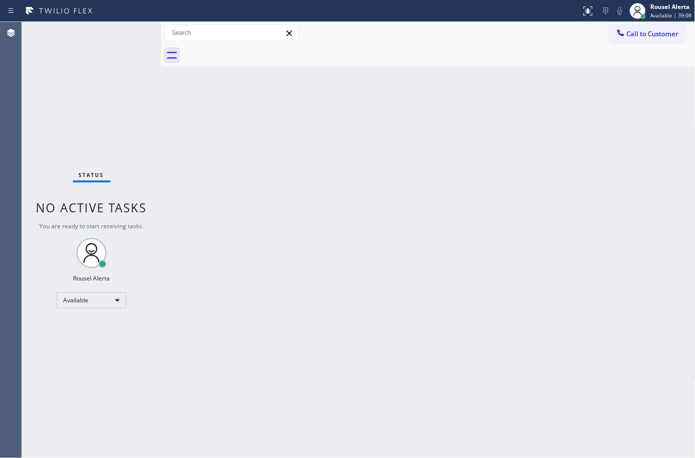
click at [287, 300] on div "Back to Dashboard Change Sender ID Customers Technicians Select a contact Outbo…" at bounding box center [428, 240] width 535 height 436
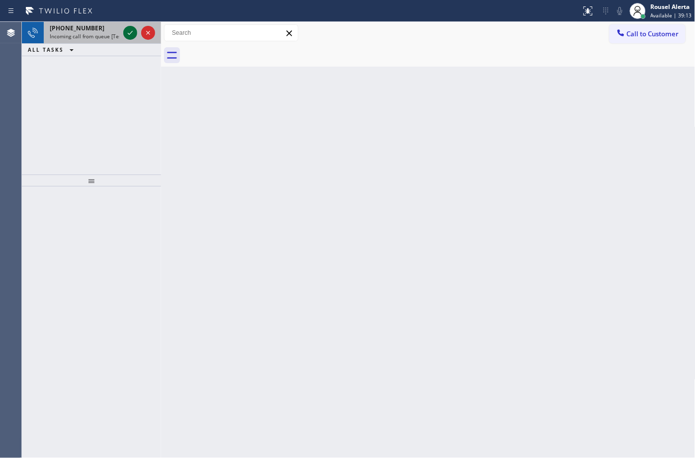
click at [128, 36] on icon at bounding box center [130, 33] width 12 height 12
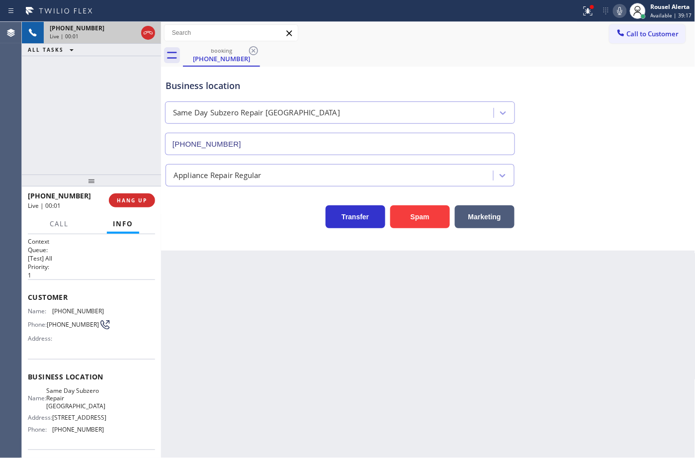
type input "[PHONE_NUMBER]"
click at [430, 219] on button "Spam" at bounding box center [420, 216] width 60 height 23
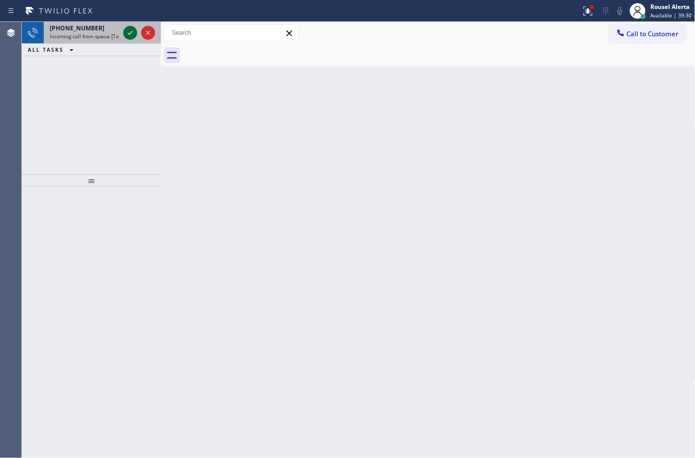
click at [133, 33] on icon at bounding box center [130, 33] width 12 height 12
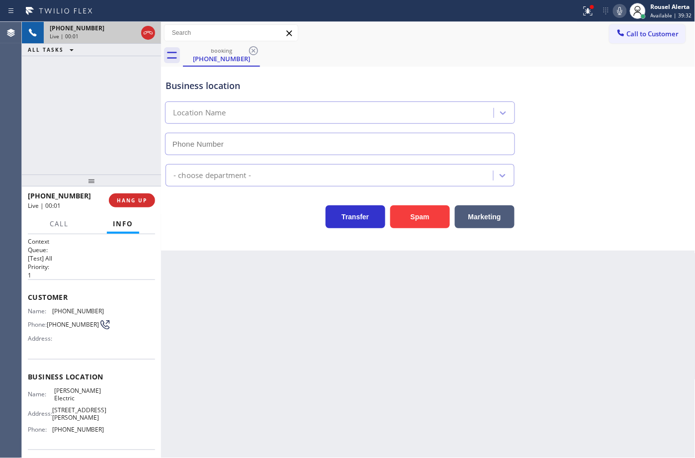
type input "[PHONE_NUMBER]"
click at [590, 9] on icon at bounding box center [588, 9] width 6 height 3
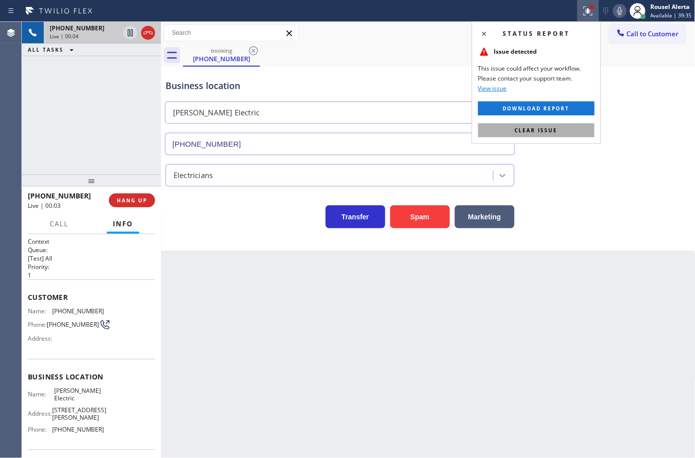
click at [569, 133] on button "Clear issue" at bounding box center [536, 130] width 116 height 14
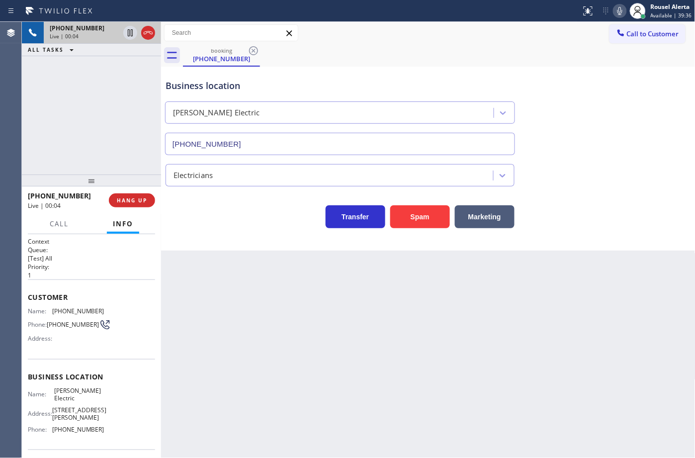
drag, startPoint x: 612, startPoint y: 207, endPoint x: 614, endPoint y: 212, distance: 5.4
click at [612, 207] on div "Transfer Spam Marketing" at bounding box center [429, 212] width 530 height 32
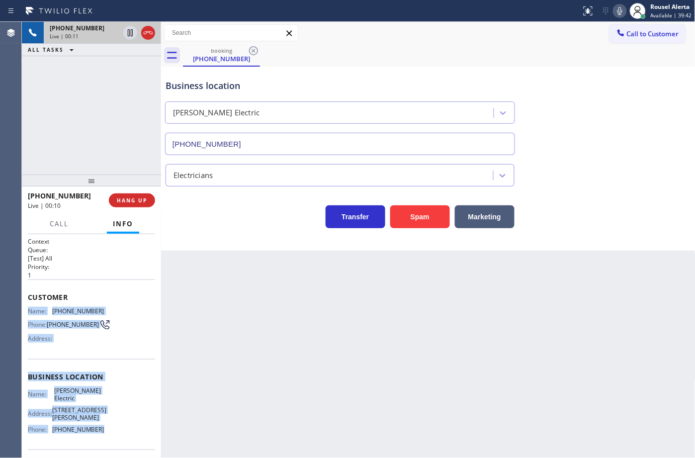
drag, startPoint x: 27, startPoint y: 309, endPoint x: 104, endPoint y: 435, distance: 148.0
click at [104, 435] on div "Context Queue: [Test] All Priority: 1 Customer Name: [PHONE_NUMBER] Phone: [PHO…" at bounding box center [91, 381] width 127 height 288
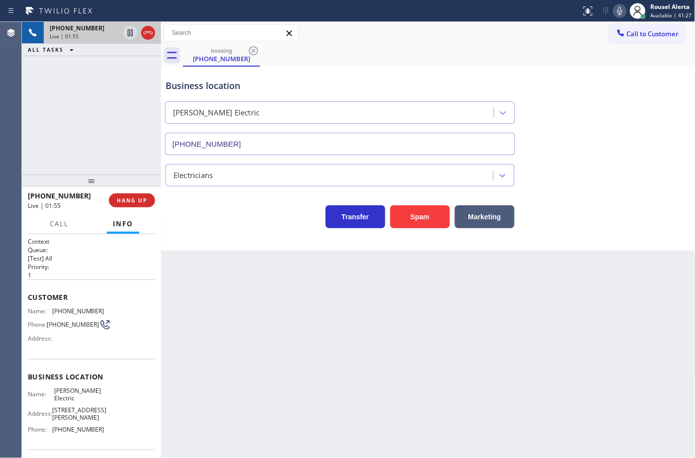
click at [307, 409] on div "Back to Dashboard Change Sender ID Customers Technicians Select a contact Outbo…" at bounding box center [428, 240] width 535 height 436
click at [112, 98] on div "[PHONE_NUMBER] Live | 01:56 ALL TASKS ALL TASKS ACTIVE TASKS TASKS IN WRAP UP" at bounding box center [91, 98] width 139 height 153
click at [129, 34] on icon at bounding box center [130, 33] width 12 height 12
click at [621, 8] on icon at bounding box center [620, 11] width 12 height 12
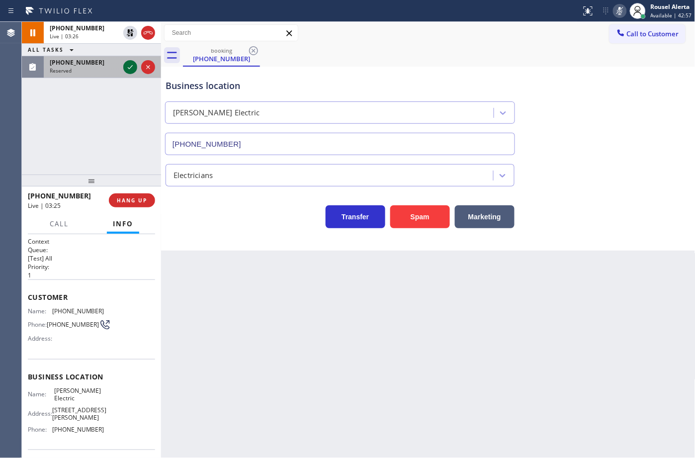
click at [129, 68] on icon at bounding box center [130, 67] width 12 height 12
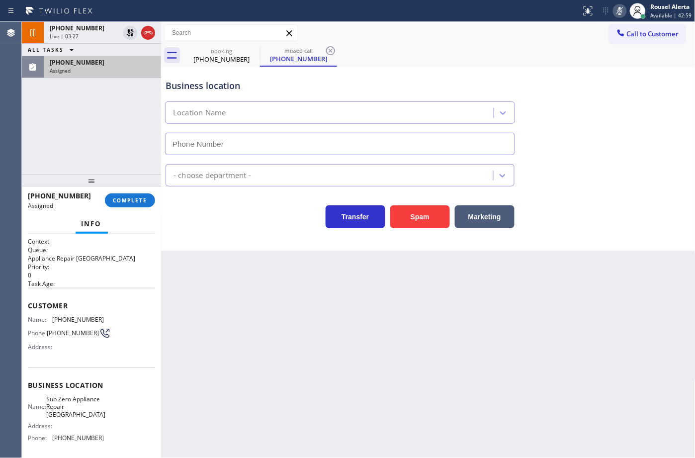
type input "[PHONE_NUMBER]"
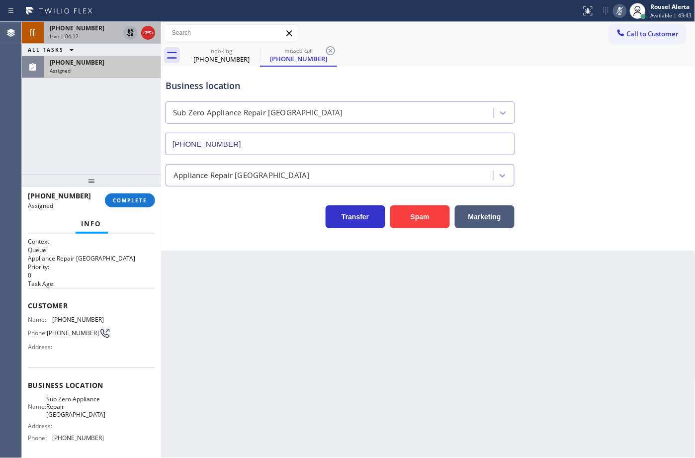
click at [125, 34] on icon at bounding box center [130, 33] width 12 height 12
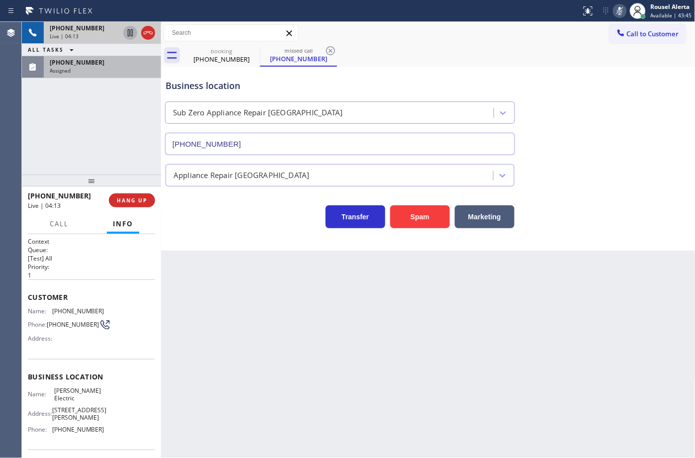
click at [620, 6] on icon at bounding box center [620, 11] width 12 height 12
click at [111, 73] on div "Assigned" at bounding box center [102, 70] width 105 height 7
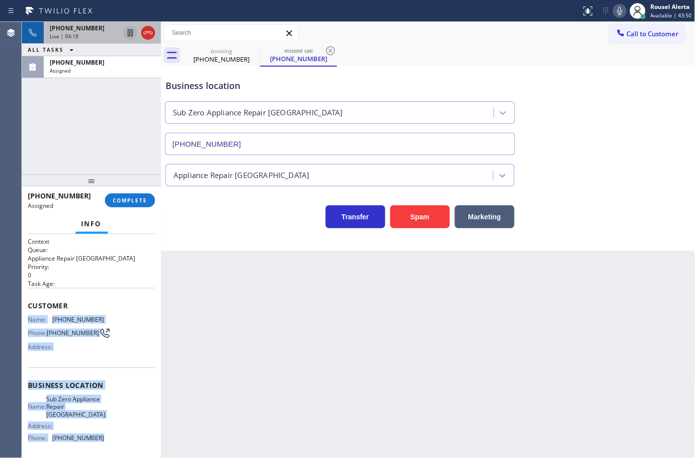
drag, startPoint x: 24, startPoint y: 317, endPoint x: 98, endPoint y: 442, distance: 145.2
click at [98, 442] on div "Context Queue: Appliance Repair High End Priority: 0 Task Age: Customer Name: […" at bounding box center [91, 346] width 139 height 224
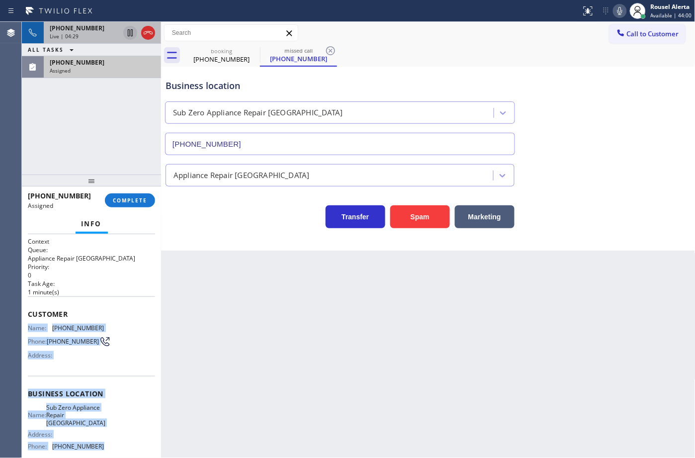
click at [135, 64] on div "[PHONE_NUMBER]" at bounding box center [102, 62] width 105 height 8
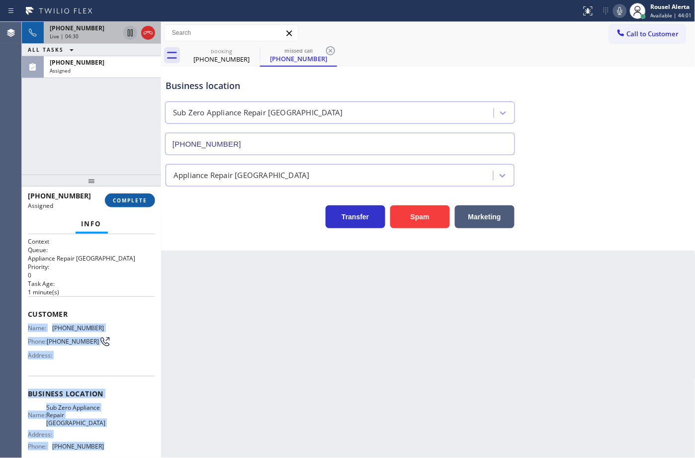
click at [127, 199] on span "COMPLETE" at bounding box center [130, 200] width 34 height 7
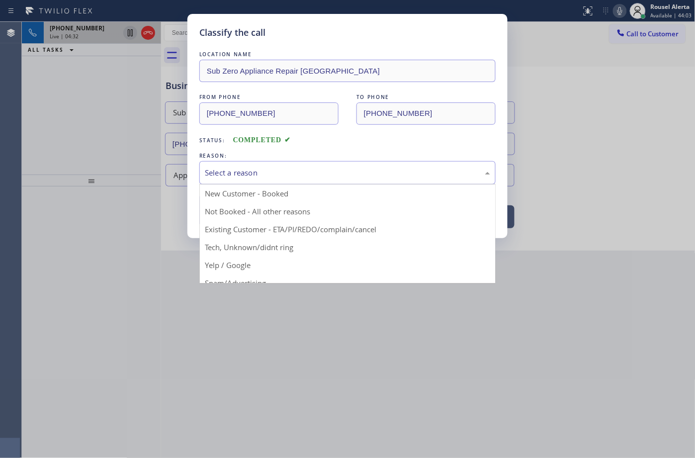
click at [241, 174] on div "Select a reason" at bounding box center [347, 172] width 285 height 11
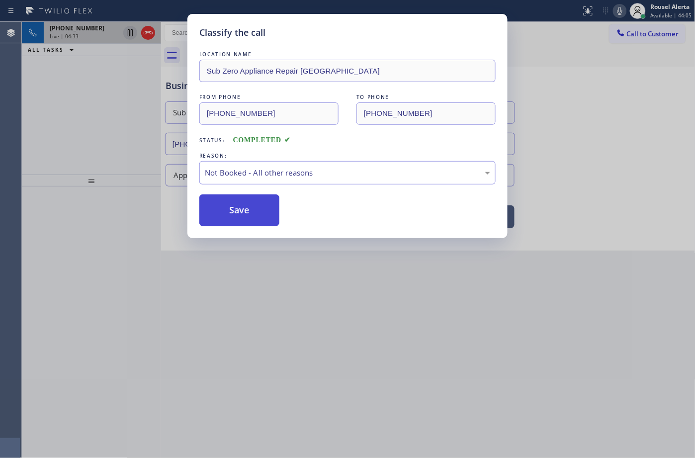
click at [242, 206] on button "Save" at bounding box center [239, 210] width 80 height 32
click at [310, 304] on div "Classify the call LOCATION NAME Sub Zero Appliance Repair [GEOGRAPHIC_DATA] FRO…" at bounding box center [347, 229] width 695 height 458
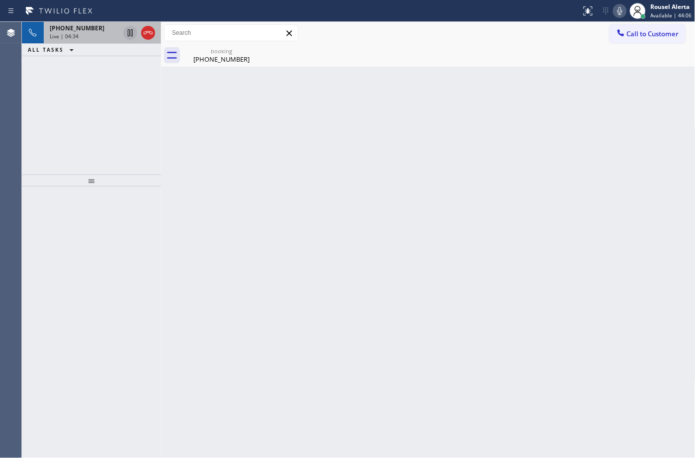
click at [86, 35] on div "Live | 04:34" at bounding box center [85, 36] width 70 height 7
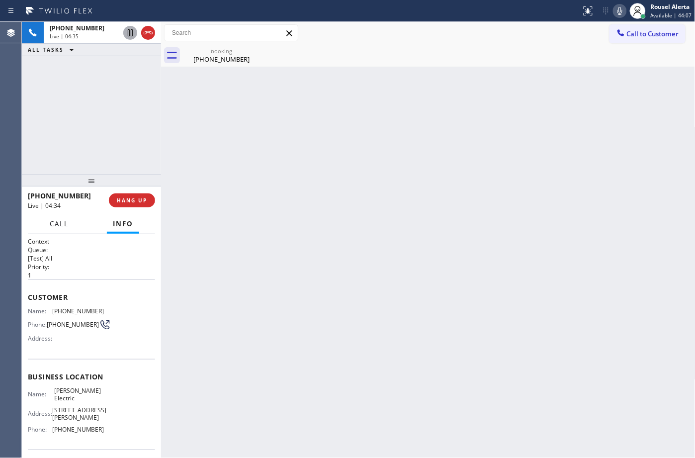
click at [56, 229] on button "Call" at bounding box center [59, 223] width 31 height 19
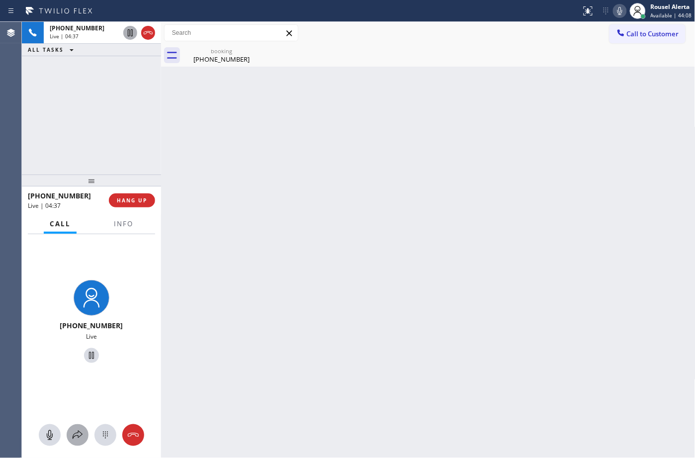
click at [77, 429] on icon at bounding box center [78, 435] width 12 height 12
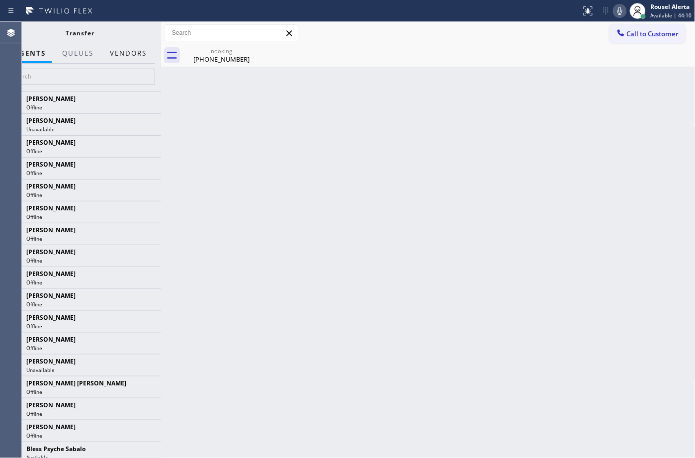
click at [115, 50] on button "Vendors" at bounding box center [128, 53] width 49 height 19
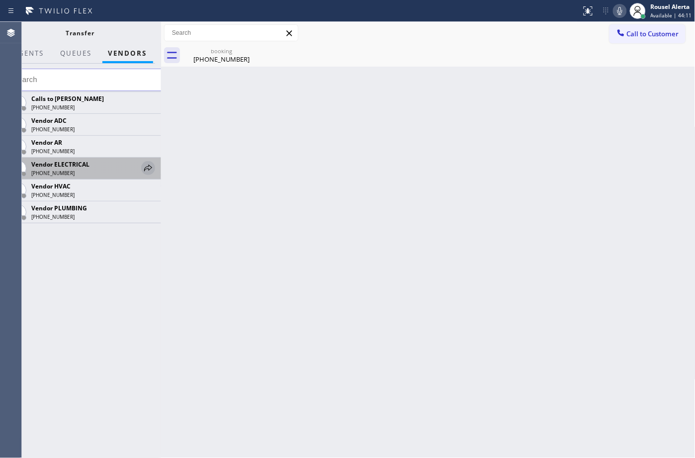
click at [143, 168] on icon at bounding box center [148, 168] width 12 height 12
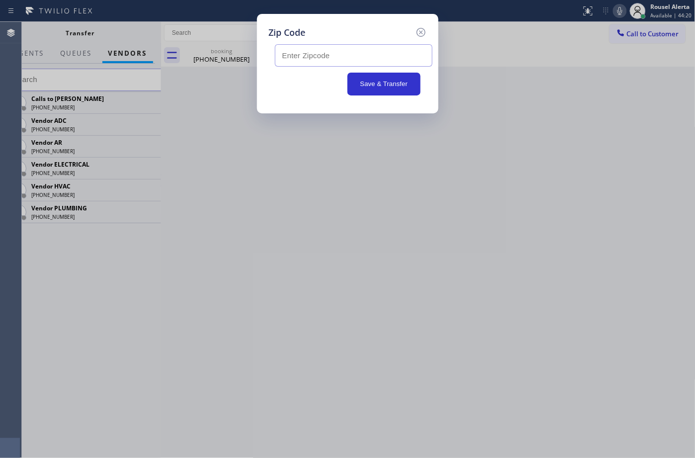
click at [355, 53] on input "text" at bounding box center [354, 55] width 158 height 22
paste input "77565"
type input "77565"
click at [420, 33] on icon at bounding box center [420, 32] width 9 height 9
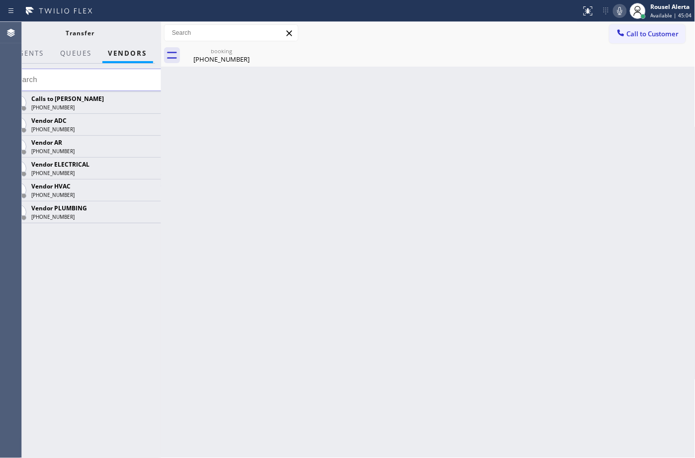
drag, startPoint x: 375, startPoint y: 117, endPoint x: 269, endPoint y: 119, distance: 106.9
click at [375, 118] on div "Back to Dashboard Change Sender ID Customers Technicians Select a contact Outbo…" at bounding box center [428, 240] width 535 height 436
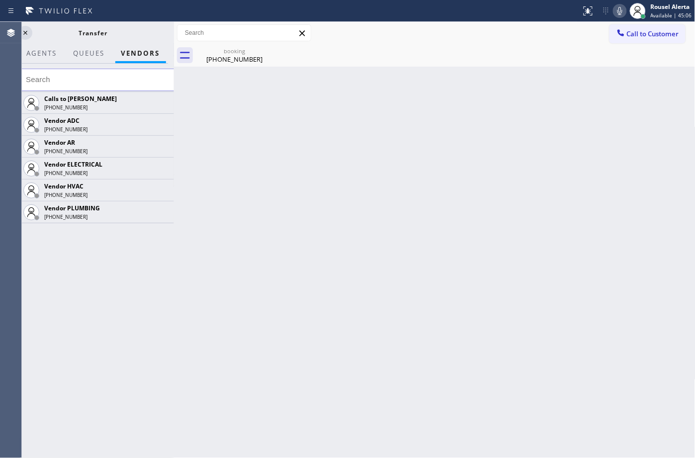
drag, startPoint x: 162, startPoint y: 31, endPoint x: 175, endPoint y: 30, distance: 13.0
click at [174, 30] on div at bounding box center [174, 240] width 0 height 436
click at [26, 35] on icon at bounding box center [25, 33] width 12 height 12
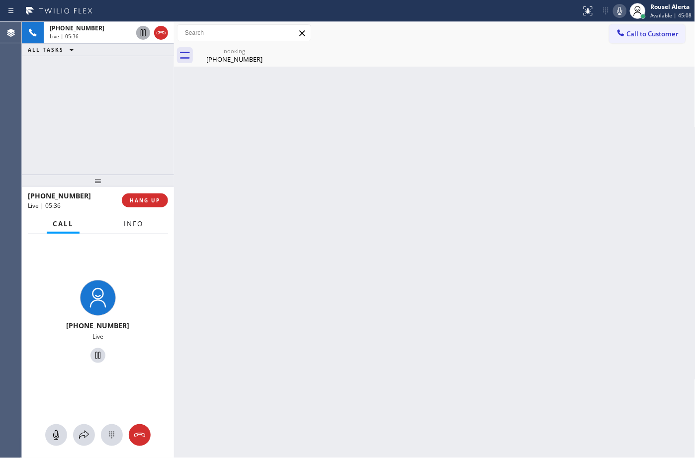
click at [140, 223] on span "Info" at bounding box center [133, 223] width 19 height 9
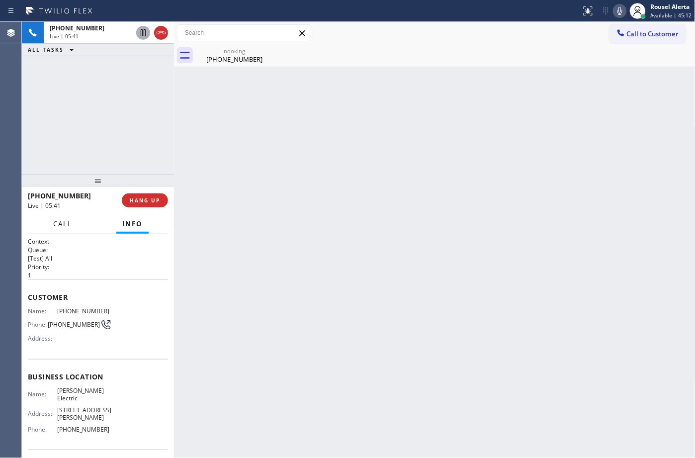
drag, startPoint x: 63, startPoint y: 222, endPoint x: 66, endPoint y: 230, distance: 8.5
click at [63, 222] on span "Call" at bounding box center [62, 223] width 19 height 9
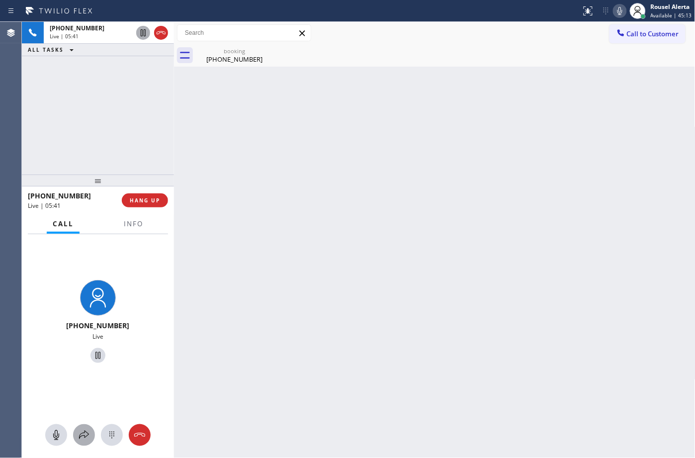
click at [80, 439] on icon at bounding box center [84, 435] width 12 height 12
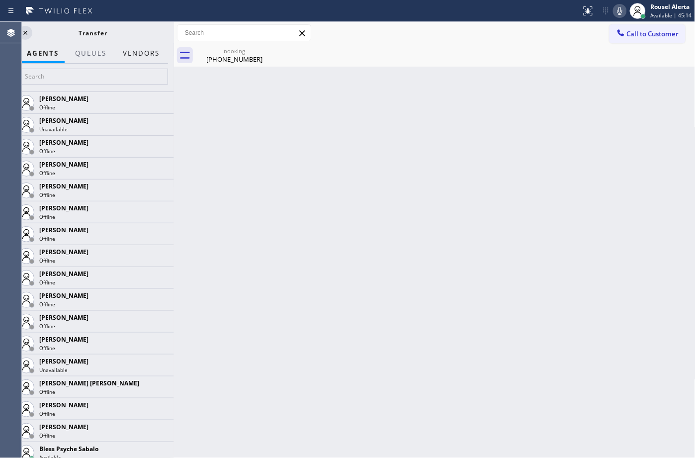
click at [128, 48] on button "Vendors" at bounding box center [141, 53] width 49 height 19
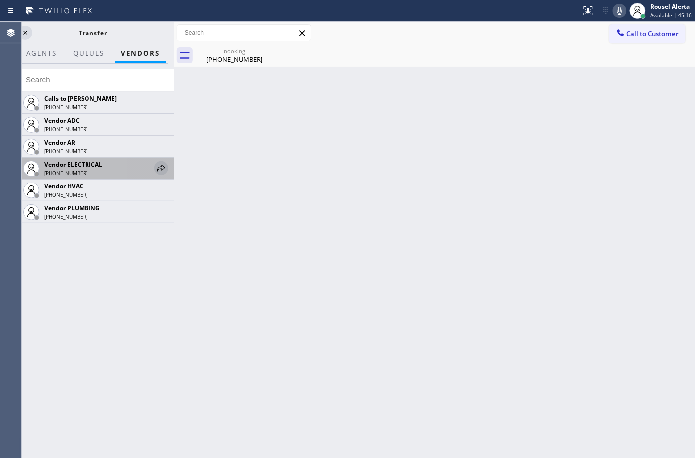
click at [158, 172] on icon at bounding box center [161, 168] width 12 height 12
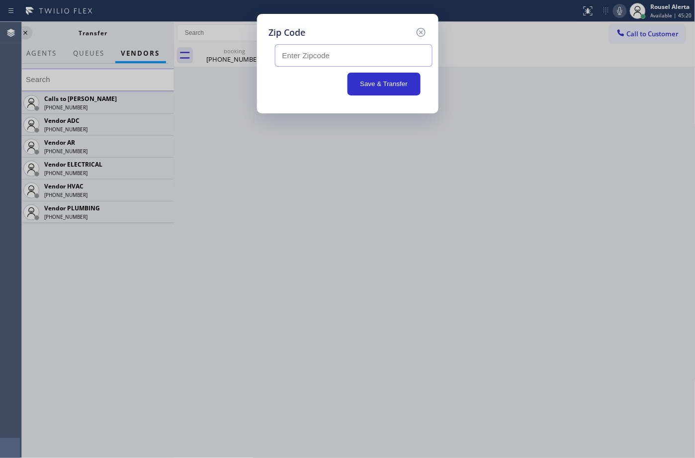
click at [399, 64] on input "text" at bounding box center [354, 55] width 158 height 22
paste input "77565"
type input "77565"
click at [388, 183] on div "Zip Code 77565 Save & Transfer" at bounding box center [347, 229] width 695 height 458
click at [374, 83] on button "Save & Transfer" at bounding box center [384, 84] width 73 height 23
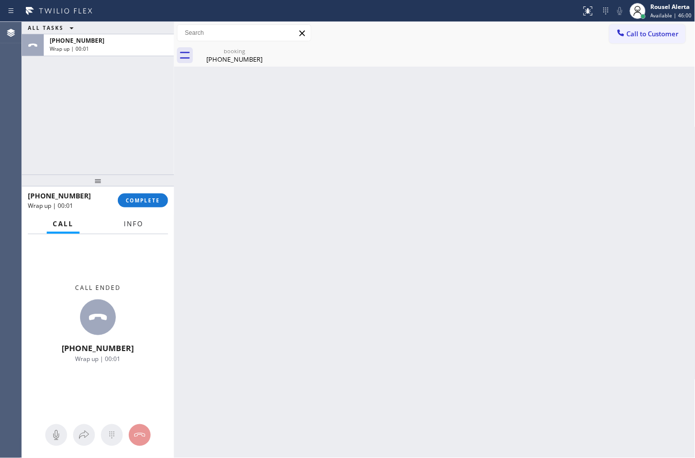
click at [127, 221] on span "Info" at bounding box center [133, 223] width 19 height 9
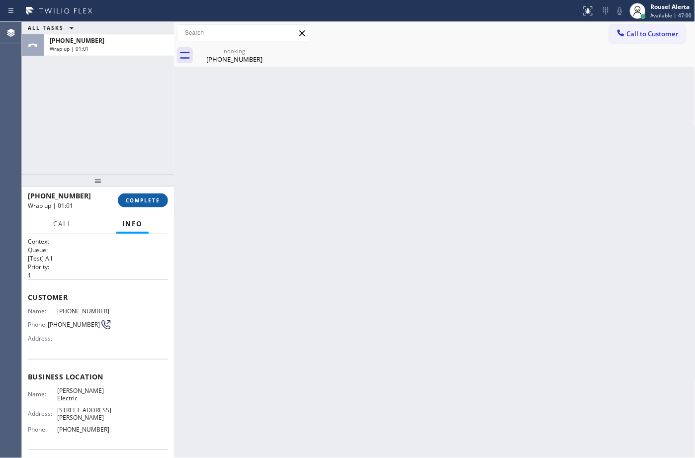
click at [150, 205] on button "COMPLETE" at bounding box center [143, 200] width 50 height 14
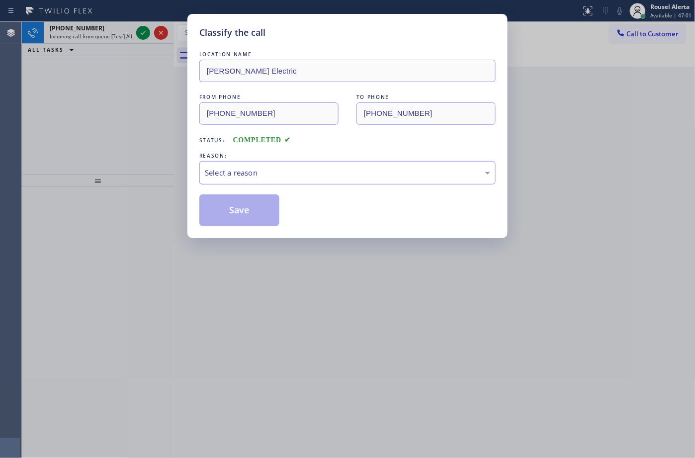
click at [341, 165] on div "Select a reason" at bounding box center [347, 172] width 296 height 23
click at [262, 210] on button "Save" at bounding box center [239, 210] width 80 height 32
click at [123, 31] on div "[PHONE_NUMBER]" at bounding box center [91, 28] width 83 height 8
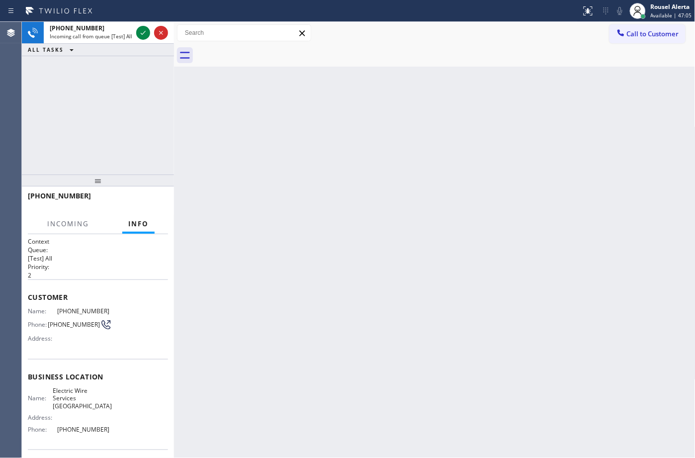
click at [123, 31] on div "[PHONE_NUMBER]" at bounding box center [91, 28] width 83 height 8
click at [139, 33] on icon at bounding box center [143, 33] width 12 height 12
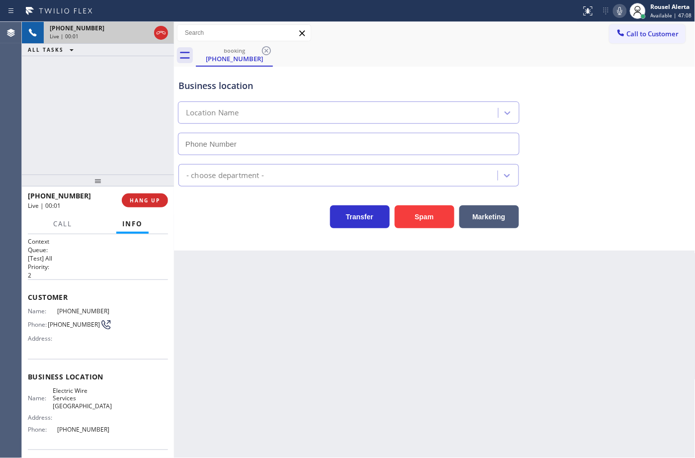
type input "[PHONE_NUMBER]"
click at [419, 222] on button "Spam" at bounding box center [425, 216] width 60 height 23
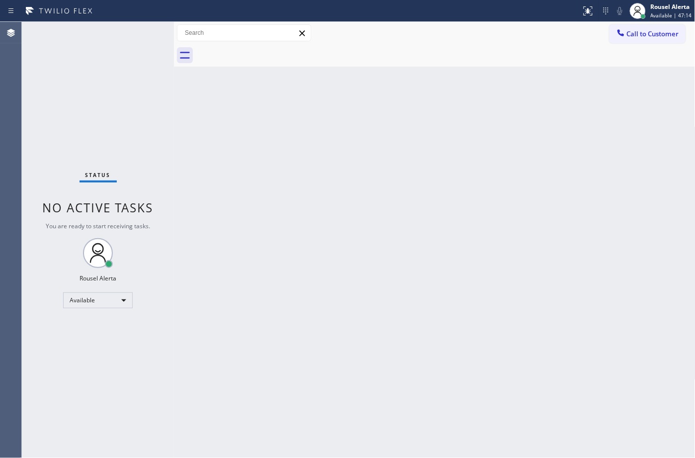
click at [403, 158] on div "Back to Dashboard Change Sender ID Customers Technicians Select a contact Outbo…" at bounding box center [435, 240] width 522 height 436
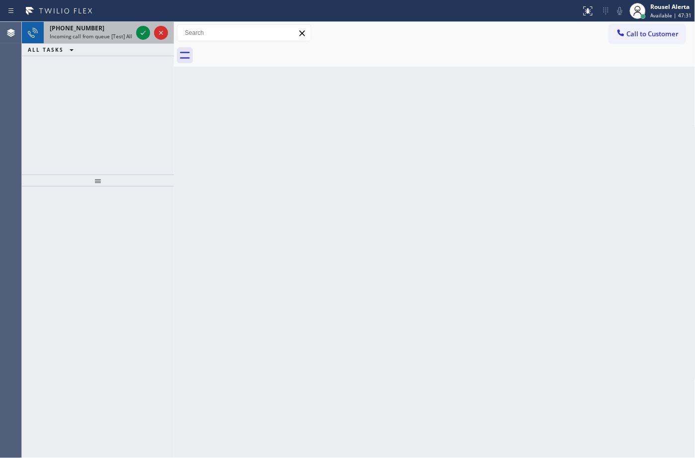
drag, startPoint x: 110, startPoint y: 39, endPoint x: 132, endPoint y: 33, distance: 22.7
click at [111, 38] on span "Incoming call from queue [Test] All" at bounding box center [91, 36] width 83 height 7
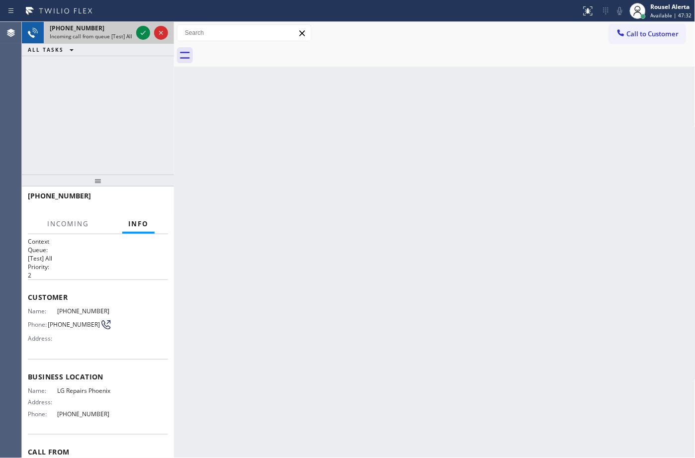
click at [135, 32] on div at bounding box center [152, 33] width 36 height 22
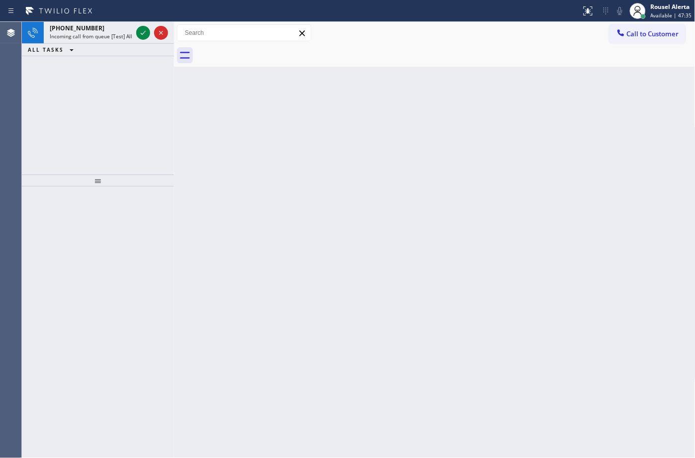
click at [137, 30] on icon at bounding box center [143, 33] width 12 height 12
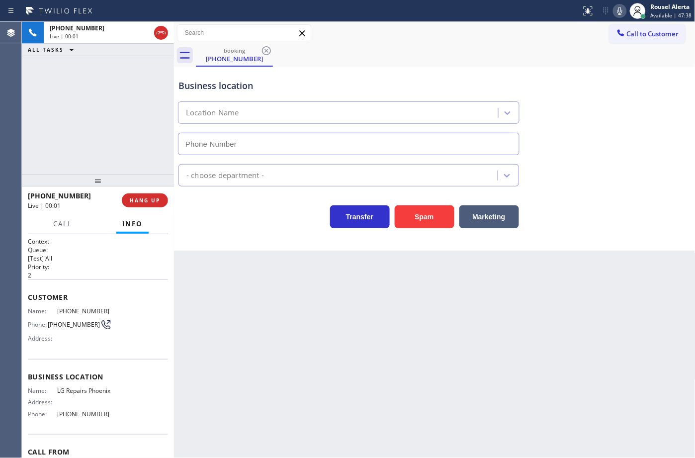
type input "[PHONE_NUMBER]"
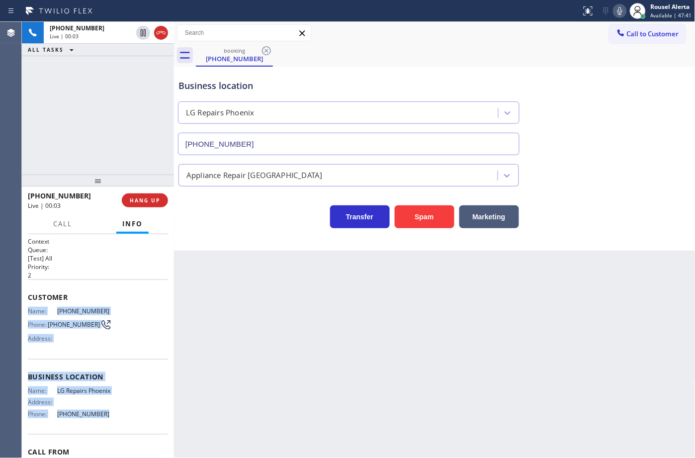
drag, startPoint x: 29, startPoint y: 309, endPoint x: 99, endPoint y: 419, distance: 130.6
click at [99, 419] on div "Context Queue: [Test] All Priority: 2 Customer Name: [PHONE_NUMBER] Phone: [PHO…" at bounding box center [98, 373] width 140 height 273
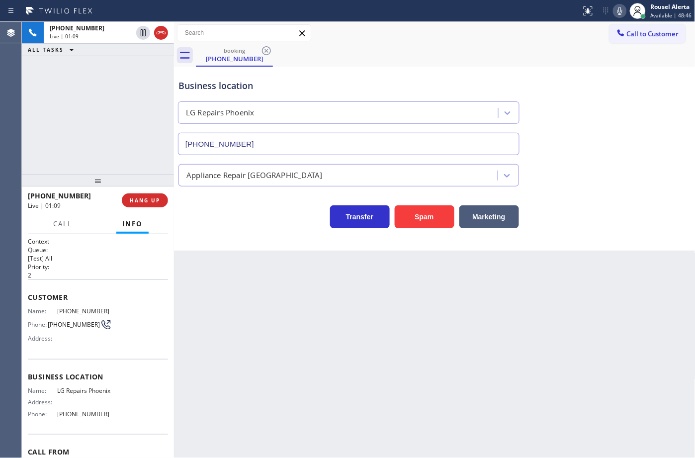
click at [433, 317] on div "Back to Dashboard Change Sender ID Customers Technicians Select a contact Outbo…" at bounding box center [435, 240] width 522 height 436
click at [139, 37] on icon at bounding box center [143, 33] width 12 height 12
click at [618, 6] on icon at bounding box center [620, 11] width 12 height 12
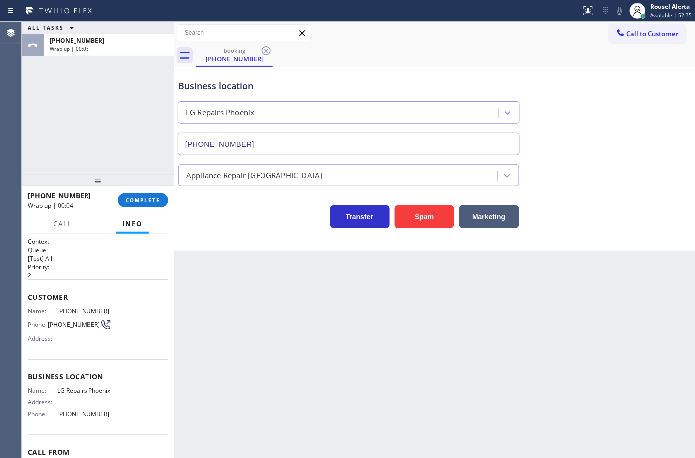
click at [313, 295] on div "Back to Dashboard Change Sender ID Customers Technicians Select a contact Outbo…" at bounding box center [435, 240] width 522 height 436
click at [104, 81] on div "ALL TASKS ALL TASKS ACTIVE TASKS TASKS IN WRAP UP [PHONE_NUMBER] Wrap up | 00:15" at bounding box center [98, 98] width 152 height 153
click at [126, 89] on div "ALL TASKS ALL TASKS ACTIVE TASKS TASKS IN WRAP UP [PHONE_NUMBER] Wrap up | 01:07" at bounding box center [98, 98] width 152 height 153
click at [627, 40] on button "Call to Customer" at bounding box center [648, 33] width 76 height 19
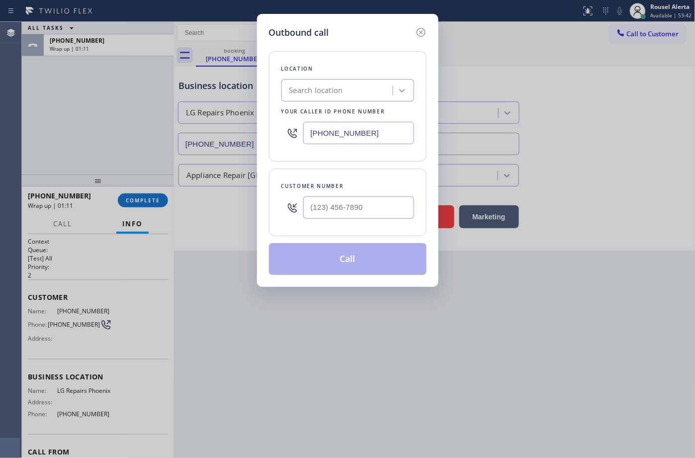
drag, startPoint x: 374, startPoint y: 132, endPoint x: 279, endPoint y: 133, distance: 95.5
click at [279, 133] on div "Location Search location Your caller id phone number [PHONE_NUMBER]" at bounding box center [348, 106] width 158 height 110
paste input "02) 755-6017"
type input "[PHONE_NUMBER]"
click at [374, 194] on div at bounding box center [358, 207] width 111 height 32
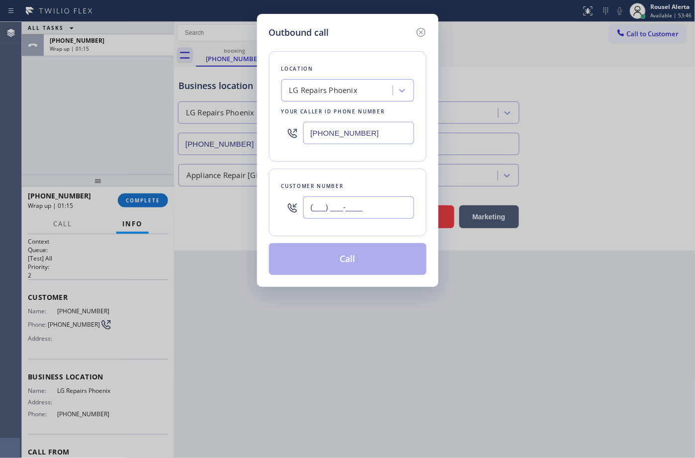
click at [375, 206] on input "(___) ___-____" at bounding box center [358, 207] width 111 height 22
paste input "602) 769-6493"
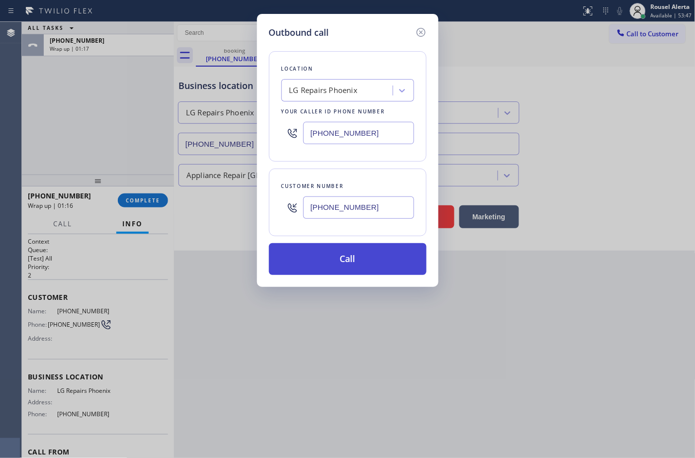
click at [347, 258] on button "Call" at bounding box center [348, 259] width 158 height 32
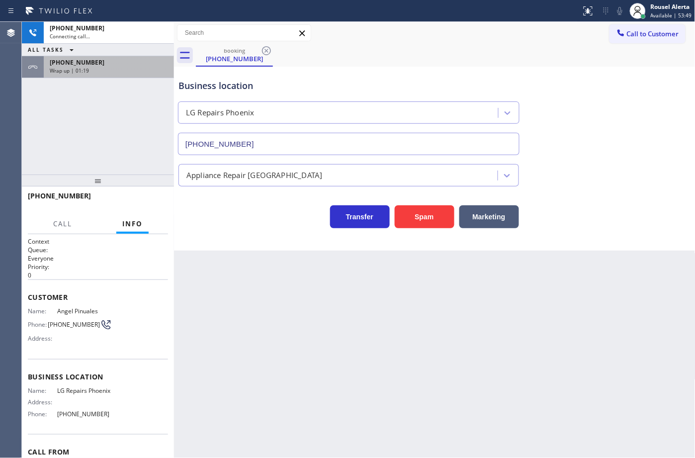
click at [103, 61] on div "[PHONE_NUMBER]" at bounding box center [109, 62] width 118 height 8
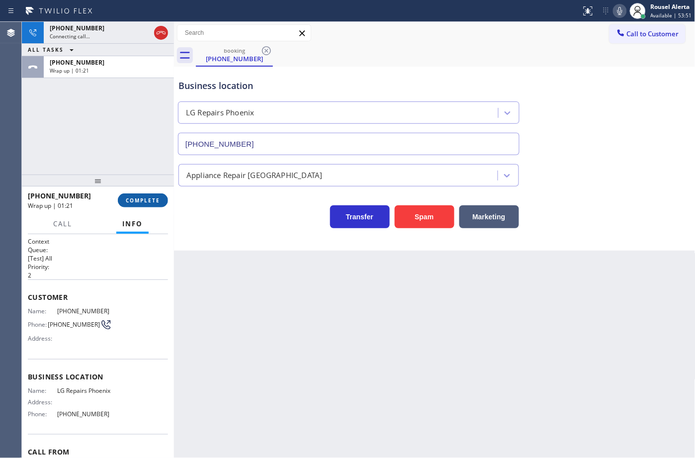
click at [147, 200] on span "COMPLETE" at bounding box center [143, 200] width 34 height 7
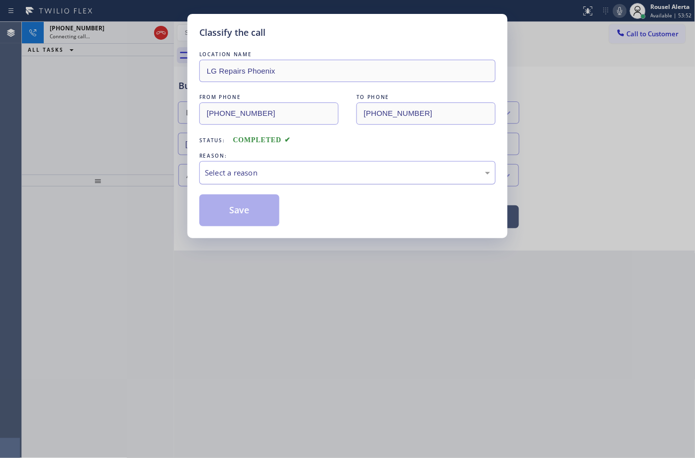
click at [248, 178] on div "Select a reason" at bounding box center [347, 172] width 285 height 11
click at [222, 209] on button "Save" at bounding box center [239, 210] width 80 height 32
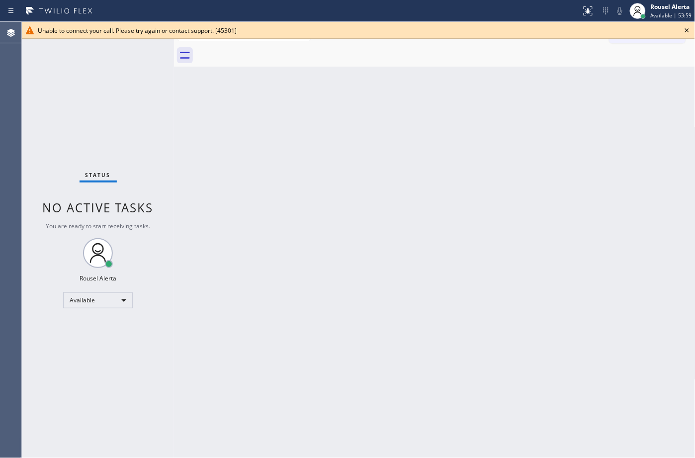
click at [331, 155] on div "Back to Dashboard Change Sender ID Customers Technicians Select a contact Outbo…" at bounding box center [435, 240] width 522 height 436
click at [687, 30] on icon at bounding box center [687, 30] width 4 height 4
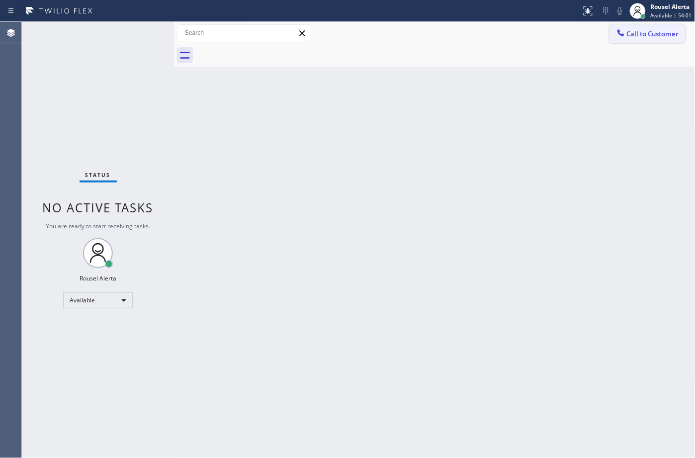
click at [661, 36] on span "Call to Customer" at bounding box center [653, 33] width 52 height 9
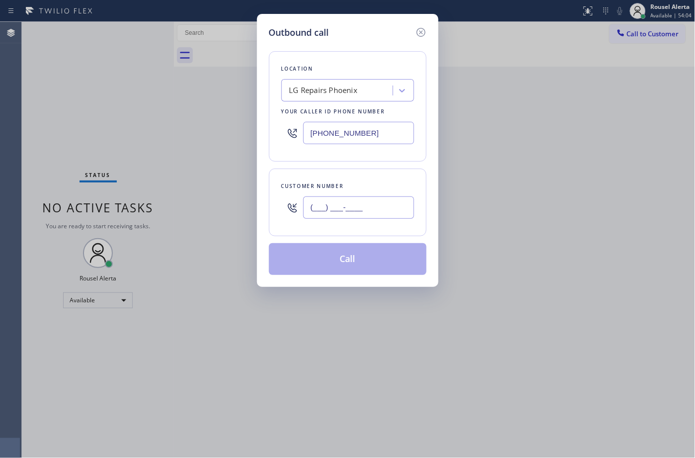
click at [373, 200] on input "(___) ___-____" at bounding box center [358, 207] width 111 height 22
paste input "602) 769-6493"
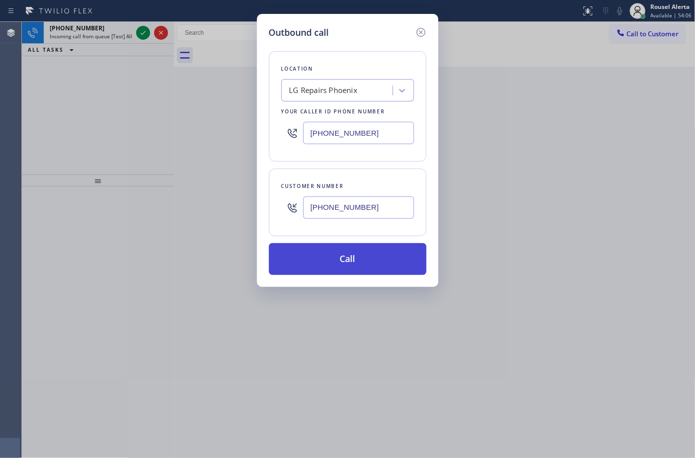
type input "[PHONE_NUMBER]"
click at [374, 262] on button "Call" at bounding box center [348, 259] width 158 height 32
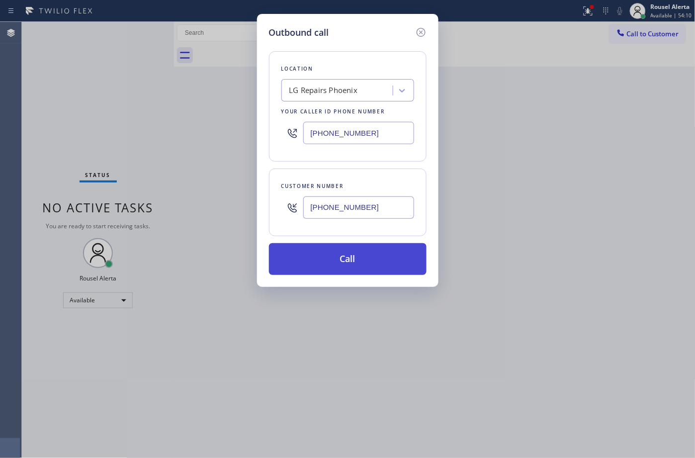
click at [379, 267] on button "Call" at bounding box center [348, 259] width 158 height 32
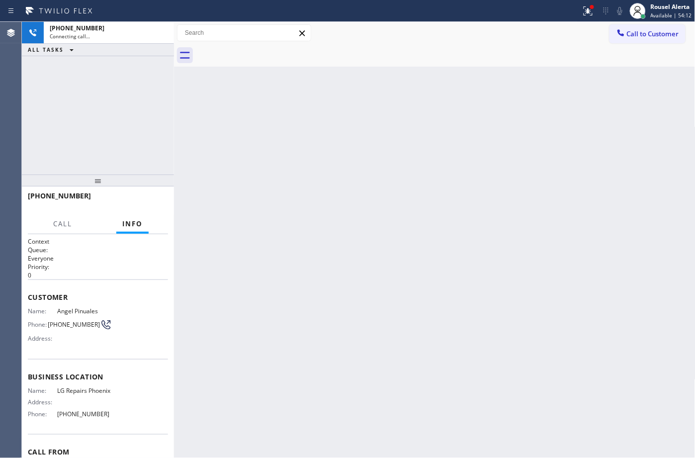
click at [317, 262] on div "Back to Dashboard Change Sender ID Customers Technicians Select a contact Outbo…" at bounding box center [435, 240] width 522 height 436
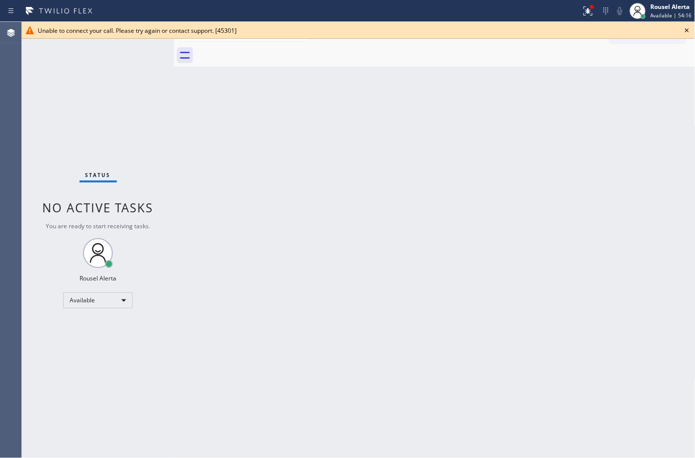
drag, startPoint x: 360, startPoint y: 70, endPoint x: 403, endPoint y: 63, distance: 44.3
click at [399, 67] on div "Back to Dashboard Change Sender ID Customers Technicians Select a contact Outbo…" at bounding box center [435, 240] width 522 height 436
click at [687, 31] on icon at bounding box center [687, 30] width 12 height 12
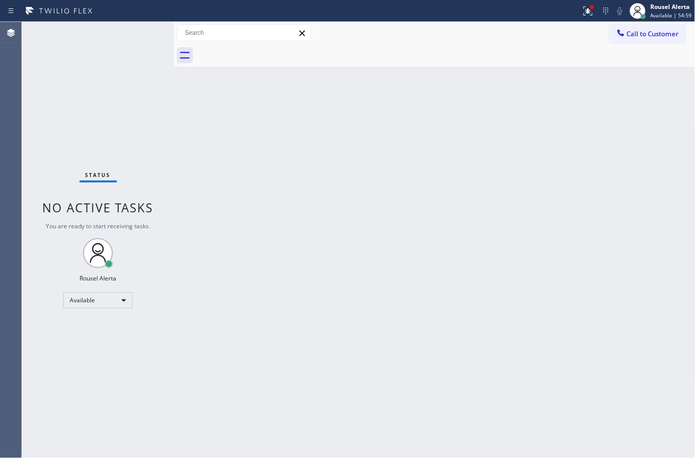
click at [284, 242] on div "Back to Dashboard Change Sender ID Customers Technicians Select a contact Outbo…" at bounding box center [435, 240] width 522 height 436
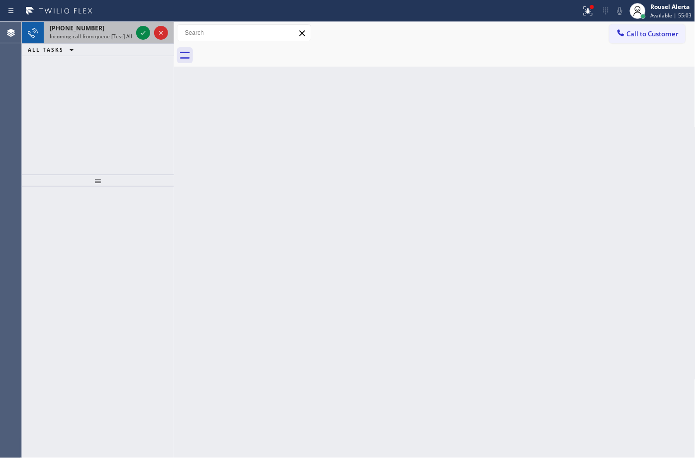
click at [112, 26] on div "[PHONE_NUMBER]" at bounding box center [91, 28] width 83 height 8
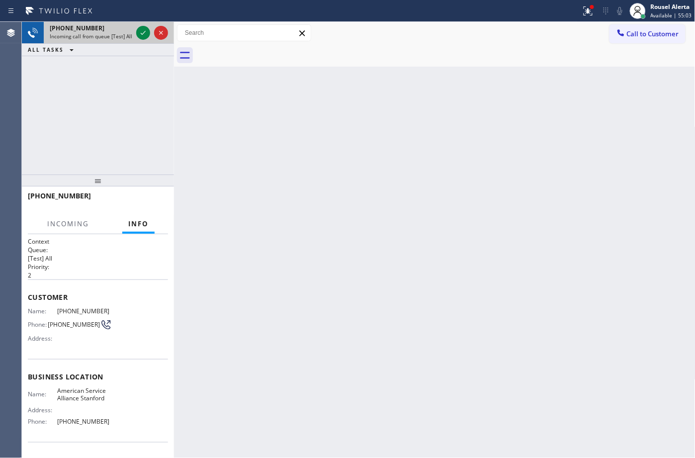
click at [133, 31] on div "[PHONE_NUMBER] Incoming call from queue [Test] All" at bounding box center [89, 33] width 91 height 22
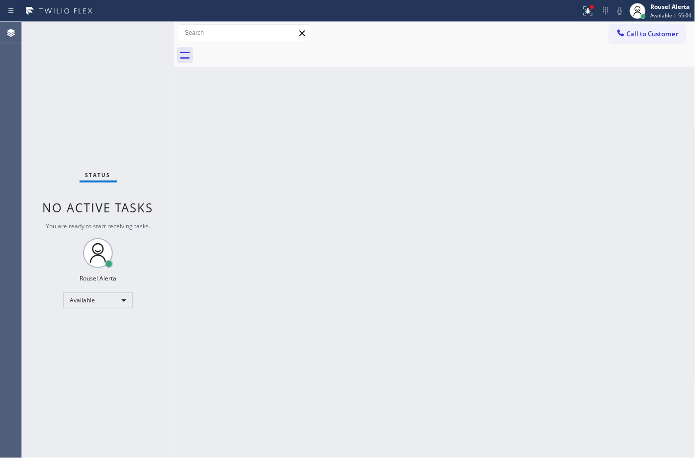
click at [133, 31] on div "Status No active tasks You are ready to start receiving tasks. Rousel Alerta Av…" at bounding box center [98, 240] width 152 height 436
click at [626, 31] on div at bounding box center [621, 34] width 12 height 12
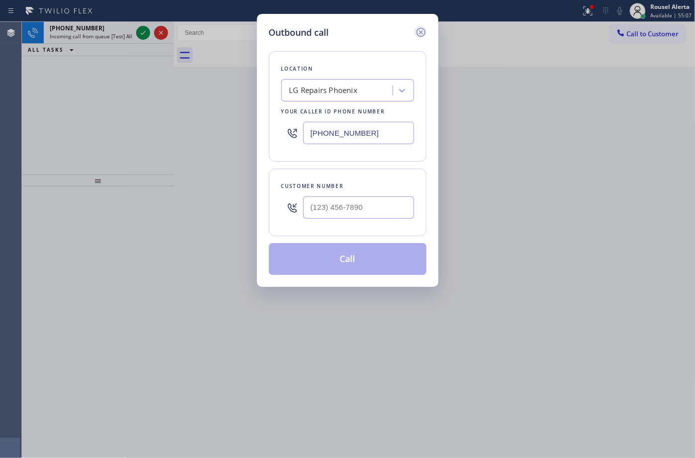
click at [423, 33] on icon at bounding box center [421, 32] width 12 height 12
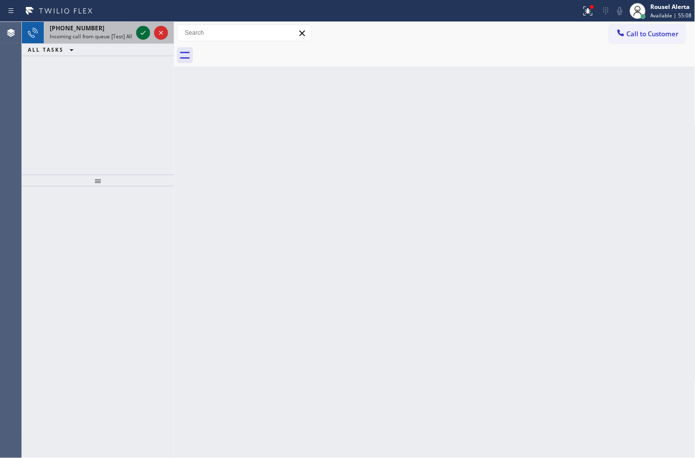
click at [143, 29] on icon at bounding box center [143, 33] width 12 height 12
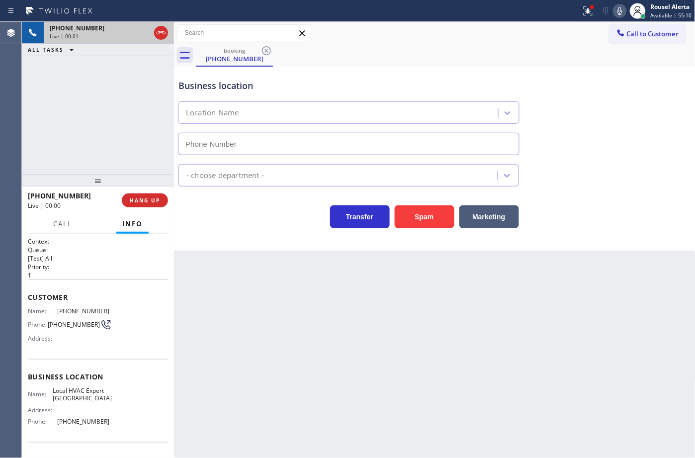
type input "[PHONE_NUMBER]"
click at [427, 211] on button "Spam" at bounding box center [425, 216] width 60 height 23
click at [652, 31] on span "Call to Customer" at bounding box center [653, 33] width 52 height 9
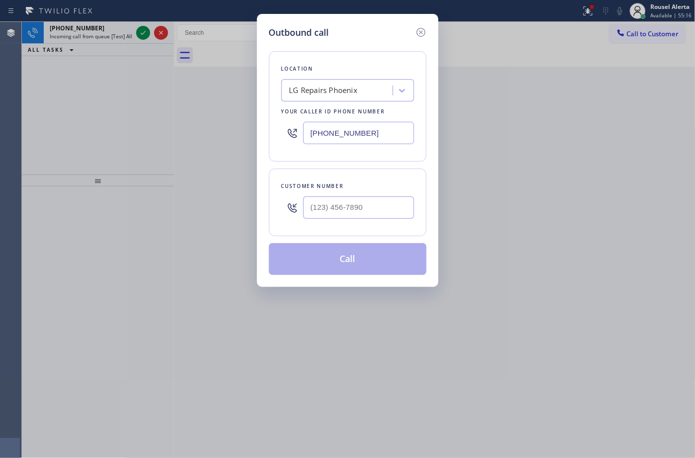
click at [354, 215] on input "text" at bounding box center [358, 207] width 111 height 22
paste input "602) 769-6493"
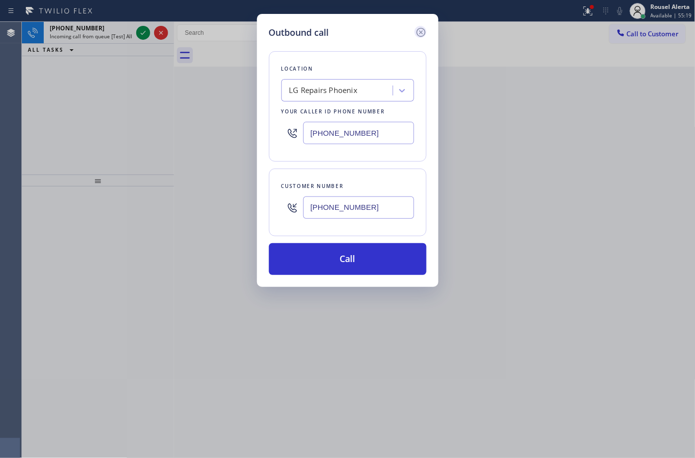
type input "[PHONE_NUMBER]"
click at [422, 31] on icon at bounding box center [420, 32] width 9 height 9
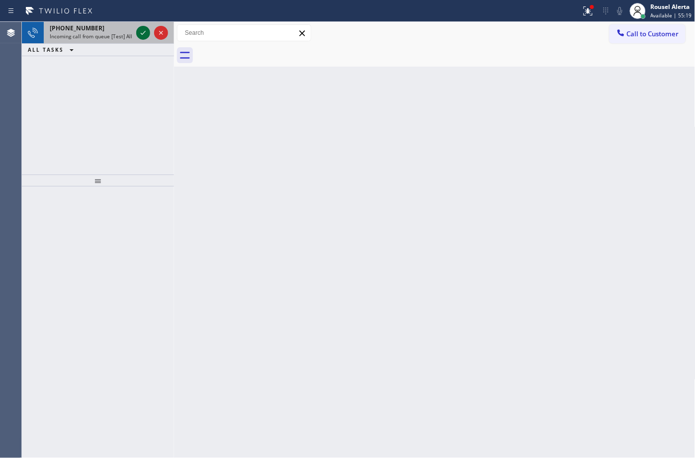
click at [142, 33] on icon at bounding box center [143, 33] width 5 height 4
click at [152, 31] on div at bounding box center [152, 33] width 36 height 22
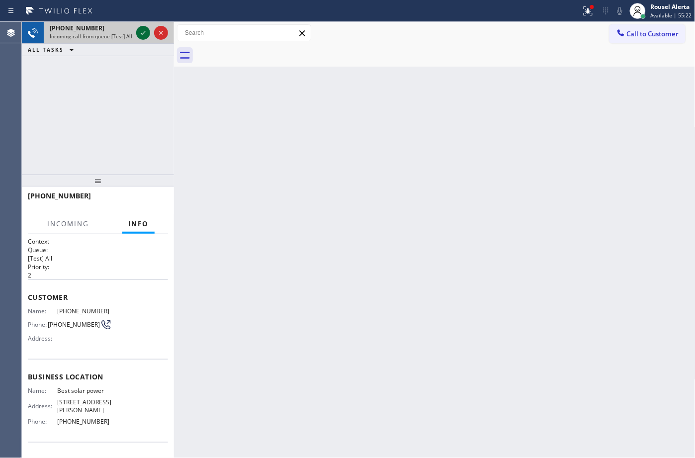
click at [146, 33] on icon at bounding box center [143, 33] width 12 height 12
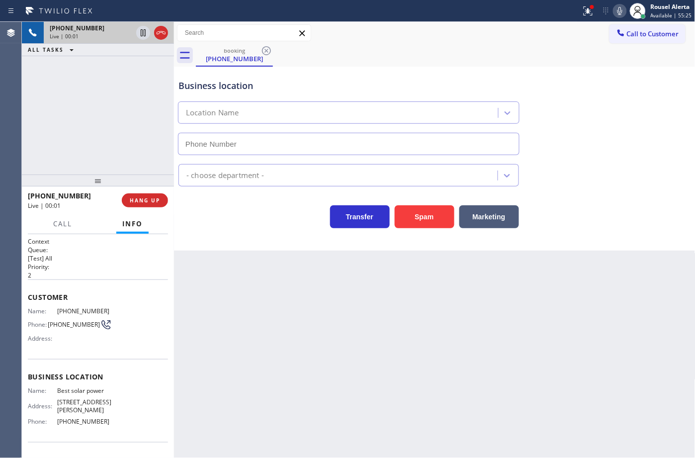
type input "[PHONE_NUMBER]"
click at [155, 202] on span "HANG UP" at bounding box center [145, 200] width 30 height 7
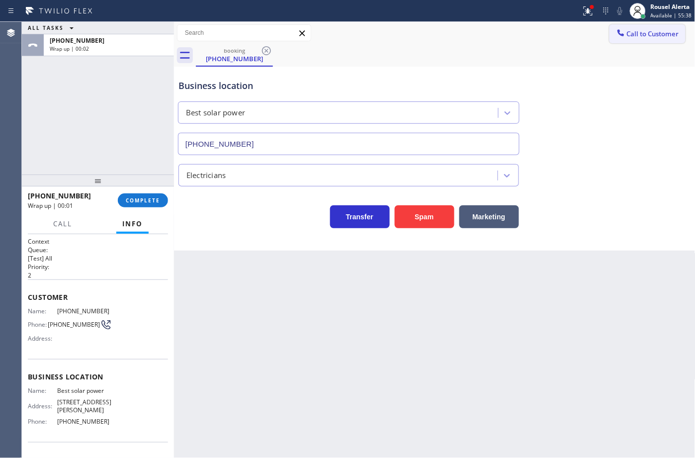
click at [643, 31] on span "Call to Customer" at bounding box center [653, 33] width 52 height 9
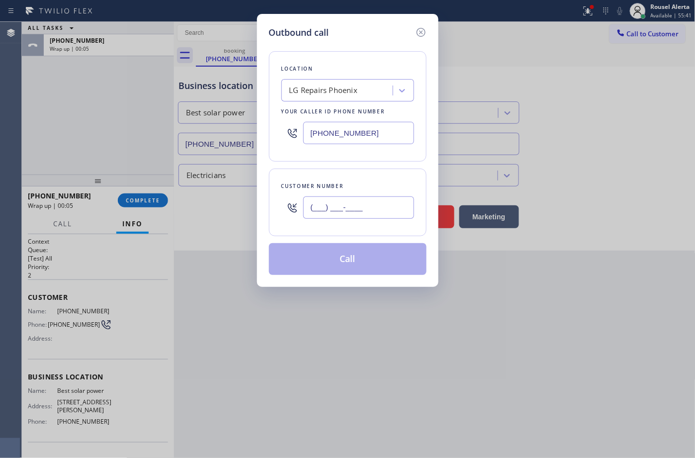
click at [368, 207] on input "(___) ___-____" at bounding box center [358, 207] width 111 height 22
paste input "602) 769-6493"
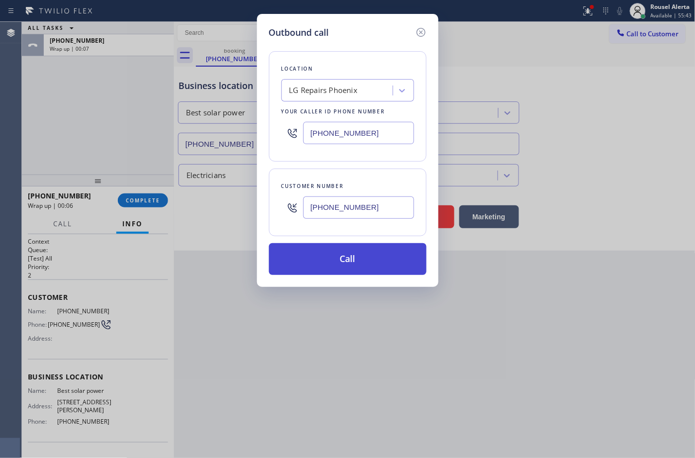
type input "[PHONE_NUMBER]"
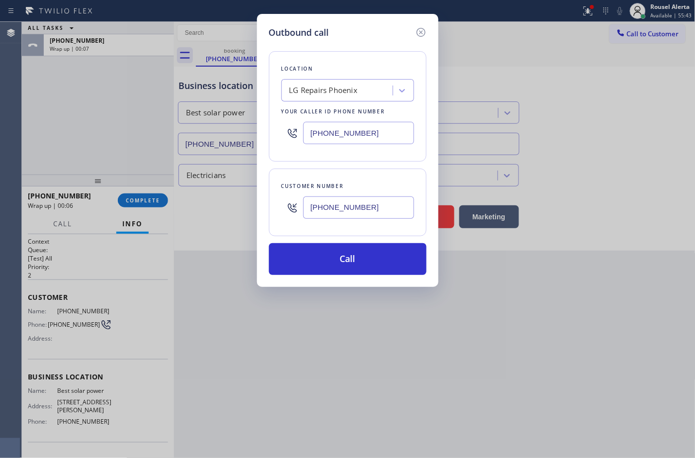
drag, startPoint x: 349, startPoint y: 245, endPoint x: 364, endPoint y: 228, distance: 22.6
click at [357, 231] on div "Location LG Repairs [GEOGRAPHIC_DATA] Your caller id phone number [PHONE_NUMBER…" at bounding box center [348, 157] width 158 height 236
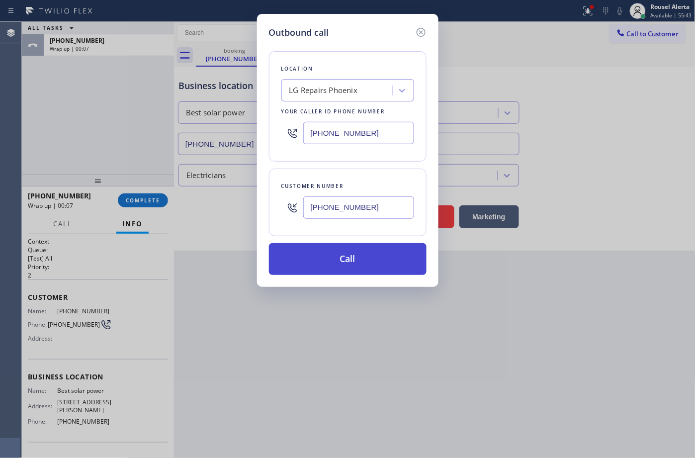
click at [361, 263] on button "Call" at bounding box center [348, 259] width 158 height 32
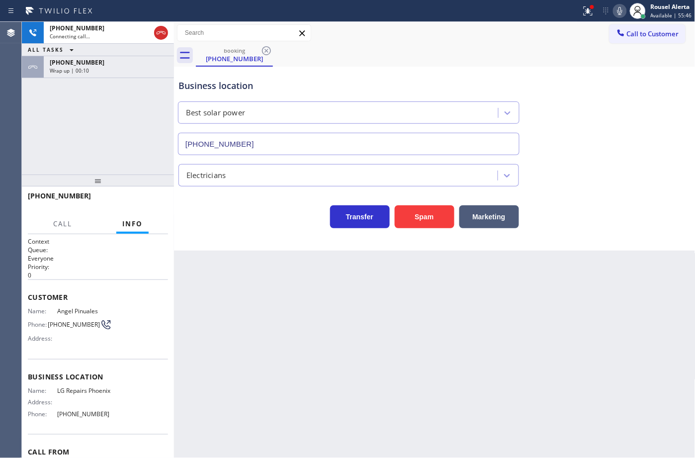
click at [102, 63] on div "[PHONE_NUMBER]" at bounding box center [109, 62] width 118 height 8
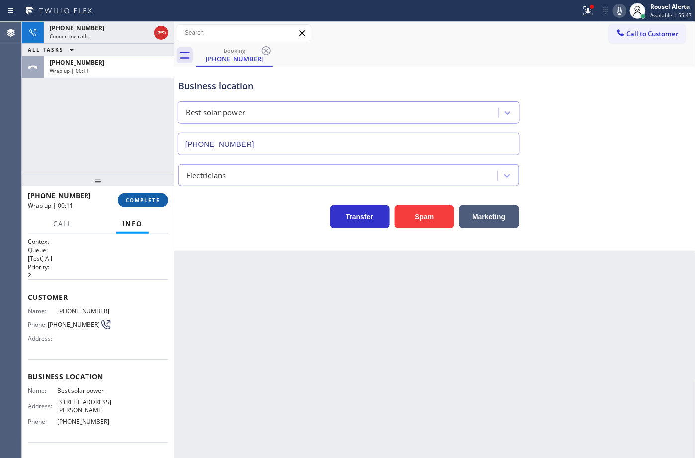
click at [133, 195] on button "COMPLETE" at bounding box center [143, 200] width 50 height 14
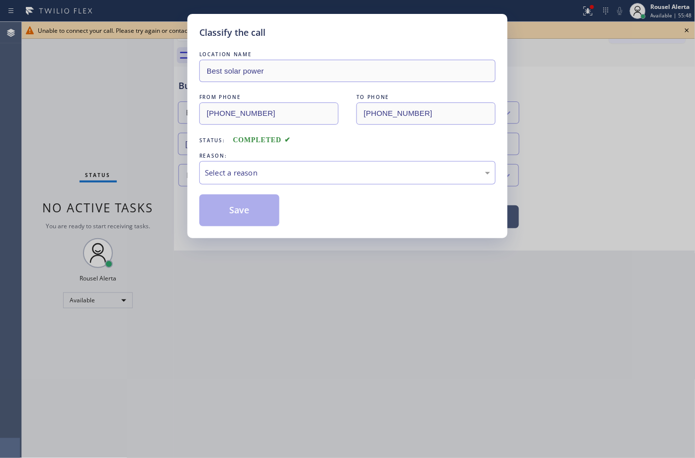
click at [230, 176] on div "Select a reason" at bounding box center [347, 172] width 285 height 11
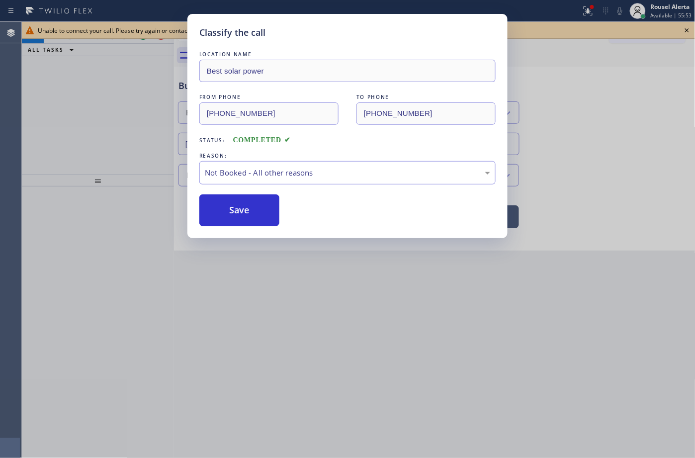
click at [252, 217] on button "Save" at bounding box center [239, 210] width 80 height 32
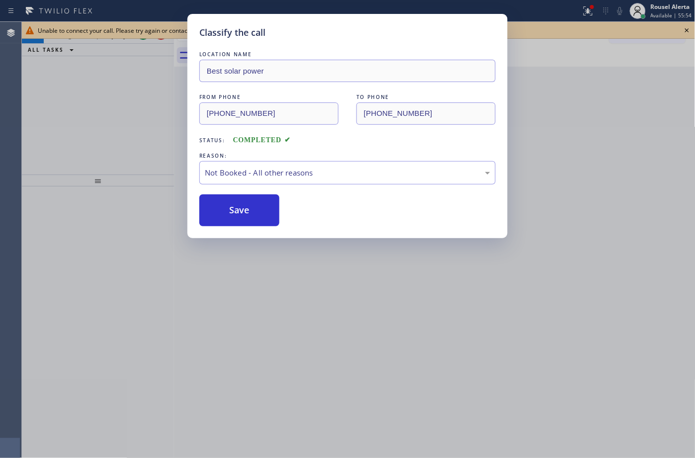
click at [123, 148] on div "Classify the call LOCATION NAME Best solar power FROM PHONE [PHONE_NUMBER] TO P…" at bounding box center [347, 229] width 695 height 458
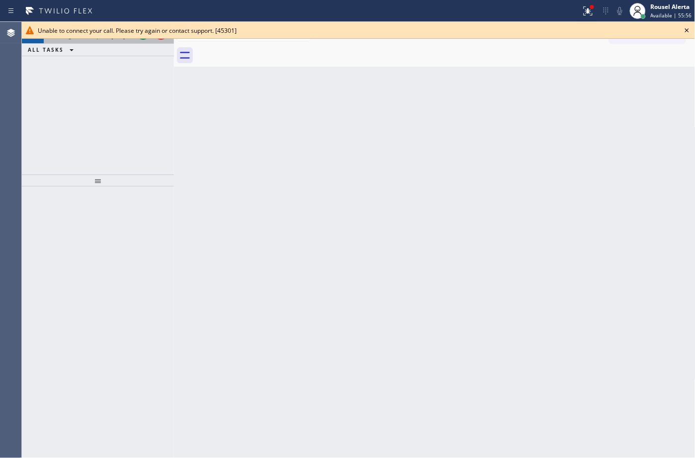
click at [120, 43] on div "[PHONE_NUMBER] Incoming call from queue [Test] All" at bounding box center [89, 33] width 91 height 22
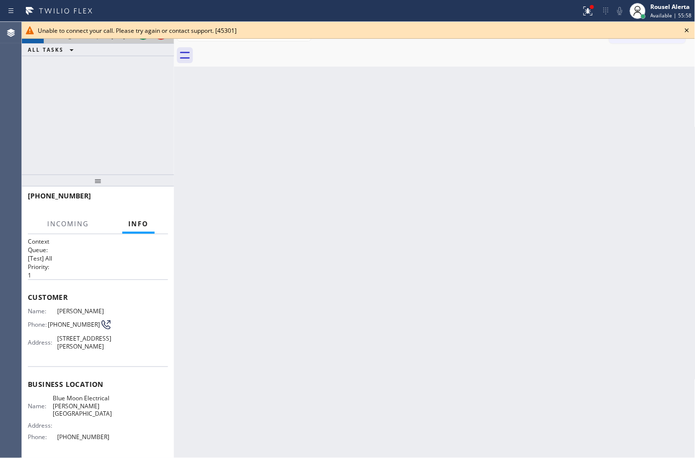
click at [139, 41] on div at bounding box center [152, 33] width 36 height 22
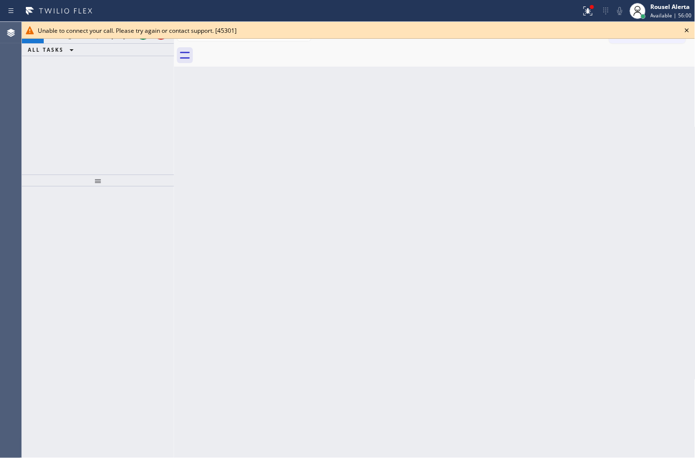
click at [687, 29] on icon at bounding box center [687, 30] width 12 height 12
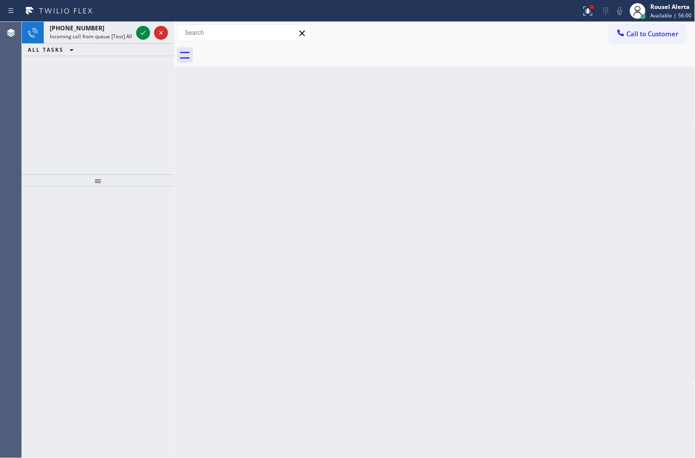
drag, startPoint x: 354, startPoint y: 273, endPoint x: 343, endPoint y: 249, distance: 25.6
click at [350, 261] on div "Back to Dashboard Change Sender ID Customers Technicians Select a contact Outbo…" at bounding box center [435, 240] width 522 height 436
click at [100, 26] on div "[PHONE_NUMBER]" at bounding box center [91, 28] width 83 height 8
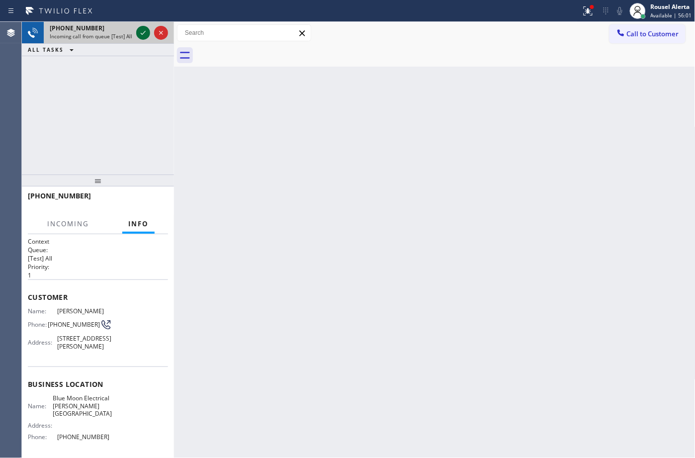
click at [142, 33] on icon at bounding box center [143, 33] width 5 height 4
click at [300, 222] on div "Back to Dashboard Change Sender ID Customers Technicians Select a contact Outbo…" at bounding box center [435, 240] width 522 height 436
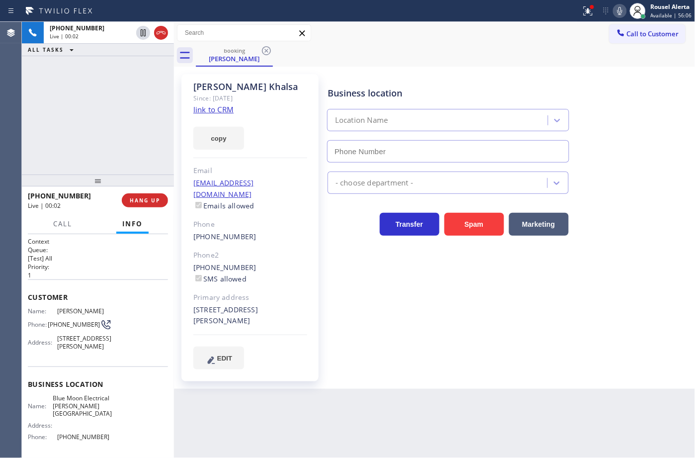
type input "[PHONE_NUMBER]"
click at [212, 110] on link "link to CRM" at bounding box center [213, 109] width 40 height 10
click at [52, 226] on button "Call" at bounding box center [62, 223] width 31 height 19
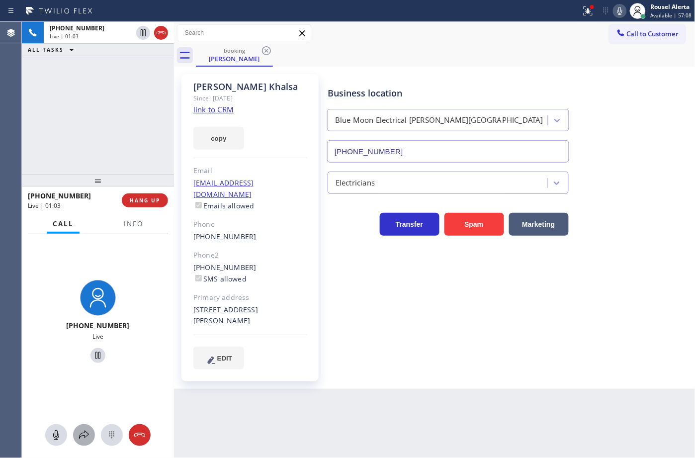
click at [80, 431] on icon at bounding box center [84, 435] width 12 height 12
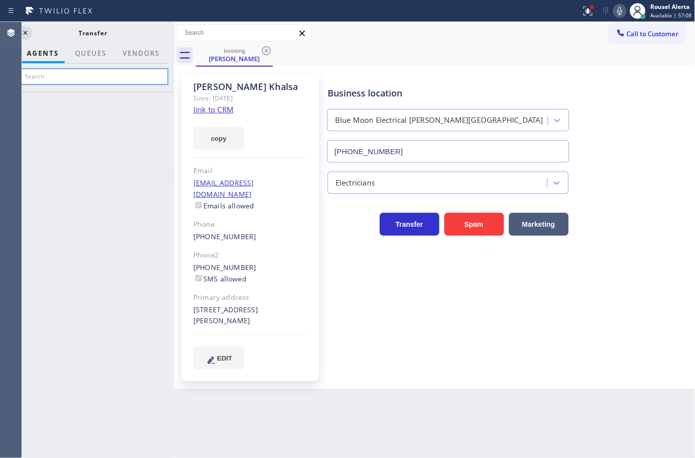
click at [94, 77] on input "text" at bounding box center [93, 77] width 150 height 16
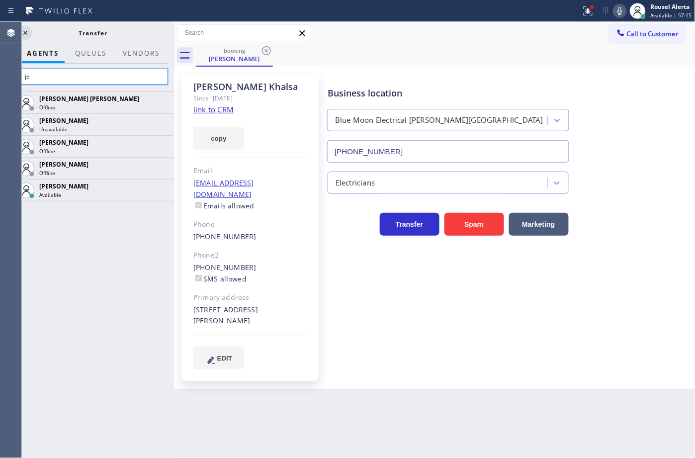
type input "j"
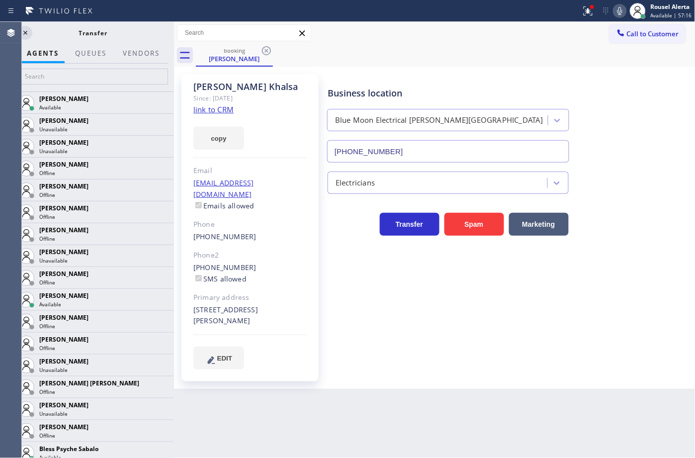
click at [621, 10] on icon at bounding box center [620, 11] width 5 height 8
click at [90, 76] on input "text" at bounding box center [93, 77] width 150 height 16
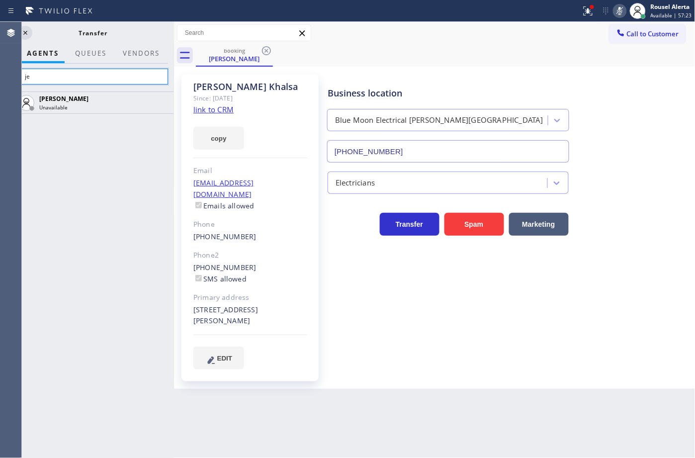
type input "j"
type input "[PERSON_NAME]"
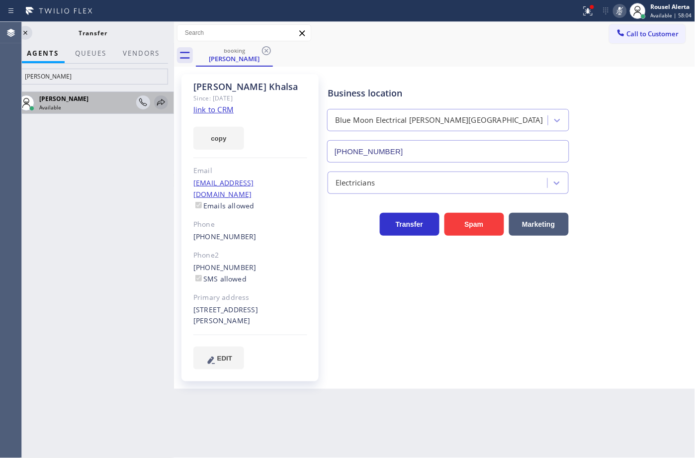
click at [163, 104] on icon at bounding box center [161, 102] width 12 height 12
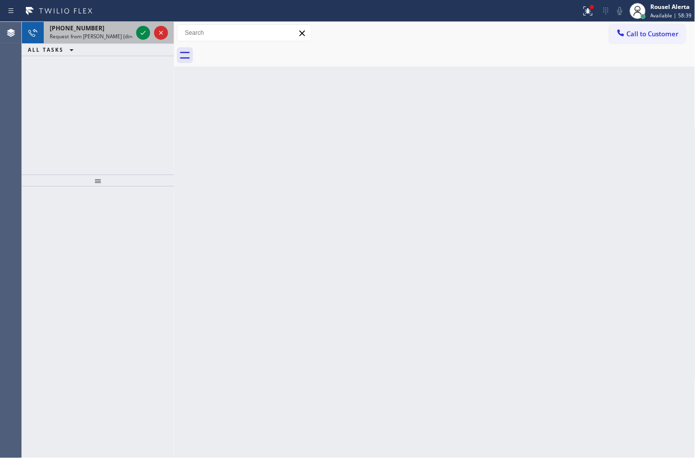
click at [113, 43] on div "+15165267235 Request from Reenan Colinares (direct)" at bounding box center [89, 33] width 91 height 22
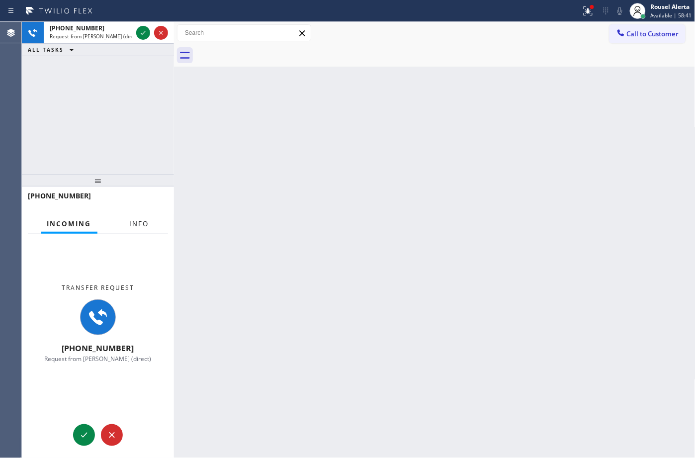
click at [142, 226] on span "Info" at bounding box center [139, 223] width 19 height 9
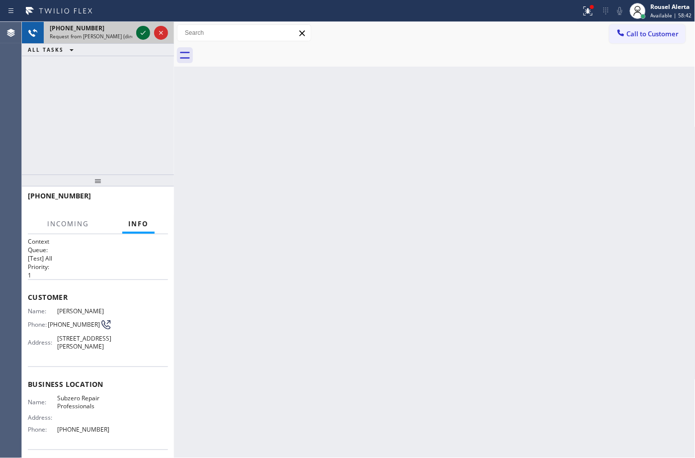
click at [141, 33] on icon at bounding box center [143, 33] width 5 height 4
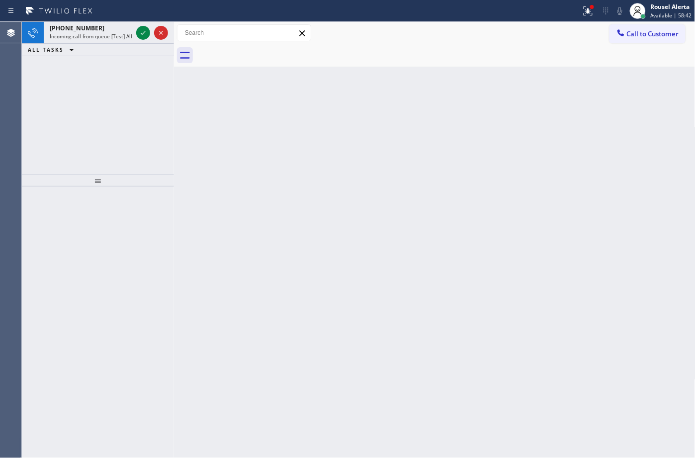
click at [291, 175] on div "Back to Dashboard Change Sender ID Customers Technicians Select a contact Outbo…" at bounding box center [435, 240] width 522 height 436
click at [117, 33] on span "Incoming call from queue [Test] All" at bounding box center [91, 36] width 83 height 7
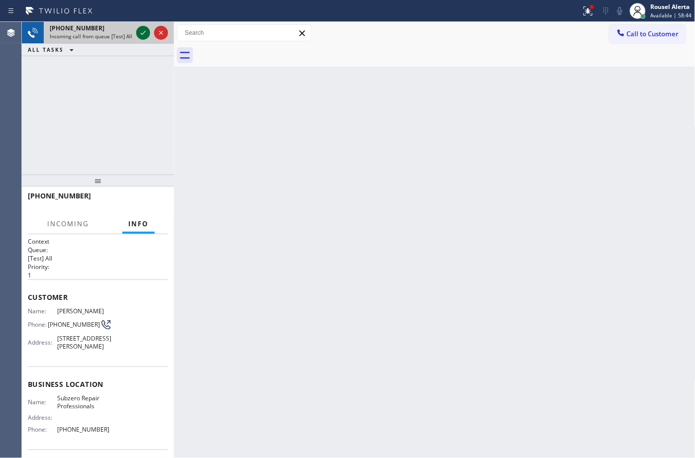
click at [137, 31] on icon at bounding box center [143, 33] width 12 height 12
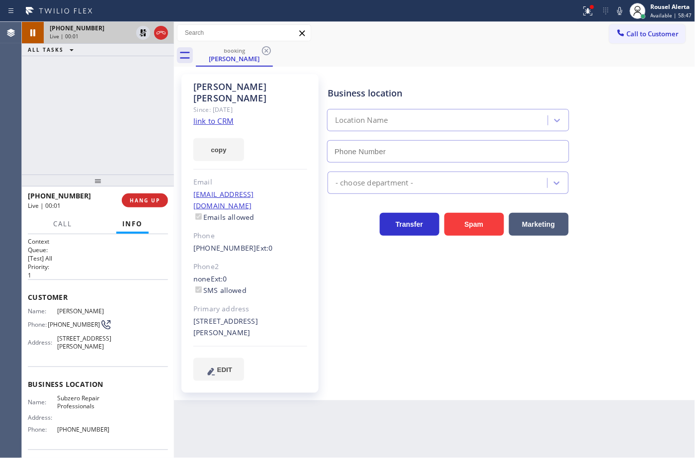
type input "(877) 414-7264"
click at [214, 127] on div "copy" at bounding box center [250, 144] width 114 height 34
click at [214, 116] on link "link to CRM" at bounding box center [213, 121] width 40 height 10
click at [142, 35] on icon at bounding box center [143, 32] width 7 height 7
click at [140, 35] on icon at bounding box center [143, 33] width 12 height 12
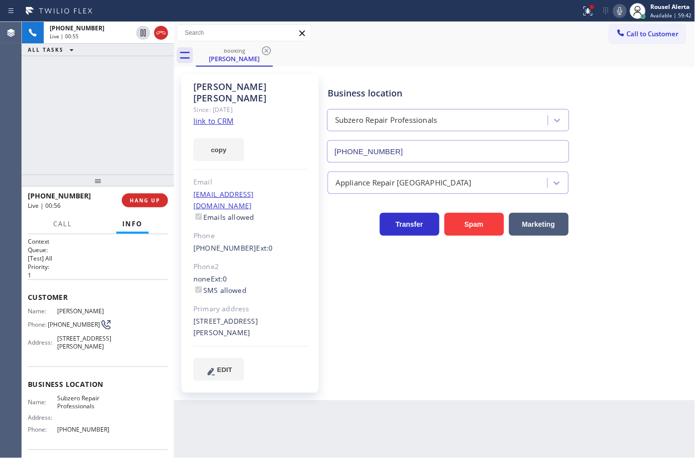
click at [620, 12] on icon at bounding box center [620, 11] width 12 height 12
click at [131, 93] on div "+15165267235 Live | 02:55 ALL TASKS ALL TASKS ACTIVE TASKS TASKS IN WRAP UP" at bounding box center [98, 98] width 152 height 153
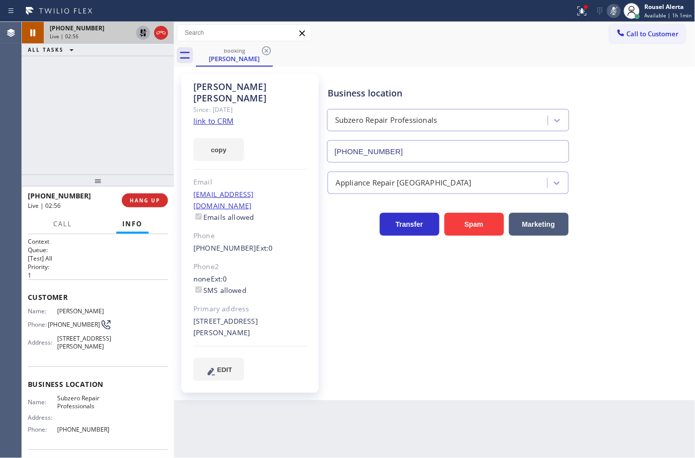
click at [142, 28] on icon at bounding box center [143, 33] width 12 height 12
click at [615, 9] on icon at bounding box center [614, 11] width 12 height 12
click at [536, 426] on div "Back to Dashboard Change Sender ID Customers Technicians Select a contact Outbo…" at bounding box center [435, 240] width 522 height 436
click at [587, 10] on icon at bounding box center [582, 11] width 12 height 12
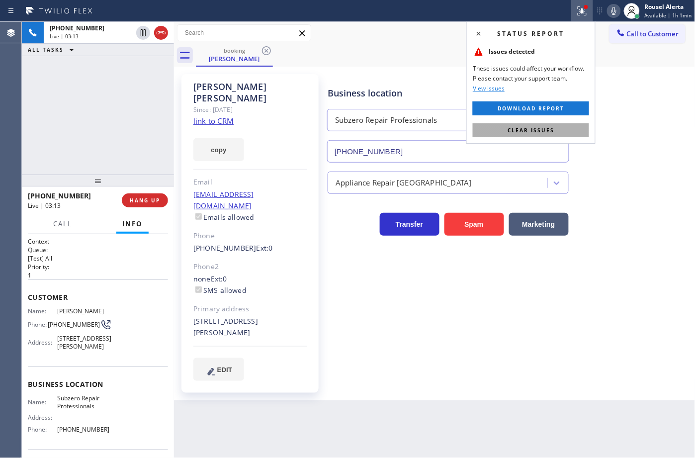
click at [568, 128] on button "Clear issues" at bounding box center [531, 130] width 116 height 14
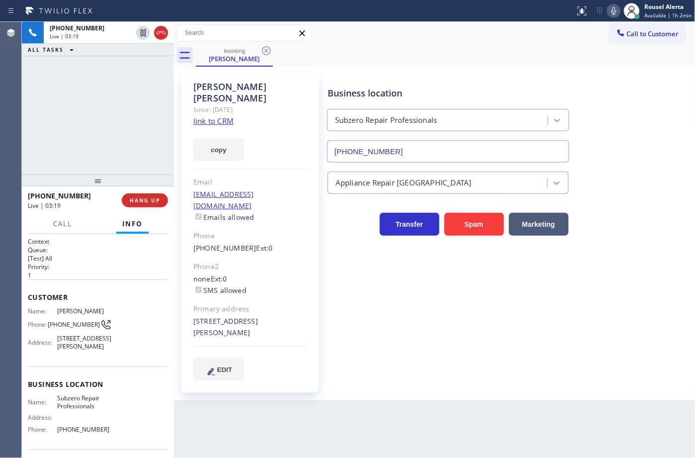
click at [91, 84] on div "+15165267235 Live | 03:19 ALL TASKS ALL TASKS ACTIVE TASKS TASKS IN WRAP UP" at bounding box center [98, 98] width 152 height 153
click at [293, 418] on div "Back to Dashboard Change Sender ID Customers Technicians Select a contact Outbo…" at bounding box center [435, 240] width 522 height 436
click at [137, 84] on div "+15165267235 Live | 04:14 ALL TASKS ALL TASKS ACTIVE TASKS TASKS IN WRAP UP" at bounding box center [98, 98] width 152 height 153
click at [130, 131] on div "+15165267235 Live | 04:18 ALL TASKS ALL TASKS ACTIVE TASKS TASKS IN WRAP UP" at bounding box center [98, 98] width 152 height 153
click at [264, 437] on div "Back to Dashboard Change Sender ID Customers Technicians Select a contact Outbo…" at bounding box center [435, 240] width 522 height 436
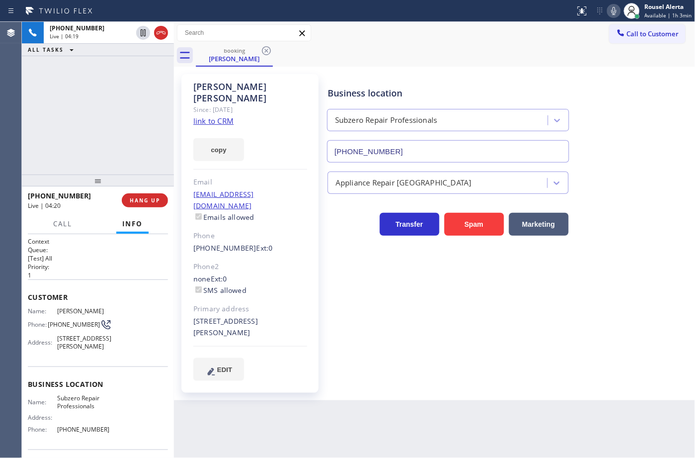
click at [115, 142] on div "+15165267235 Live | 04:19 ALL TASKS ALL TASKS ACTIVE TASKS TASKS IN WRAP UP" at bounding box center [98, 98] width 152 height 153
click at [151, 200] on span "HANG UP" at bounding box center [145, 200] width 30 height 7
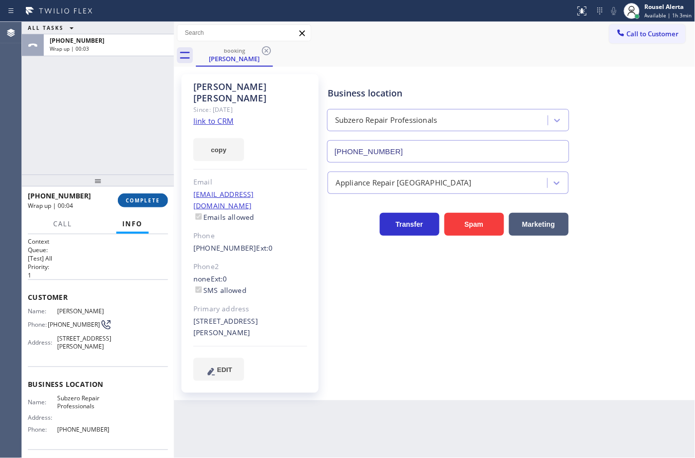
click at [135, 205] on button "COMPLETE" at bounding box center [143, 200] width 50 height 14
click at [97, 69] on div "ALL TASKS ALL TASKS ACTIVE TASKS TASKS IN WRAP UP +15165267235 Wrap up | 00:10" at bounding box center [98, 98] width 152 height 153
click at [135, 202] on span "COMPLETE" at bounding box center [143, 200] width 34 height 7
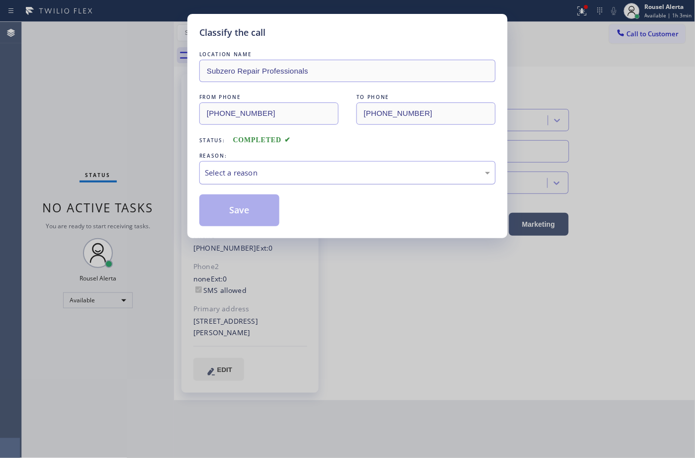
click at [329, 176] on div "Select a reason" at bounding box center [347, 172] width 285 height 11
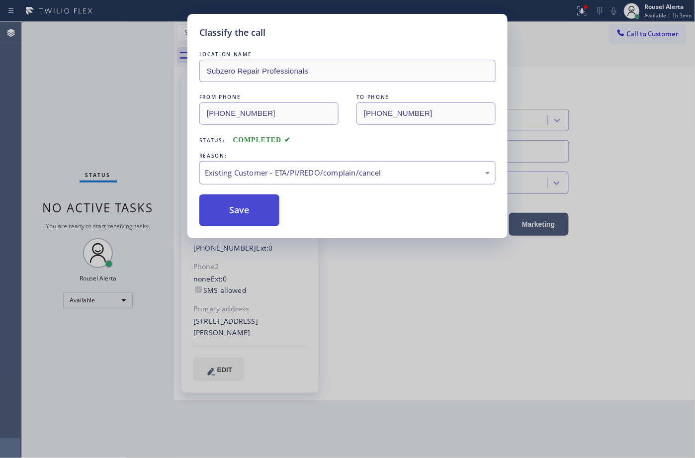
click at [258, 205] on button "Save" at bounding box center [239, 210] width 80 height 32
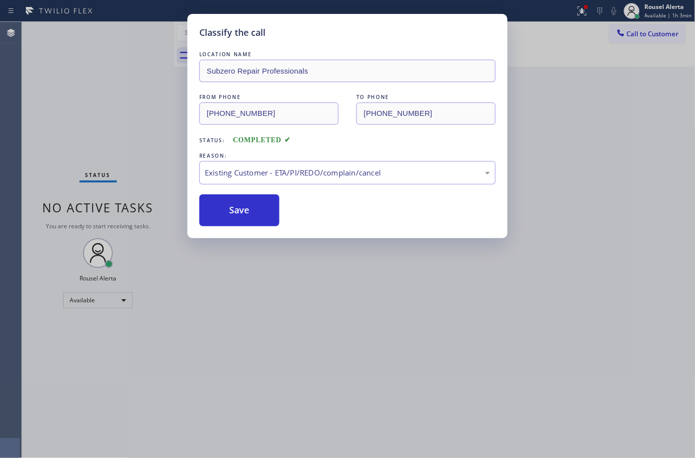
click at [389, 347] on div "Classify the call LOCATION NAME Subzero Repair Professionals FROM PHONE (516) 5…" at bounding box center [347, 229] width 695 height 458
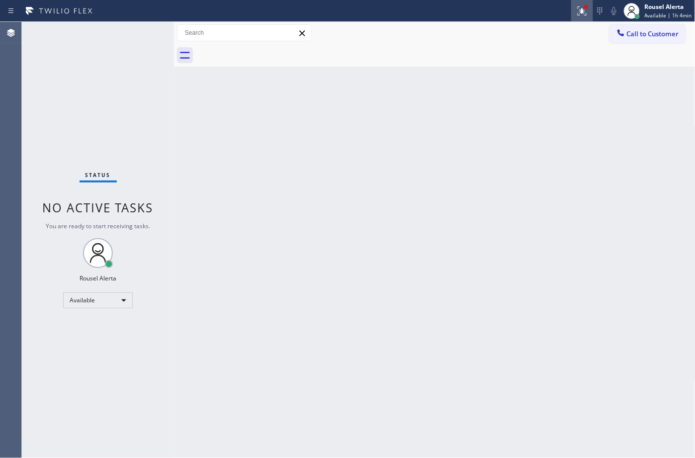
click at [583, 14] on icon at bounding box center [582, 11] width 12 height 12
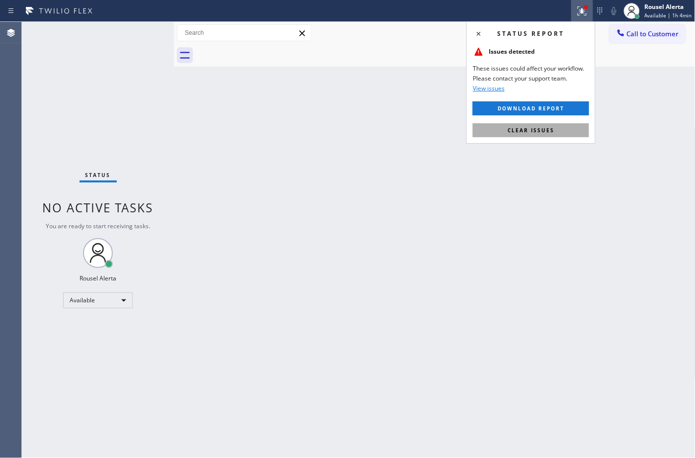
click at [551, 131] on span "Clear issues" at bounding box center [531, 130] width 47 height 7
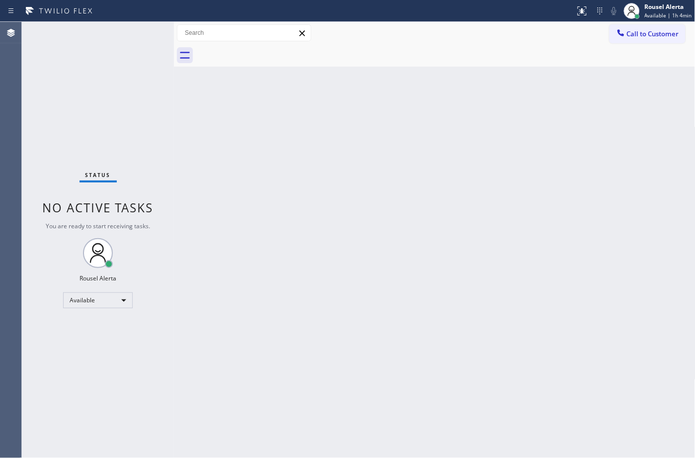
click at [562, 214] on div "Back to Dashboard Change Sender ID Customers Technicians Select a contact Outbo…" at bounding box center [435, 240] width 522 height 436
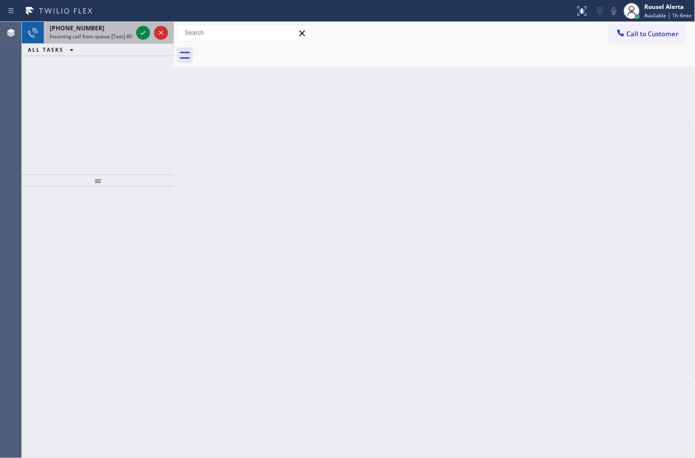
drag, startPoint x: 113, startPoint y: 31, endPoint x: 125, endPoint y: 34, distance: 12.3
click at [113, 31] on div "+16193639170" at bounding box center [91, 28] width 83 height 8
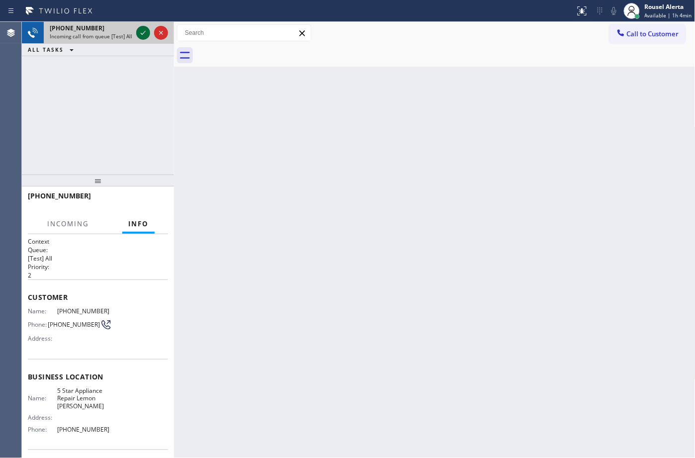
click at [141, 36] on icon at bounding box center [143, 33] width 12 height 12
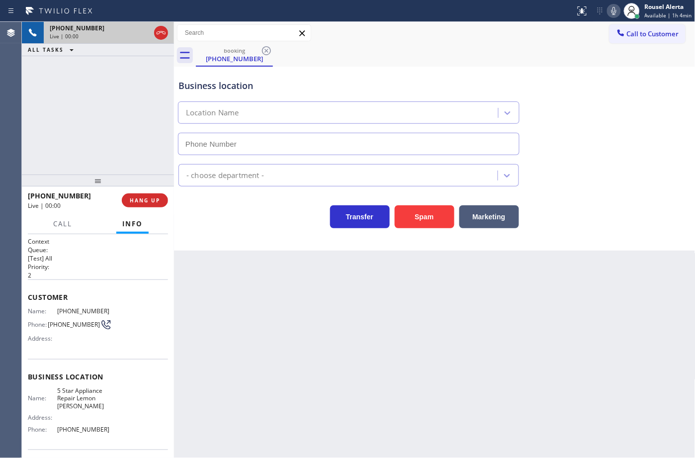
type input "(619) 737-3788"
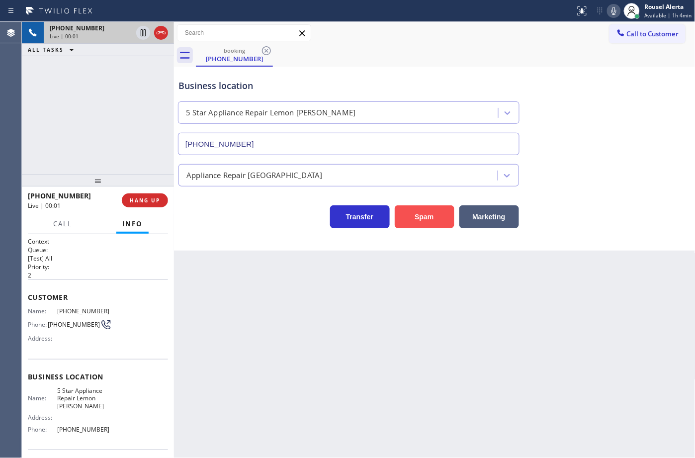
click at [418, 222] on button "Spam" at bounding box center [425, 216] width 60 height 23
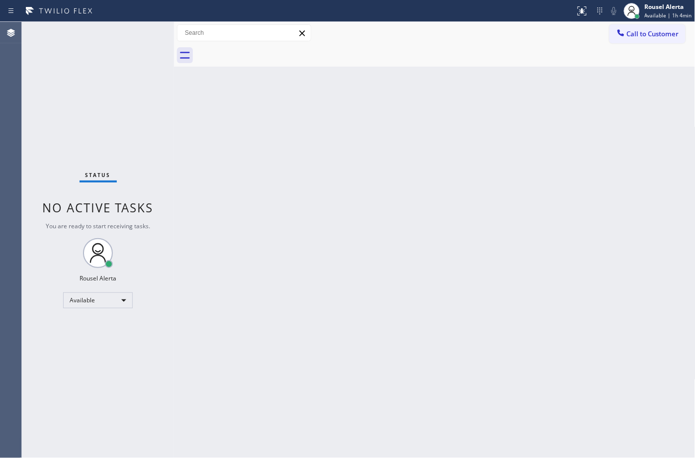
click at [113, 50] on div "Status No active tasks You are ready to start receiving tasks. Rousel Alerta Av…" at bounding box center [98, 240] width 152 height 436
click at [324, 234] on div "Back to Dashboard Change Sender ID Customers Technicians Select a contact Outbo…" at bounding box center [435, 240] width 522 height 436
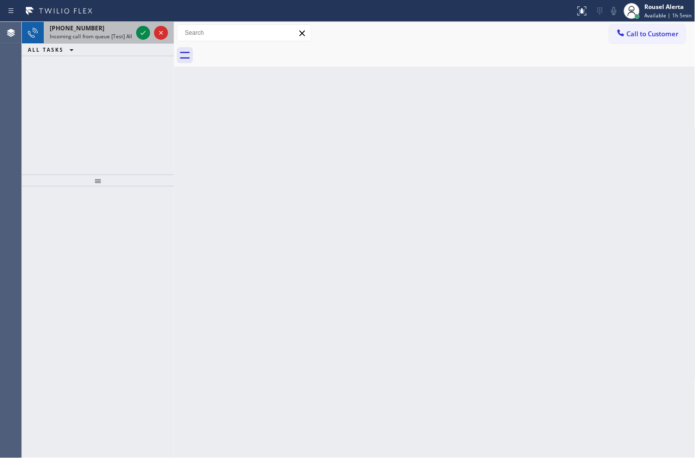
click at [130, 31] on div "+16027211965" at bounding box center [91, 28] width 83 height 8
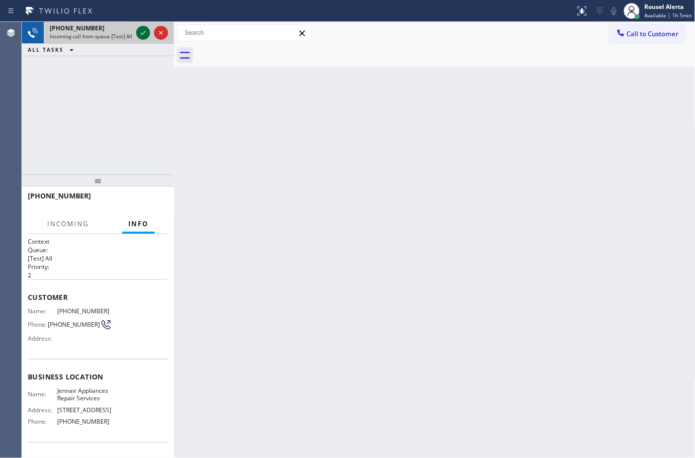
click at [143, 33] on icon at bounding box center [143, 33] width 5 height 4
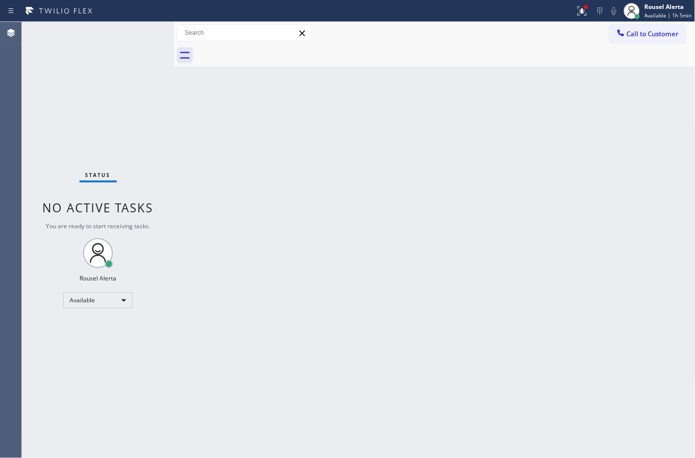
drag, startPoint x: 294, startPoint y: 152, endPoint x: 429, endPoint y: 71, distance: 157.5
click at [301, 140] on div "Back to Dashboard Change Sender ID Customers Technicians Select a contact Outbo…" at bounding box center [435, 240] width 522 height 436
click at [584, 9] on icon at bounding box center [582, 9] width 6 height 3
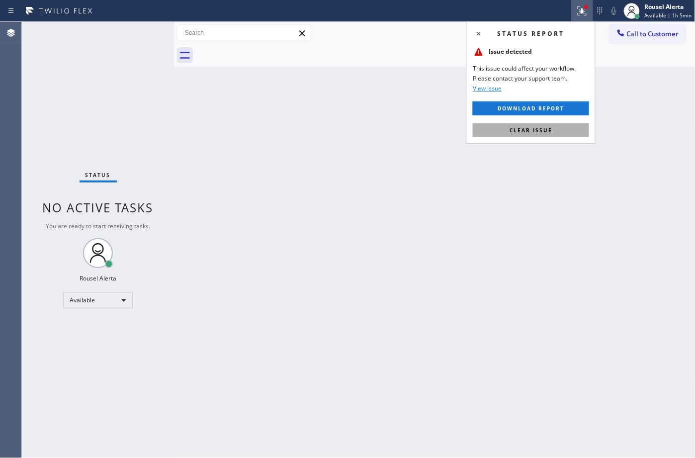
click at [581, 133] on button "Clear issue" at bounding box center [531, 130] width 116 height 14
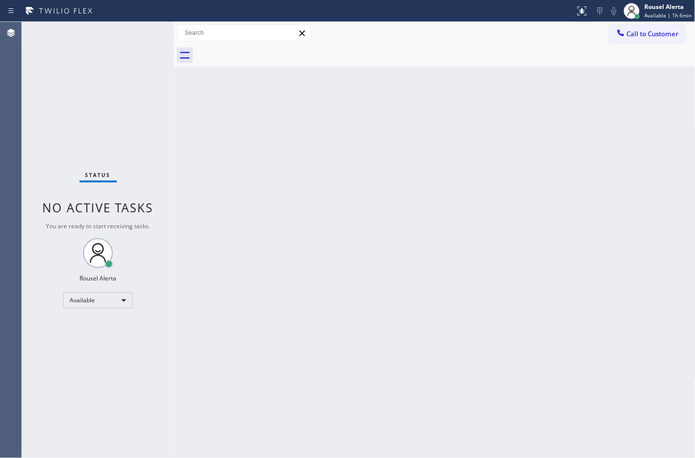
click at [217, 103] on div "Back to Dashboard Change Sender ID Customers Technicians Select a contact Outbo…" at bounding box center [435, 240] width 522 height 436
click at [75, 57] on div "Status No active tasks You are ready to start receiving tasks. Rousel Alerta Av…" at bounding box center [98, 240] width 152 height 436
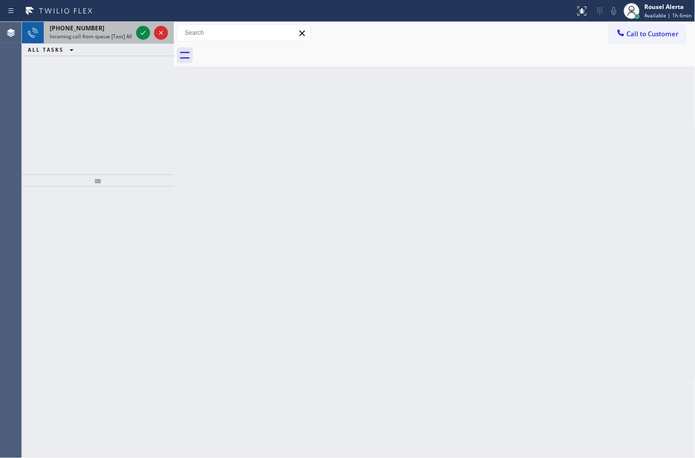
drag, startPoint x: 116, startPoint y: 41, endPoint x: 128, endPoint y: 36, distance: 12.9
click at [116, 41] on div "+18028058826 Incoming call from queue [Test] All" at bounding box center [89, 33] width 91 height 22
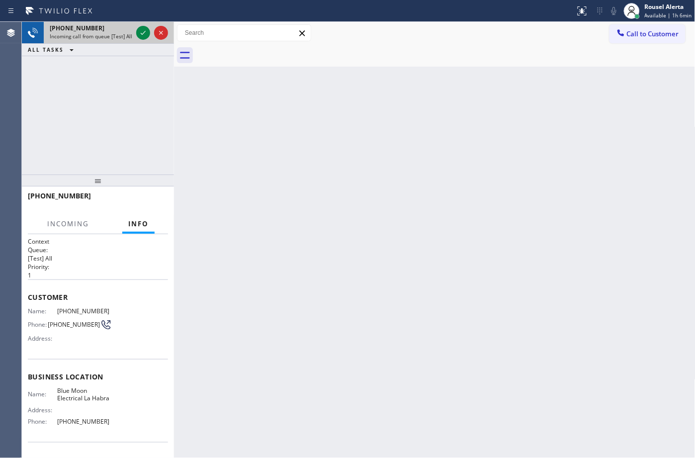
click at [135, 32] on div at bounding box center [152, 33] width 36 height 22
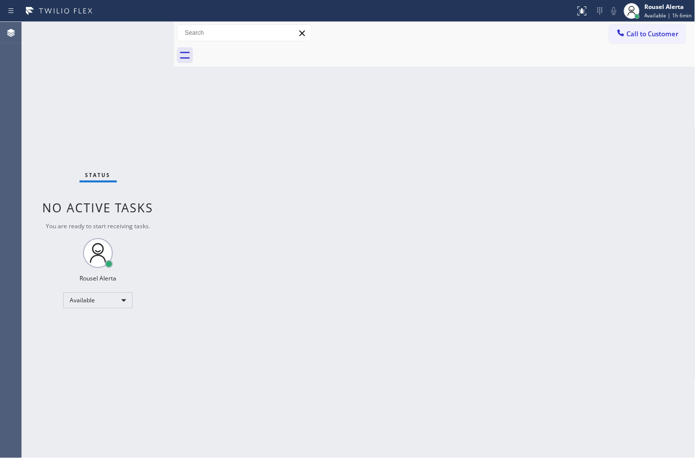
click at [224, 150] on div "Back to Dashboard Change Sender ID Customers Technicians Select a contact Outbo…" at bounding box center [435, 240] width 522 height 436
drag, startPoint x: 391, startPoint y: 239, endPoint x: 411, endPoint y: 321, distance: 84.0
click at [394, 243] on div "Back to Dashboard Change Sender ID Customers Technicians Select a contact Outbo…" at bounding box center [435, 240] width 522 height 436
click at [118, 53] on div "Status No active tasks You are ready to start receiving tasks. Rousel Alerta Av…" at bounding box center [98, 240] width 152 height 436
click at [219, 100] on div "Back to Dashboard Change Sender ID Customers Technicians Select a contact Outbo…" at bounding box center [435, 240] width 522 height 436
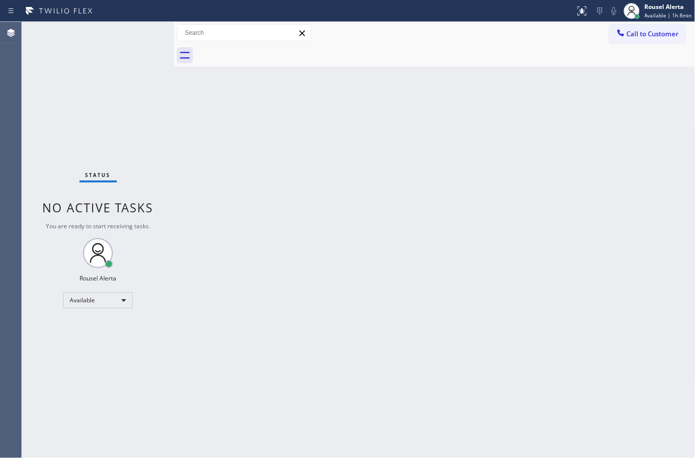
click at [160, 140] on div "Status No active tasks You are ready to start receiving tasks. Rousel Alerta Av…" at bounding box center [98, 240] width 152 height 436
click at [128, 33] on div "Status No active tasks You are ready to start receiving tasks. Rousel Alerta Av…" at bounding box center [98, 240] width 152 height 436
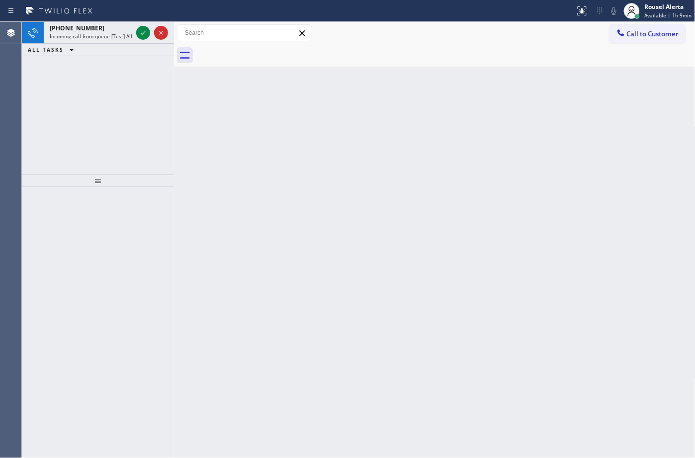
click at [127, 33] on span "Incoming call from queue [Test] All" at bounding box center [91, 36] width 83 height 7
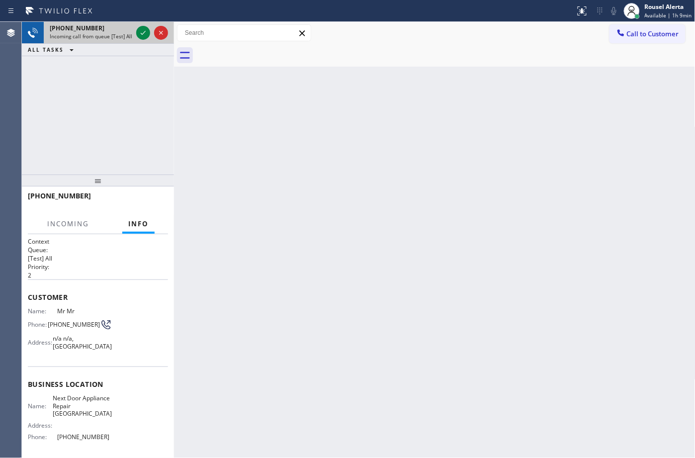
click at [135, 28] on div at bounding box center [152, 33] width 36 height 22
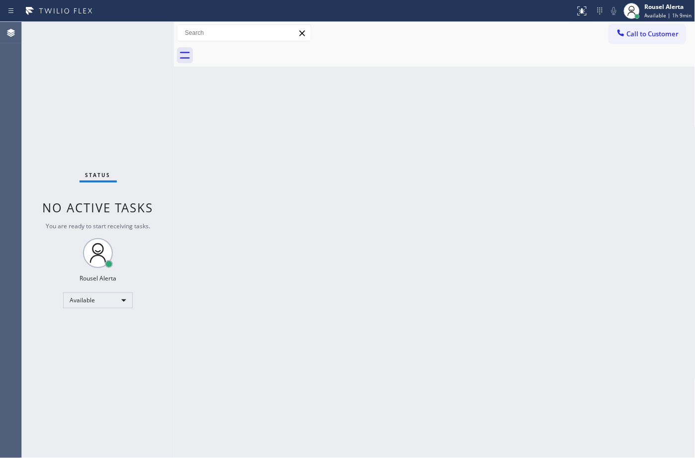
click at [210, 179] on div "Back to Dashboard Change Sender ID Customers Technicians Select a contact Outbo…" at bounding box center [435, 240] width 522 height 436
click at [140, 41] on div "Status No active tasks You are ready to start receiving tasks. Rousel Alerta Av…" at bounding box center [98, 240] width 152 height 436
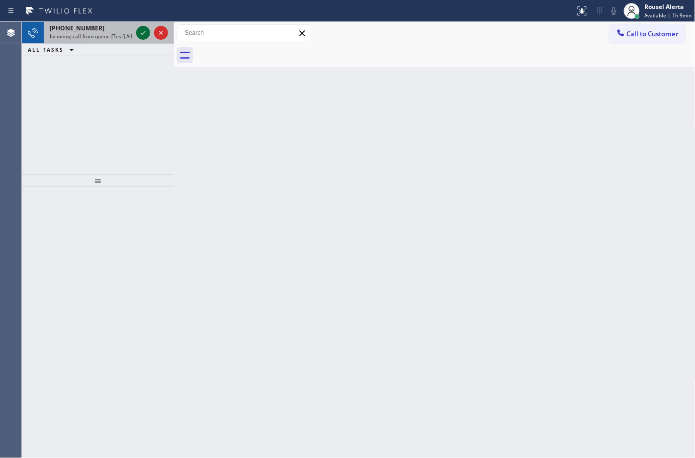
click at [140, 31] on icon at bounding box center [143, 33] width 12 height 12
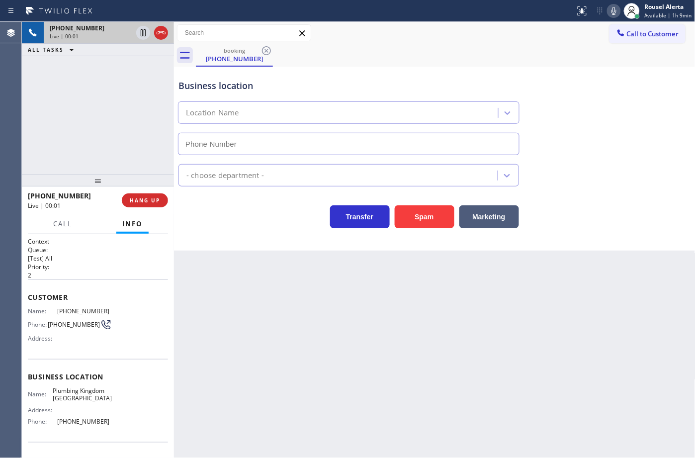
type input "(760) 388-6988"
click at [427, 199] on div "Transfer Spam Marketing" at bounding box center [435, 212] width 517 height 32
click at [426, 219] on button "Spam" at bounding box center [425, 216] width 60 height 23
click at [429, 288] on div "Back to Dashboard Change Sender ID Customers Technicians Select a contact Outbo…" at bounding box center [435, 240] width 522 height 436
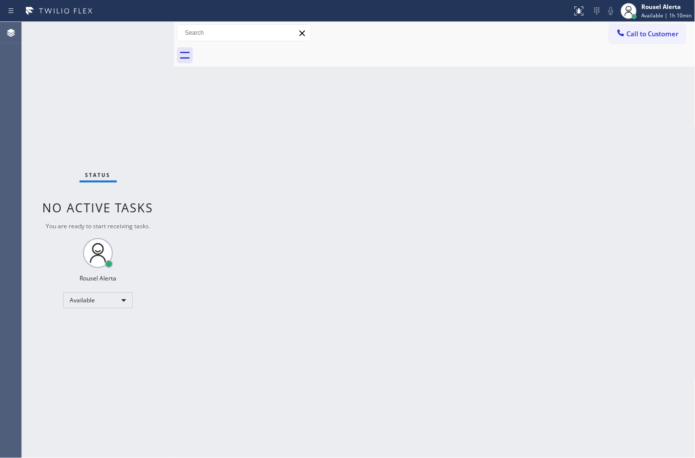
click at [138, 22] on div "Status No active tasks You are ready to start receiving tasks. Rousel Alerta Av…" at bounding box center [98, 240] width 152 height 436
click at [138, 38] on div "Status No active tasks You are ready to start receiving tasks. Rousel Alerta Av…" at bounding box center [98, 240] width 152 height 436
click at [403, 424] on div "Back to Dashboard Change Sender ID Customers Technicians Select a contact Outbo…" at bounding box center [435, 240] width 522 height 436
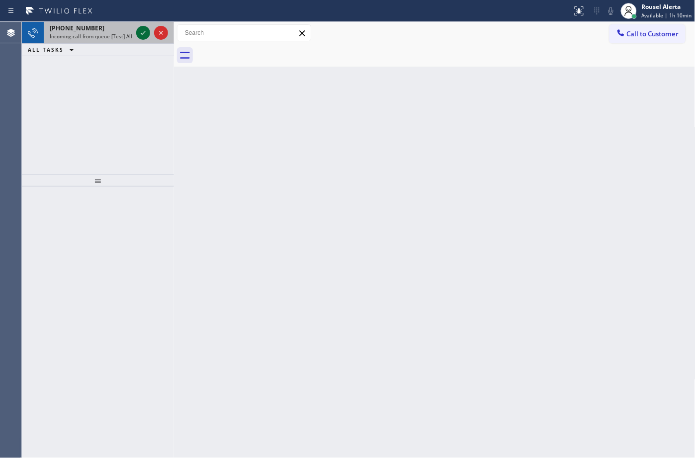
click at [137, 29] on icon at bounding box center [143, 33] width 12 height 12
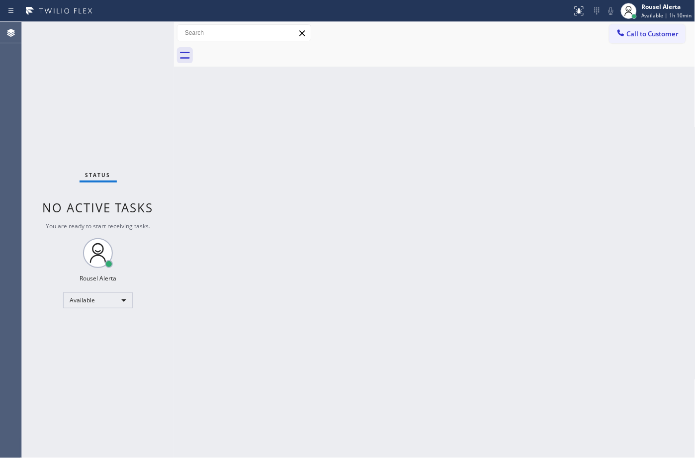
click at [137, 29] on div "Status No active tasks You are ready to start receiving tasks. Rousel Alerta Av…" at bounding box center [98, 240] width 152 height 436
drag, startPoint x: 137, startPoint y: 29, endPoint x: 208, endPoint y: 20, distance: 71.1
click at [137, 26] on div "Status No active tasks You are ready to start receiving tasks. Rousel Alerta Av…" at bounding box center [98, 240] width 152 height 436
click at [578, 8] on icon at bounding box center [579, 11] width 12 height 12
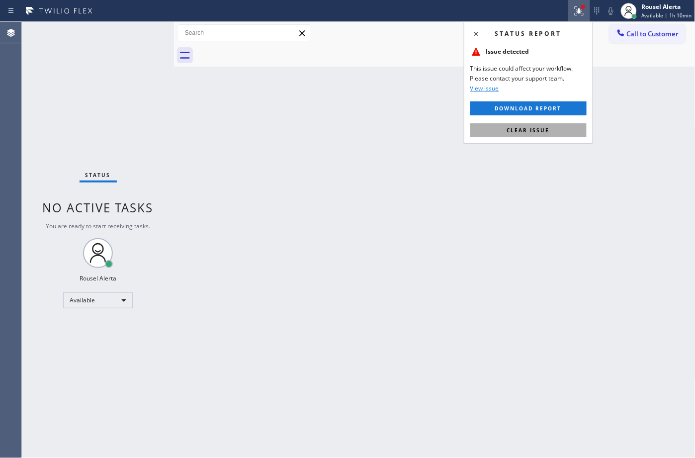
click at [556, 125] on button "Clear issue" at bounding box center [528, 130] width 116 height 14
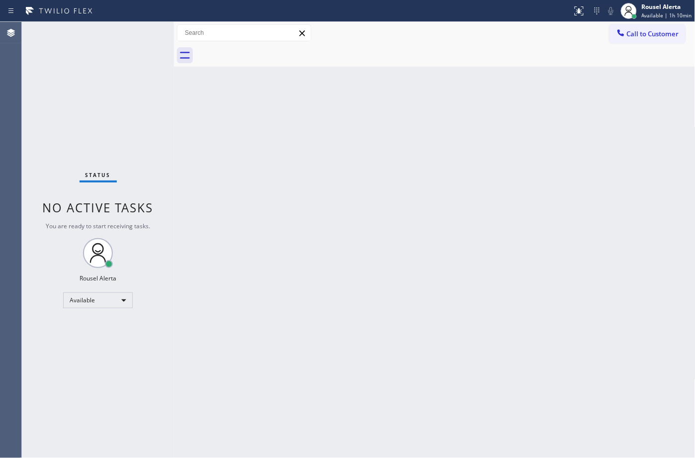
click at [555, 155] on div "Back to Dashboard Change Sender ID Customers Technicians Select a contact Outbo…" at bounding box center [435, 240] width 522 height 436
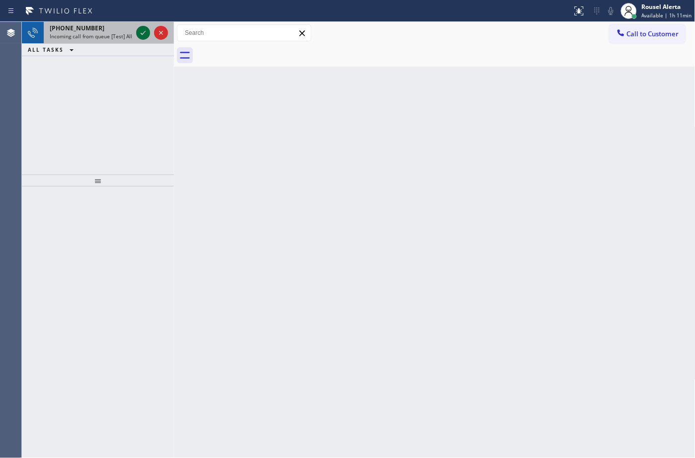
click at [142, 34] on icon at bounding box center [143, 33] width 5 height 4
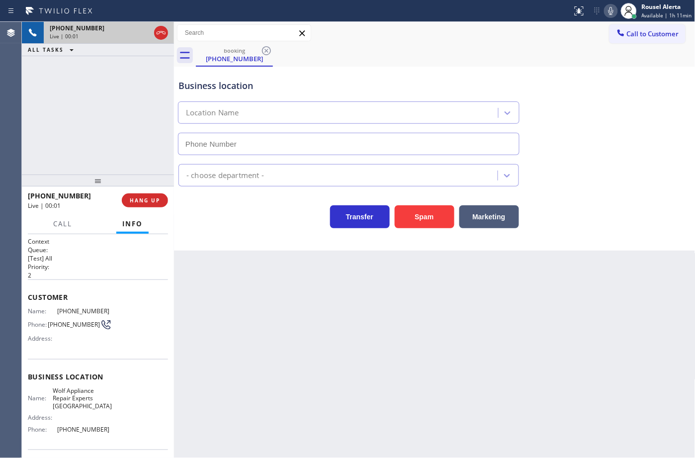
type input "[PHONE_NUMBER]"
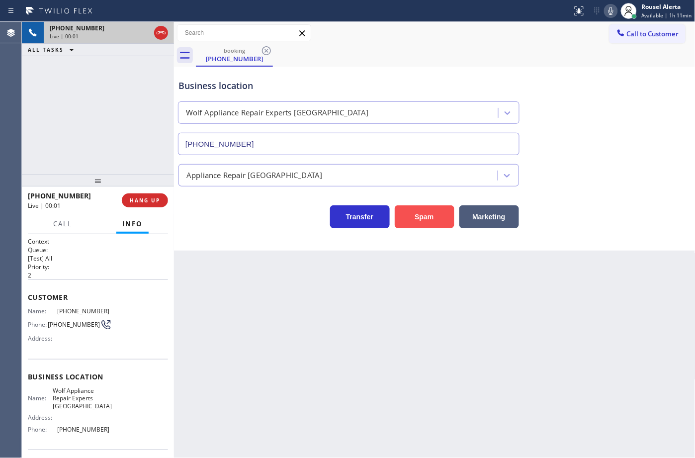
click at [418, 225] on button "Spam" at bounding box center [425, 216] width 60 height 23
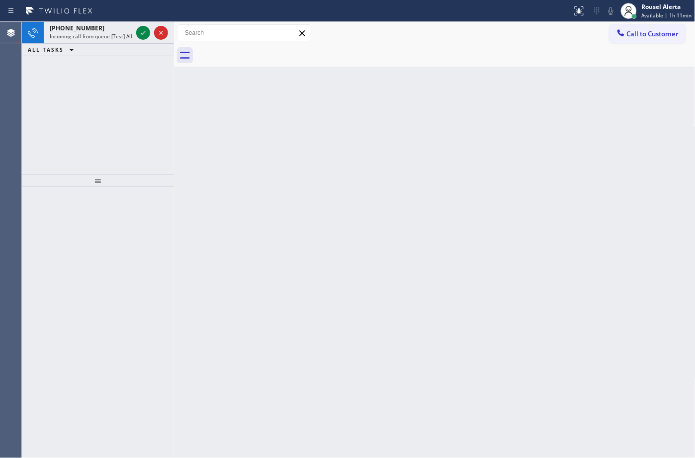
click at [123, 23] on div "+13233169462 Incoming call from queue [Test] All" at bounding box center [89, 33] width 91 height 22
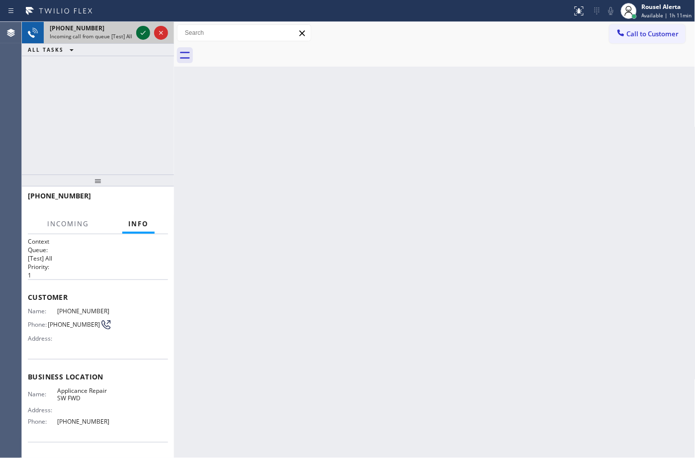
click at [140, 30] on icon at bounding box center [143, 33] width 12 height 12
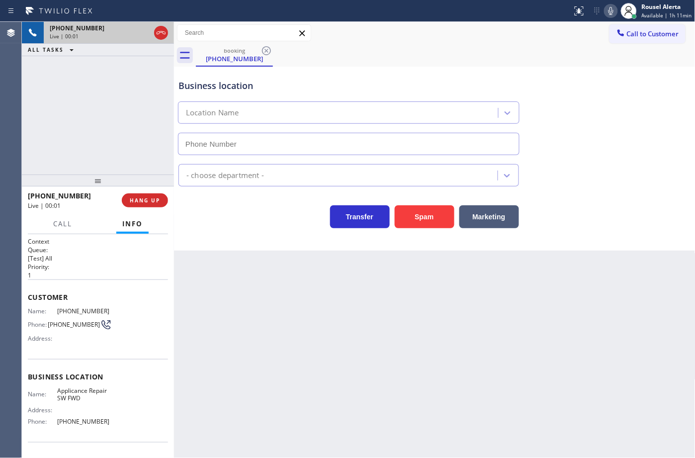
type input "(213) 566-9111"
click at [417, 220] on button "Spam" at bounding box center [425, 216] width 60 height 23
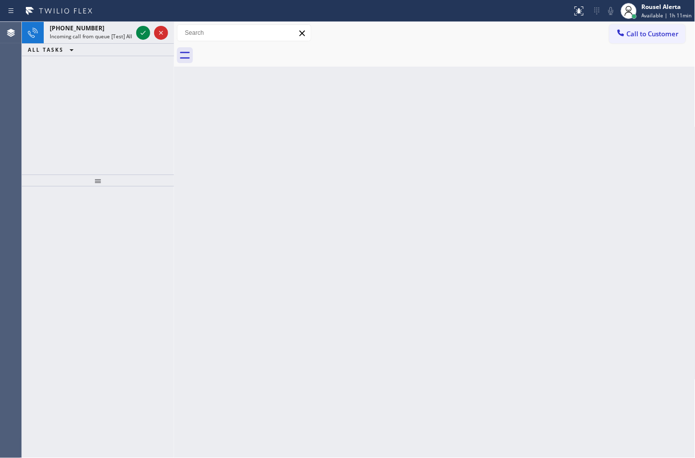
click at [103, 29] on div "+13607109282" at bounding box center [91, 28] width 83 height 8
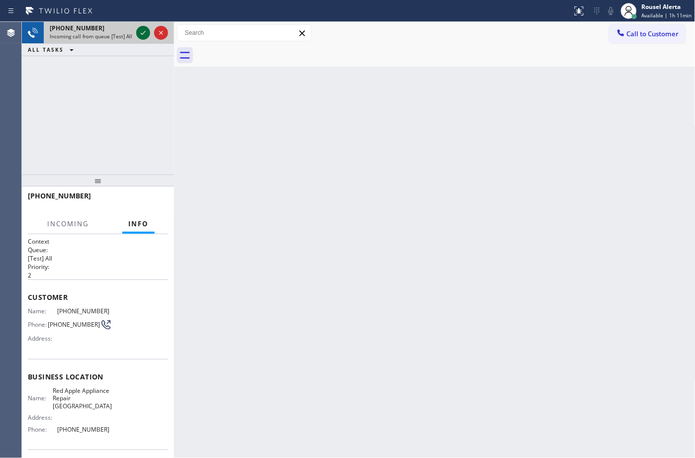
click at [138, 32] on icon at bounding box center [143, 33] width 12 height 12
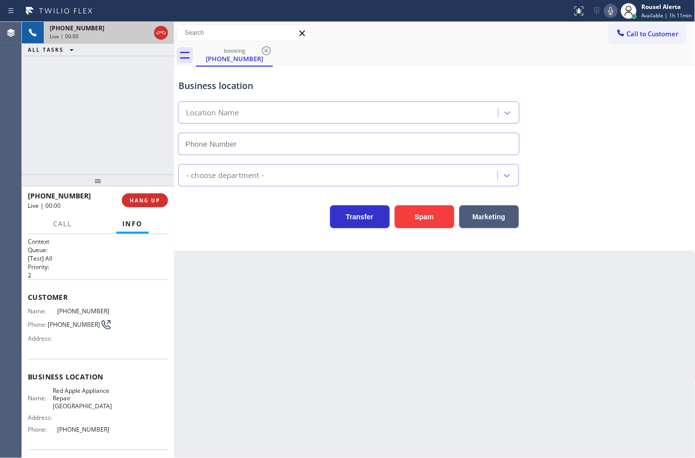
type input "(360) 215-5025"
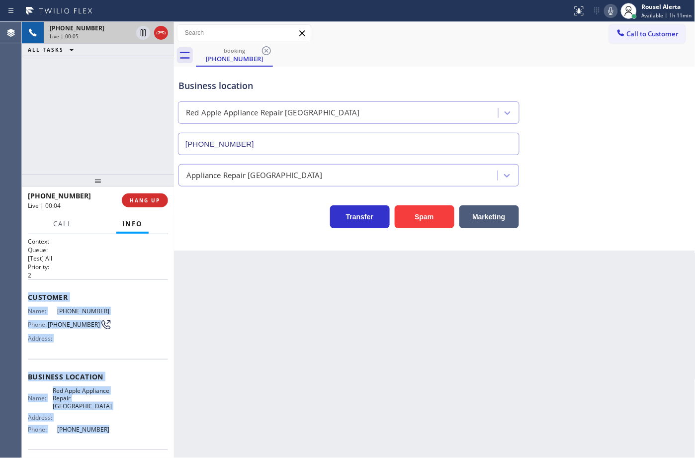
drag, startPoint x: 25, startPoint y: 301, endPoint x: 108, endPoint y: 431, distance: 153.8
click at [108, 431] on div "Context Queue: [Test] All Priority: 2 Customer Name: (360) 710-9282 Phone: (360…" at bounding box center [98, 346] width 152 height 224
copy div "Customer Name: (360) 710-9282 Phone: (360) 710-9282 Address: Business location …"
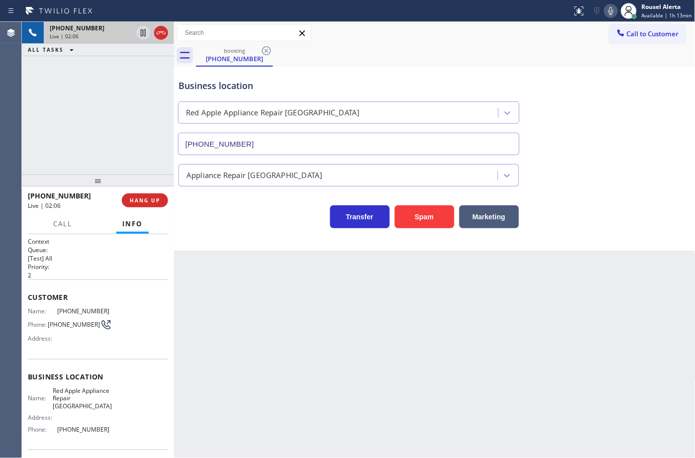
click at [109, 86] on div "+13607109282 Live | 02:06 ALL TASKS ALL TASKS ACTIVE TASKS TASKS IN WRAP UP" at bounding box center [98, 98] width 152 height 153
click at [140, 38] on icon at bounding box center [143, 33] width 12 height 12
click at [614, 12] on icon at bounding box center [611, 11] width 12 height 12
click at [139, 35] on icon at bounding box center [143, 33] width 12 height 12
click at [613, 9] on icon at bounding box center [611, 11] width 5 height 8
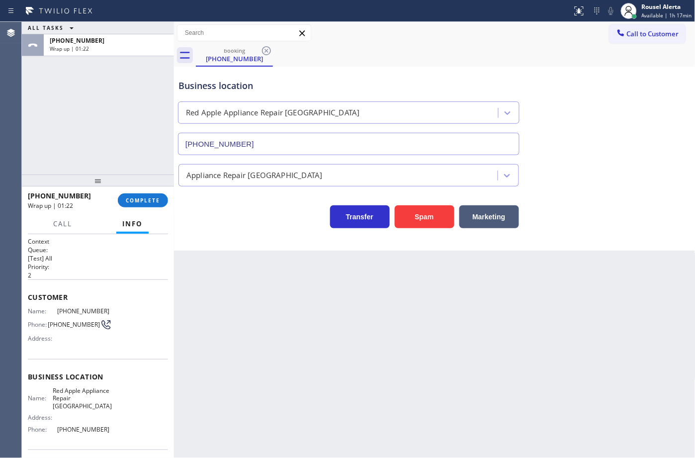
click at [143, 192] on div "+13607109282 Wrap up | 01:22 COMPLETE" at bounding box center [98, 200] width 140 height 26
click at [137, 195] on button "COMPLETE" at bounding box center [143, 200] width 50 height 14
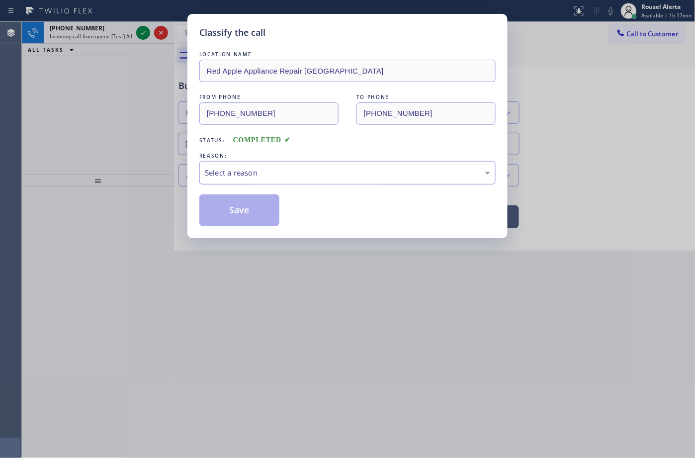
click at [226, 168] on div "Select a reason" at bounding box center [347, 172] width 296 height 23
click at [257, 204] on button "Save" at bounding box center [239, 210] width 80 height 32
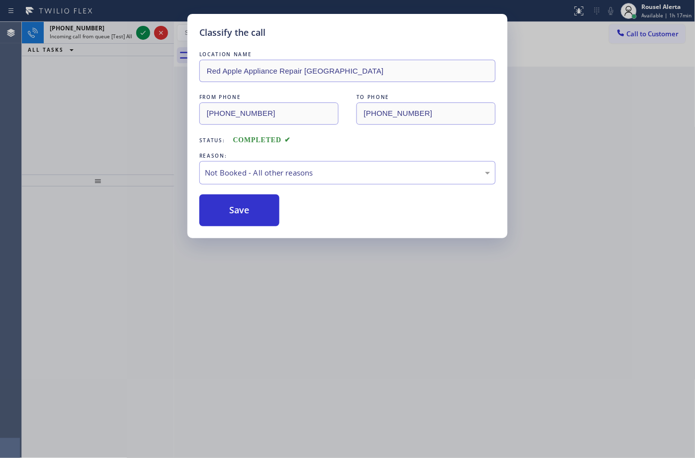
click at [117, 39] on div "Classify the call LOCATION NAME Red Apple Appliance Repair Port Orchard FROM PH…" at bounding box center [347, 229] width 695 height 458
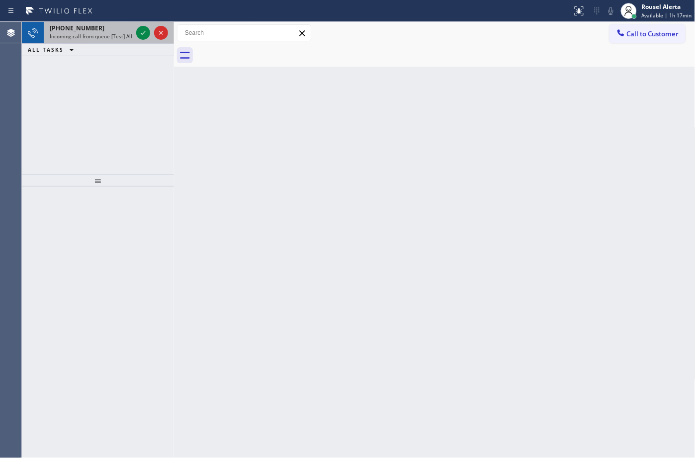
click at [130, 35] on div "Incoming call from queue [Test] All" at bounding box center [91, 36] width 83 height 7
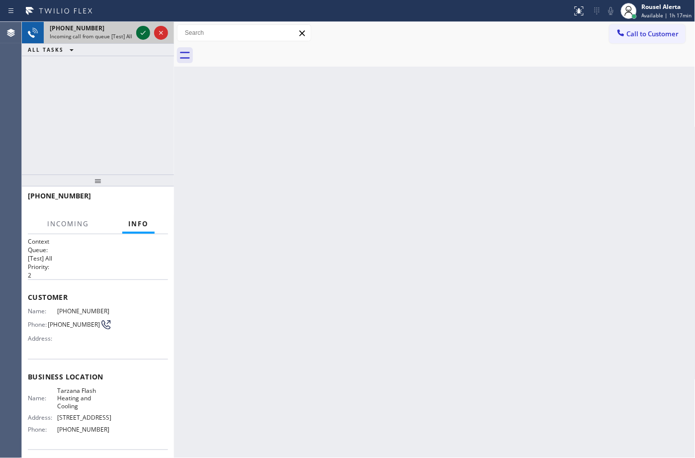
click at [137, 35] on icon at bounding box center [143, 33] width 12 height 12
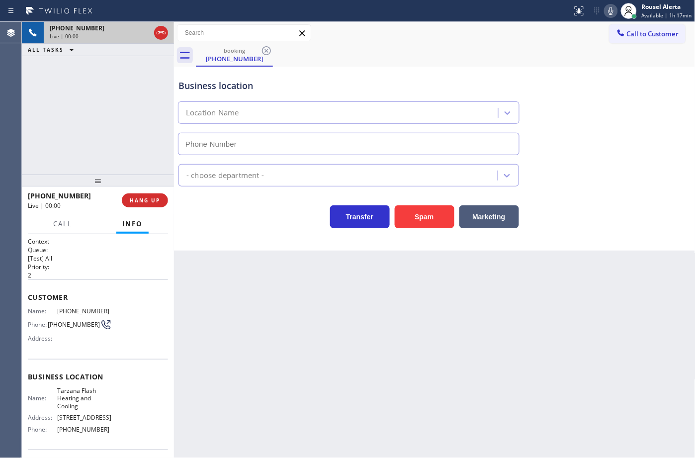
type input "(818) 616-7532"
click at [491, 341] on div "Back to Dashboard Change Sender ID Customers Technicians Select a contact Outbo…" at bounding box center [435, 240] width 522 height 436
drag, startPoint x: 109, startPoint y: 56, endPoint x: 135, endPoint y: 93, distance: 45.0
click at [106, 55] on div "+18186720451 Live | 00:08 ALL TASKS ALL TASKS ACTIVE TASKS TASKS IN WRAP UP" at bounding box center [98, 98] width 152 height 153
click at [269, 347] on div "Back to Dashboard Change Sender ID Customers Technicians Select a contact Outbo…" at bounding box center [435, 240] width 522 height 436
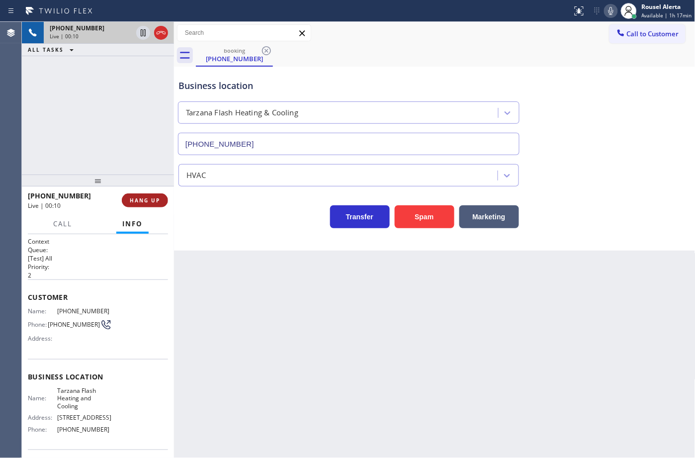
click at [150, 204] on button "HANG UP" at bounding box center [145, 200] width 46 height 14
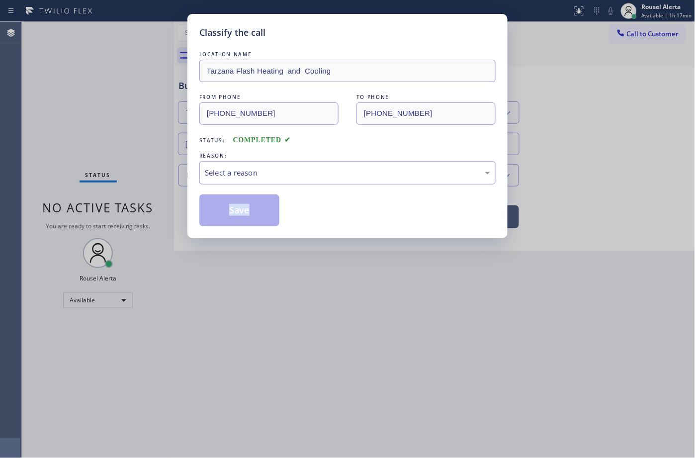
click at [151, 203] on div "Classify the call LOCATION NAME Tarzana Flash Heating and Cooling FROM PHONE (8…" at bounding box center [347, 229] width 695 height 458
click at [244, 162] on div "Select a reason" at bounding box center [347, 172] width 296 height 23
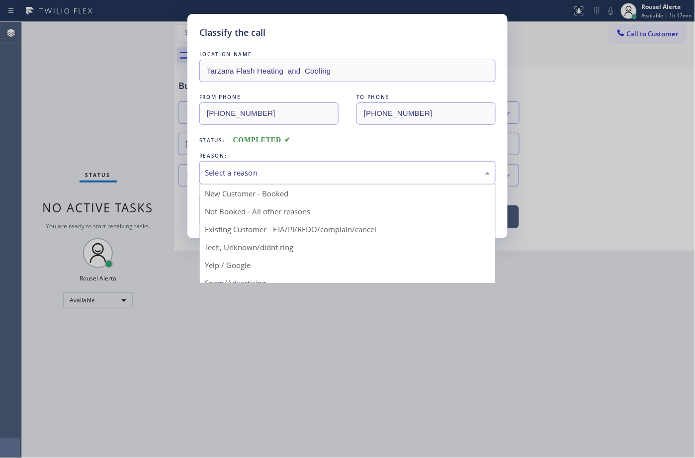
drag, startPoint x: 295, startPoint y: 249, endPoint x: 255, endPoint y: 218, distance: 50.7
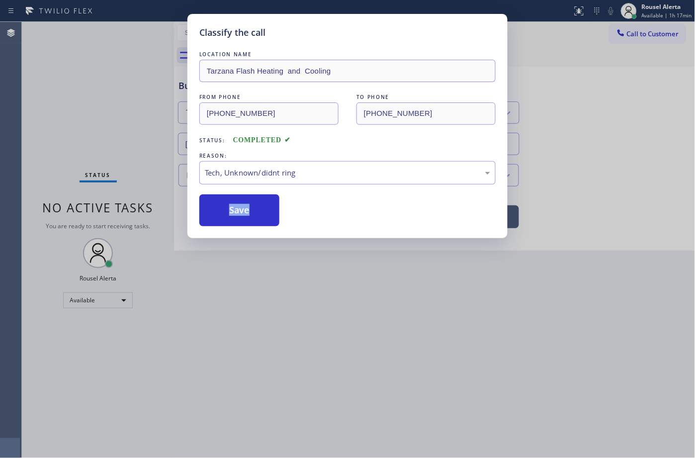
drag, startPoint x: 238, startPoint y: 200, endPoint x: 269, endPoint y: 227, distance: 41.2
click at [237, 200] on button "Save" at bounding box center [239, 210] width 80 height 32
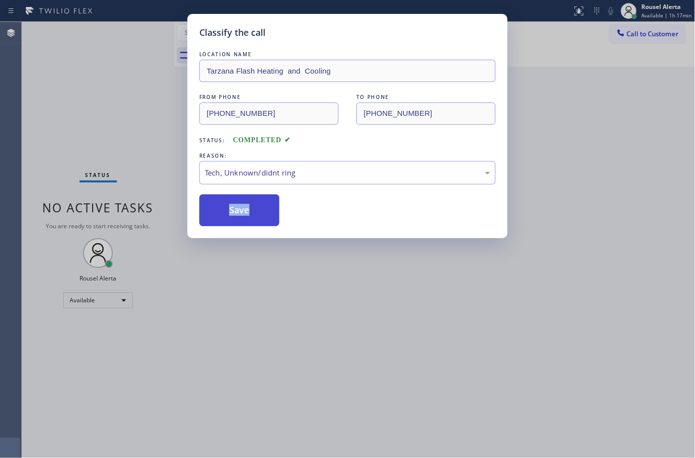
click at [242, 217] on button "Save" at bounding box center [239, 210] width 80 height 32
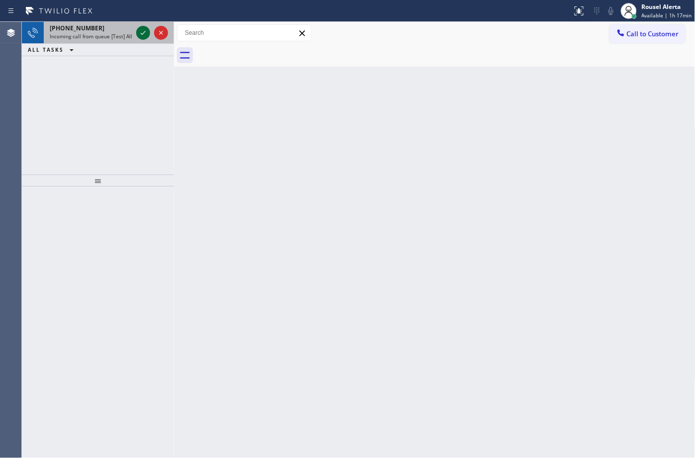
drag, startPoint x: 122, startPoint y: 34, endPoint x: 142, endPoint y: 35, distance: 20.4
click at [121, 34] on span "Incoming call from queue [Test] All" at bounding box center [91, 36] width 83 height 7
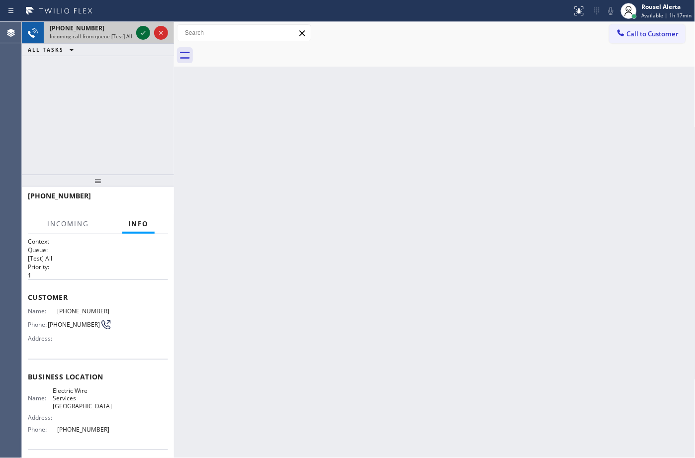
click at [143, 35] on icon at bounding box center [143, 33] width 12 height 12
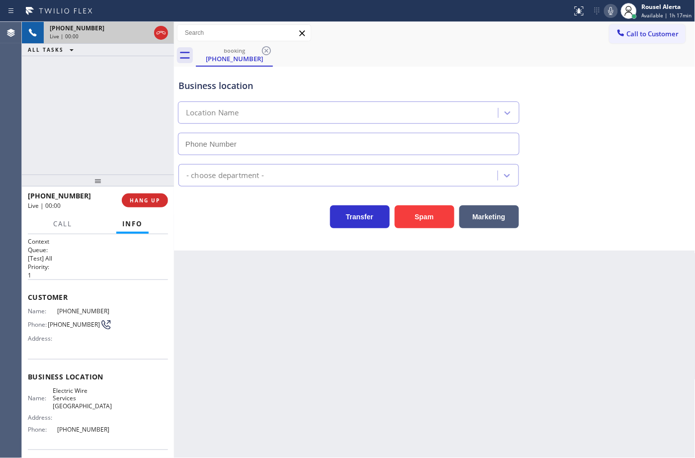
type input "(805) 669-9053"
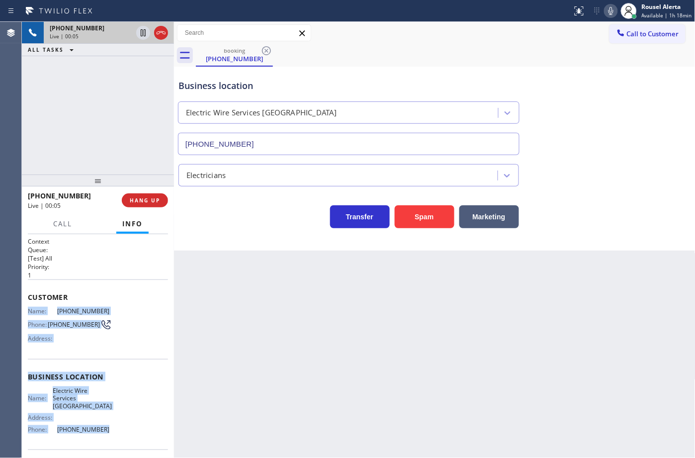
drag, startPoint x: 26, startPoint y: 313, endPoint x: 98, endPoint y: 418, distance: 126.9
click at [98, 418] on div "Context Queue: [Test] All Priority: 1 Customer Name: (248) 736-0176 Phone: (248…" at bounding box center [98, 346] width 152 height 224
copy div "Name: (248) 736-0176 Phone: (248) 736-0176 Address: Business location Name: Ele…"
click at [145, 364] on div "Business location Name: Electric Wire Services Oxnard Address: Phone: (805) 669…" at bounding box center [98, 404] width 140 height 91
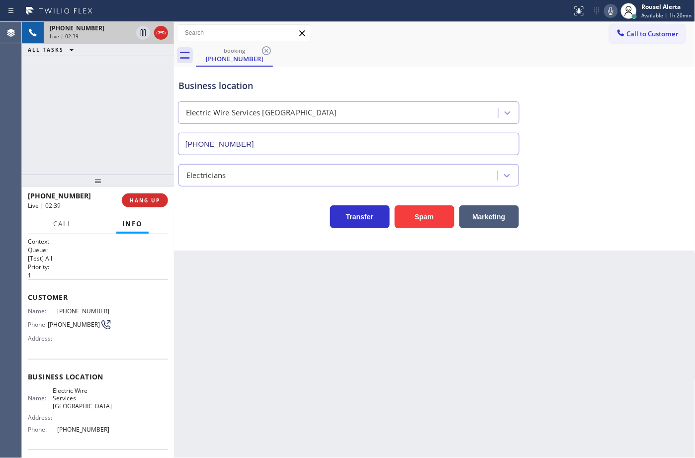
click at [314, 326] on div "Back to Dashboard Change Sender ID Customers Technicians Select a contact Outbo…" at bounding box center [435, 240] width 522 height 436
click at [293, 279] on div "Back to Dashboard Change Sender ID Customers Technicians Select a contact Outbo…" at bounding box center [435, 240] width 522 height 436
click at [418, 49] on div "booking (248) 736-0176" at bounding box center [446, 55] width 500 height 22
click at [610, 8] on icon at bounding box center [611, 11] width 12 height 12
click at [613, 5] on icon at bounding box center [611, 11] width 12 height 12
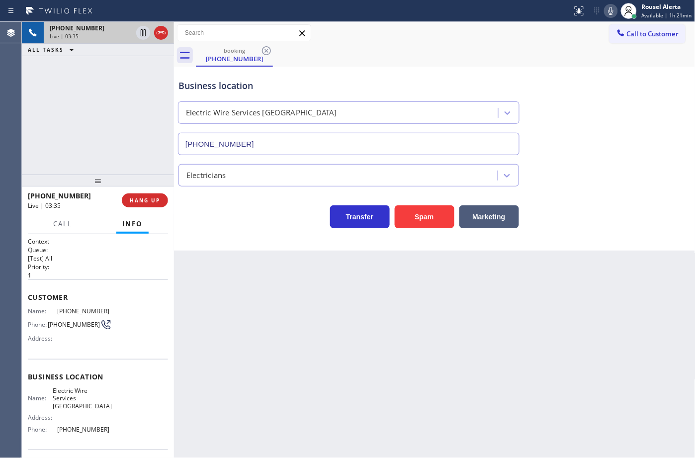
drag, startPoint x: 279, startPoint y: 351, endPoint x: 284, endPoint y: 356, distance: 7.1
click at [282, 356] on div "Back to Dashboard Change Sender ID Customers Technicians Select a contact Outbo…" at bounding box center [435, 240] width 522 height 436
click at [459, 380] on div "Back to Dashboard Change Sender ID Customers Technicians Select a contact Outbo…" at bounding box center [435, 240] width 522 height 436
click at [148, 204] on button "HANG UP" at bounding box center [145, 200] width 46 height 14
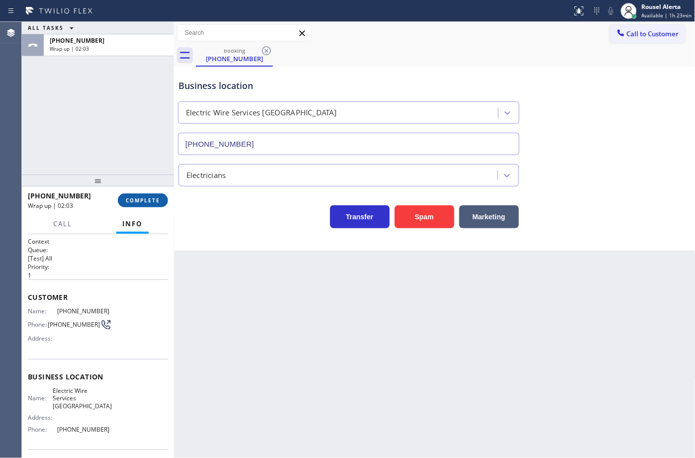
click at [152, 197] on span "COMPLETE" at bounding box center [143, 200] width 34 height 7
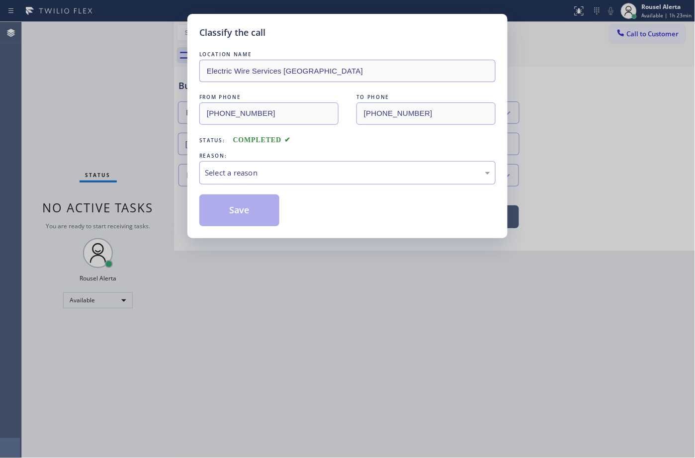
click at [264, 173] on div "Select a reason" at bounding box center [347, 172] width 285 height 11
click at [255, 215] on button "Save" at bounding box center [239, 210] width 80 height 32
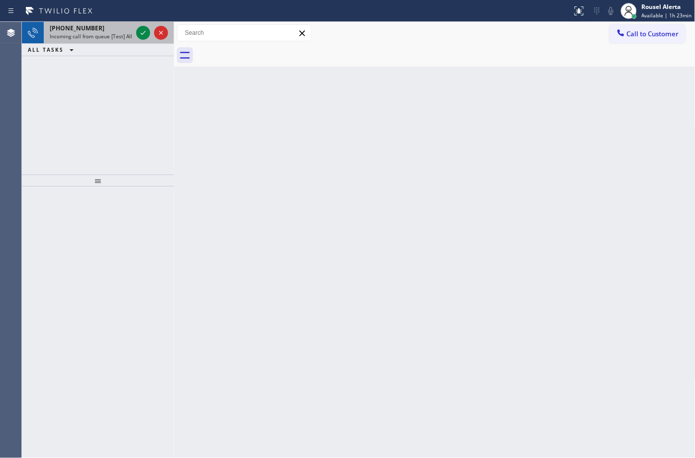
click at [126, 36] on span "Incoming call from queue [Test] All" at bounding box center [91, 36] width 83 height 7
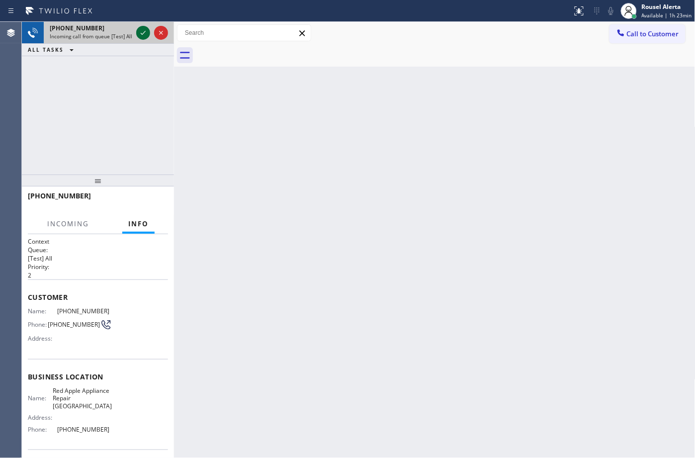
click at [142, 31] on icon at bounding box center [143, 33] width 12 height 12
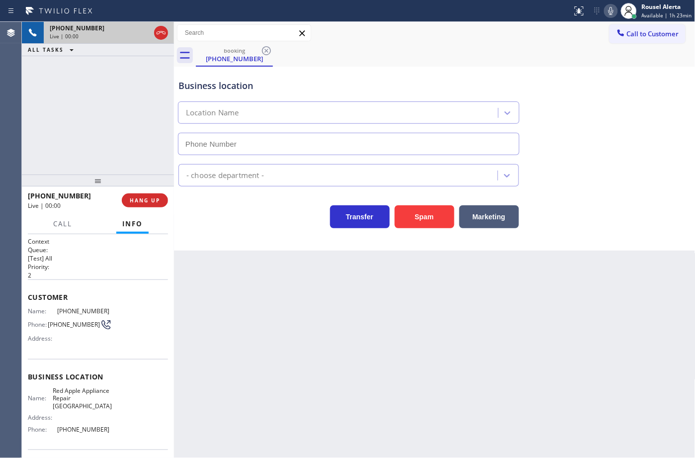
type input "(510) 681-2233"
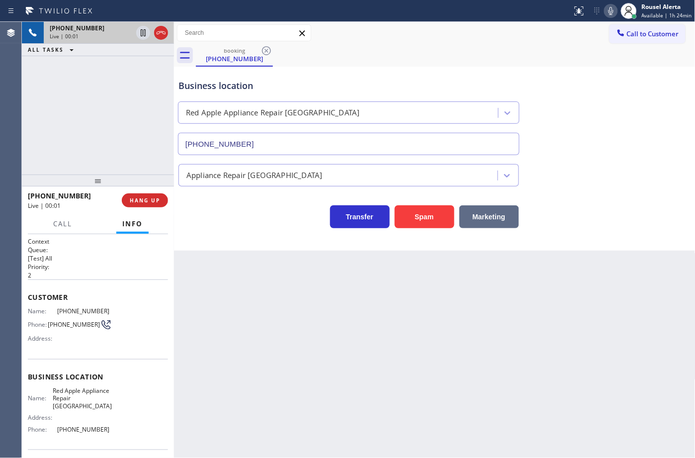
drag, startPoint x: 431, startPoint y: 219, endPoint x: 506, endPoint y: 219, distance: 74.6
click at [431, 219] on button "Spam" at bounding box center [425, 216] width 60 height 23
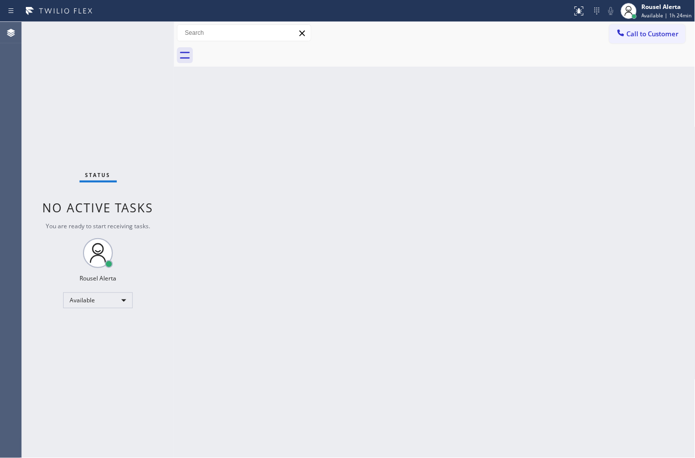
click at [511, 359] on div "Back to Dashboard Change Sender ID Customers Technicians Select a contact Outbo…" at bounding box center [435, 240] width 522 height 436
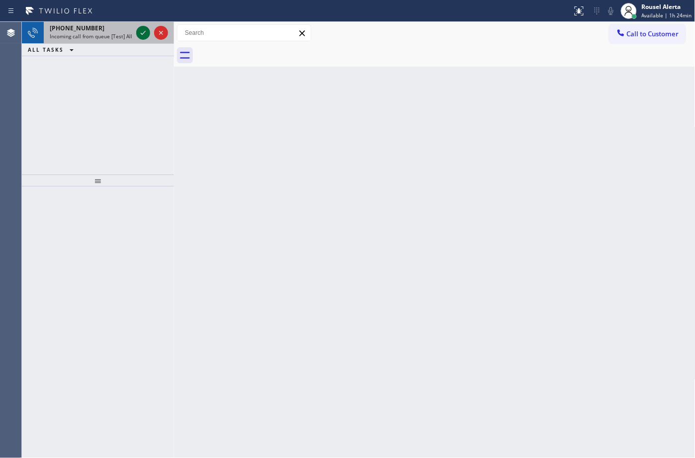
click at [138, 29] on icon at bounding box center [143, 33] width 12 height 12
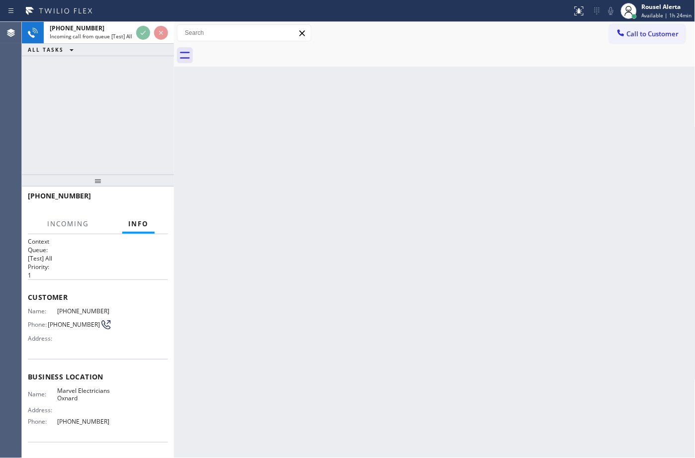
click at [353, 315] on div "Back to Dashboard Change Sender ID Customers Technicians Select a contact Outbo…" at bounding box center [435, 240] width 522 height 436
click at [347, 296] on div "Back to Dashboard Change Sender ID Customers Technicians Select a contact Outbo…" at bounding box center [435, 240] width 522 height 436
click at [339, 288] on div "Back to Dashboard Change Sender ID Customers Technicians Select a contact Outbo…" at bounding box center [435, 240] width 522 height 436
click at [115, 93] on div "+12487360176 Incoming call from queue [Test] All ALL TASKS ALL TASKS ACTIVE TAS…" at bounding box center [98, 98] width 152 height 153
click at [117, 30] on div "+12487360176" at bounding box center [91, 28] width 83 height 8
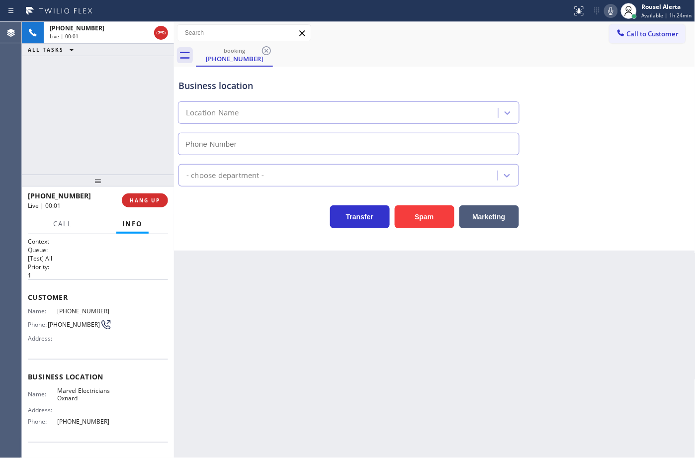
type input "(805) 464-3703"
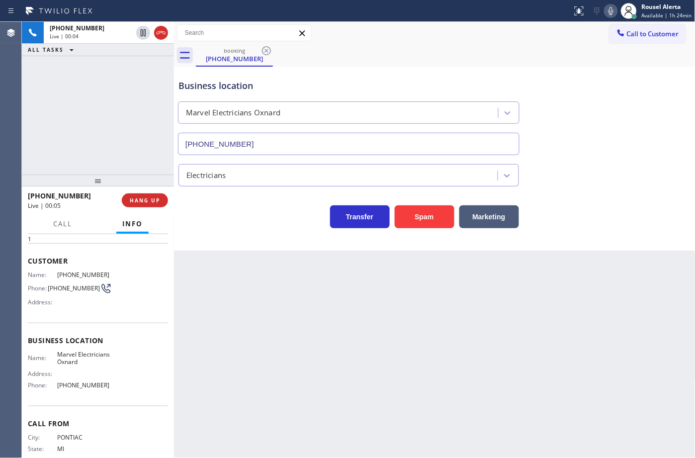
scroll to position [35, 0]
click at [617, 9] on icon at bounding box center [611, 11] width 12 height 12
click at [613, 9] on icon at bounding box center [611, 11] width 5 height 8
click at [613, 13] on icon at bounding box center [611, 11] width 5 height 8
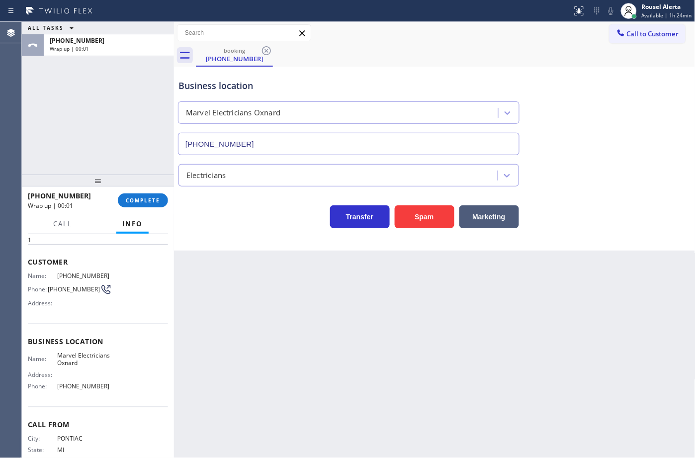
click at [240, 327] on div "Back to Dashboard Change Sender ID Customers Technicians Select a contact Outbo…" at bounding box center [435, 240] width 522 height 436
click at [140, 198] on span "COMPLETE" at bounding box center [143, 200] width 34 height 7
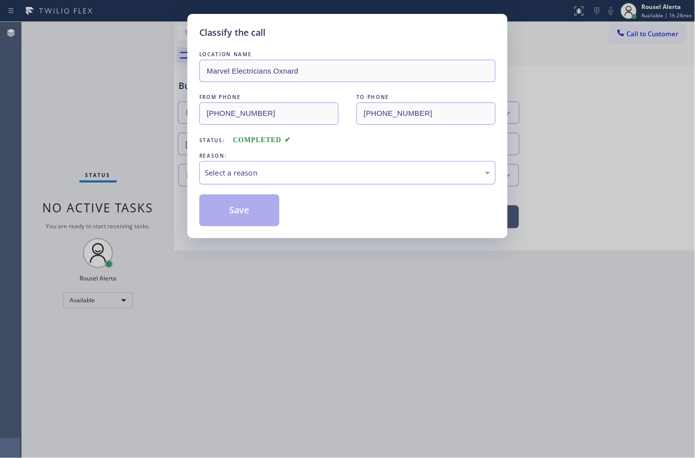
click at [245, 182] on div "Select a reason" at bounding box center [347, 172] width 296 height 23
drag, startPoint x: 245, startPoint y: 219, endPoint x: 300, endPoint y: 282, distance: 83.2
click at [245, 219] on button "Save" at bounding box center [239, 210] width 80 height 32
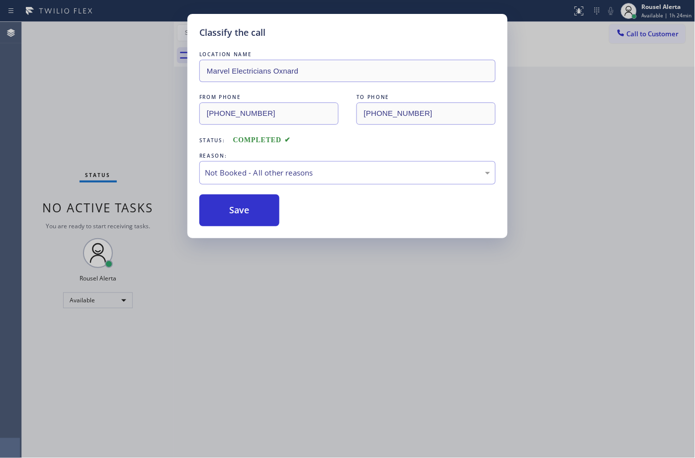
drag, startPoint x: 346, startPoint y: 314, endPoint x: 371, endPoint y: 365, distance: 55.8
click at [348, 314] on div "Classify the call LOCATION NAME Marvel Electricians Oxnard FROM PHONE (248) 736…" at bounding box center [347, 229] width 695 height 458
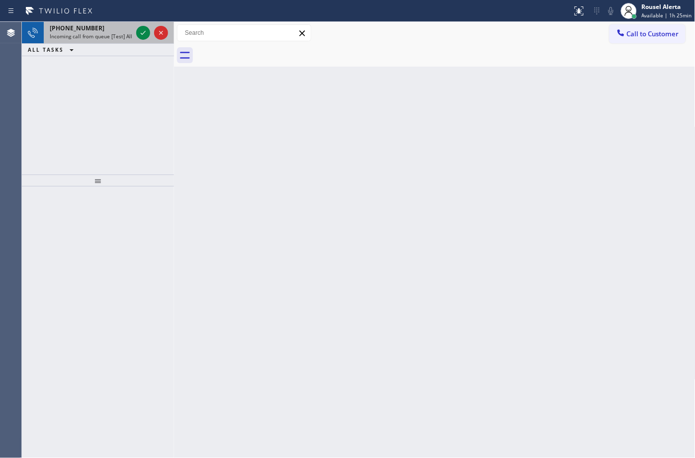
click at [103, 29] on div "[PHONE_NUMBER]" at bounding box center [91, 28] width 83 height 8
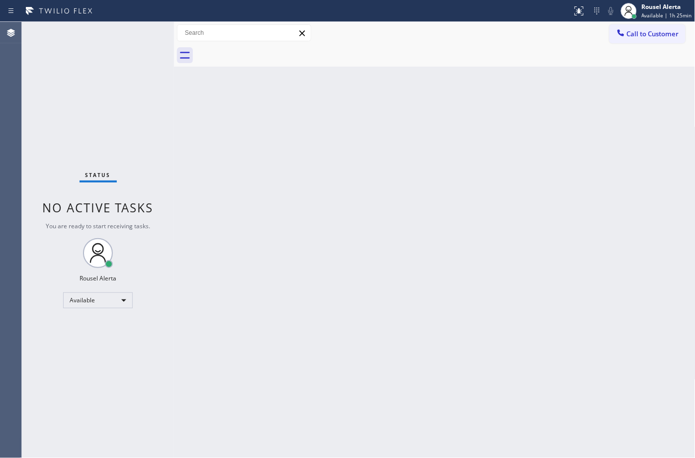
click at [291, 252] on div "Back to Dashboard Change Sender ID Customers Technicians Select a contact Outbo…" at bounding box center [435, 240] width 522 height 436
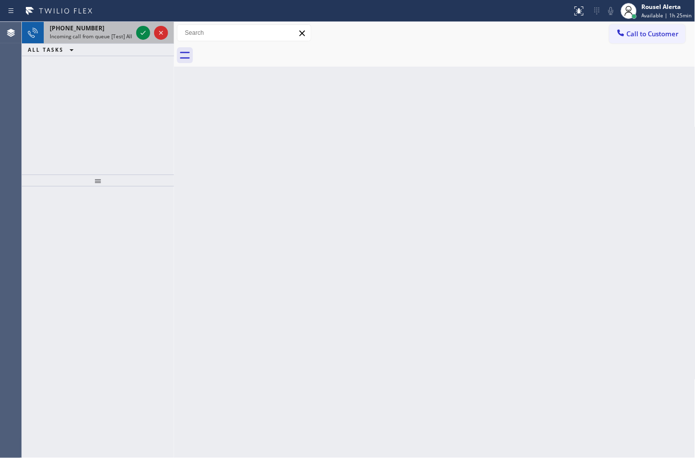
drag, startPoint x: 93, startPoint y: 33, endPoint x: 122, endPoint y: 37, distance: 29.7
click at [93, 33] on span "Incoming call from queue [Test] All" at bounding box center [91, 36] width 83 height 7
click at [122, 33] on span "Incoming call from queue [Test] All" at bounding box center [91, 36] width 83 height 7
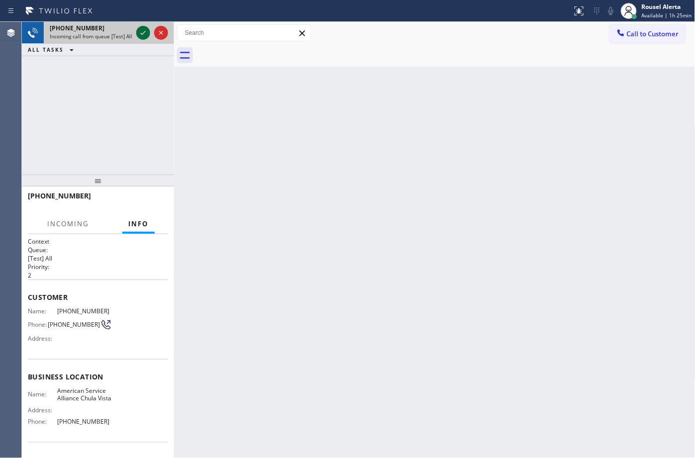
click at [143, 30] on icon at bounding box center [143, 33] width 12 height 12
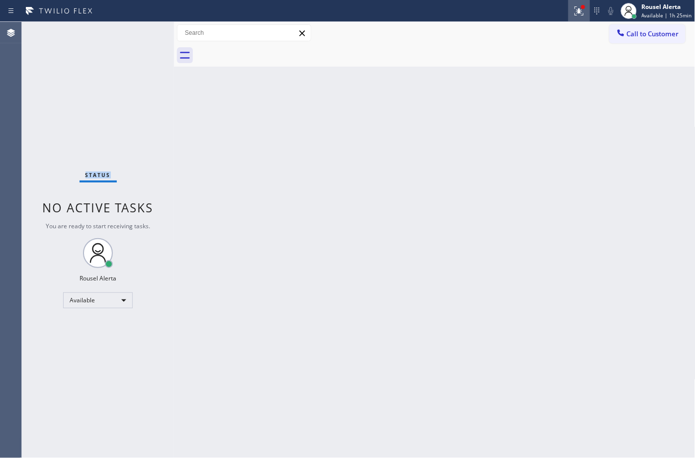
click at [577, 10] on icon at bounding box center [579, 11] width 12 height 12
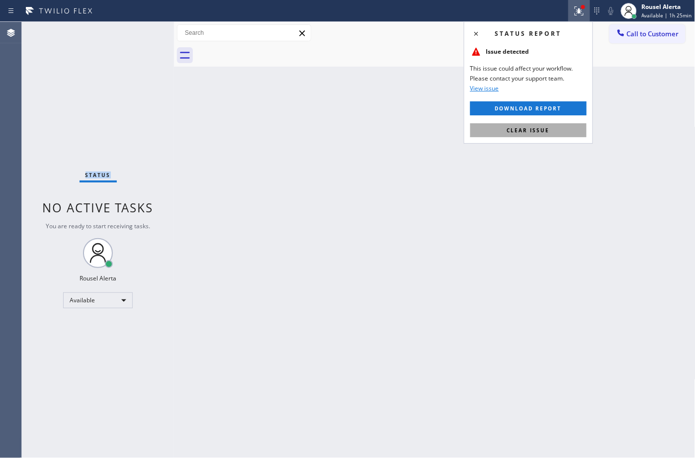
click at [554, 128] on button "Clear issue" at bounding box center [528, 130] width 116 height 14
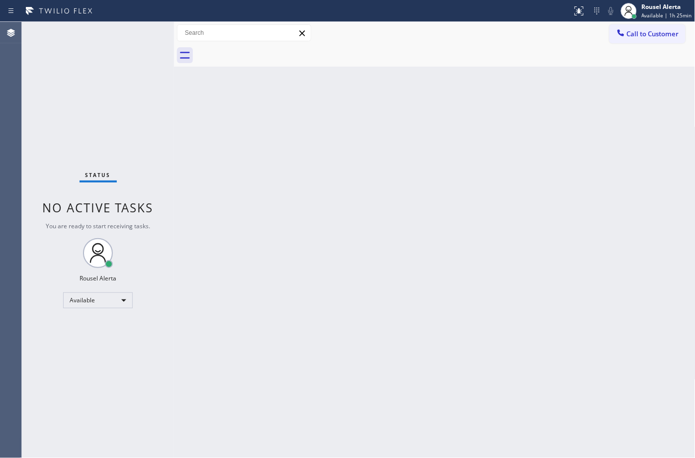
click at [573, 189] on div "Back to Dashboard Change Sender ID Customers Technicians Select a contact Outbo…" at bounding box center [435, 240] width 522 height 436
click at [138, 35] on div "Status No active tasks You are ready to start receiving tasks. Rousel Alerta Av…" at bounding box center [98, 240] width 152 height 436
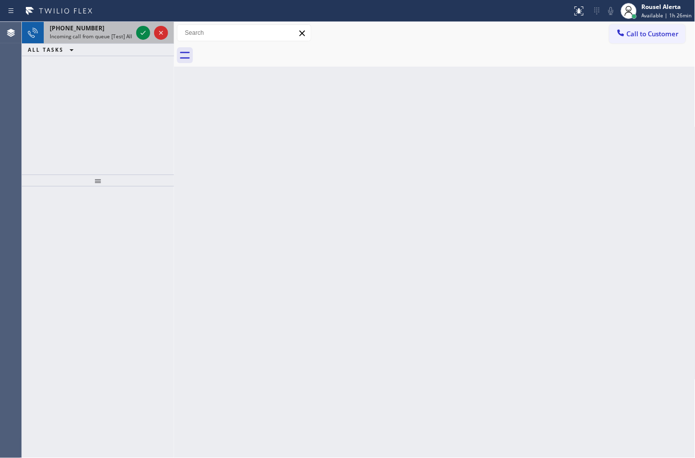
click at [113, 35] on span "Incoming call from queue [Test] All" at bounding box center [91, 36] width 83 height 7
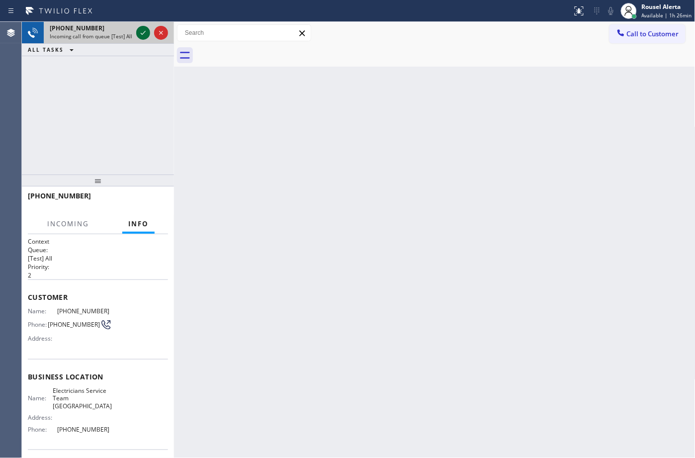
click at [140, 34] on icon at bounding box center [143, 33] width 12 height 12
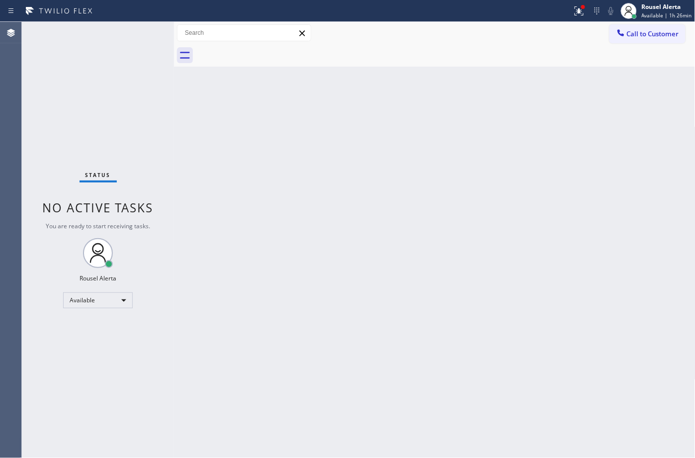
click at [443, 240] on div "Back to Dashboard Change Sender ID Customers Technicians Select a contact Outbo…" at bounding box center [435, 240] width 522 height 436
click at [583, 6] on div at bounding box center [583, 7] width 6 height 6
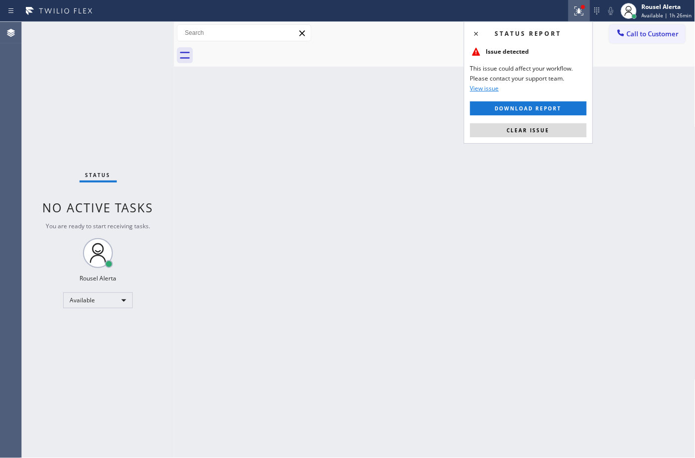
click at [562, 138] on div "Status report Issue detected This issue could affect your workflow. Please cont…" at bounding box center [528, 82] width 129 height 122
click at [560, 137] on button "Clear issue" at bounding box center [528, 130] width 116 height 14
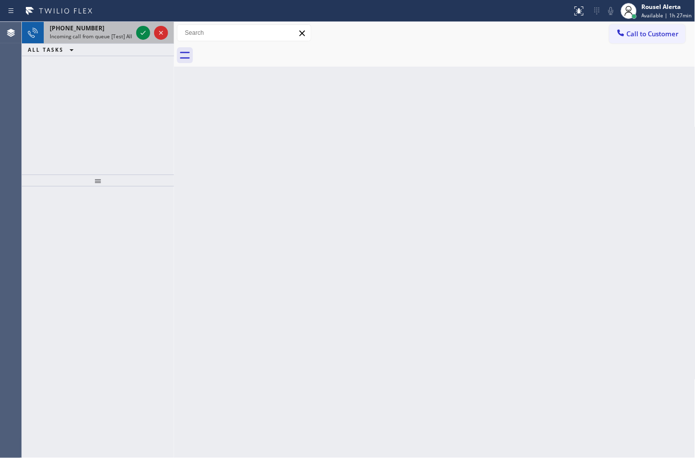
drag, startPoint x: 107, startPoint y: 35, endPoint x: 117, endPoint y: 36, distance: 10.0
click at [107, 36] on span "Incoming call from queue [Test] All" at bounding box center [91, 36] width 83 height 7
click at [142, 34] on icon at bounding box center [143, 33] width 5 height 4
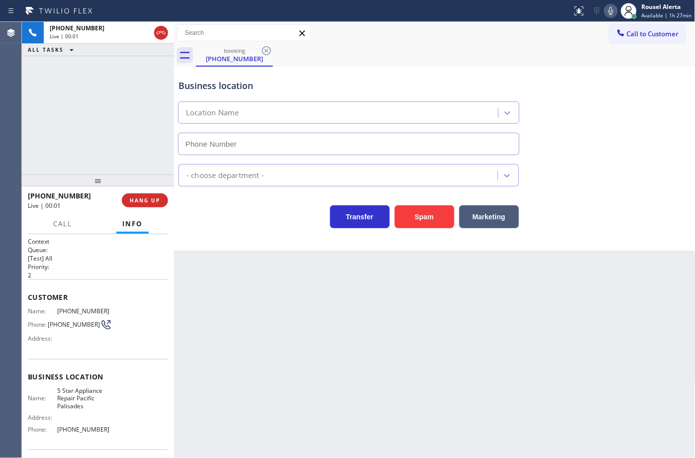
type input "(323) 736-5409"
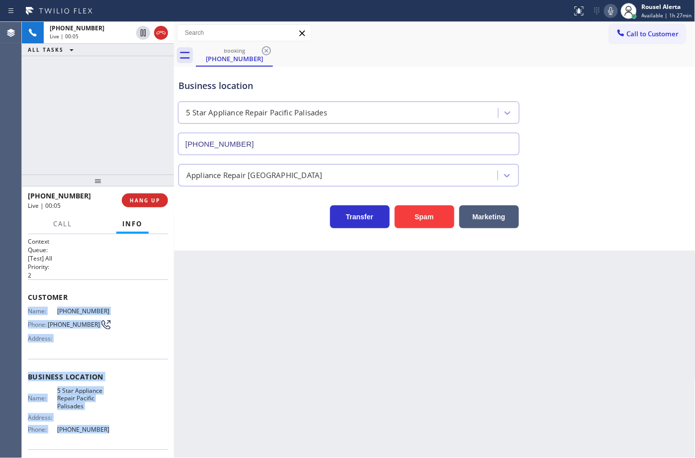
drag, startPoint x: 25, startPoint y: 311, endPoint x: 119, endPoint y: 435, distance: 155.8
click at [119, 435] on div "Context Queue: [Test] All Priority: 2 Customer Name: (323) 417-2028 Phone: (323…" at bounding box center [98, 346] width 152 height 224
copy div "Name: (323) 417-2028 Phone: (323) 417-2028 Address: Business location Name: 5 S…"
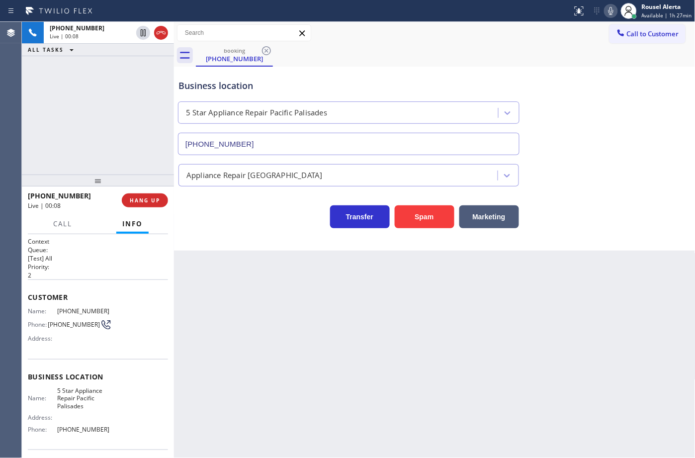
click at [414, 294] on div "Back to Dashboard Change Sender ID Customers Technicians Select a contact Outbo…" at bounding box center [435, 240] width 522 height 436
click at [154, 204] on button "HANG UP" at bounding box center [145, 200] width 46 height 14
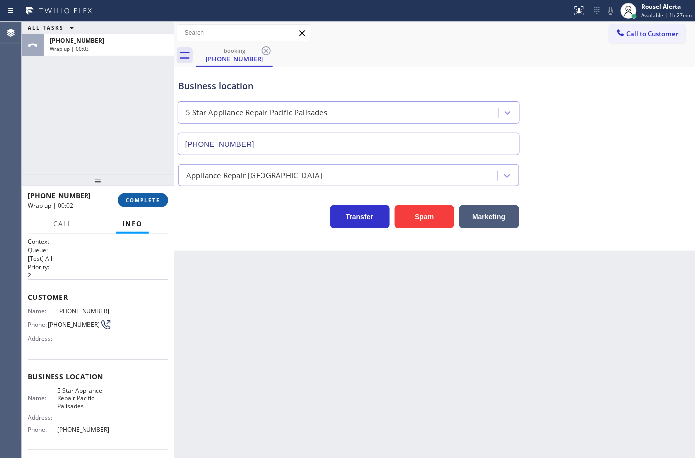
drag, startPoint x: 157, startPoint y: 196, endPoint x: 147, endPoint y: 201, distance: 11.1
click at [157, 197] on span "COMPLETE" at bounding box center [143, 200] width 34 height 7
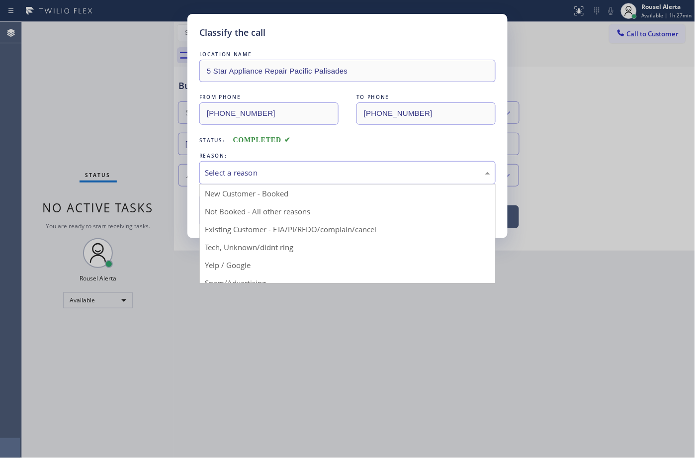
click at [286, 175] on div "Select a reason" at bounding box center [347, 172] width 285 height 11
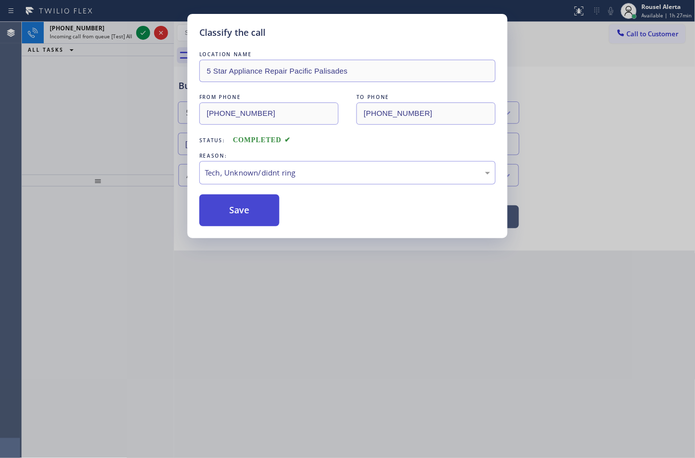
click at [235, 213] on button "Save" at bounding box center [239, 210] width 80 height 32
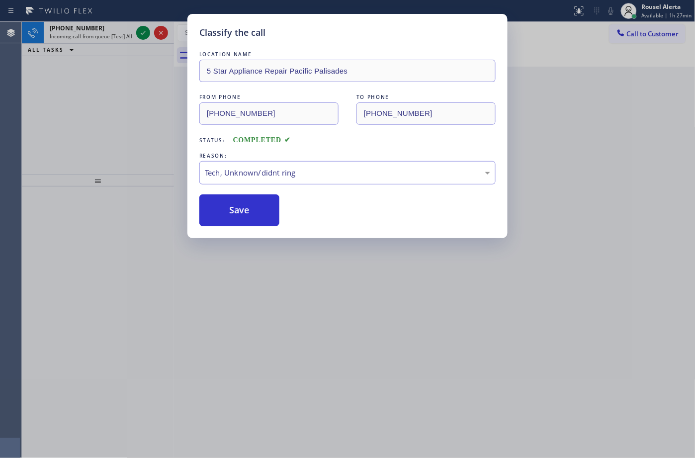
click at [111, 30] on div "Classify the call LOCATION NAME 5 Star Appliance Repair Pacific Palisades FROM …" at bounding box center [347, 229] width 695 height 458
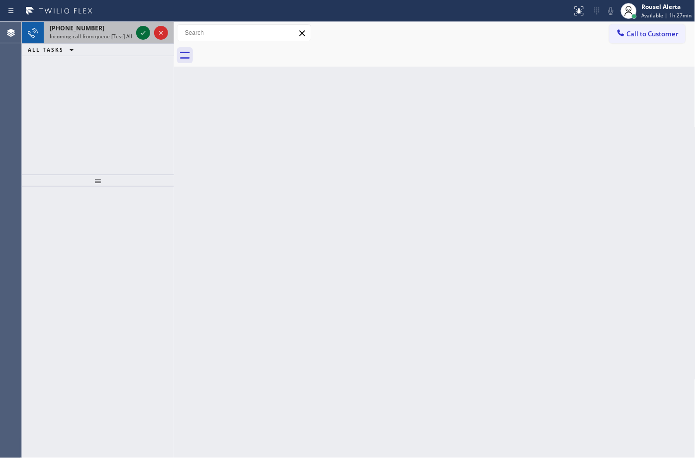
click at [141, 33] on icon at bounding box center [143, 33] width 5 height 4
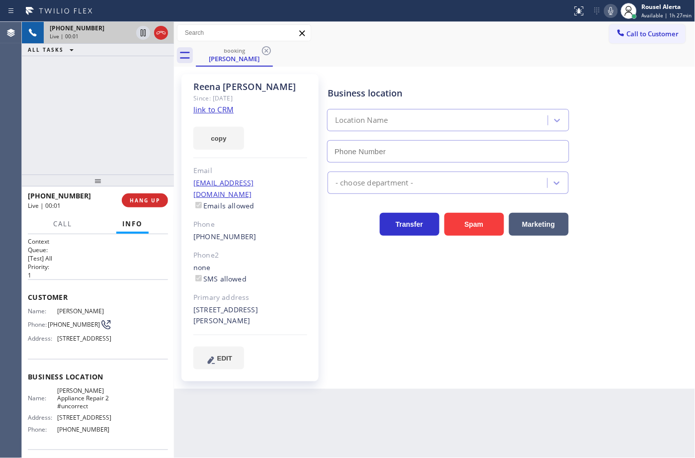
type input "(949) 734-7320"
click at [220, 113] on link "link to CRM" at bounding box center [213, 109] width 40 height 10
click at [121, 103] on div "+13107297948 Live | 00:35 ALL TASKS ALL TASKS ACTIVE TASKS TASKS IN WRAP UP" at bounding box center [98, 98] width 152 height 153
click at [140, 34] on icon at bounding box center [143, 33] width 12 height 12
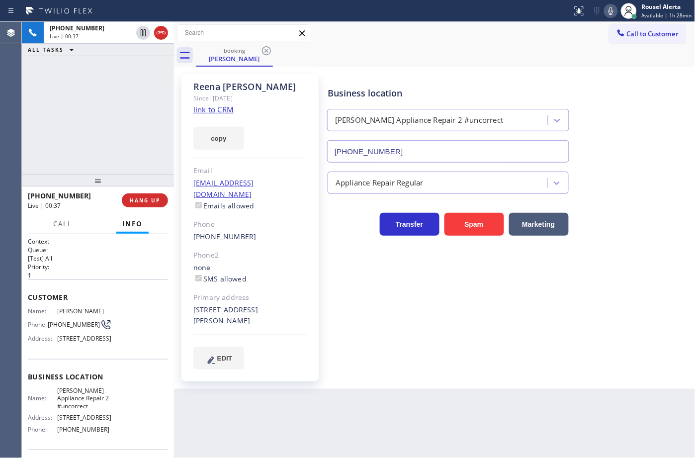
click at [617, 12] on icon at bounding box center [611, 11] width 12 height 12
click at [123, 68] on div "+13107297948 Live | 02:23 ALL TASKS ALL TASKS ACTIVE TASKS TASKS IN WRAP UP" at bounding box center [98, 98] width 152 height 153
click at [142, 34] on icon at bounding box center [143, 33] width 12 height 12
click at [617, 11] on icon at bounding box center [611, 11] width 12 height 12
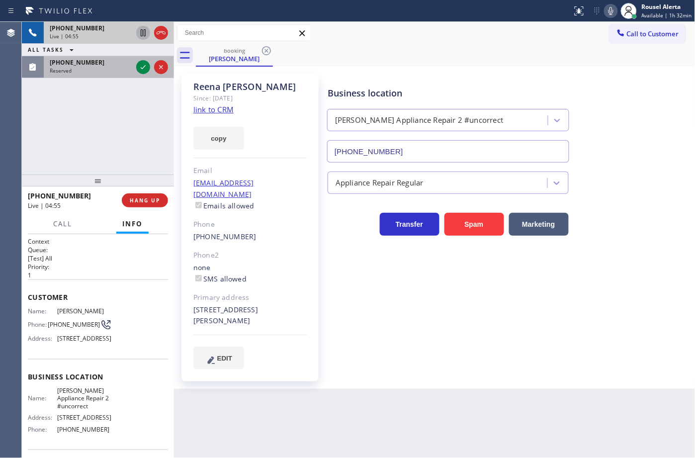
click at [122, 67] on div "Reserved" at bounding box center [91, 70] width 83 height 7
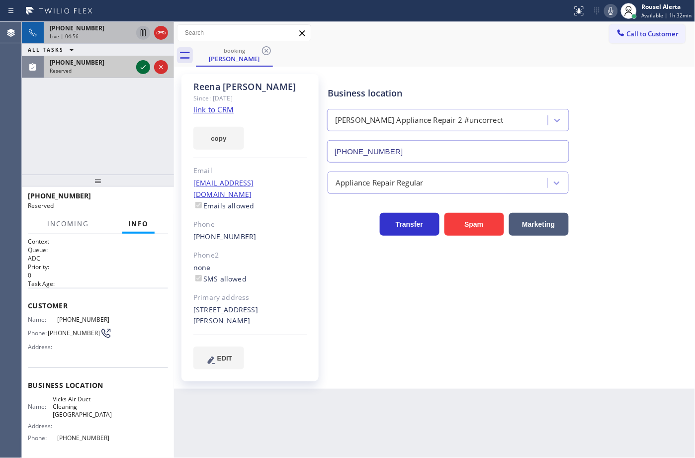
click at [140, 70] on icon at bounding box center [143, 67] width 12 height 12
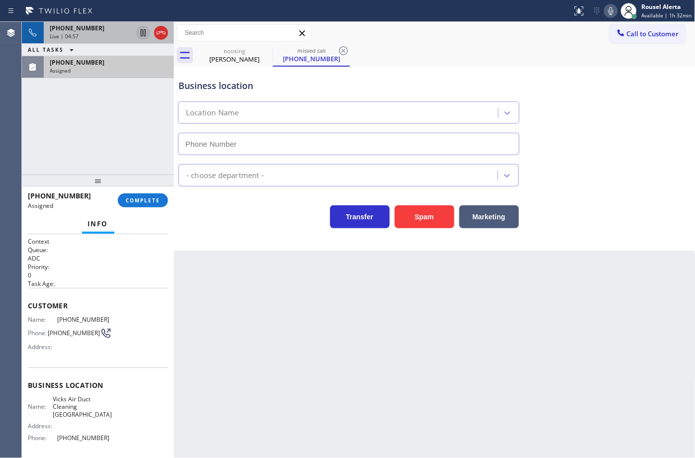
type input "(626) 263-6157"
click at [98, 77] on div "(626) 755-2173 Assigned" at bounding box center [107, 67] width 126 height 22
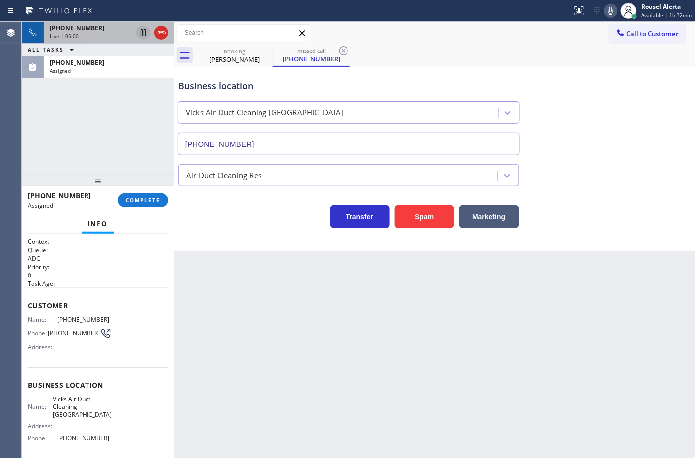
click at [286, 322] on div "Back to Dashboard Change Sender ID Customers Technicians Select a contact Outbo…" at bounding box center [435, 240] width 522 height 436
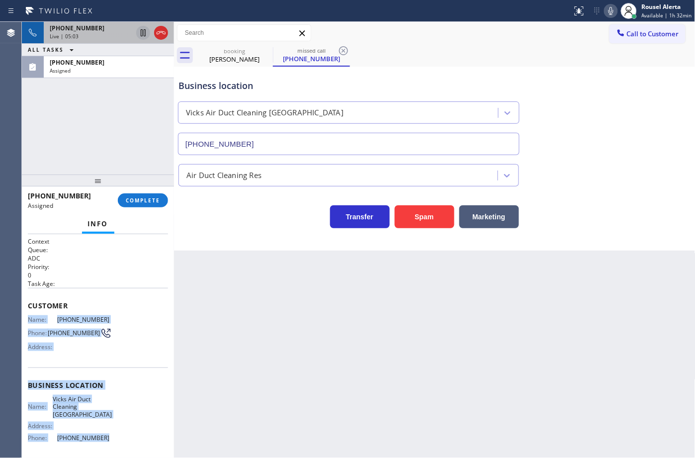
drag, startPoint x: 28, startPoint y: 316, endPoint x: 116, endPoint y: 433, distance: 145.6
click at [116, 433] on div "Context Queue: ADC Priority: 0 Task Age: Customer Name: (626) 755-2173 Phone: (…" at bounding box center [98, 385] width 140 height 296
copy div "Name: (626) 755-2173 Phone: (626) 755-2173 Address: Business location Name: Vic…"
click at [115, 63] on div "(626) 755-2173" at bounding box center [109, 62] width 118 height 8
click at [146, 199] on span "COMPLETE" at bounding box center [143, 200] width 34 height 7
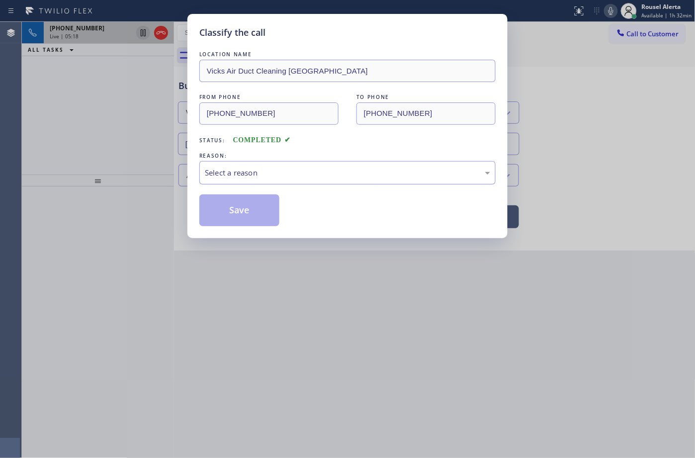
click at [252, 180] on div "Select a reason" at bounding box center [347, 172] width 296 height 23
click at [244, 212] on button "Save" at bounding box center [239, 210] width 80 height 32
type input "(949) 734-7320"
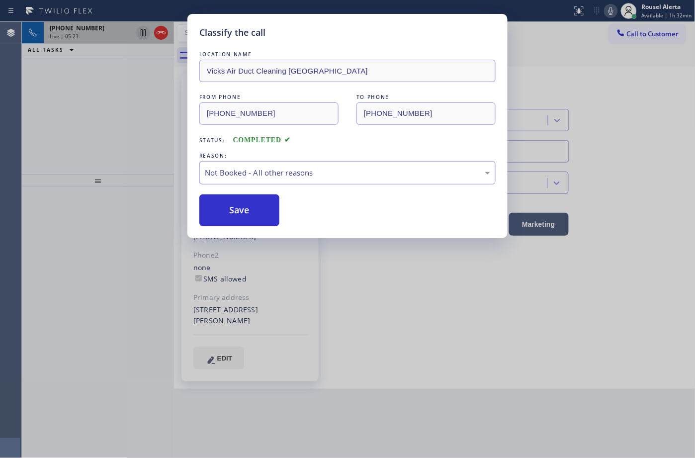
click at [95, 109] on div "+13107297948 Live | 05:23 ALL TASKS ALL TASKS ACTIVE TASKS TASKS IN WRAP UP" at bounding box center [98, 98] width 152 height 153
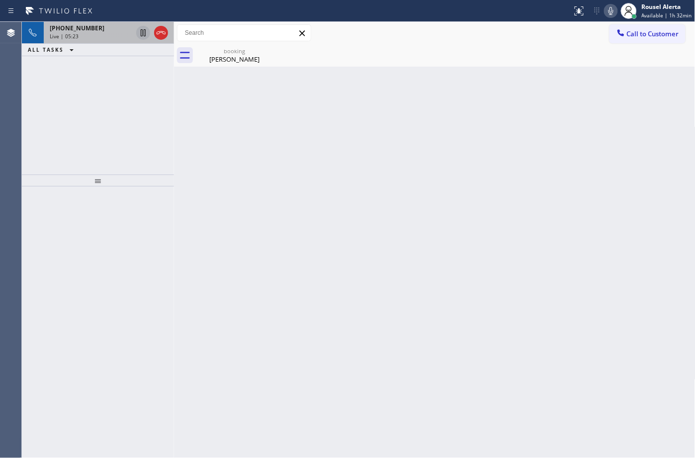
click at [88, 42] on div "+13107297948 Live | 05:23" at bounding box center [89, 33] width 91 height 22
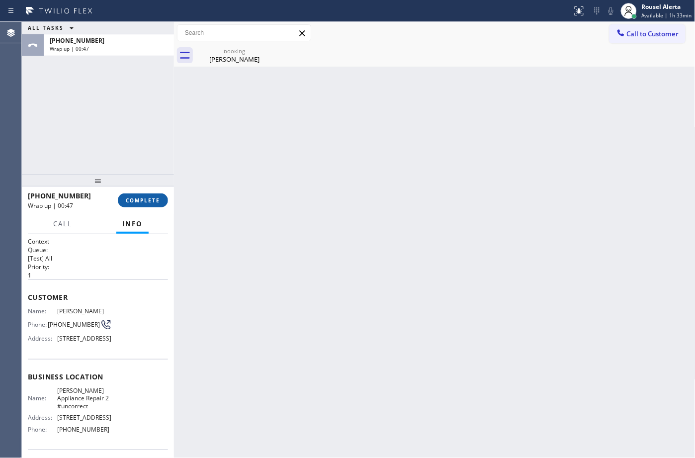
click at [118, 198] on button "COMPLETE" at bounding box center [143, 200] width 50 height 14
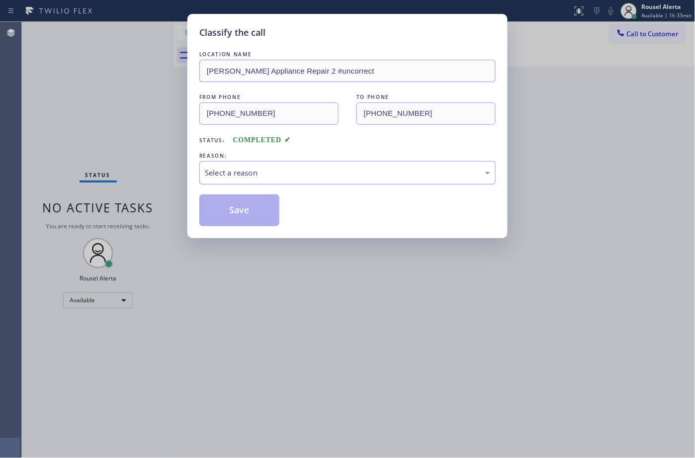
click at [247, 169] on div "Select a reason" at bounding box center [347, 172] width 285 height 11
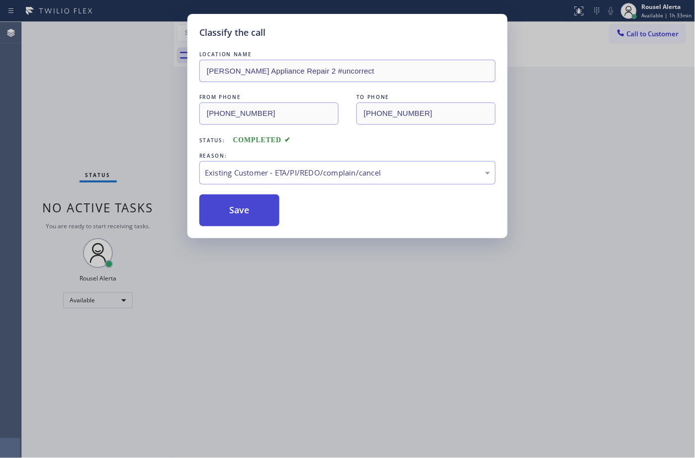
click at [240, 215] on button "Save" at bounding box center [239, 210] width 80 height 32
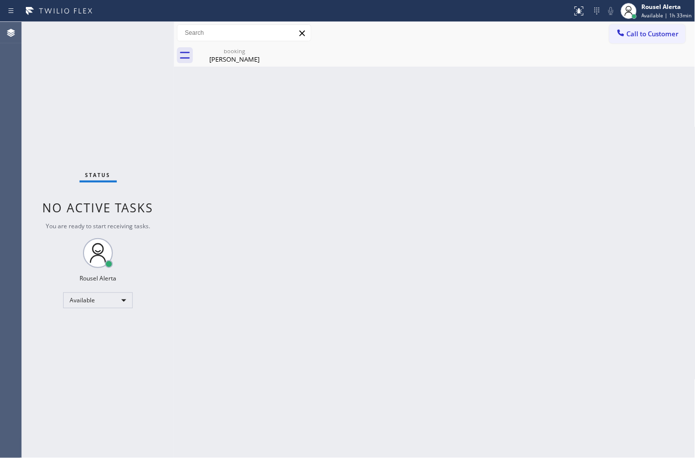
click at [234, 159] on div "Back to Dashboard Change Sender ID Customers Technicians Select a contact Outbo…" at bounding box center [435, 240] width 522 height 436
click at [239, 50] on div "booking" at bounding box center [234, 50] width 75 height 7
click at [225, 178] on div "Back to Dashboard Change Sender ID Customers Technicians Select a contact Outbo…" at bounding box center [435, 240] width 522 height 436
click at [329, 249] on div "Back to Dashboard Change Sender ID Customers Technicians Select a contact Outbo…" at bounding box center [435, 240] width 522 height 436
click at [225, 185] on div "Back to Dashboard Change Sender ID Customers Technicians Select a contact Outbo…" at bounding box center [435, 240] width 522 height 436
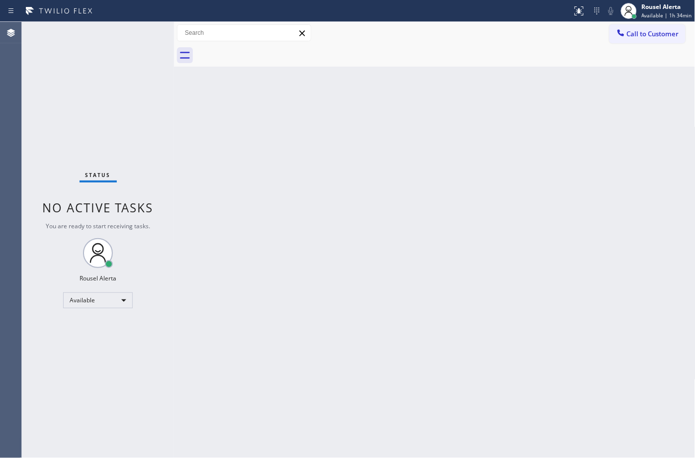
click at [112, 66] on div "Status No active tasks You are ready to start receiving tasks. Rousel Alerta Av…" at bounding box center [98, 240] width 152 height 436
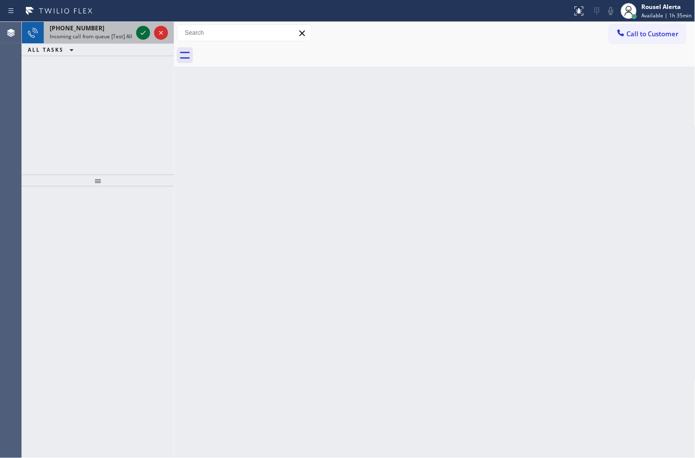
click at [137, 35] on icon at bounding box center [143, 33] width 12 height 12
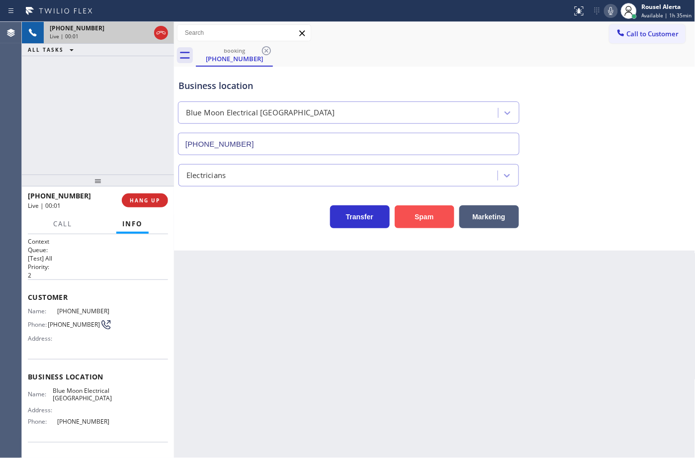
type input "(760) 388-9556"
click at [401, 212] on button "Spam" at bounding box center [425, 216] width 60 height 23
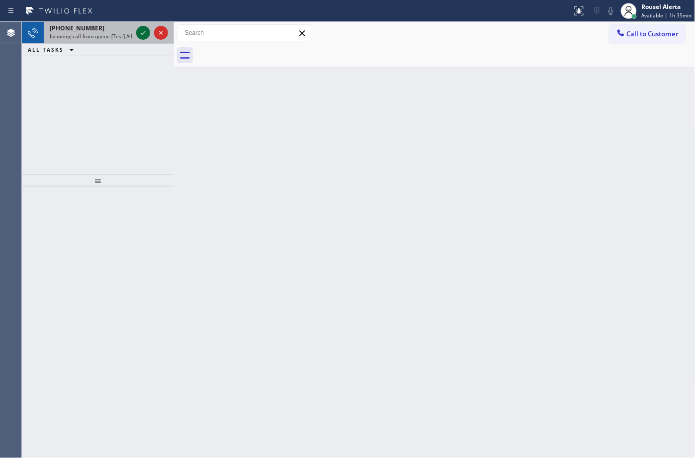
click at [140, 31] on icon at bounding box center [143, 33] width 12 height 12
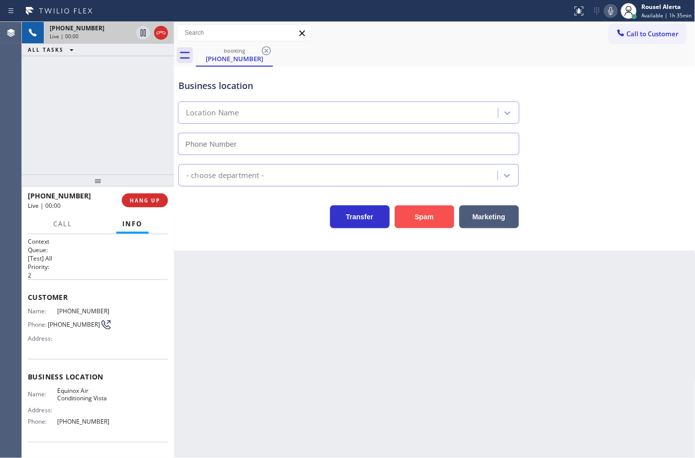
type input "(442) 276-5121"
click at [413, 217] on button "Spam" at bounding box center [425, 216] width 60 height 23
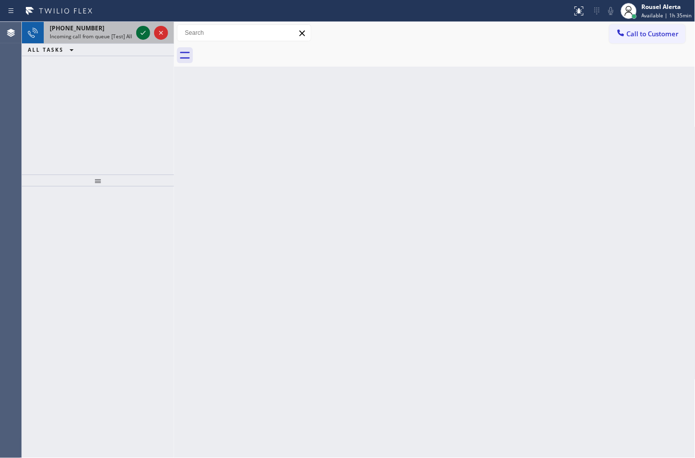
click at [140, 30] on icon at bounding box center [143, 33] width 12 height 12
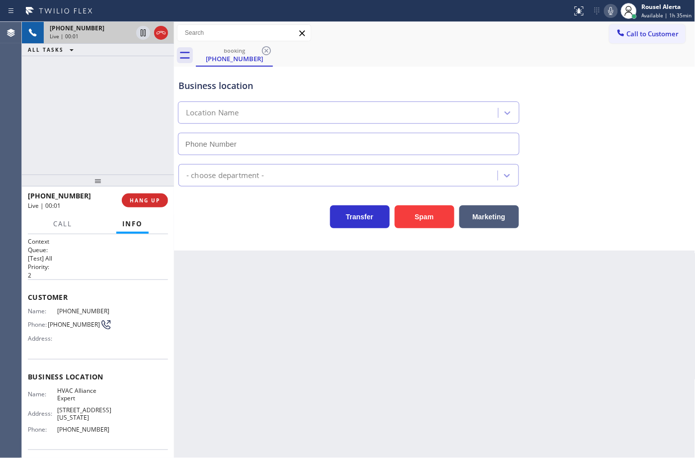
type input "(855) 999-4417"
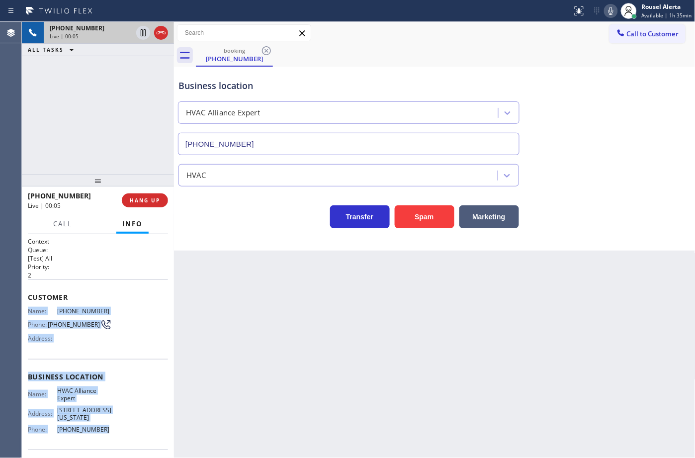
drag, startPoint x: 30, startPoint y: 317, endPoint x: 101, endPoint y: 423, distance: 128.0
click at [101, 423] on div "Context Queue: [Test] All Priority: 2 Customer Name: (424) 478-5891 Phone: (424…" at bounding box center [98, 346] width 152 height 224
copy div "Name: (424) 478-5891 Phone: (424) 478-5891 Address: Business location Name: HVA…"
click at [602, 326] on div "Back to Dashboard Change Sender ID Customers Technicians Select a contact Outbo…" at bounding box center [435, 240] width 522 height 436
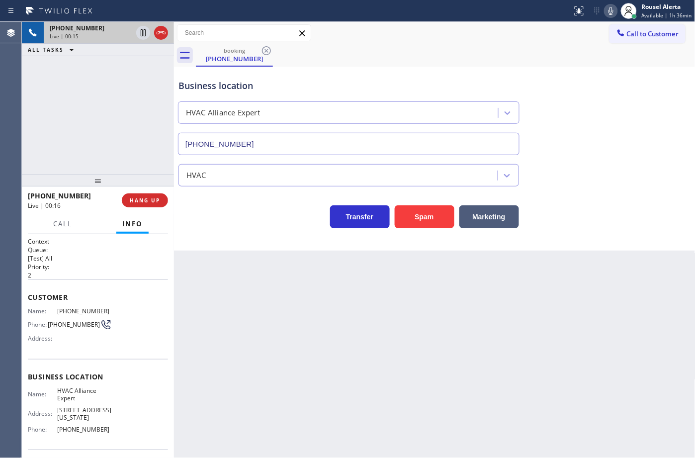
drag, startPoint x: 102, startPoint y: 103, endPoint x: 189, endPoint y: 219, distance: 145.0
click at [102, 102] on div "+14244785891 Live | 00:15 ALL TASKS ALL TASKS ACTIVE TASKS TASKS IN WRAP UP" at bounding box center [98, 98] width 152 height 153
click at [283, 336] on div "Back to Dashboard Change Sender ID Customers Technicians Select a contact Outbo…" at bounding box center [435, 240] width 522 height 436
click at [129, 144] on div "+14244785891 Live | 00:16 ALL TASKS ALL TASKS ACTIVE TASKS TASKS IN WRAP UP" at bounding box center [98, 98] width 152 height 153
click at [217, 274] on div "Back to Dashboard Change Sender ID Customers Technicians Select a contact Outbo…" at bounding box center [435, 240] width 522 height 436
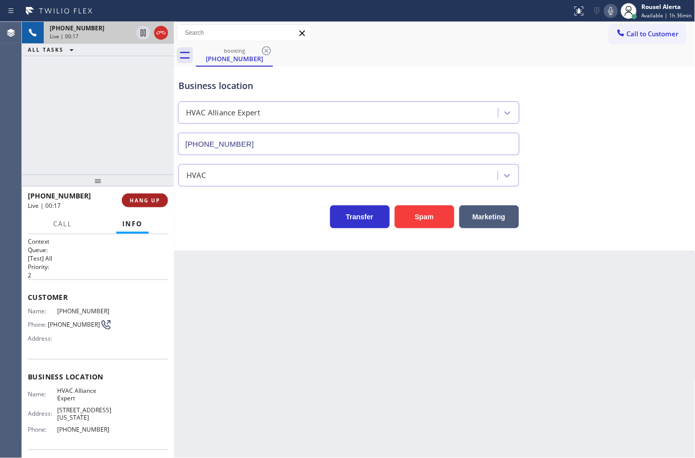
click at [147, 197] on span "HANG UP" at bounding box center [145, 200] width 30 height 7
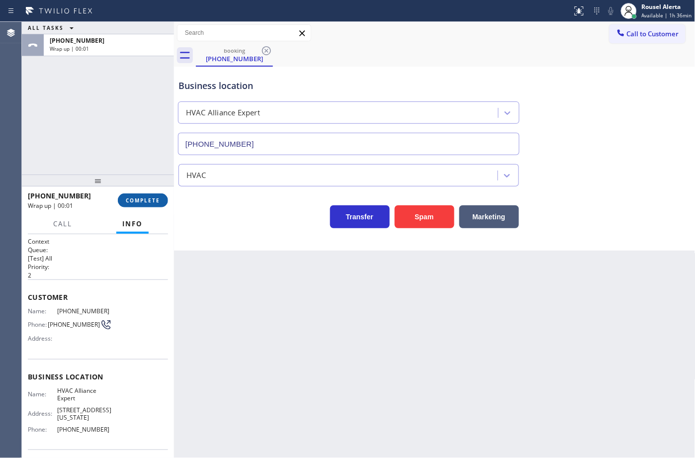
click at [155, 206] on button "COMPLETE" at bounding box center [143, 200] width 50 height 14
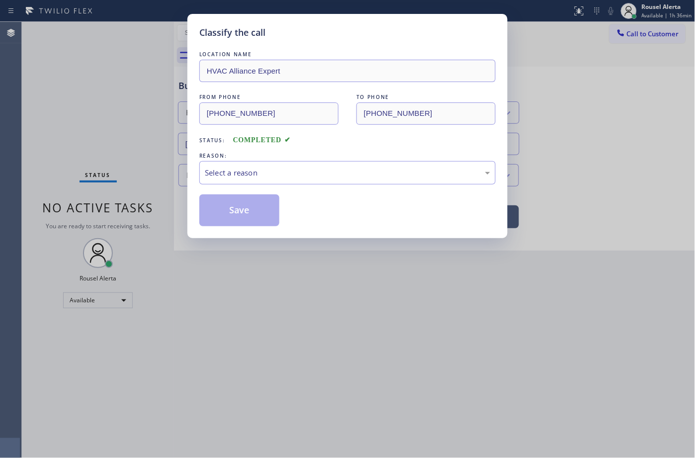
click at [281, 172] on div "Select a reason" at bounding box center [347, 172] width 285 height 11
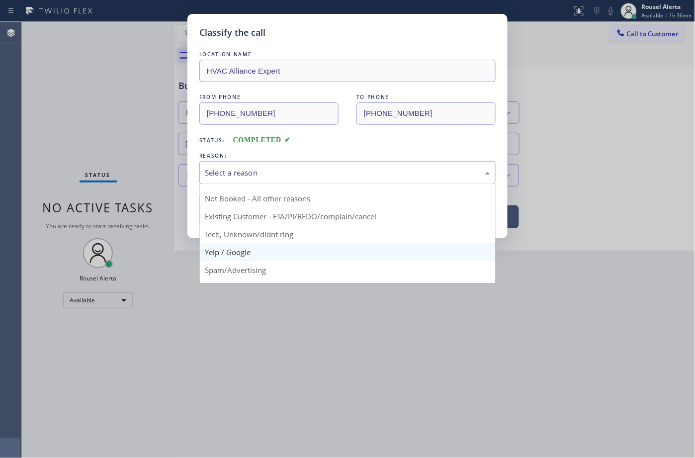
scroll to position [68, 0]
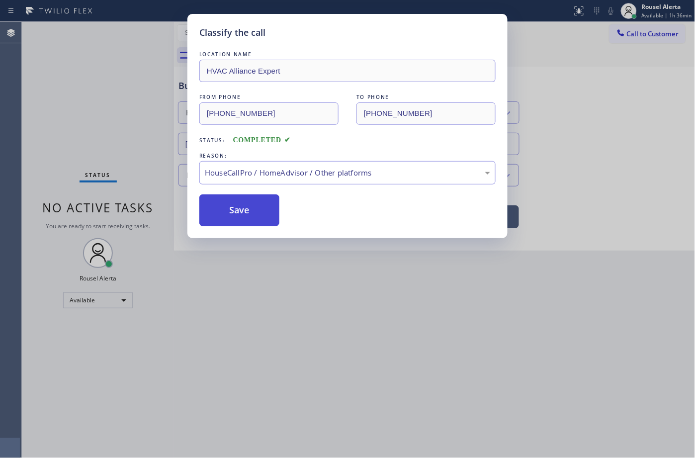
click at [250, 215] on button "Save" at bounding box center [239, 210] width 80 height 32
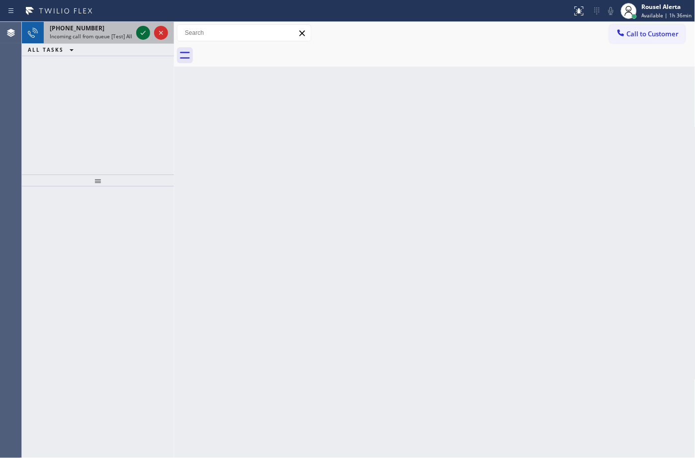
click at [140, 32] on icon at bounding box center [143, 33] width 12 height 12
click at [140, 38] on icon at bounding box center [143, 33] width 12 height 12
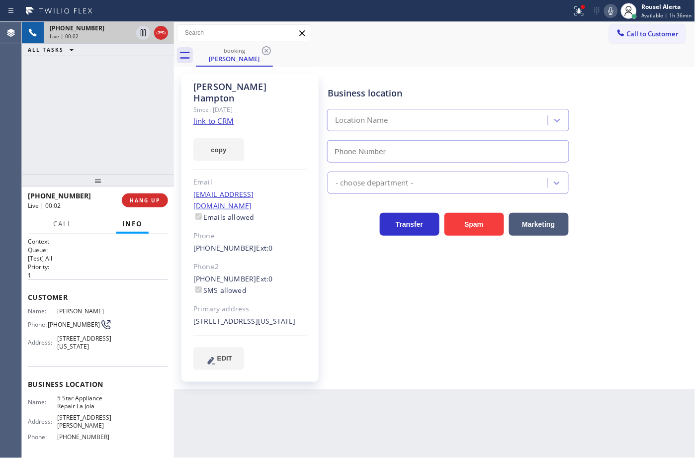
type input "(619) 675-7477"
click at [219, 127] on div "copy" at bounding box center [250, 144] width 114 height 34
click at [219, 116] on link "link to CRM" at bounding box center [213, 121] width 40 height 10
click at [142, 35] on icon at bounding box center [143, 33] width 12 height 12
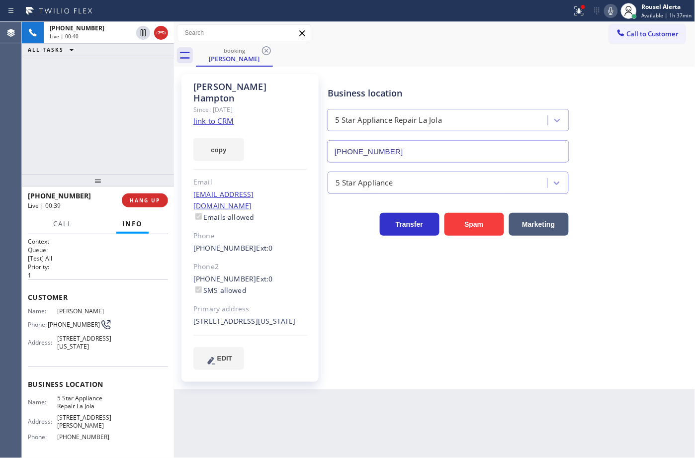
click at [610, 14] on icon at bounding box center [611, 11] width 12 height 12
click at [585, 16] on icon at bounding box center [579, 11] width 12 height 12
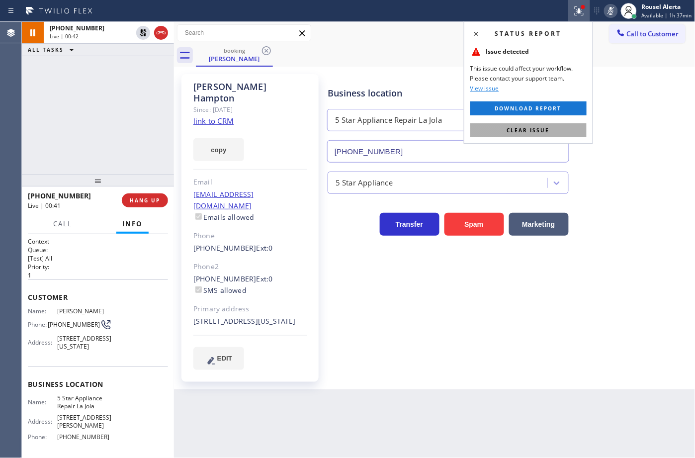
click at [563, 129] on button "Clear issue" at bounding box center [528, 130] width 116 height 14
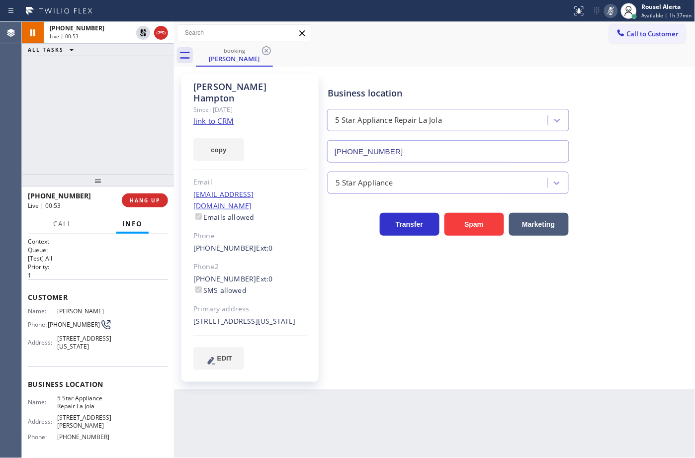
click at [153, 94] on div "+18154992886 Live | 00:53 ALL TASKS ALL TASKS ACTIVE TASKS TASKS IN WRAP UP" at bounding box center [98, 98] width 152 height 153
click at [141, 35] on icon at bounding box center [143, 33] width 12 height 12
click at [612, 10] on icon at bounding box center [611, 11] width 5 height 8
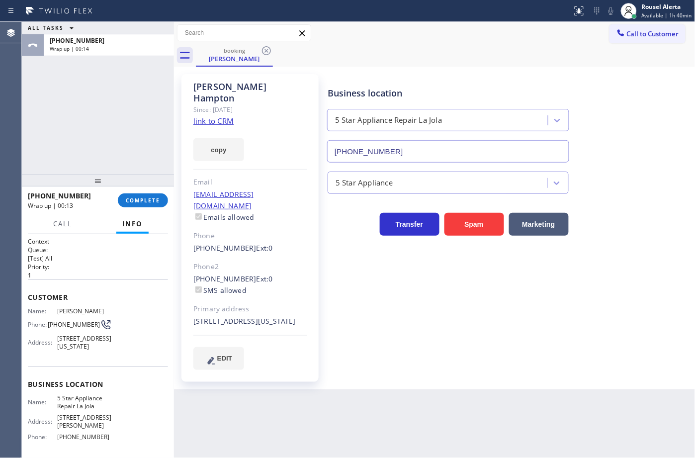
click at [139, 192] on div "+18154992886 Wrap up | 00:13 COMPLETE" at bounding box center [98, 200] width 140 height 26
click at [143, 194] on button "COMPLETE" at bounding box center [143, 200] width 50 height 14
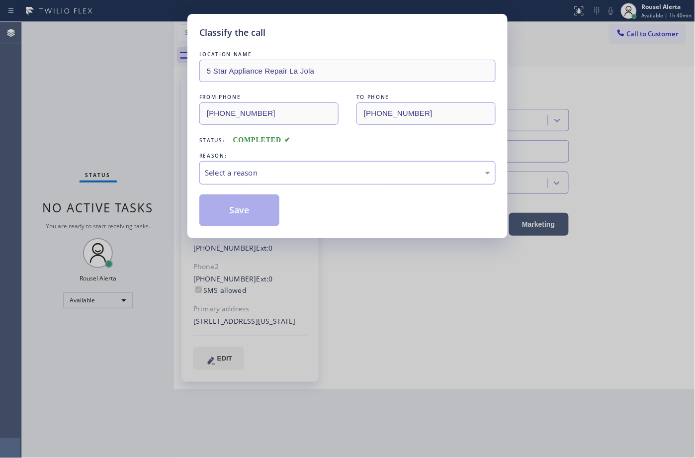
click at [322, 174] on div "Select a reason" at bounding box center [347, 172] width 285 height 11
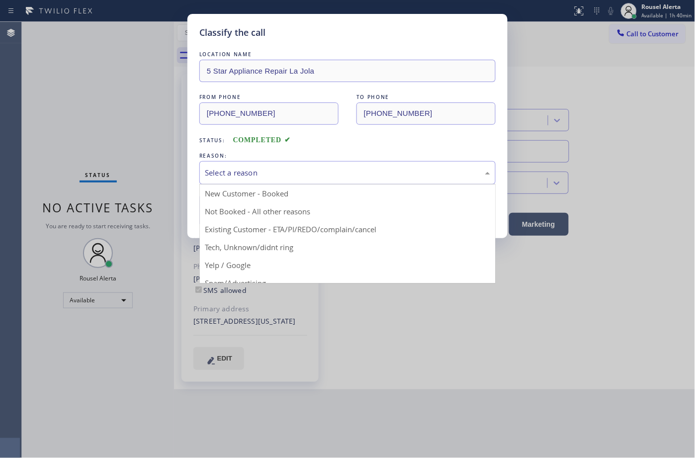
drag, startPoint x: 336, startPoint y: 225, endPoint x: 315, endPoint y: 227, distance: 20.9
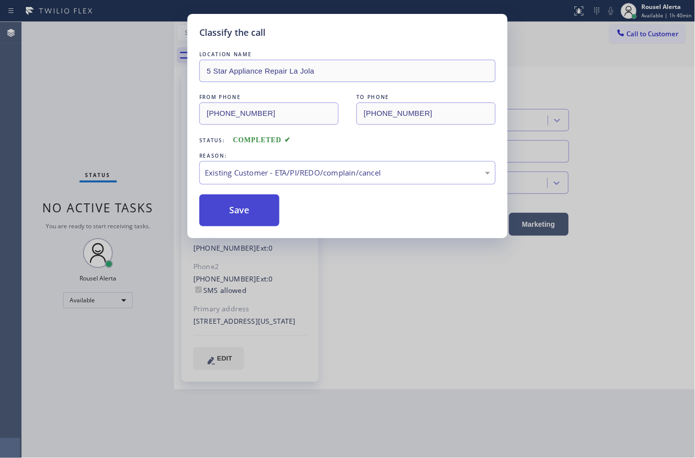
click at [248, 211] on button "Save" at bounding box center [239, 210] width 80 height 32
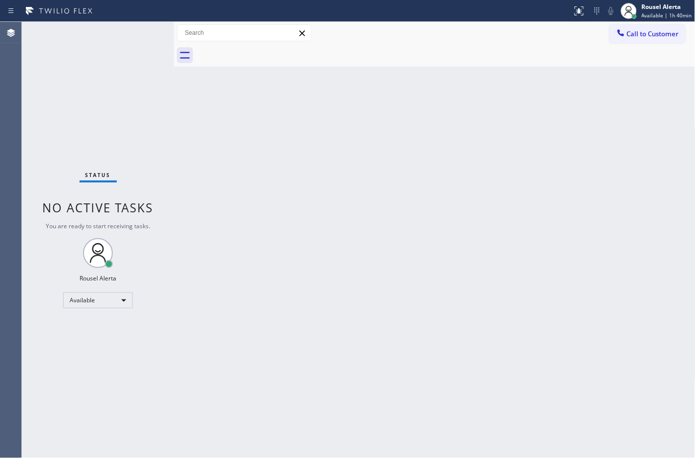
click at [97, 61] on div "Status No active tasks You are ready to start receiving tasks. Rousel Alerta Av…" at bounding box center [98, 240] width 152 height 436
click at [401, 346] on div "Back to Dashboard Change Sender ID Customers Technicians Select a contact Outbo…" at bounding box center [435, 240] width 522 height 436
click at [651, 400] on div "Back to Dashboard Change Sender ID Customers Technicians Select a contact Outbo…" at bounding box center [435, 240] width 522 height 436
click at [330, 225] on div "Back to Dashboard Change Sender ID Customers Technicians Select a contact Outbo…" at bounding box center [435, 240] width 522 height 436
click at [380, 352] on div "Back to Dashboard Change Sender ID Customers Technicians Select a contact Outbo…" at bounding box center [435, 240] width 522 height 436
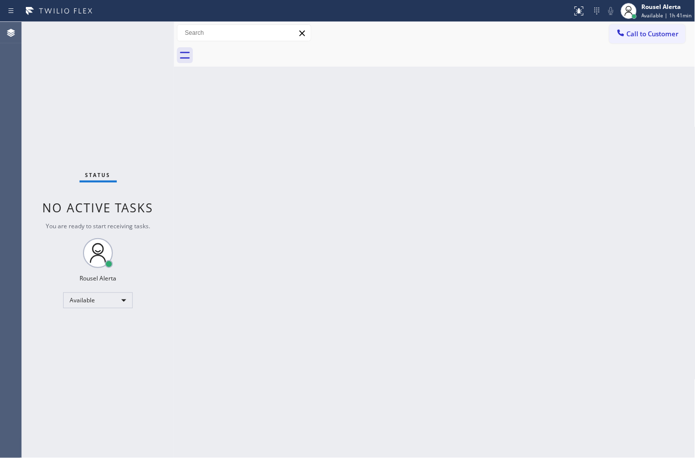
click at [301, 185] on div "Back to Dashboard Change Sender ID Customers Technicians Select a contact Outbo…" at bounding box center [435, 240] width 522 height 436
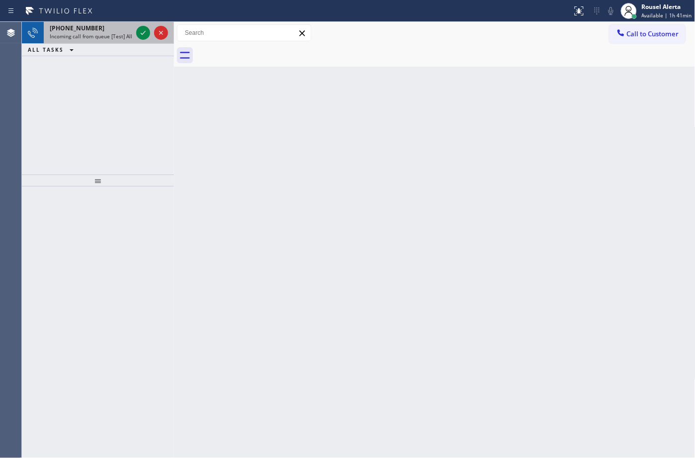
click at [118, 36] on span "Incoming call from queue [Test] All" at bounding box center [91, 36] width 83 height 7
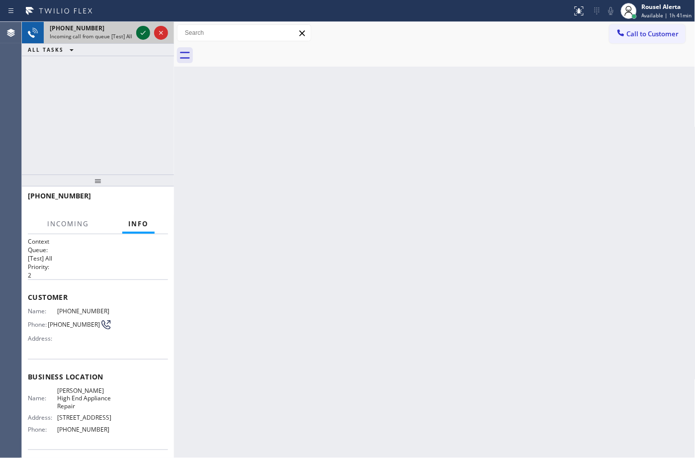
click at [136, 34] on div at bounding box center [143, 33] width 14 height 12
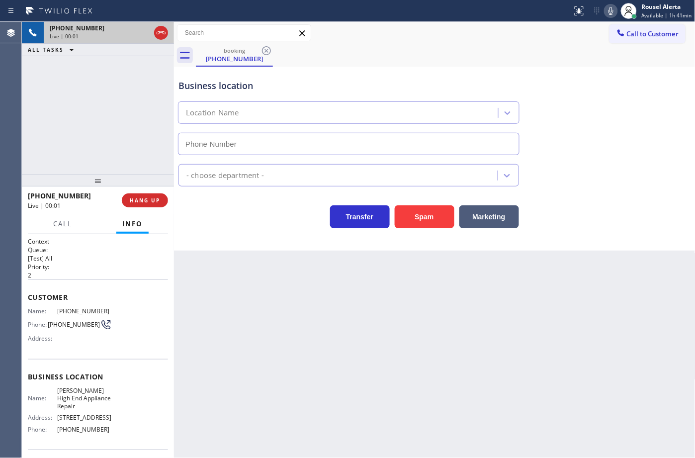
type input "(720) 613-9053"
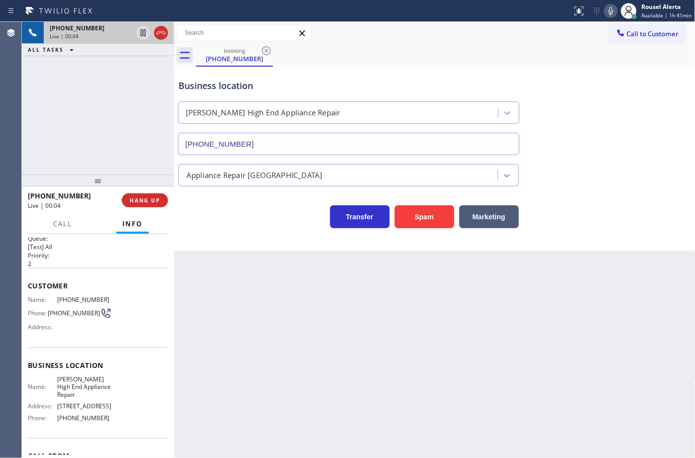
scroll to position [8, 0]
click at [296, 320] on div "Back to Dashboard Change Sender ID Customers Technicians Select a contact Outbo…" at bounding box center [435, 240] width 522 height 436
click at [297, 322] on div "Back to Dashboard Change Sender ID Customers Technicians Select a contact Outbo…" at bounding box center [435, 240] width 522 height 436
click at [142, 197] on span "HANG UP" at bounding box center [145, 200] width 30 height 7
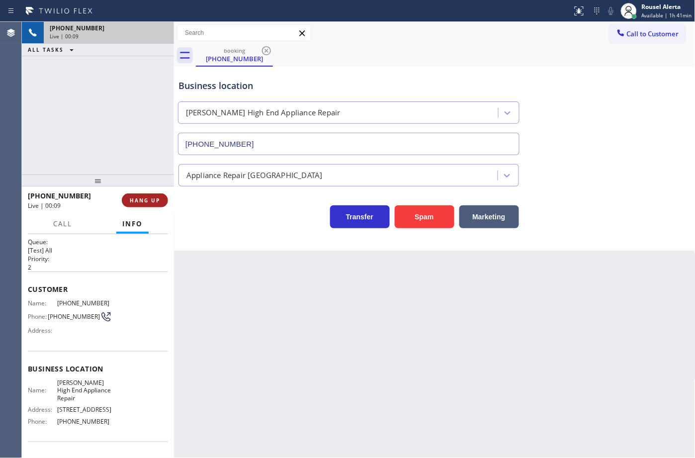
click at [142, 197] on span "HANG UP" at bounding box center [145, 200] width 30 height 7
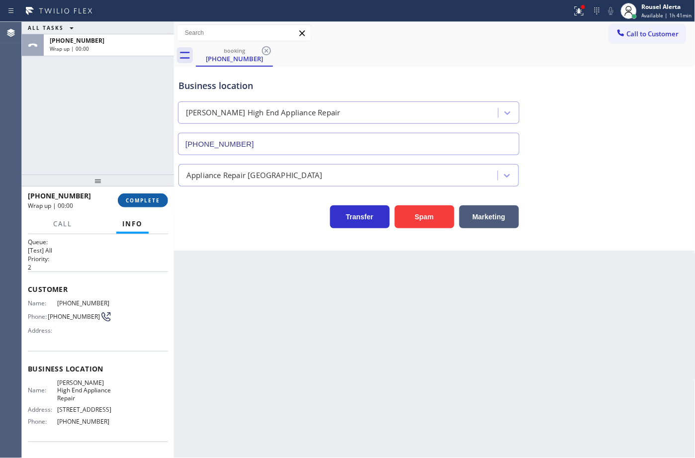
click at [142, 197] on span "COMPLETE" at bounding box center [143, 200] width 34 height 7
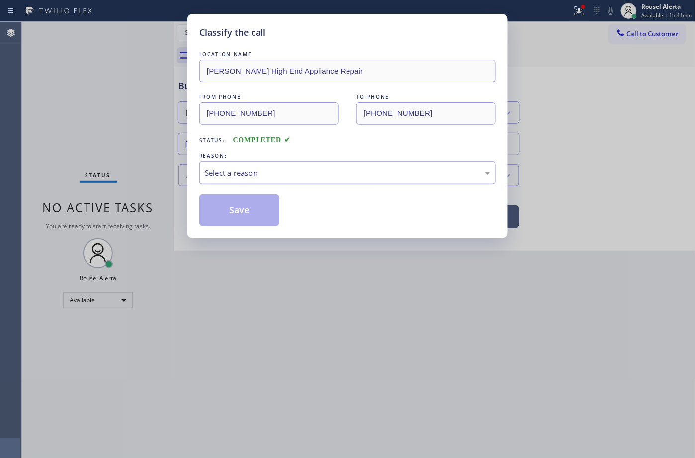
click at [240, 171] on div "Select a reason" at bounding box center [347, 172] width 285 height 11
click at [245, 222] on button "Save" at bounding box center [239, 210] width 80 height 32
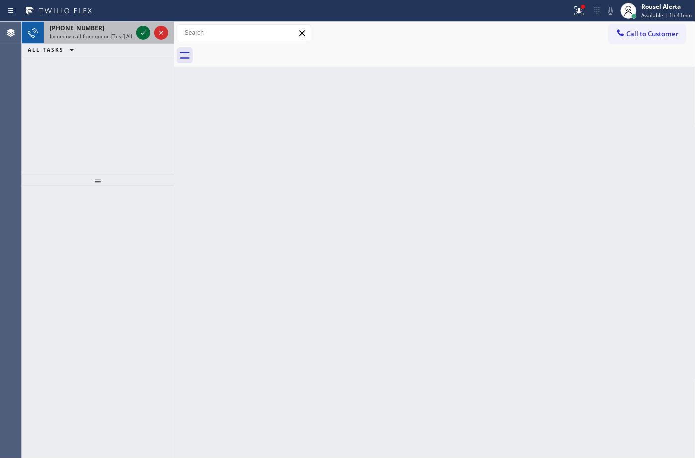
click at [142, 31] on icon at bounding box center [143, 33] width 12 height 12
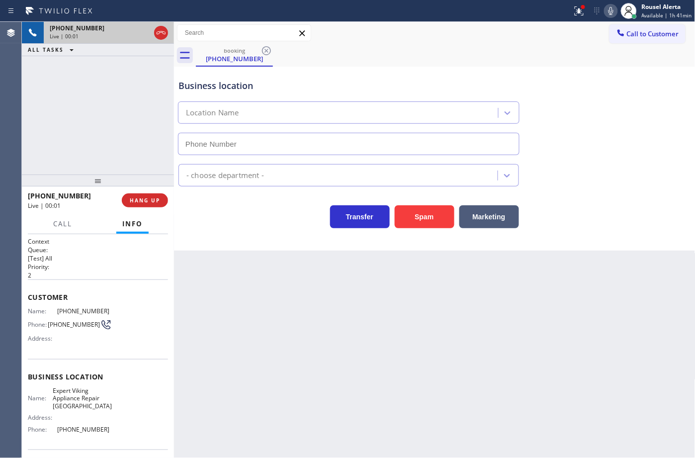
type input "(725) 234-4948"
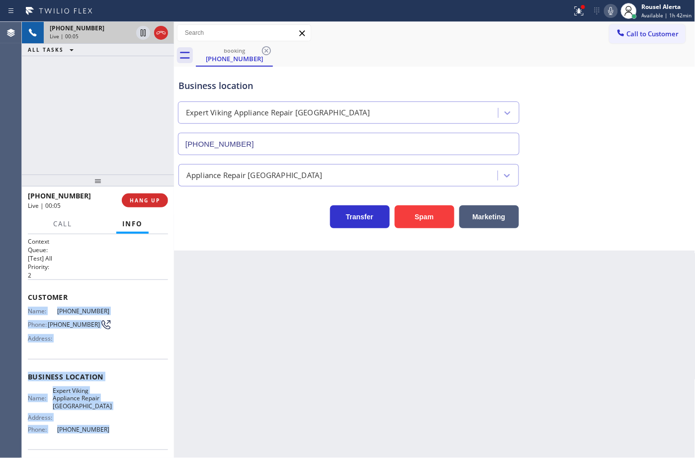
drag, startPoint x: 28, startPoint y: 309, endPoint x: 112, endPoint y: 421, distance: 139.6
click at [112, 421] on div "Context Queue: [Test] All Priority: 2 Customer Name: (725) 666-2049 Phone: (725…" at bounding box center [98, 381] width 140 height 288
copy div "Name: (725) 666-2049 Phone: (725) 666-2049 Address: Business location Name: Exp…"
click at [148, 204] on button "HANG UP" at bounding box center [145, 200] width 46 height 14
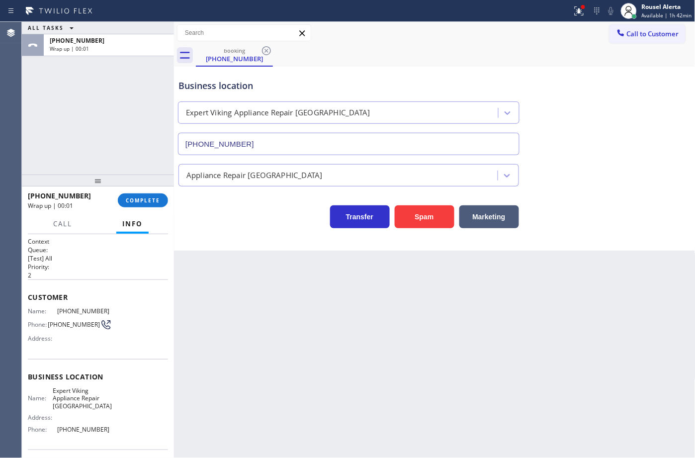
click at [284, 334] on div "Back to Dashboard Change Sender ID Customers Technicians Select a contact Outbo…" at bounding box center [435, 240] width 522 height 436
drag, startPoint x: 441, startPoint y: 409, endPoint x: 341, endPoint y: 348, distance: 116.9
click at [431, 406] on div "Back to Dashboard Change Sender ID Customers Technicians Select a contact Outbo…" at bounding box center [435, 240] width 522 height 436
click at [163, 205] on button "COMPLETE" at bounding box center [143, 200] width 50 height 14
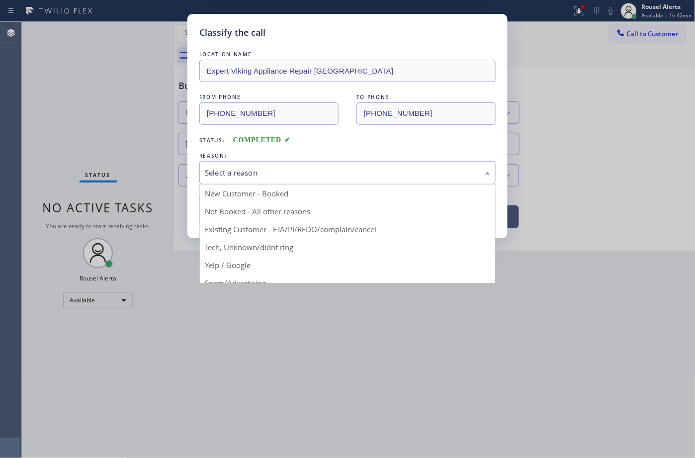
click at [292, 171] on div "Select a reason" at bounding box center [347, 172] width 285 height 11
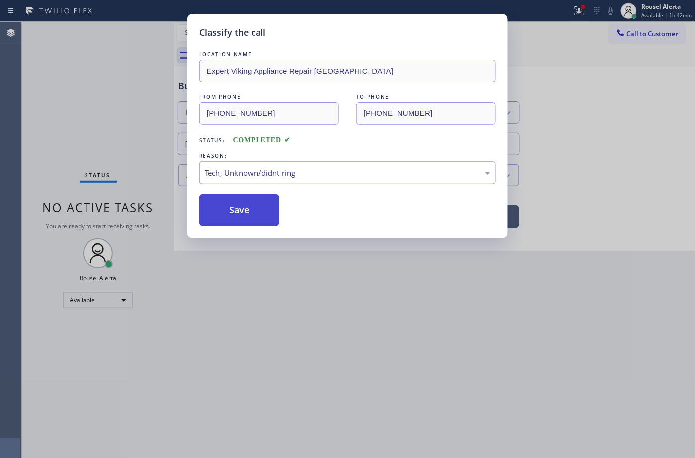
click at [240, 224] on button "Save" at bounding box center [239, 210] width 80 height 32
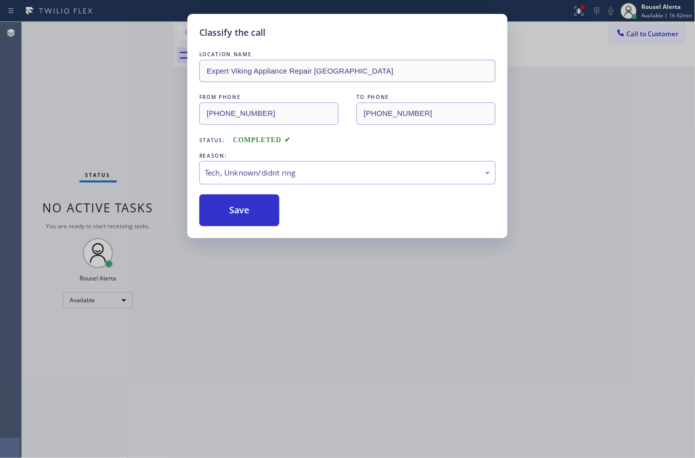
click at [331, 313] on div "Classify the call LOCATION NAME Expert Viking Appliance Repair Northgate FROM P…" at bounding box center [347, 229] width 695 height 458
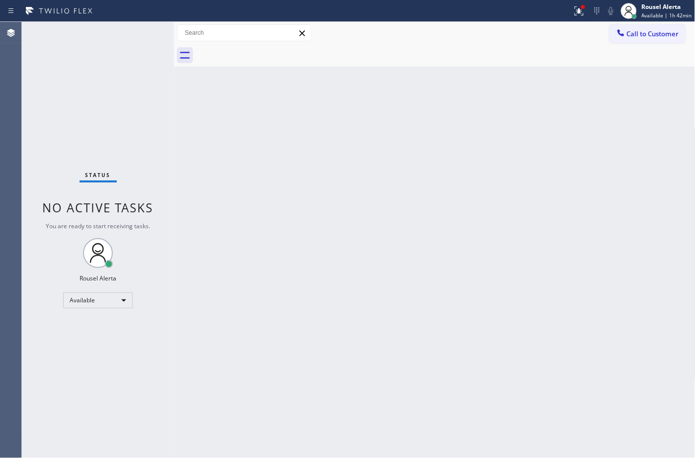
click at [120, 36] on div "Status No active tasks You are ready to start receiving tasks. Rousel Alerta Av…" at bounding box center [98, 240] width 152 height 436
click at [349, 280] on div "Back to Dashboard Change Sender ID Customers Technicians Select a contact Outbo…" at bounding box center [435, 240] width 522 height 436
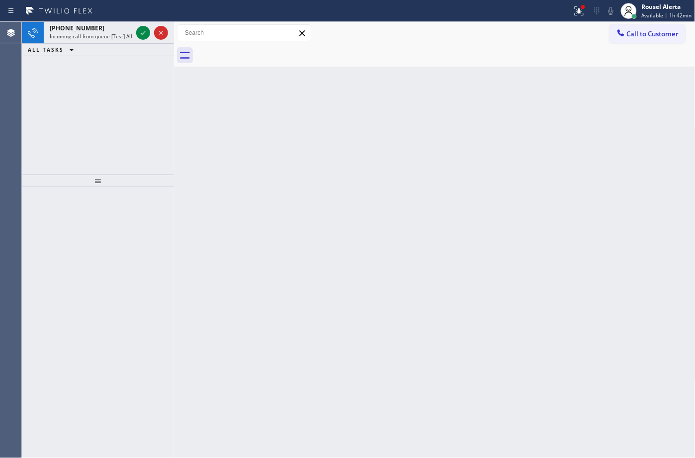
click at [112, 46] on div "ALL TASKS ALL TASKS ACTIVE TASKS TASKS IN WRAP UP" at bounding box center [98, 50] width 152 height 12
click at [117, 40] on div "+19515285574 Incoming call from queue [Test] All" at bounding box center [89, 33] width 91 height 22
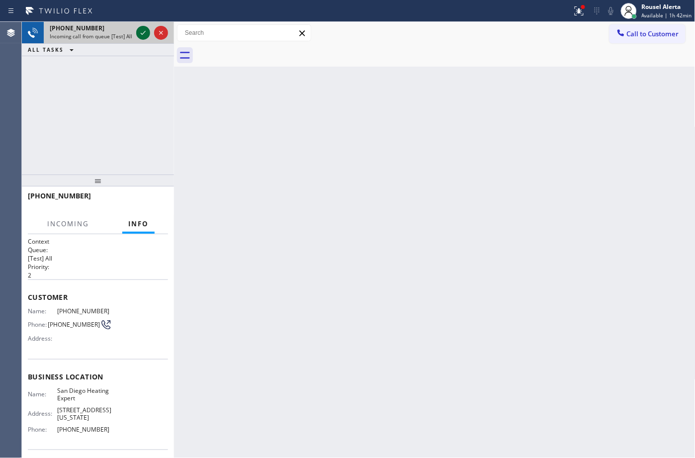
click at [143, 33] on icon at bounding box center [143, 33] width 5 height 4
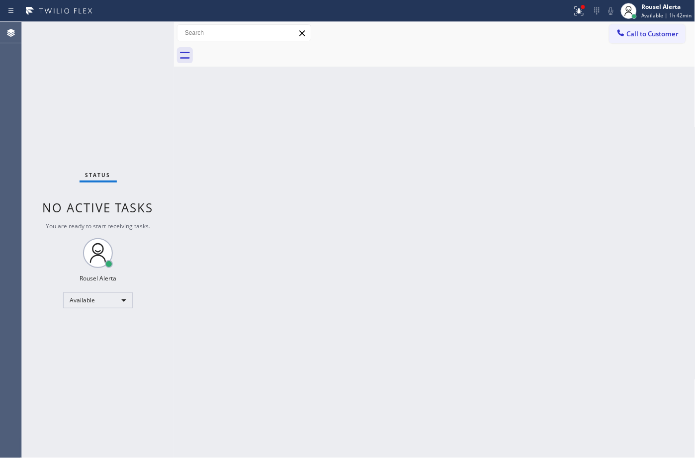
click at [145, 35] on div "Status No active tasks You are ready to start receiving tasks. Rousel Alerta Av…" at bounding box center [98, 240] width 152 height 436
click at [577, 13] on icon at bounding box center [579, 11] width 12 height 12
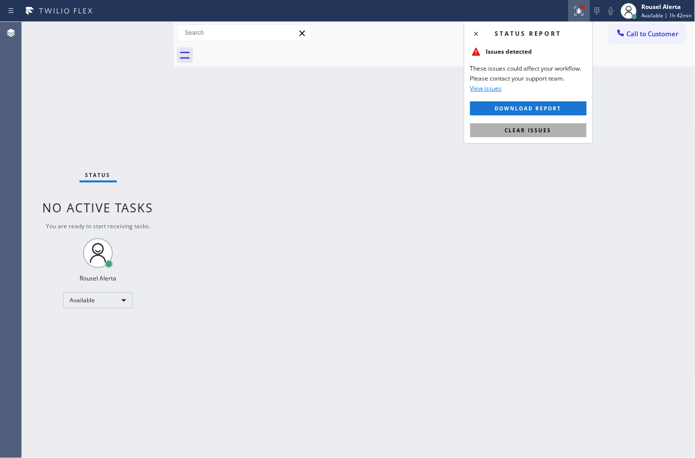
click at [548, 132] on span "Clear issues" at bounding box center [528, 130] width 47 height 7
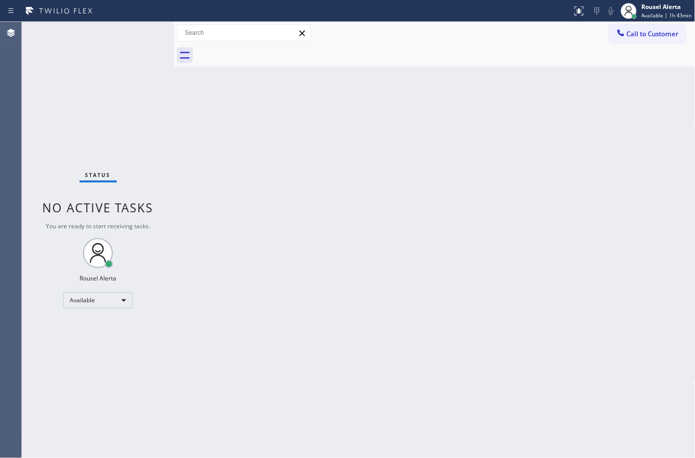
click at [137, 53] on div "Status No active tasks You are ready to start receiving tasks. Rousel Alerta Av…" at bounding box center [98, 240] width 152 height 436
click at [119, 61] on div "Status No active tasks You are ready to start receiving tasks. Rousel Alerta Av…" at bounding box center [98, 240] width 152 height 436
click at [118, 40] on div "Status No active tasks You are ready to start receiving tasks. Rousel Alerta Av…" at bounding box center [98, 240] width 152 height 436
click at [129, 33] on div "Status No active tasks You are ready to start receiving tasks. Rousel Alerta Av…" at bounding box center [98, 240] width 152 height 436
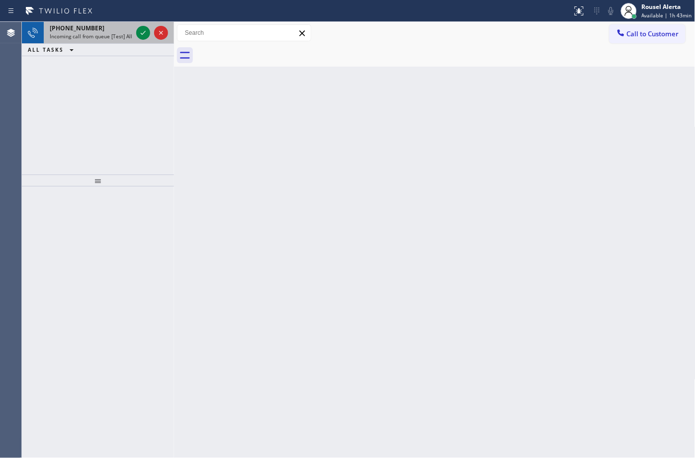
drag, startPoint x: 80, startPoint y: 36, endPoint x: 135, endPoint y: 40, distance: 55.8
click at [80, 36] on span "Incoming call from queue [Test] All" at bounding box center [91, 36] width 83 height 7
drag, startPoint x: 122, startPoint y: 30, endPoint x: 127, endPoint y: 30, distance: 5.0
click at [122, 30] on div "+16097595098" at bounding box center [91, 28] width 83 height 8
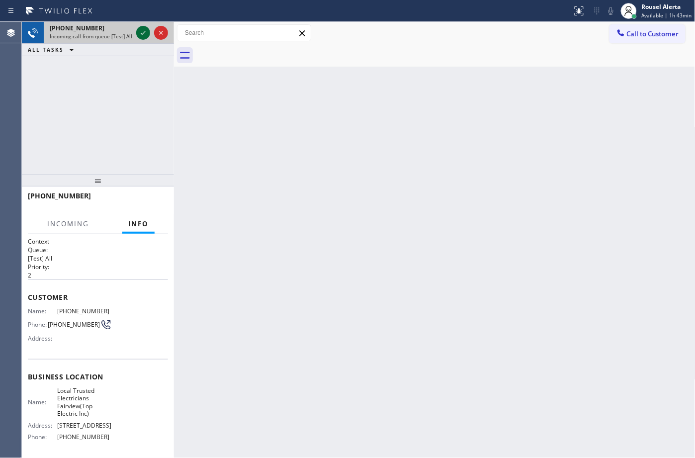
click at [139, 35] on icon at bounding box center [143, 33] width 12 height 12
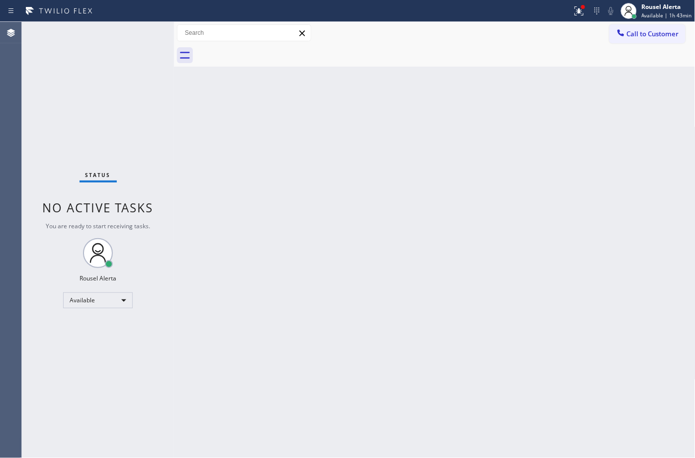
click at [140, 36] on div "Status No active tasks You are ready to start receiving tasks. Rousel Alerta Av…" at bounding box center [98, 240] width 152 height 436
click at [578, 10] on icon at bounding box center [579, 11] width 12 height 12
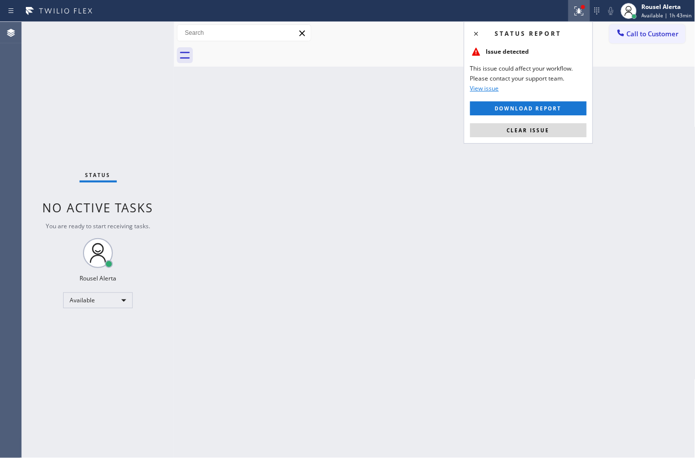
click at [556, 128] on button "Clear issue" at bounding box center [528, 130] width 116 height 14
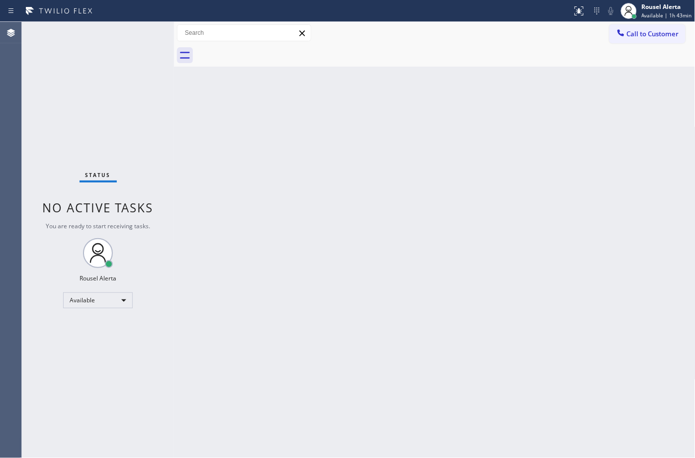
drag, startPoint x: 567, startPoint y: 168, endPoint x: 567, endPoint y: 187, distance: 18.9
click at [567, 169] on div "Back to Dashboard Change Sender ID Customers Technicians Select a contact Outbo…" at bounding box center [435, 240] width 522 height 436
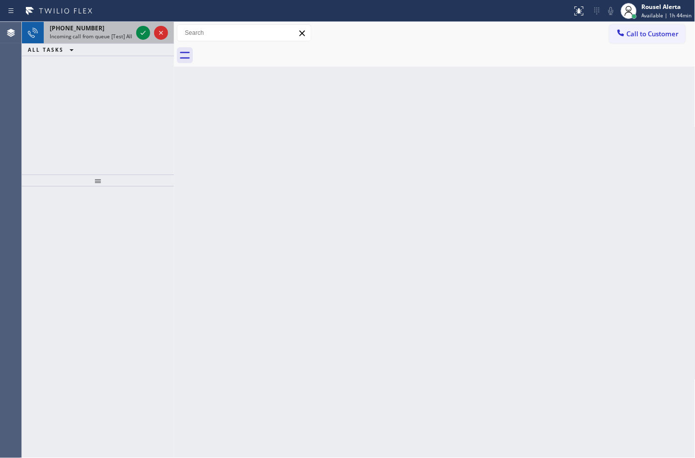
click at [118, 36] on span "Incoming call from queue [Test] All" at bounding box center [91, 36] width 83 height 7
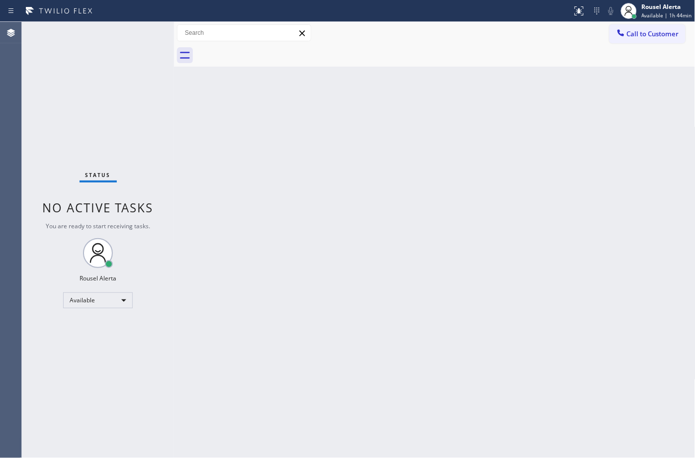
click at [143, 29] on div "Status No active tasks You are ready to start receiving tasks. Rousel Alerta Av…" at bounding box center [98, 240] width 152 height 436
drag, startPoint x: 149, startPoint y: 30, endPoint x: 168, endPoint y: 62, distance: 37.0
click at [153, 36] on div "Status No active tasks You are ready to start receiving tasks. Rousel Alerta Av…" at bounding box center [98, 240] width 152 height 436
drag, startPoint x: 361, startPoint y: 237, endPoint x: 388, endPoint y: 272, distance: 44.7
click at [363, 240] on div "Back to Dashboard Change Sender ID Customers Technicians Select a contact Outbo…" at bounding box center [435, 240] width 522 height 436
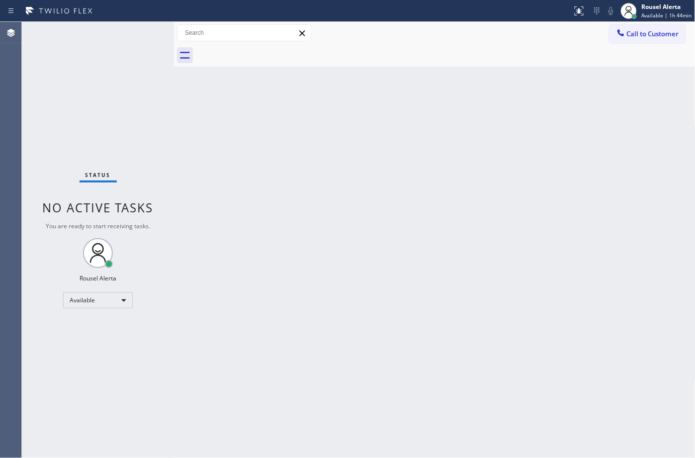
click at [122, 27] on div "Status No active tasks You are ready to start receiving tasks. Rousel Alerta Av…" at bounding box center [98, 240] width 152 height 436
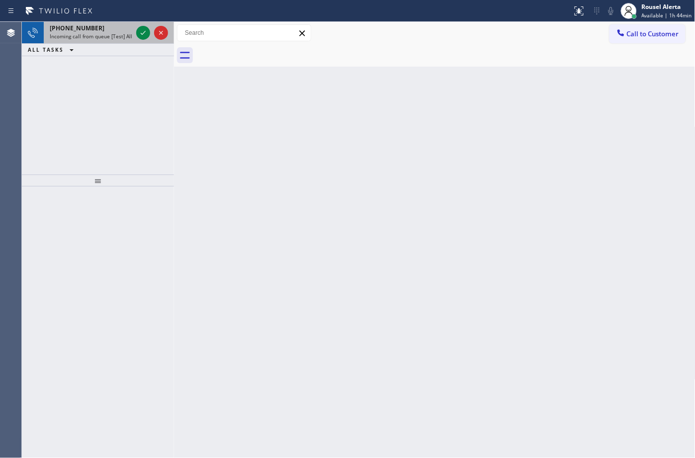
drag, startPoint x: 93, startPoint y: 31, endPoint x: 120, endPoint y: 34, distance: 27.0
click at [95, 31] on div "+16066501148" at bounding box center [91, 28] width 83 height 8
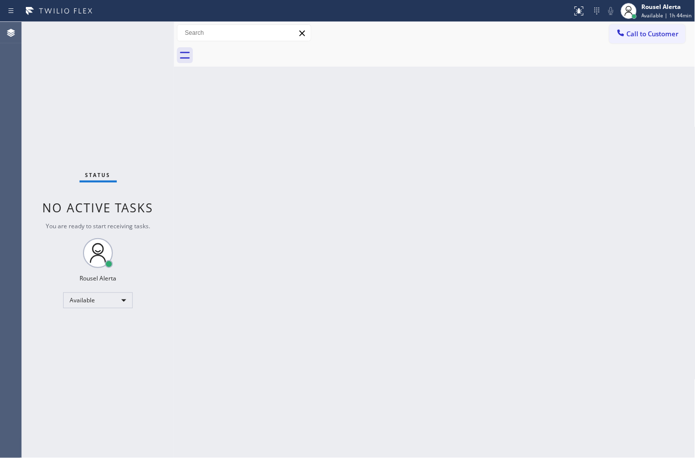
click at [123, 29] on div "Status No active tasks You are ready to start receiving tasks. Rousel Alerta Av…" at bounding box center [98, 240] width 152 height 436
click at [279, 129] on div "Back to Dashboard Change Sender ID Customers Technicians Select a contact Outbo…" at bounding box center [435, 240] width 522 height 436
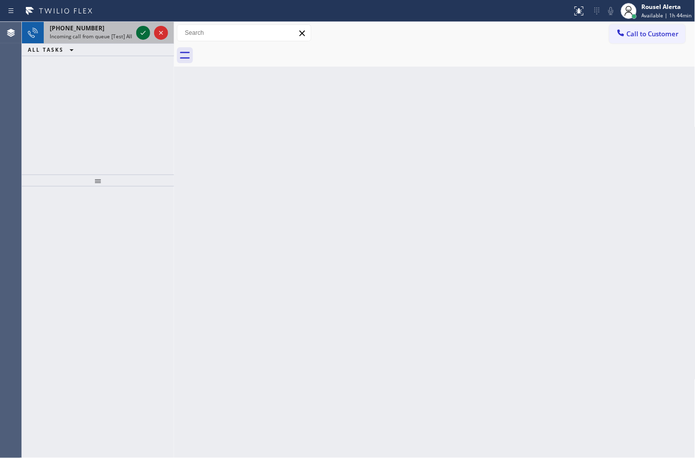
click at [142, 34] on icon at bounding box center [143, 33] width 5 height 4
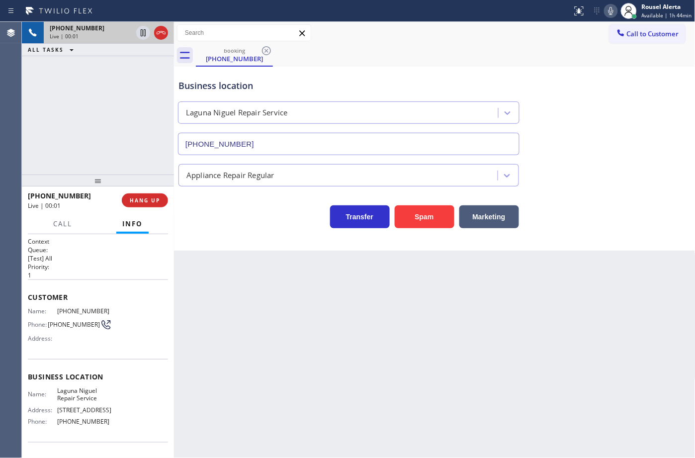
type input "(949) 202-5983"
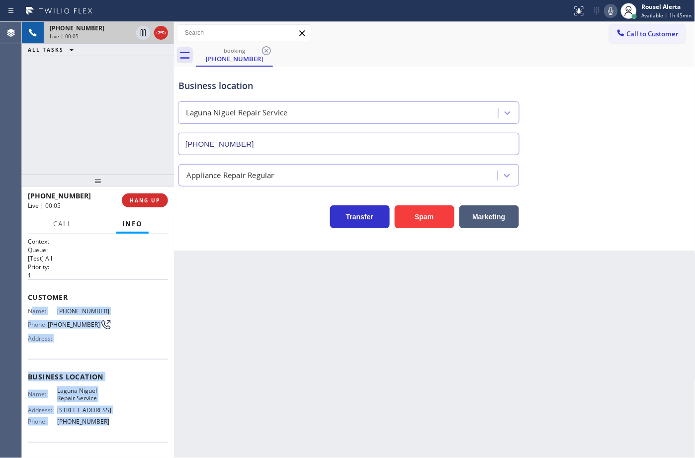
drag, startPoint x: 30, startPoint y: 309, endPoint x: 106, endPoint y: 431, distance: 143.8
click at [106, 431] on div "Context Queue: [Test] All Priority: 1 Customer Name: (562) 889-2590 Phone: (562…" at bounding box center [98, 377] width 140 height 280
copy div "ame: (562) 889-2590 Phone: (562) 889-2590 Address: Business location Name: Lagu…"
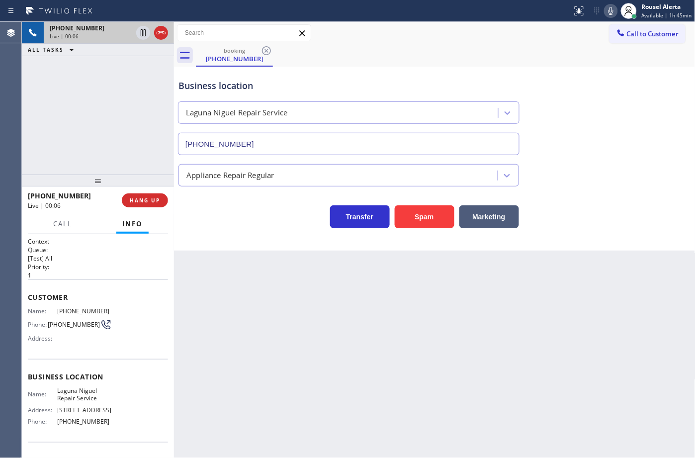
click at [236, 351] on div "Back to Dashboard Change Sender ID Customers Technicians Select a contact Outbo…" at bounding box center [435, 240] width 522 height 436
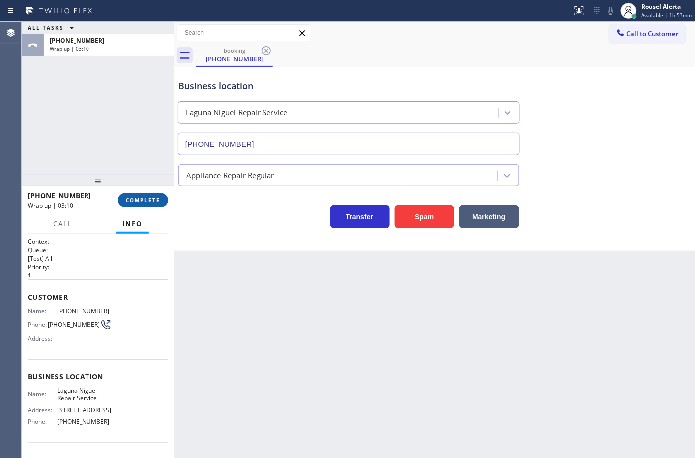
click at [151, 203] on span "COMPLETE" at bounding box center [143, 200] width 34 height 7
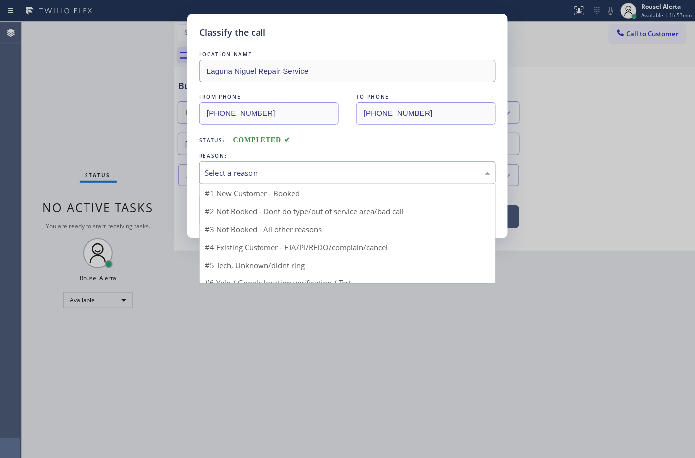
click at [254, 179] on div "Select a reason" at bounding box center [347, 172] width 285 height 11
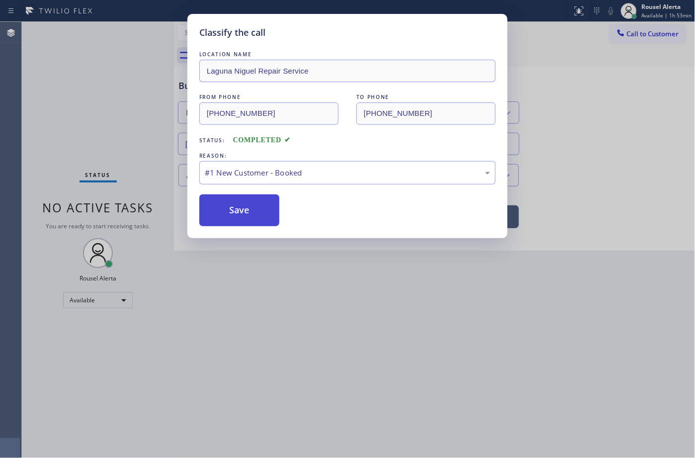
click at [224, 206] on button "Save" at bounding box center [239, 210] width 80 height 32
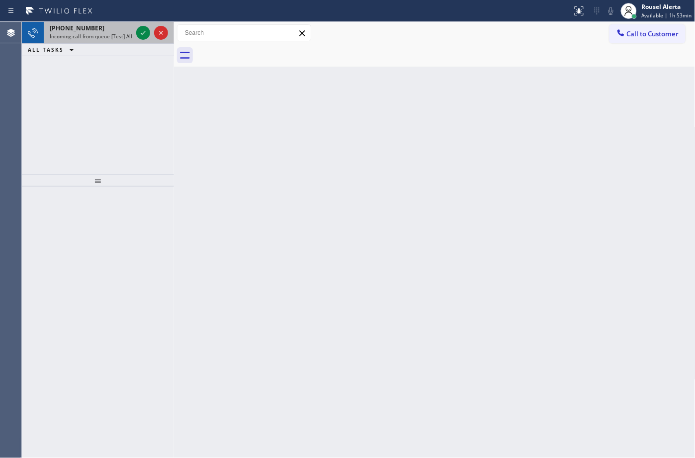
click at [101, 24] on div "+16262009088" at bounding box center [91, 28] width 83 height 8
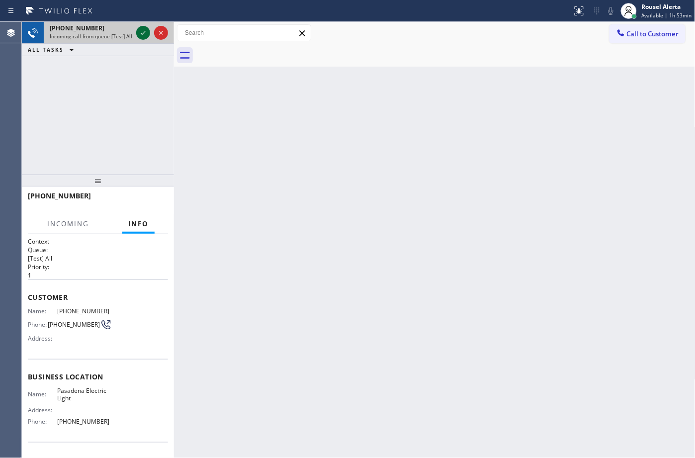
click at [140, 36] on icon at bounding box center [143, 33] width 12 height 12
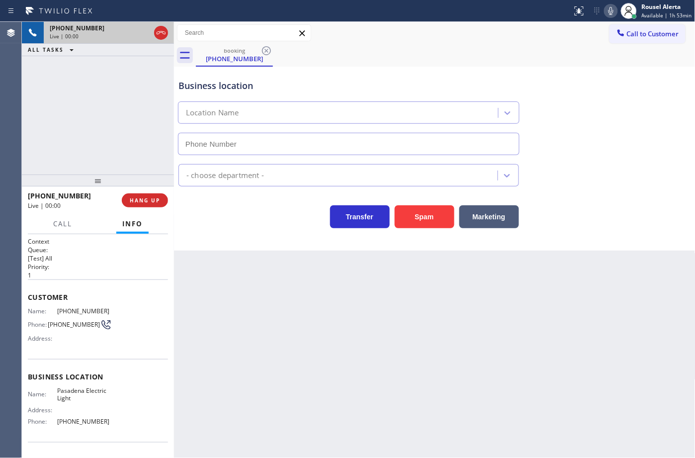
type input "(760) 891-2295"
click at [329, 326] on div "Back to Dashboard Change Sender ID Customers Technicians Select a contact Outbo…" at bounding box center [435, 240] width 522 height 436
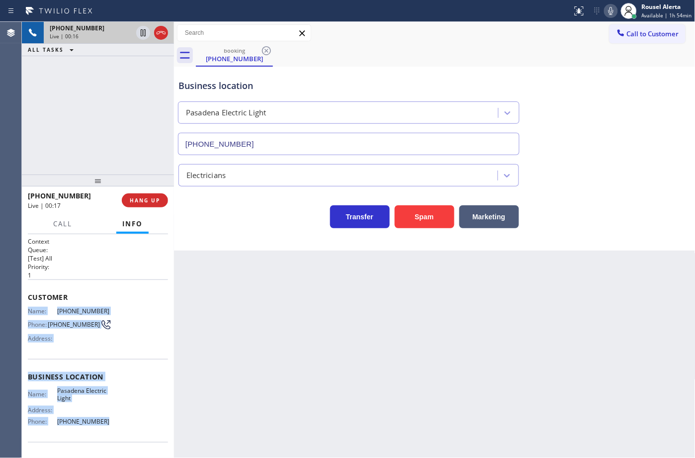
drag, startPoint x: 24, startPoint y: 311, endPoint x: 110, endPoint y: 421, distance: 140.0
click at [110, 421] on div "Context Queue: [Test] All Priority: 1 Customer Name: (626) 200-9088 Phone: (626…" at bounding box center [98, 346] width 152 height 224
copy div "Name: (626) 200-9088 Phone: (626) 200-9088 Address: Business location Name: Pas…"
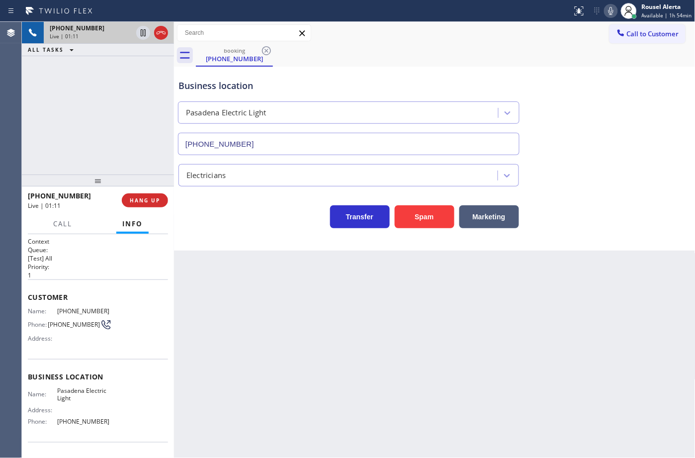
click at [374, 328] on div "Back to Dashboard Change Sender ID Customers Technicians Select a contact Outbo…" at bounding box center [435, 240] width 522 height 436
click at [147, 204] on button "HANG UP" at bounding box center [145, 200] width 46 height 14
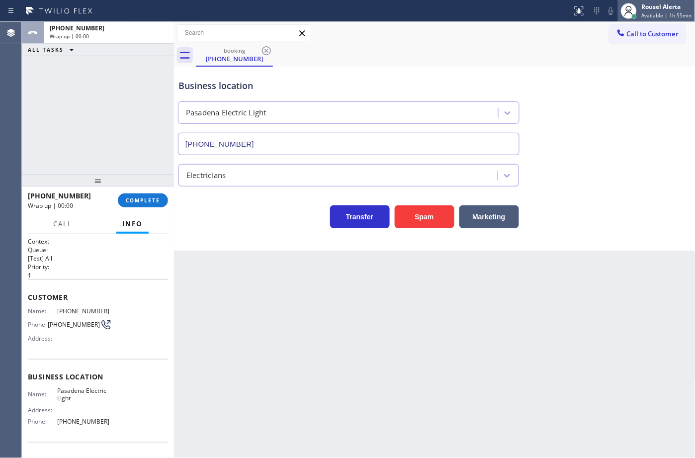
click at [665, 10] on div "Rousel Alerta" at bounding box center [667, 6] width 50 height 8
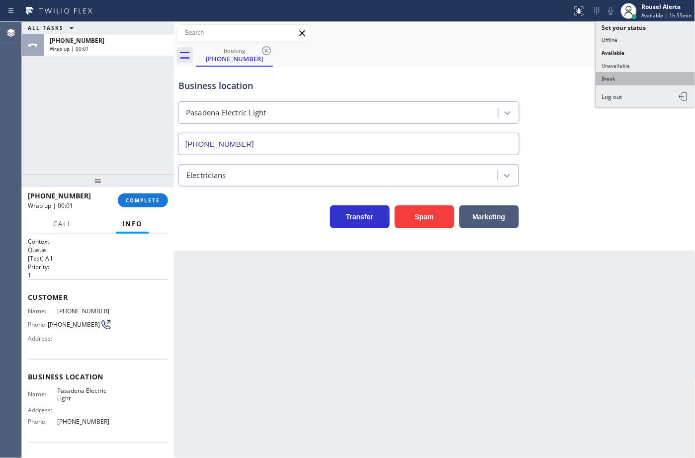
click at [648, 80] on button "Break" at bounding box center [645, 78] width 99 height 13
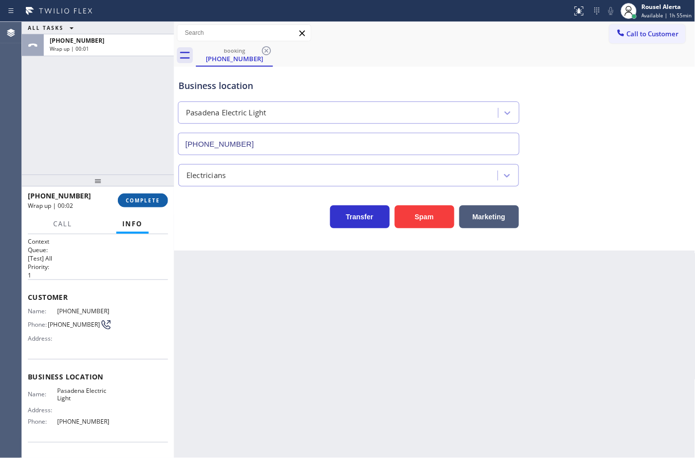
click at [131, 202] on span "COMPLETE" at bounding box center [143, 200] width 34 height 7
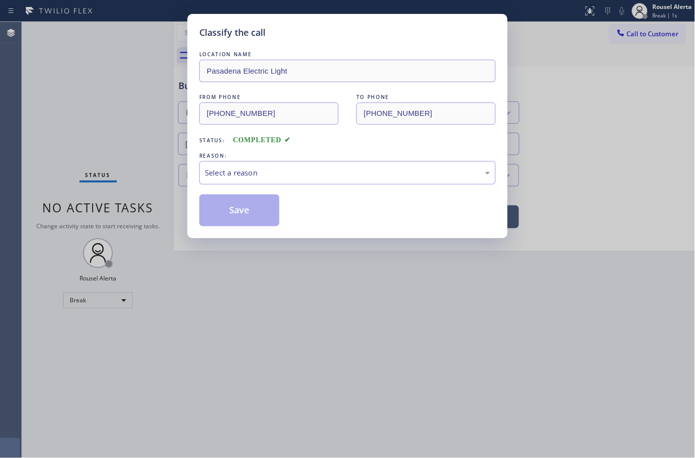
click at [261, 171] on div "Select a reason" at bounding box center [347, 172] width 285 height 11
click at [249, 215] on button "Save" at bounding box center [239, 210] width 80 height 32
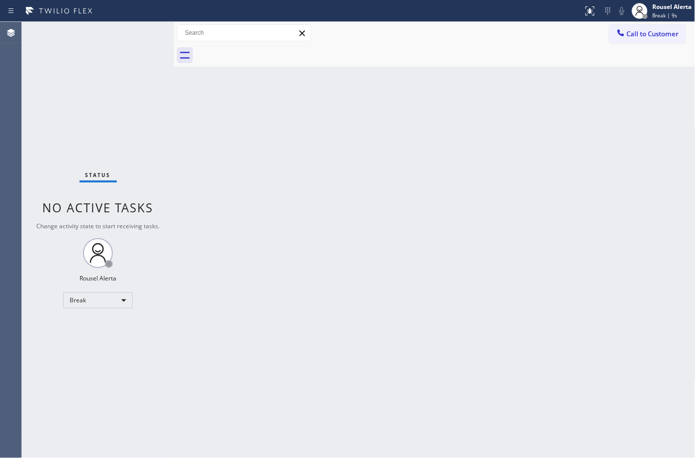
click at [77, 62] on div "Status No active tasks Change activity state to start receiving tasks. Rousel A…" at bounding box center [98, 240] width 152 height 436
